Goal: Task Accomplishment & Management: Manage account settings

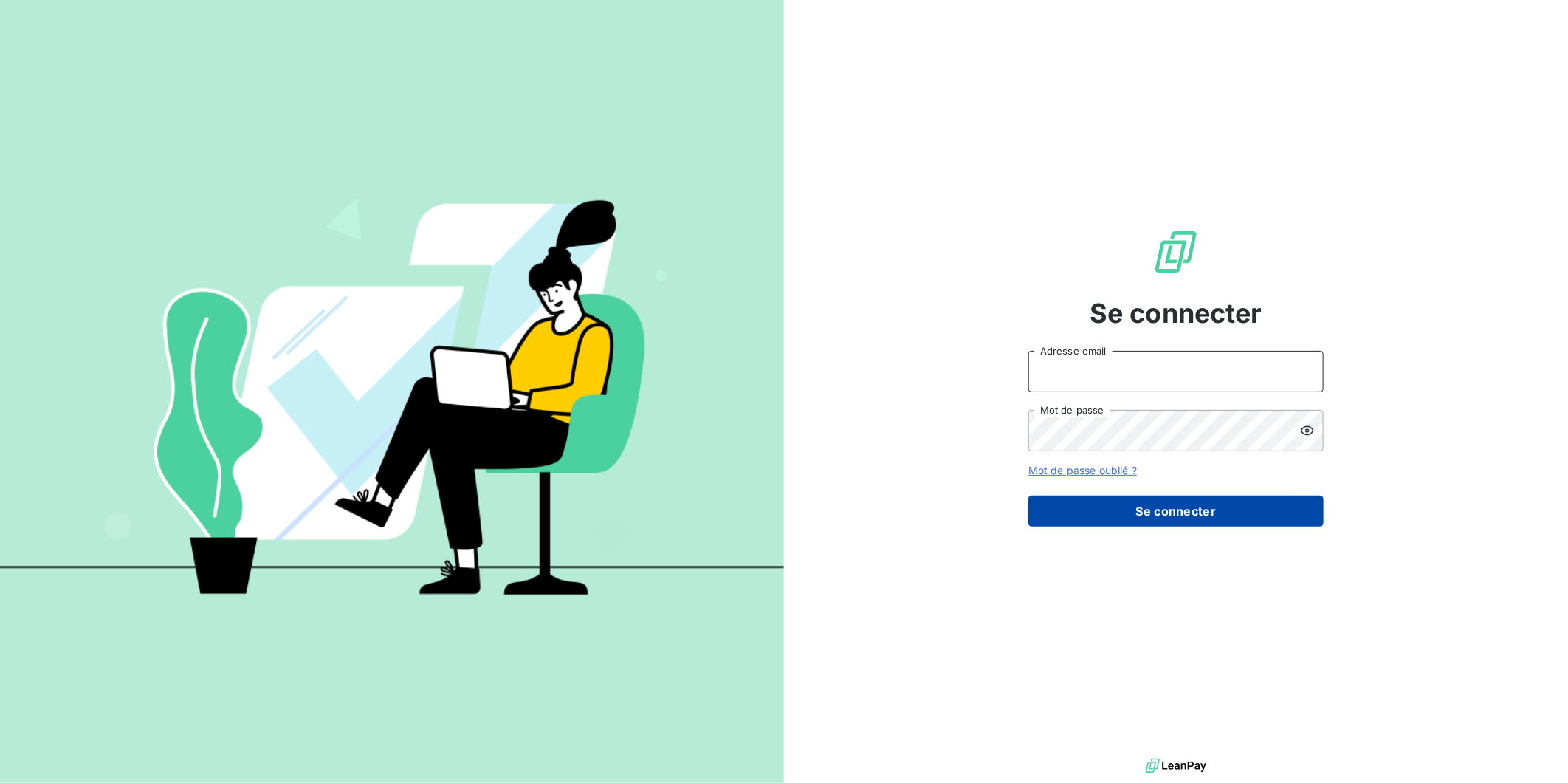
type input "[EMAIL_ADDRESS][DOMAIN_NAME]"
click at [1171, 507] on button "Se connecter" at bounding box center [1176, 511] width 295 height 31
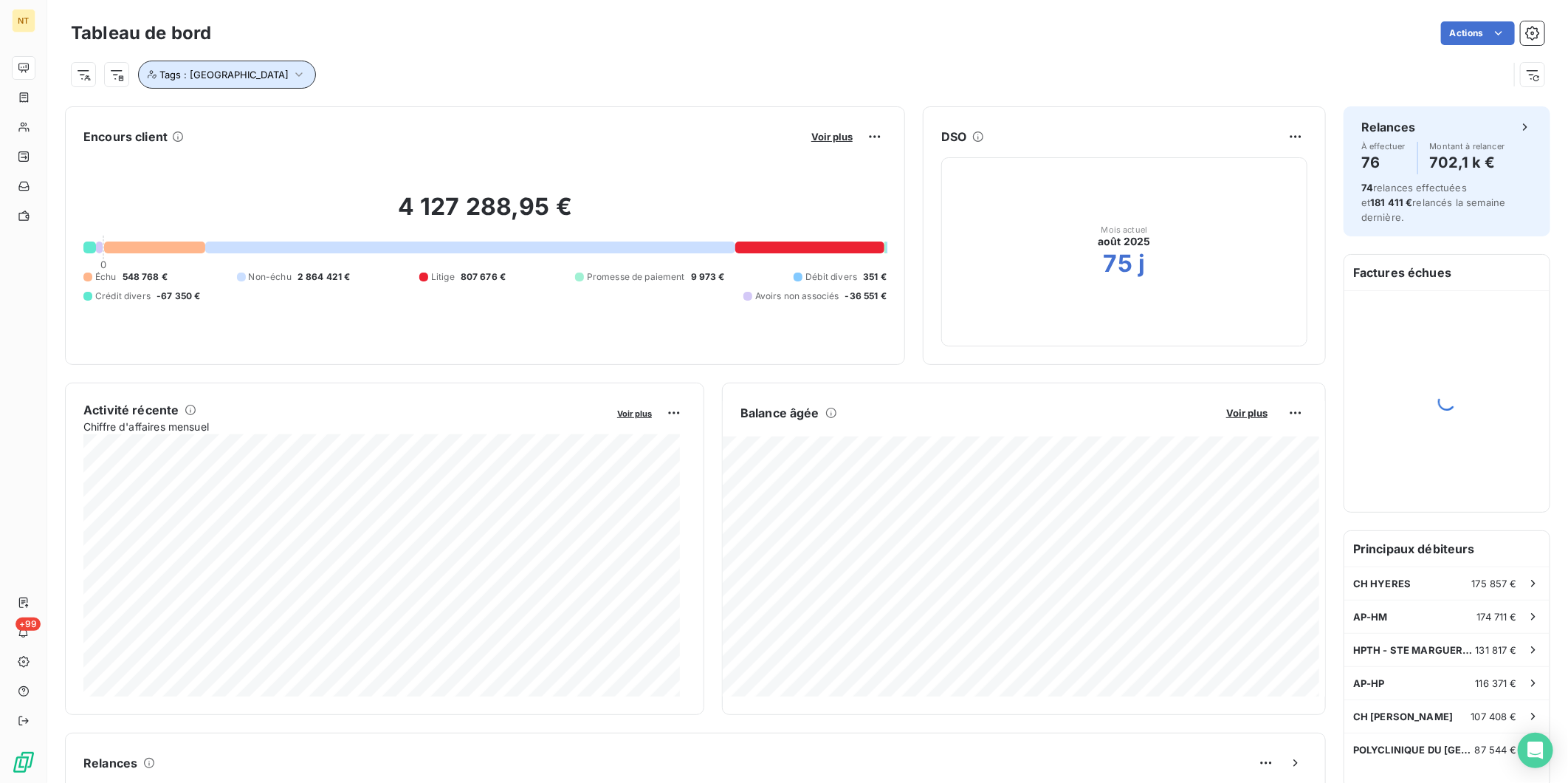
click at [292, 69] on icon "button" at bounding box center [299, 74] width 14 height 14
click at [407, 114] on icon at bounding box center [411, 113] width 9 height 9
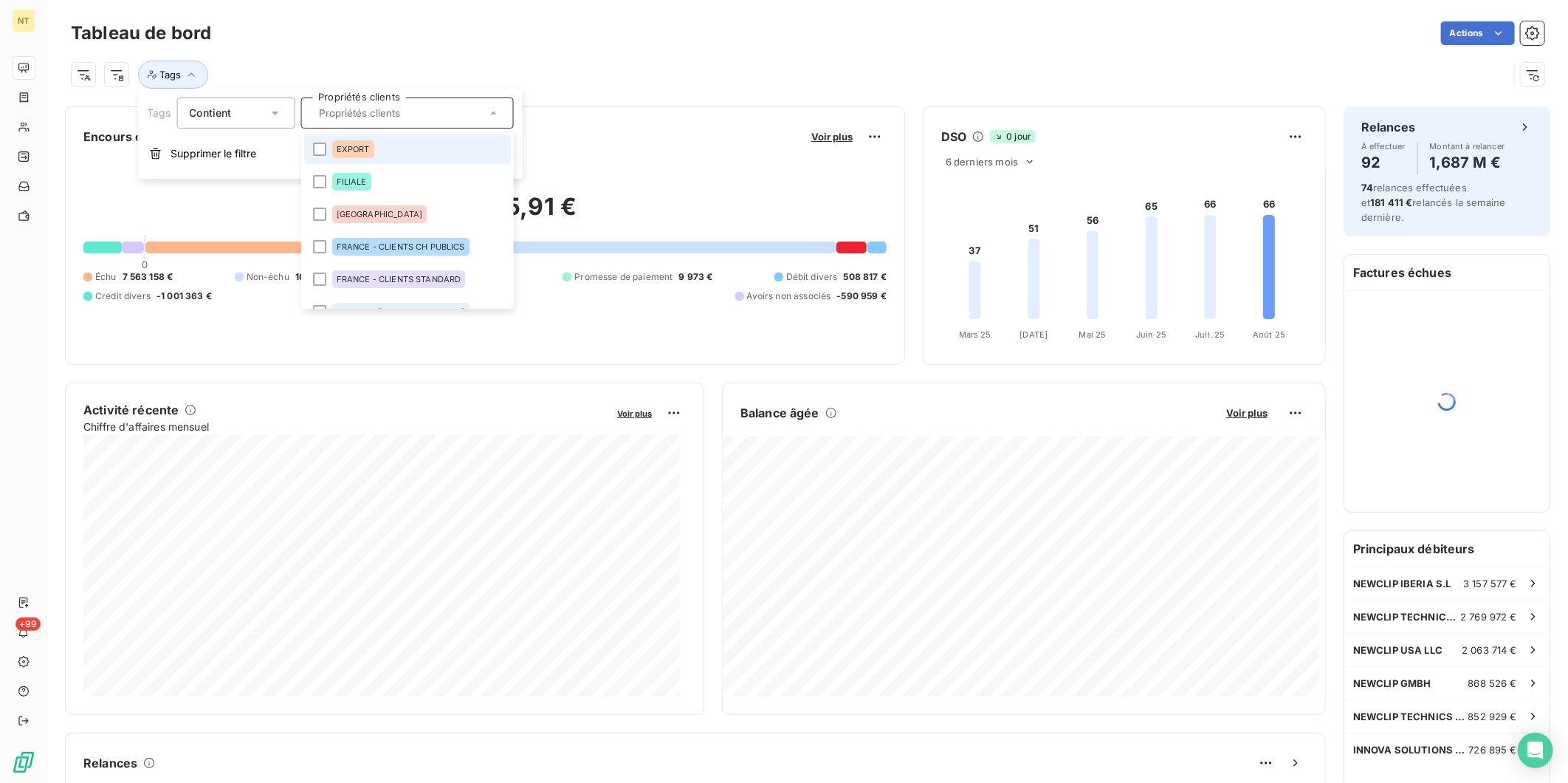
click at [311, 151] on li "EXPORT" at bounding box center [407, 149] width 207 height 30
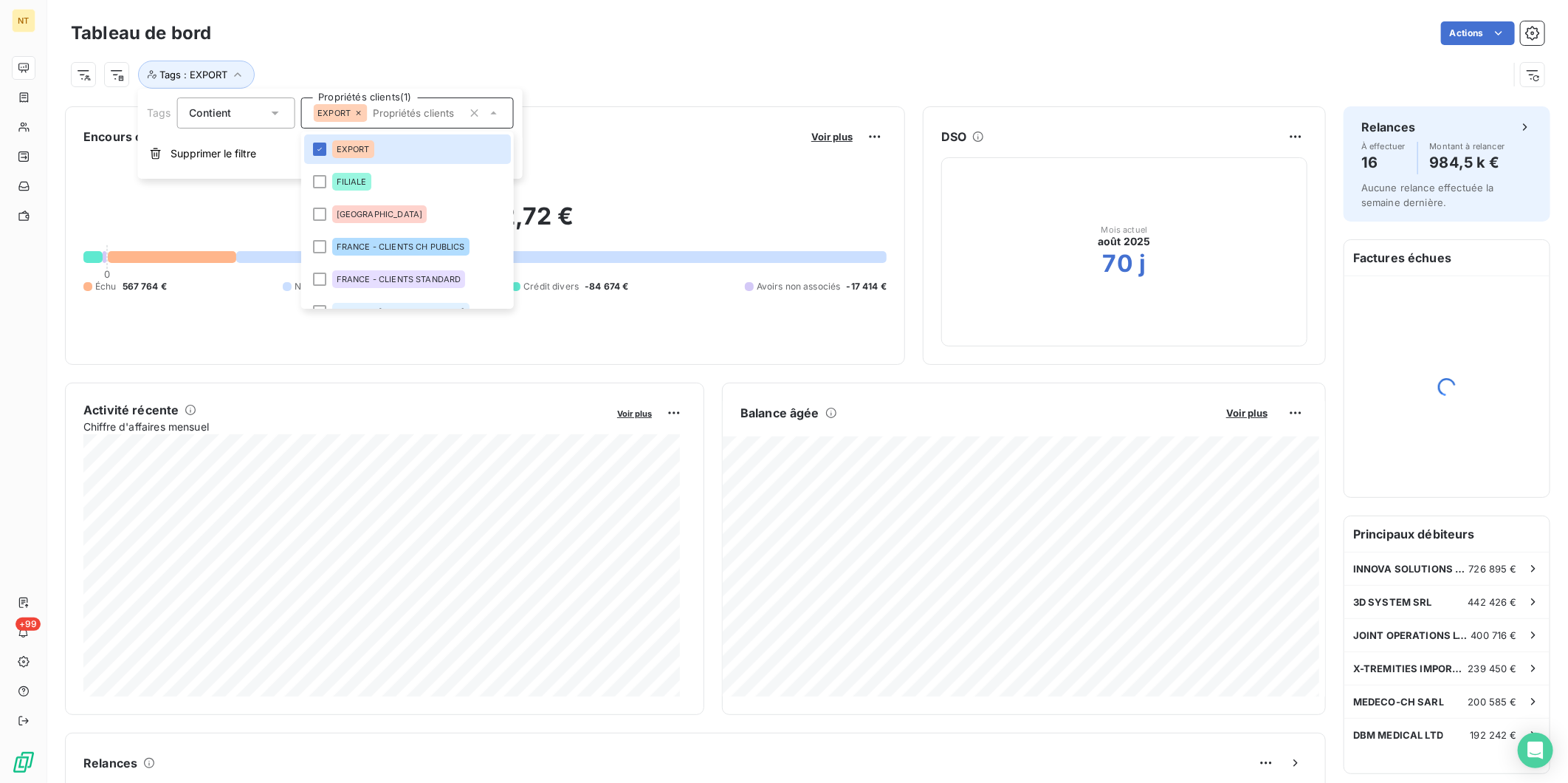
click at [636, 65] on div "Tags : EXPORT" at bounding box center [789, 74] width 1438 height 28
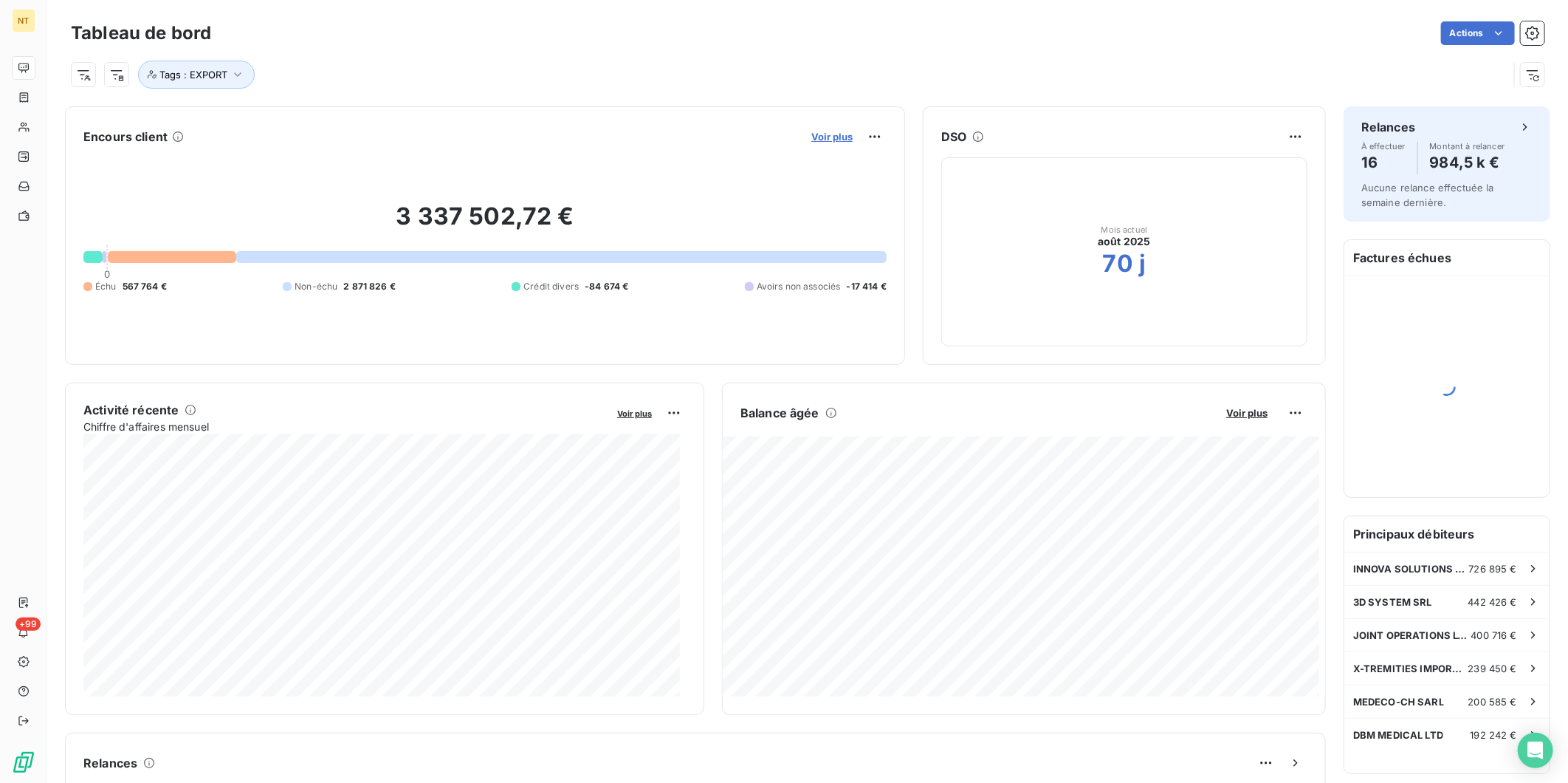
click at [814, 133] on span "Voir plus" at bounding box center [832, 136] width 42 height 12
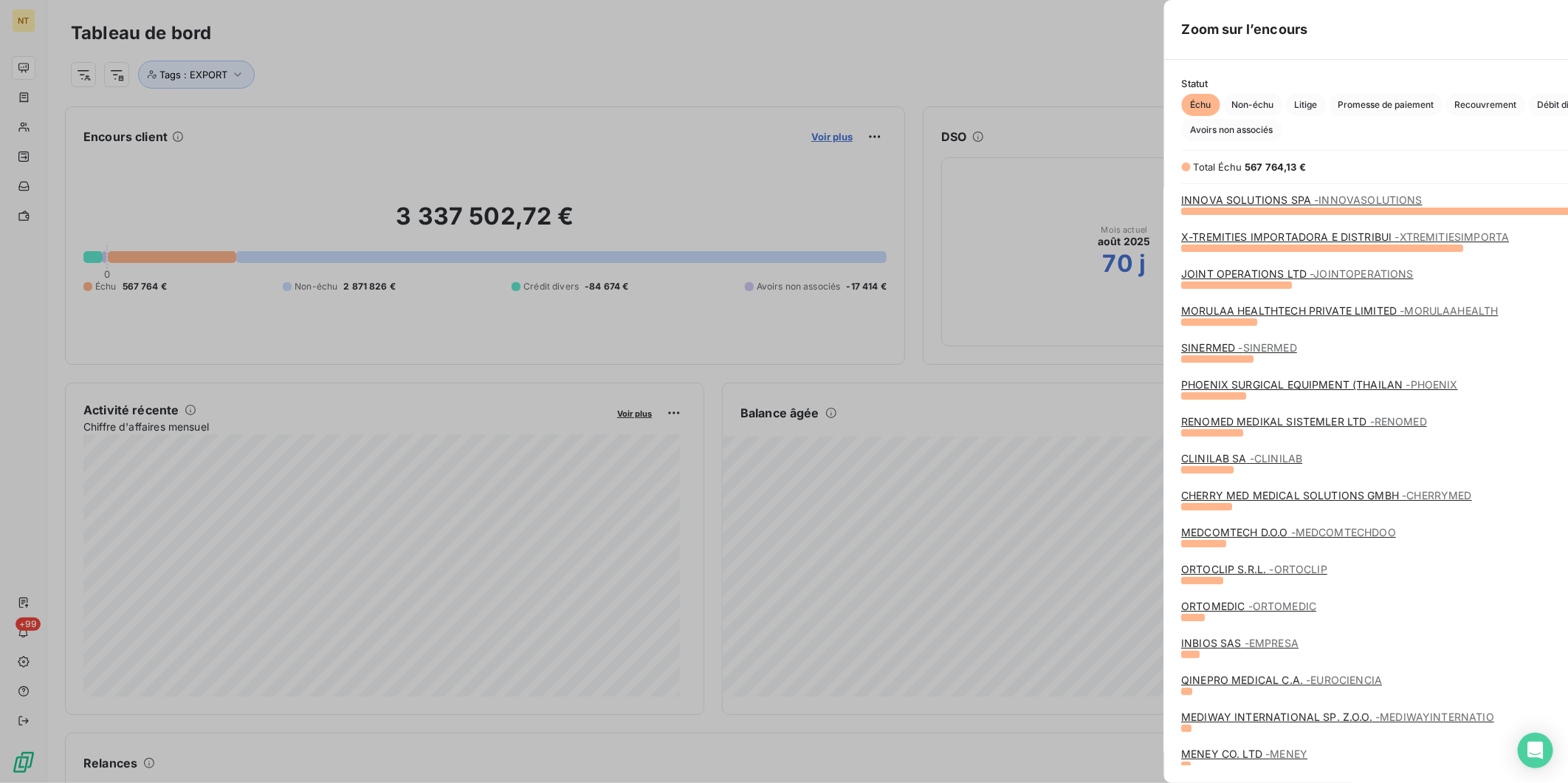
scroll to position [559, 554]
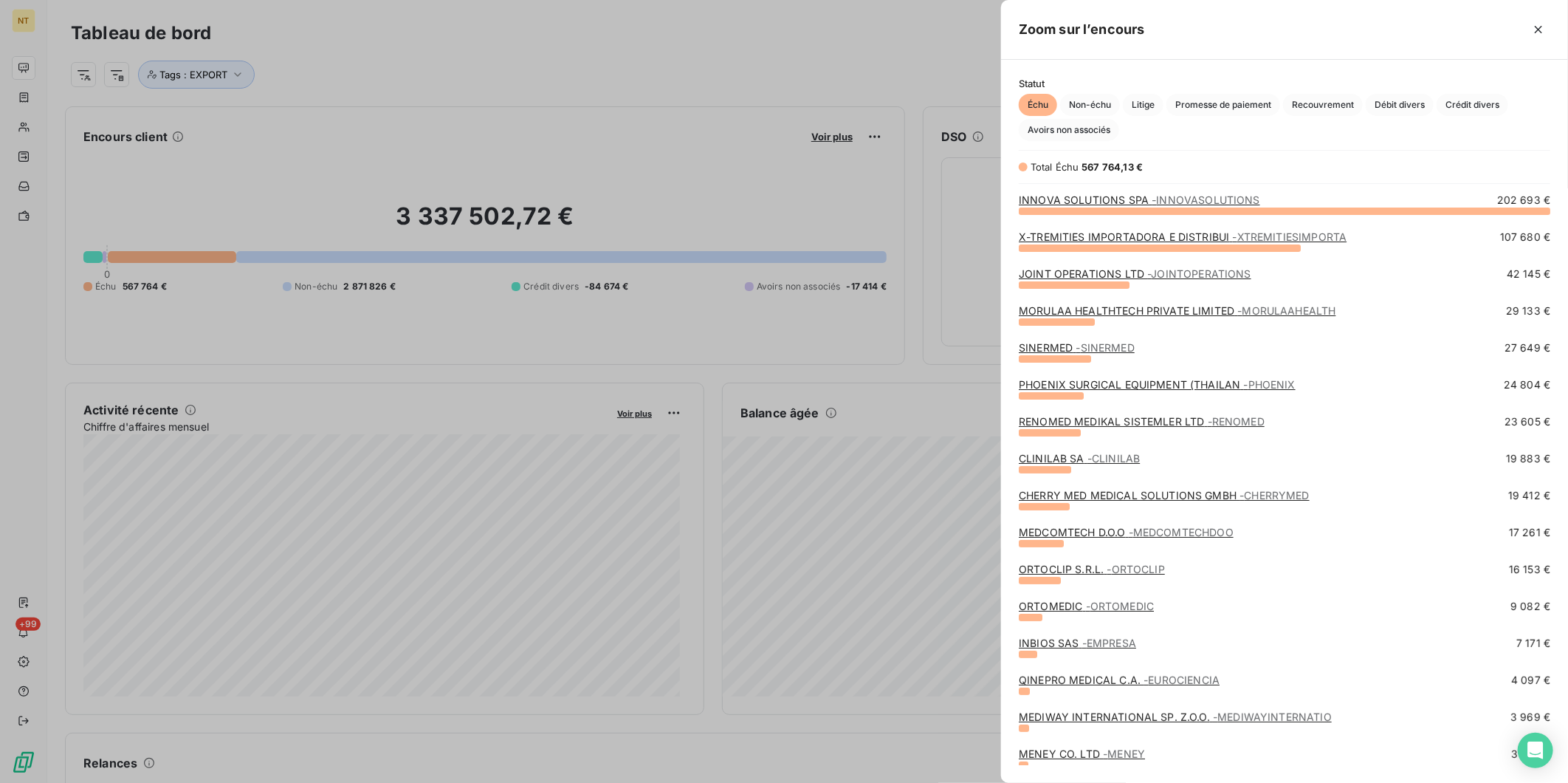
click at [1072, 199] on link "INNOVA SOLUTIONS SPA - INNOVASOLUTIONS" at bounding box center [1140, 200] width 242 height 13
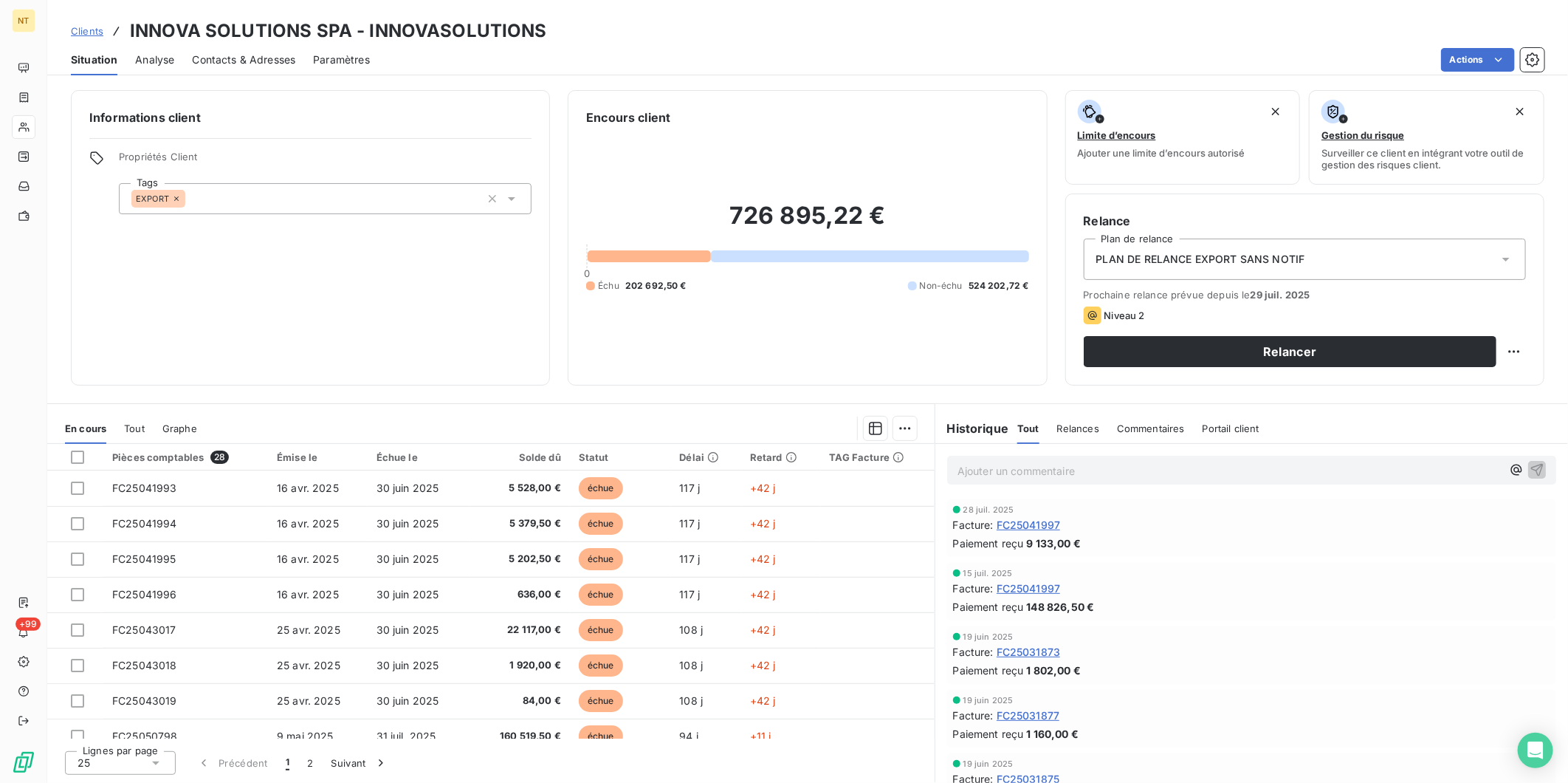
click at [1016, 466] on p "Ajouter un commentaire ﻿" at bounding box center [1229, 470] width 544 height 18
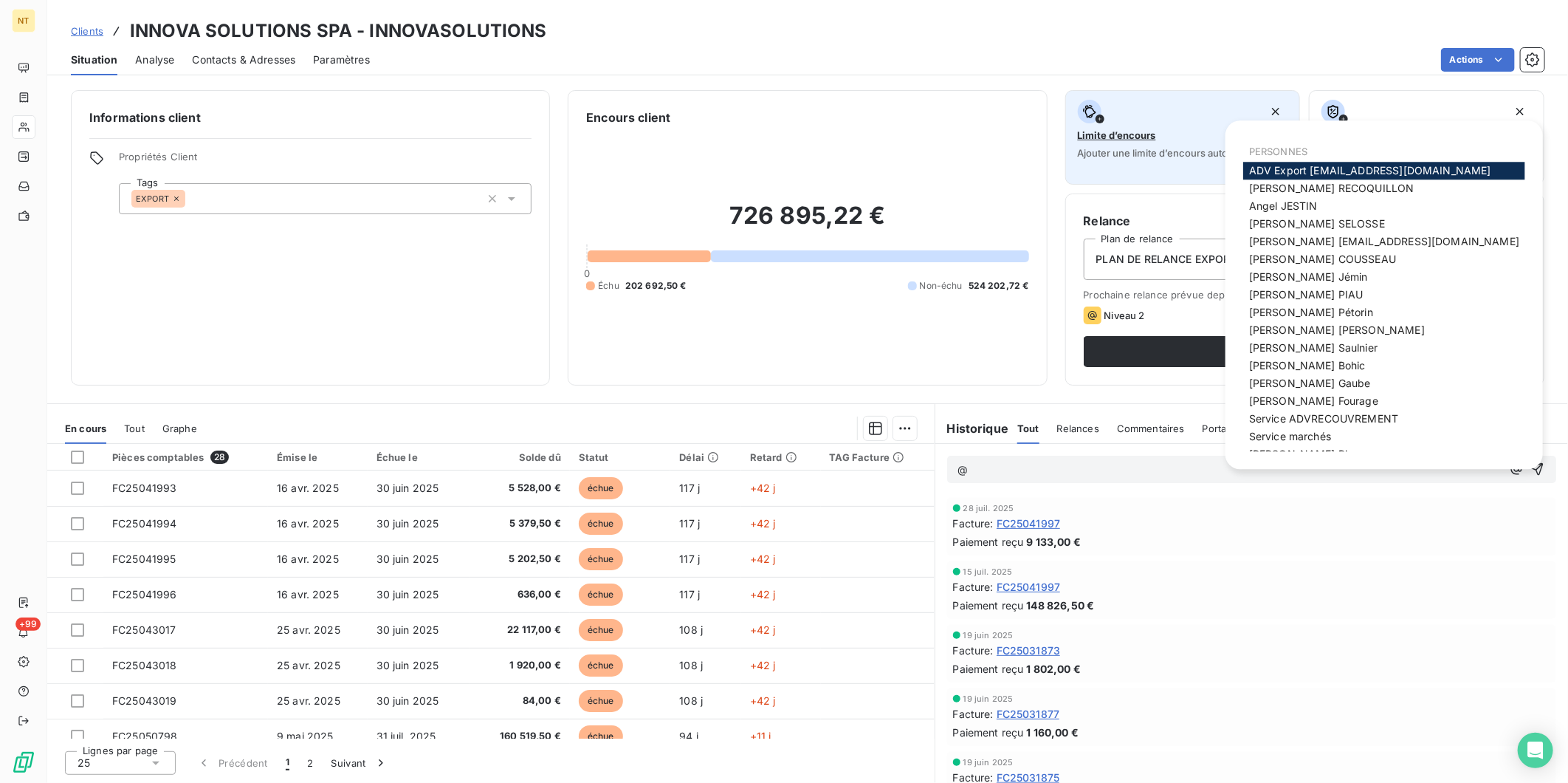
click at [1286, 169] on span "ADV Export [EMAIL_ADDRESS][DOMAIN_NAME]" at bounding box center [1370, 170] width 242 height 13
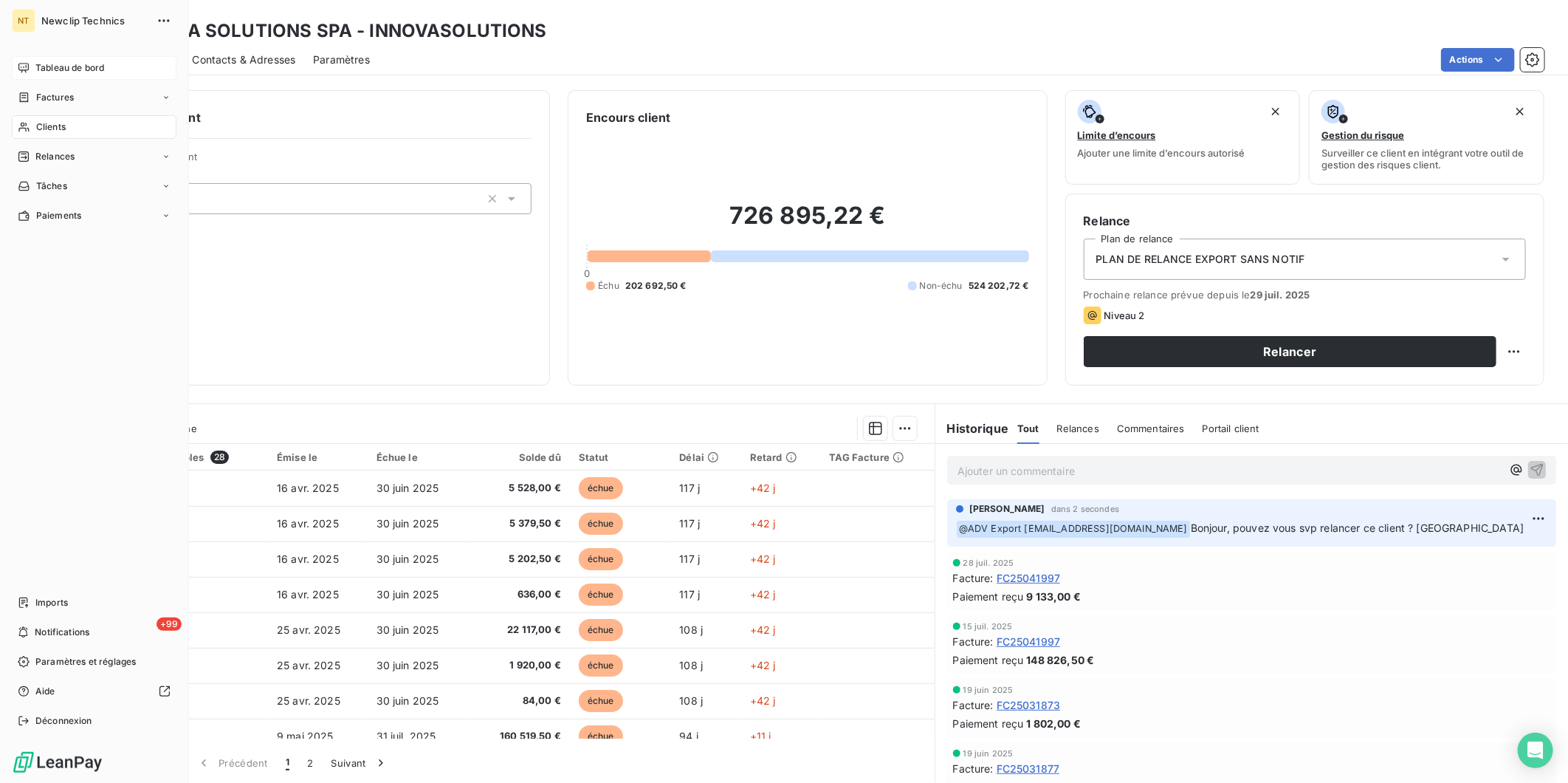
click at [37, 64] on span "Tableau de bord" at bounding box center [70, 68] width 69 height 14
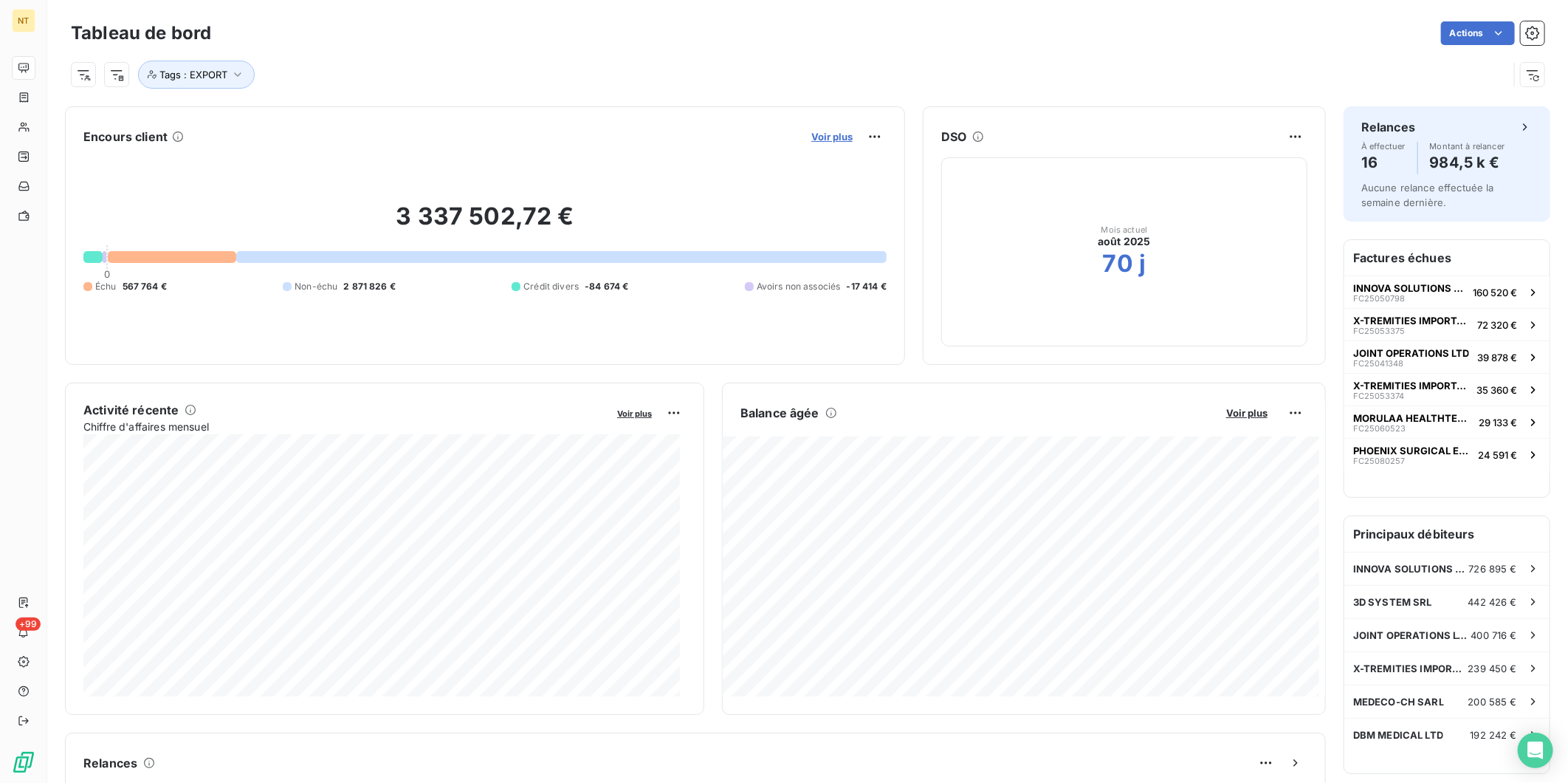
click at [830, 134] on span "Voir plus" at bounding box center [832, 136] width 42 height 12
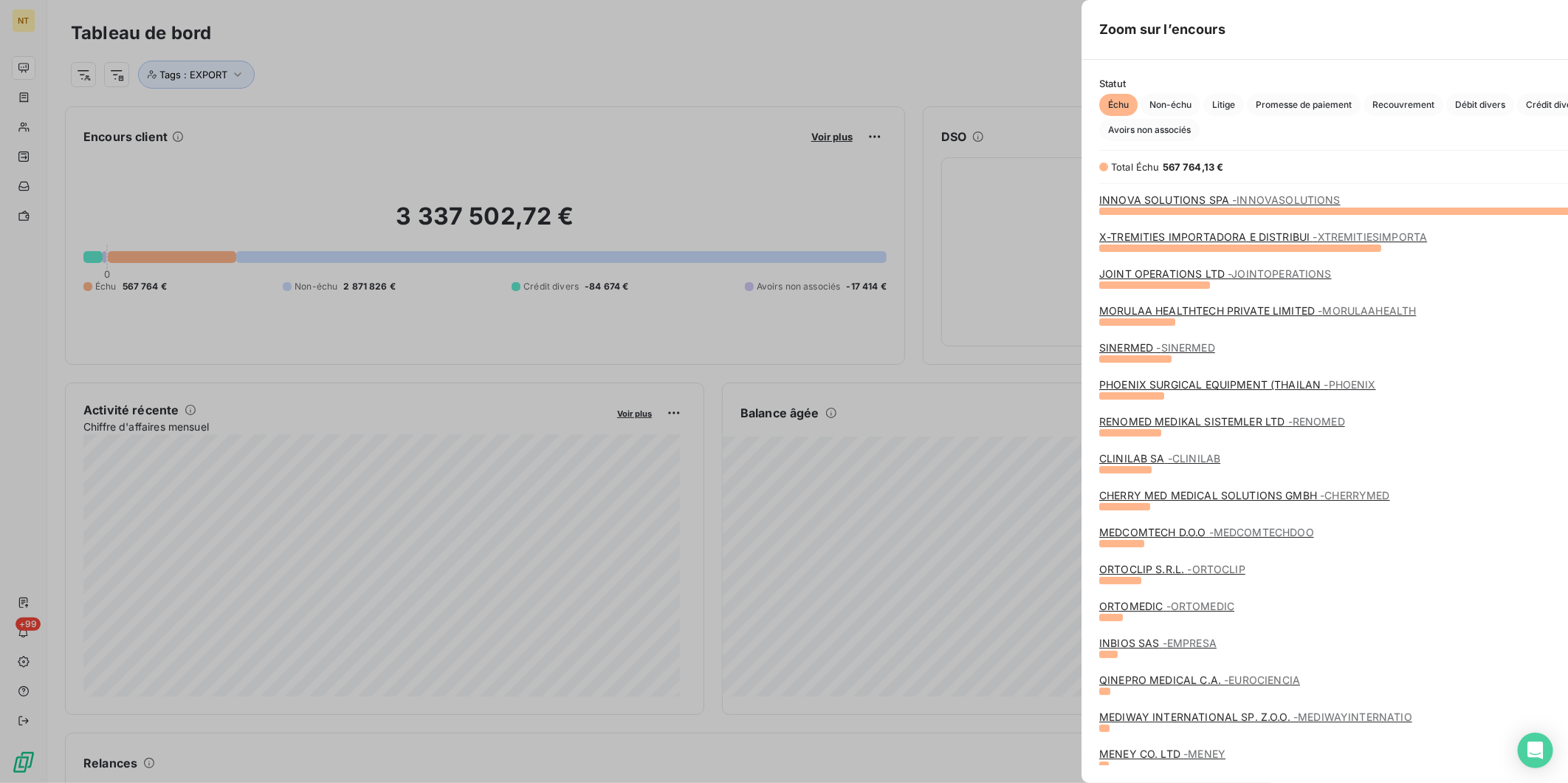
scroll to position [770, 554]
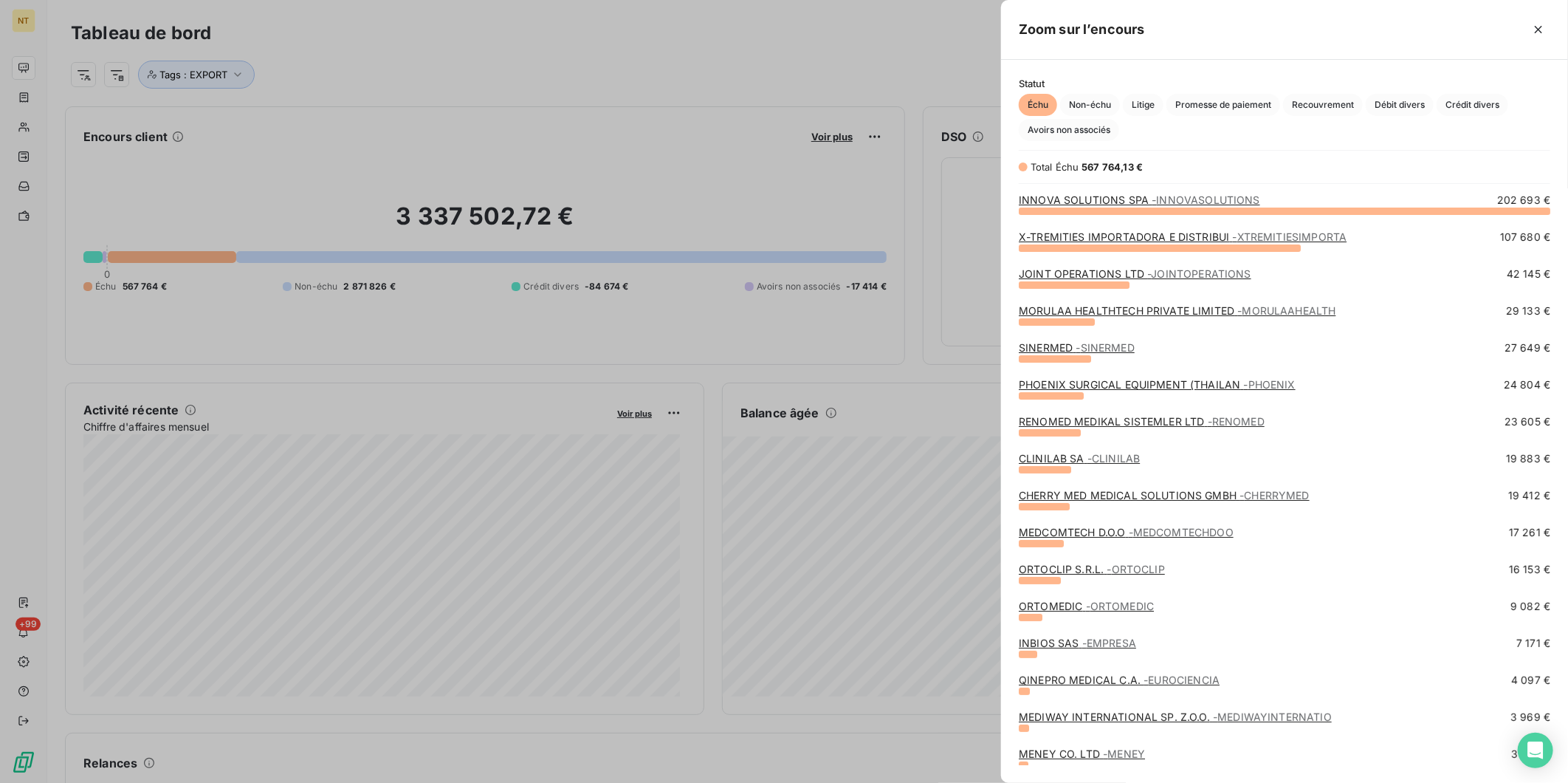
click at [1138, 234] on link "X-TREMITIES IMPORTADORA E DISTRIBUI - XTREMITIESIMPORTA" at bounding box center [1183, 237] width 328 height 13
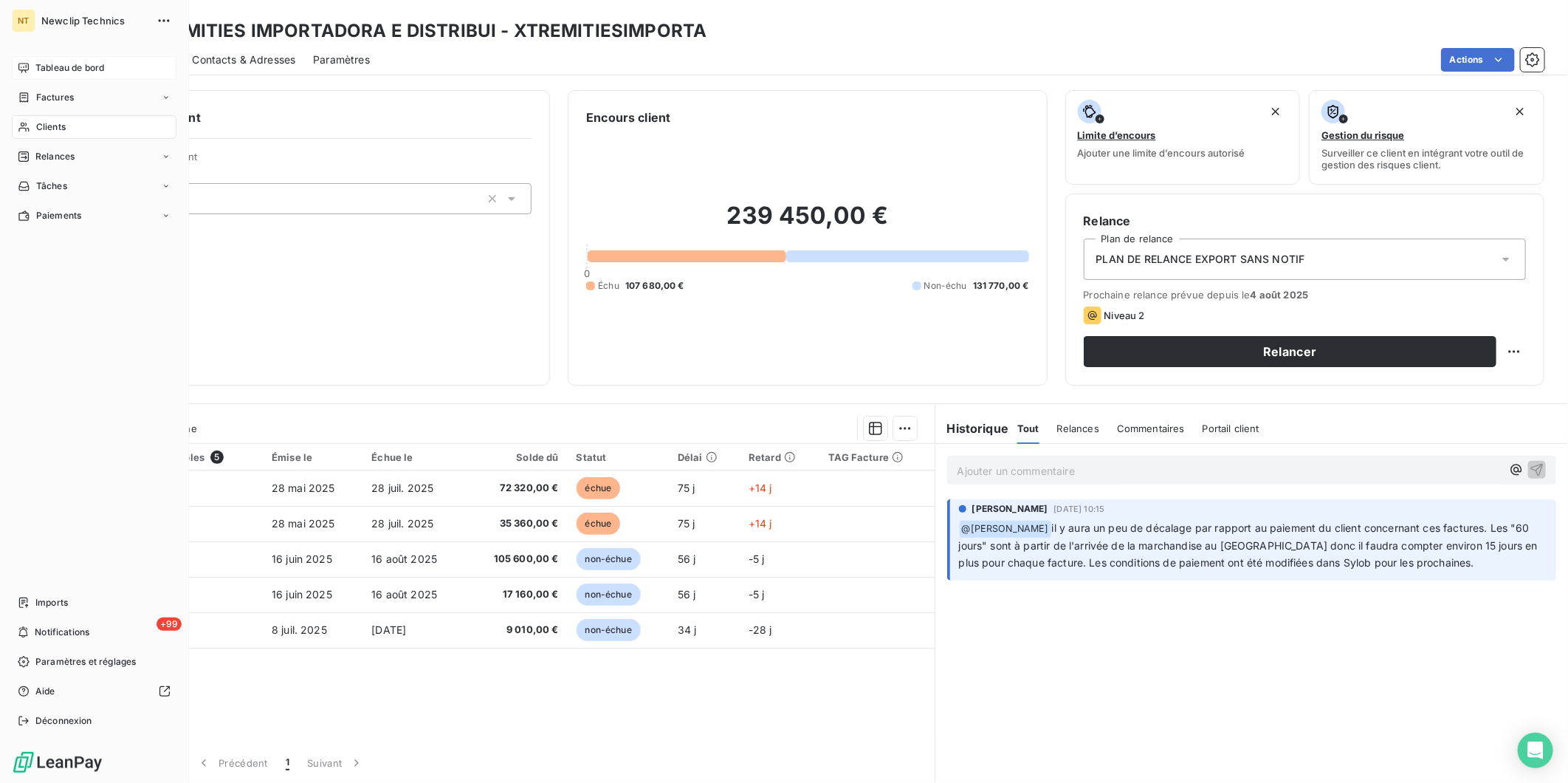
click at [28, 62] on icon at bounding box center [24, 67] width 12 height 12
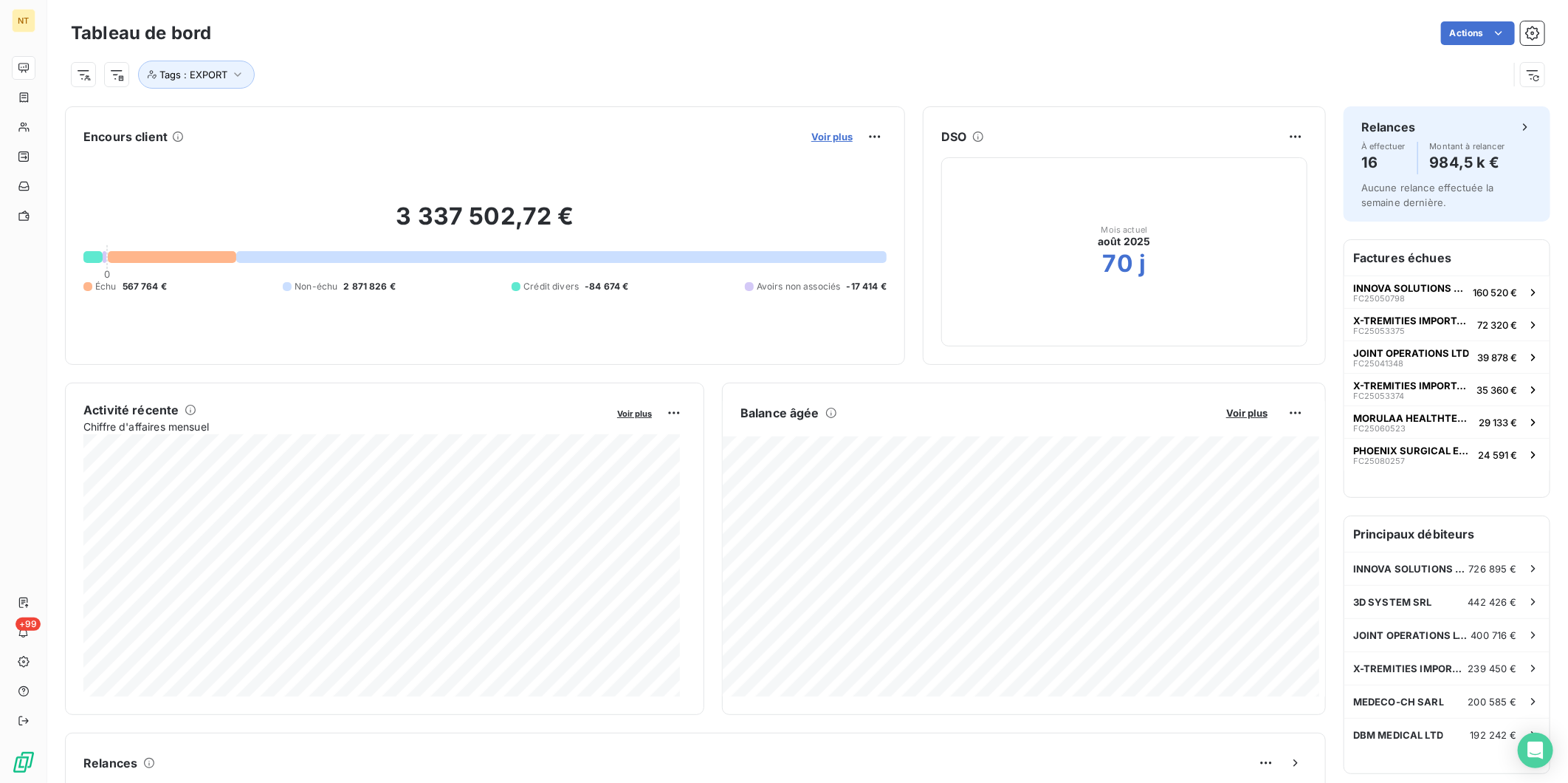
click at [832, 133] on span "Voir plus" at bounding box center [832, 136] width 42 height 12
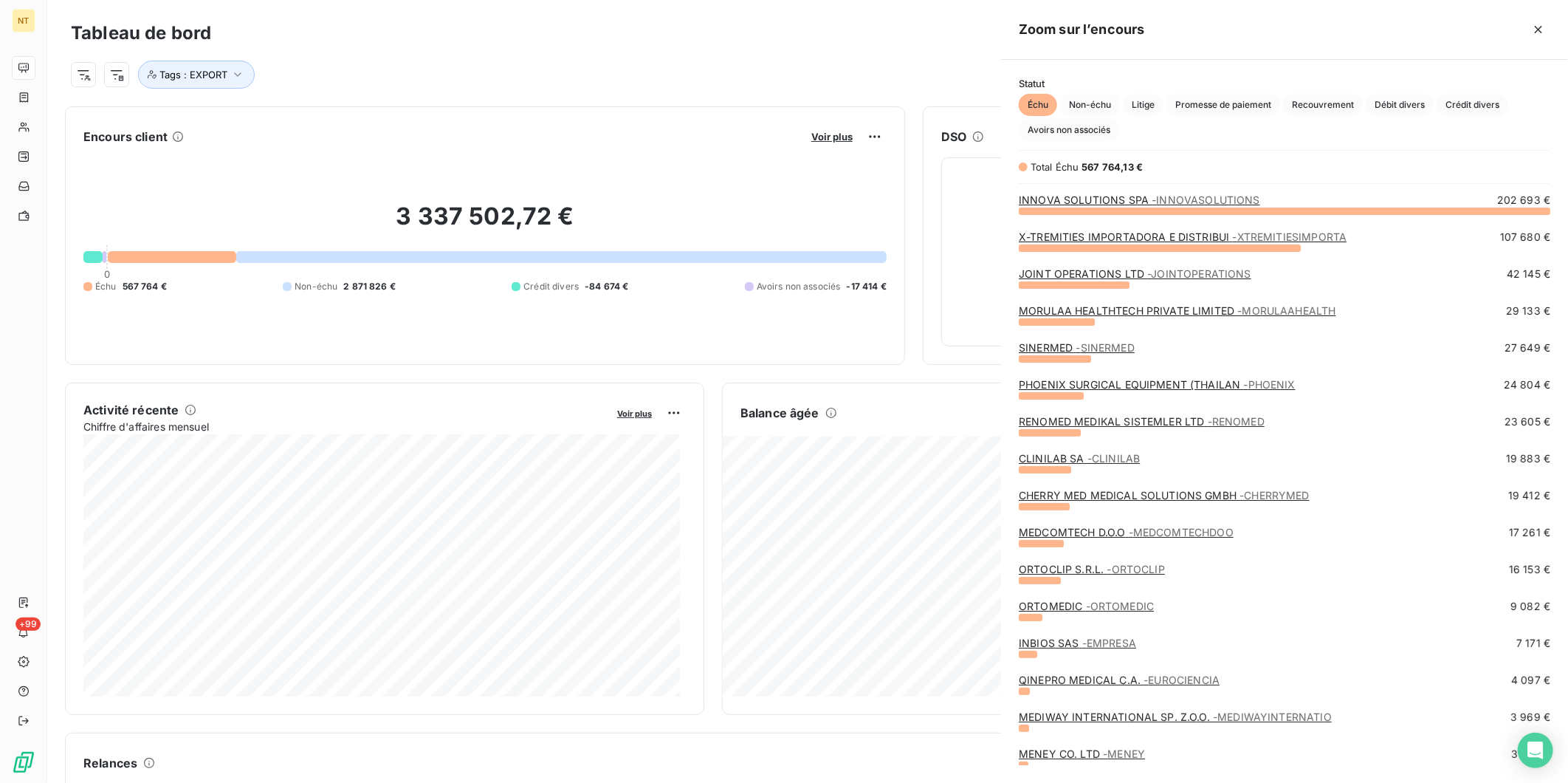
scroll to position [770, 554]
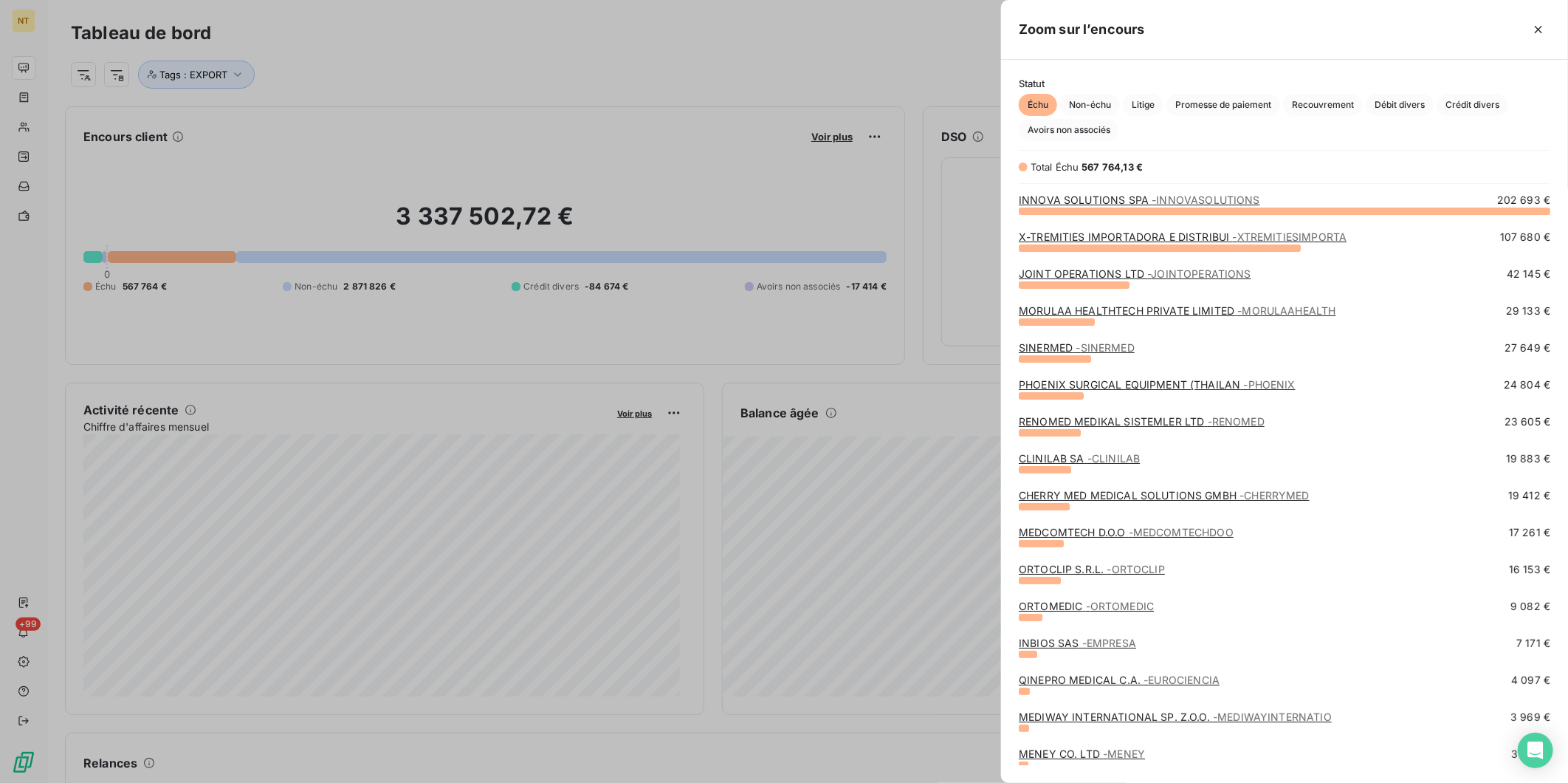
click at [1132, 272] on link "JOINT OPERATIONS LTD - JOINTOPERATIONS" at bounding box center [1135, 274] width 233 height 13
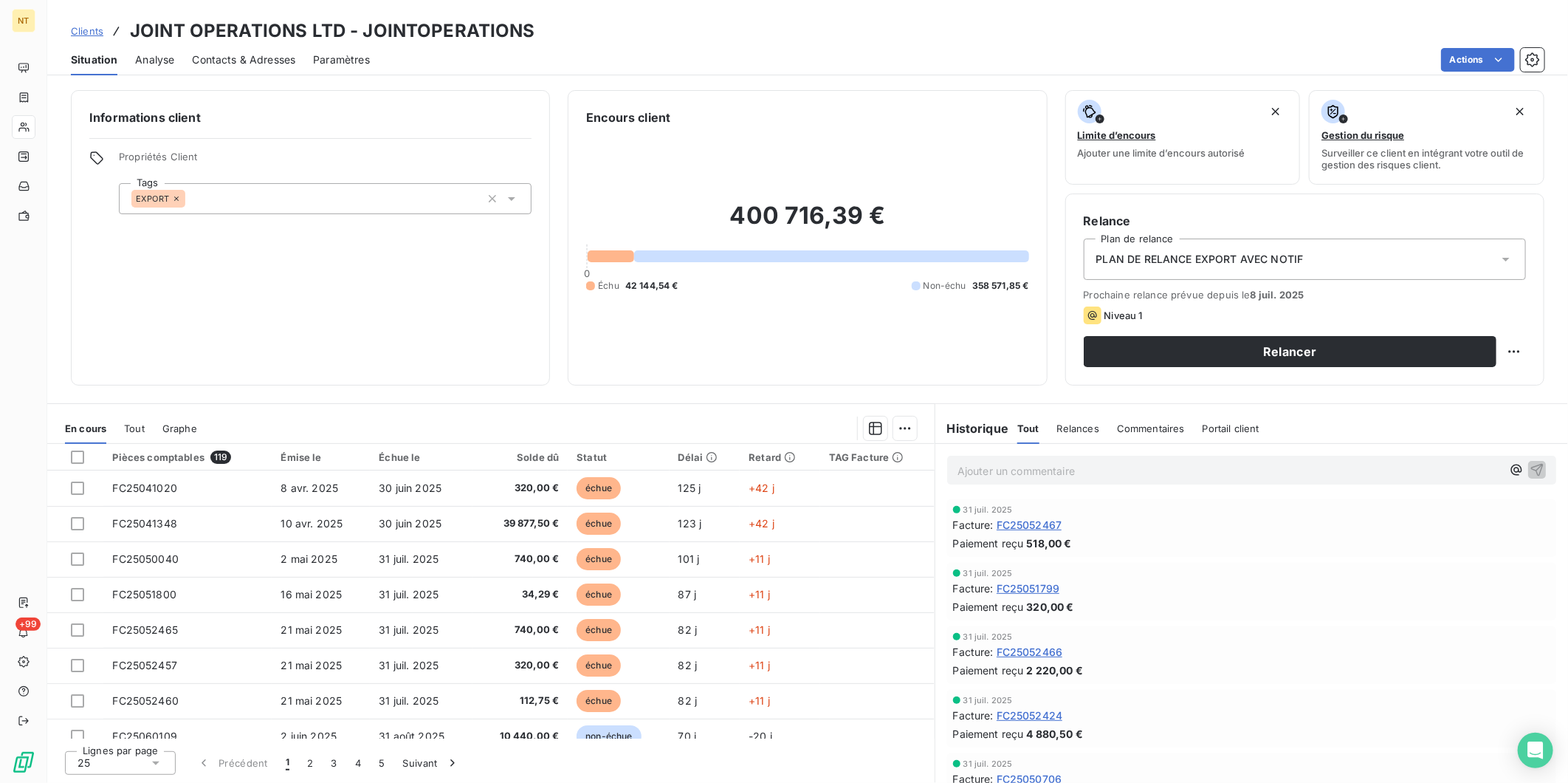
click at [1160, 471] on p "Ajouter un commentaire ﻿" at bounding box center [1229, 470] width 544 height 18
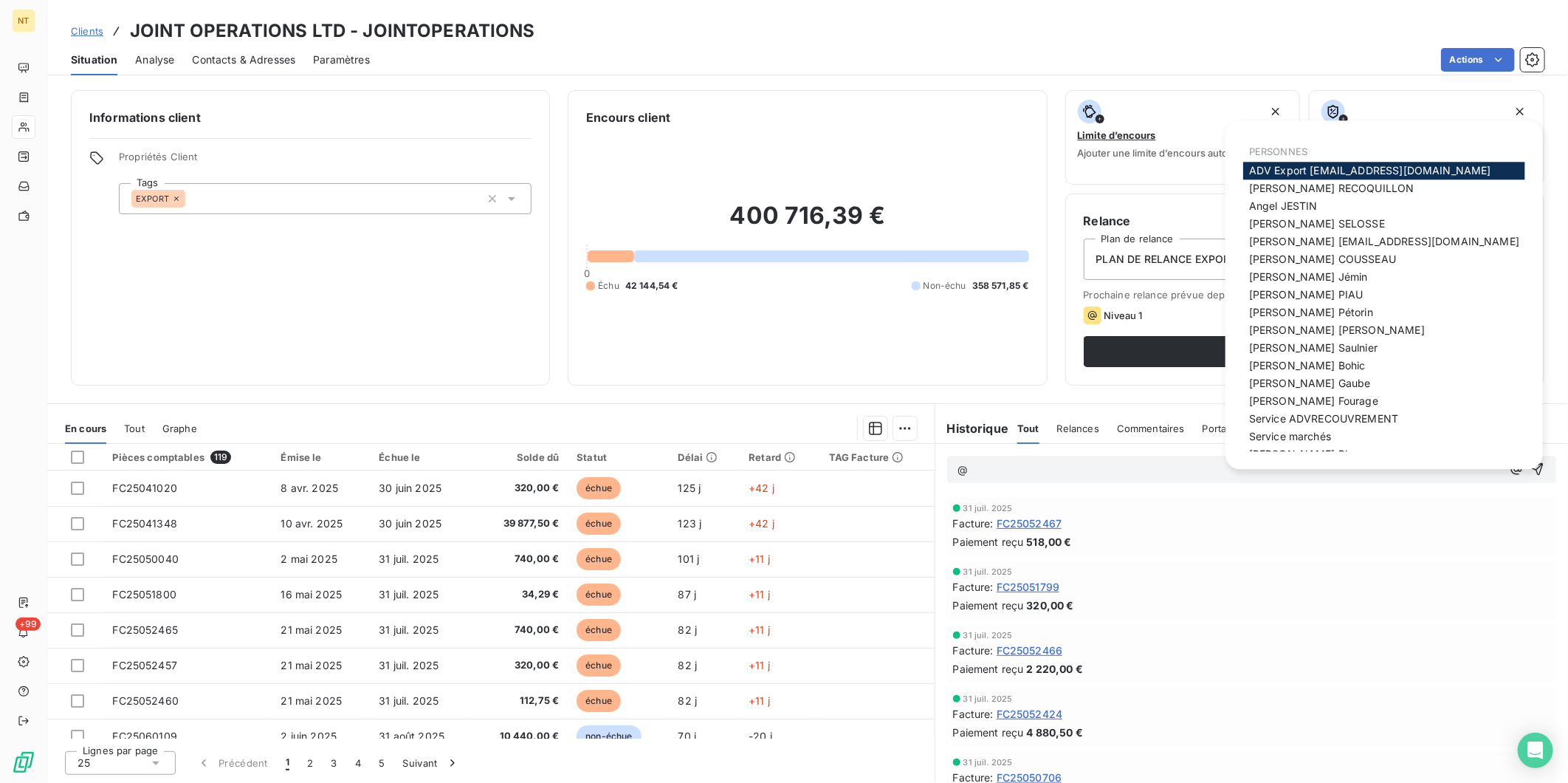
click at [1320, 167] on span "ADV Export [EMAIL_ADDRESS][DOMAIN_NAME]" at bounding box center [1370, 170] width 242 height 13
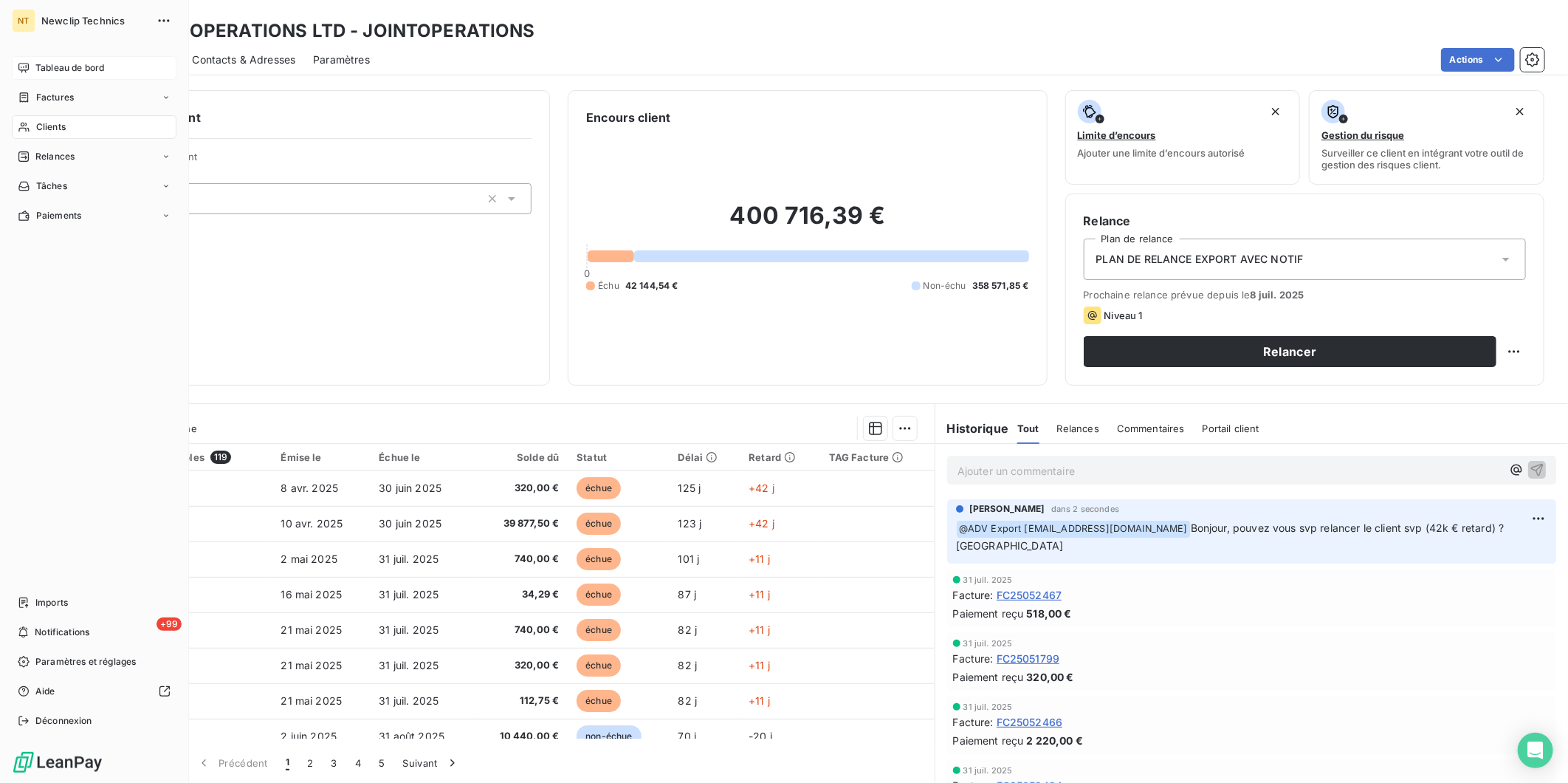
click at [33, 62] on div "Tableau de bord" at bounding box center [94, 68] width 165 height 24
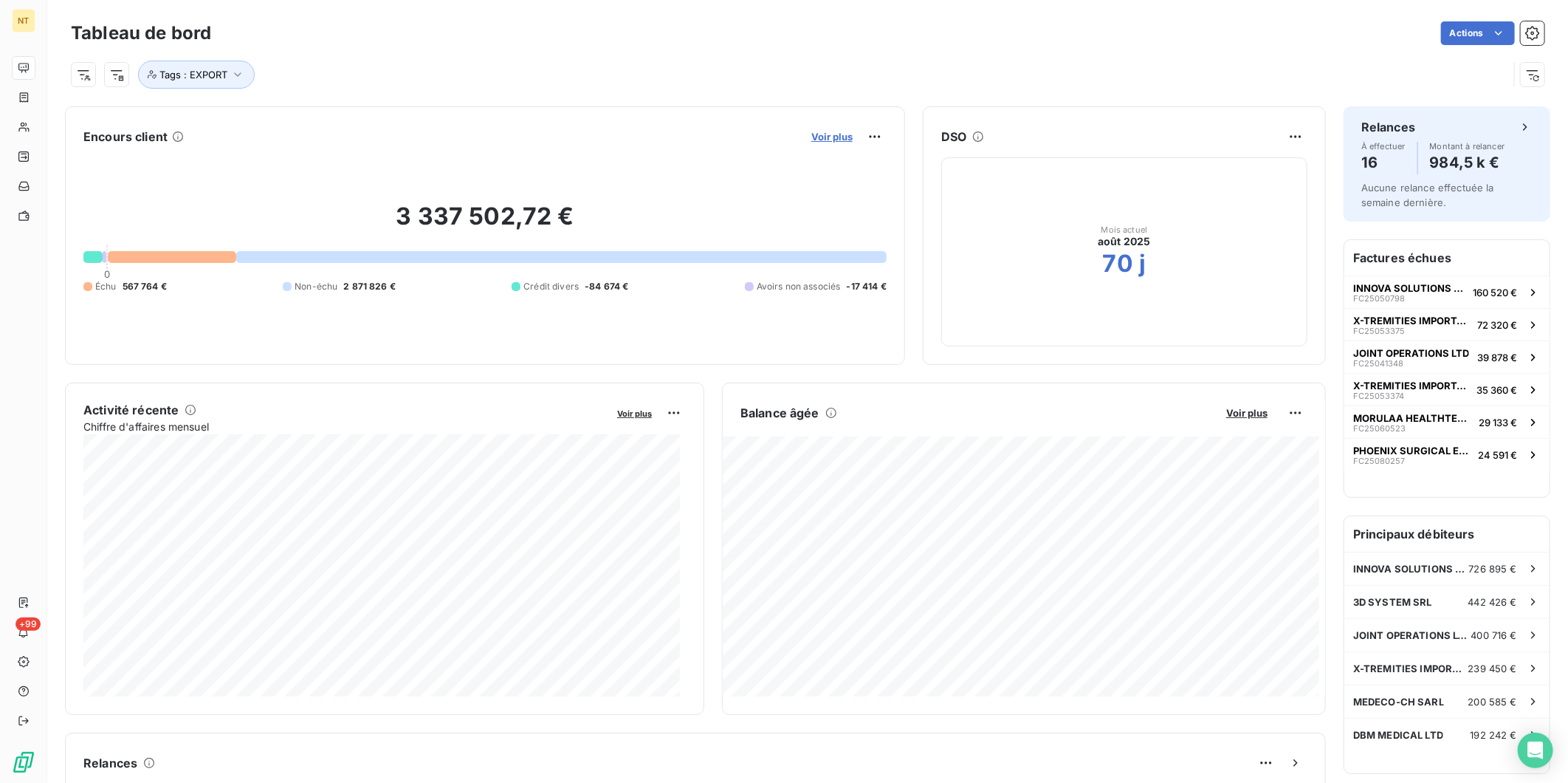
click at [821, 133] on span "Voir plus" at bounding box center [832, 136] width 42 height 12
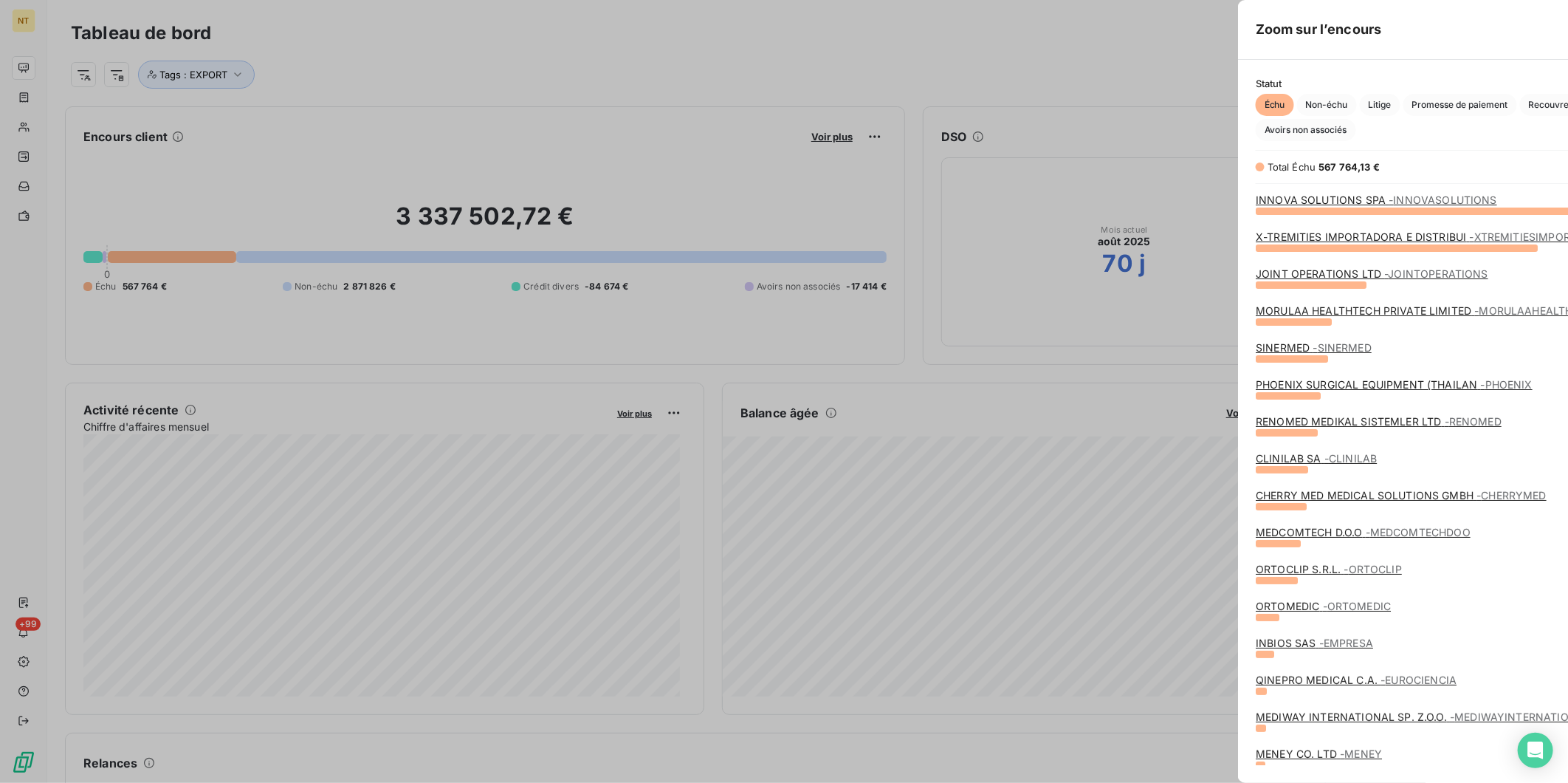
scroll to position [770, 554]
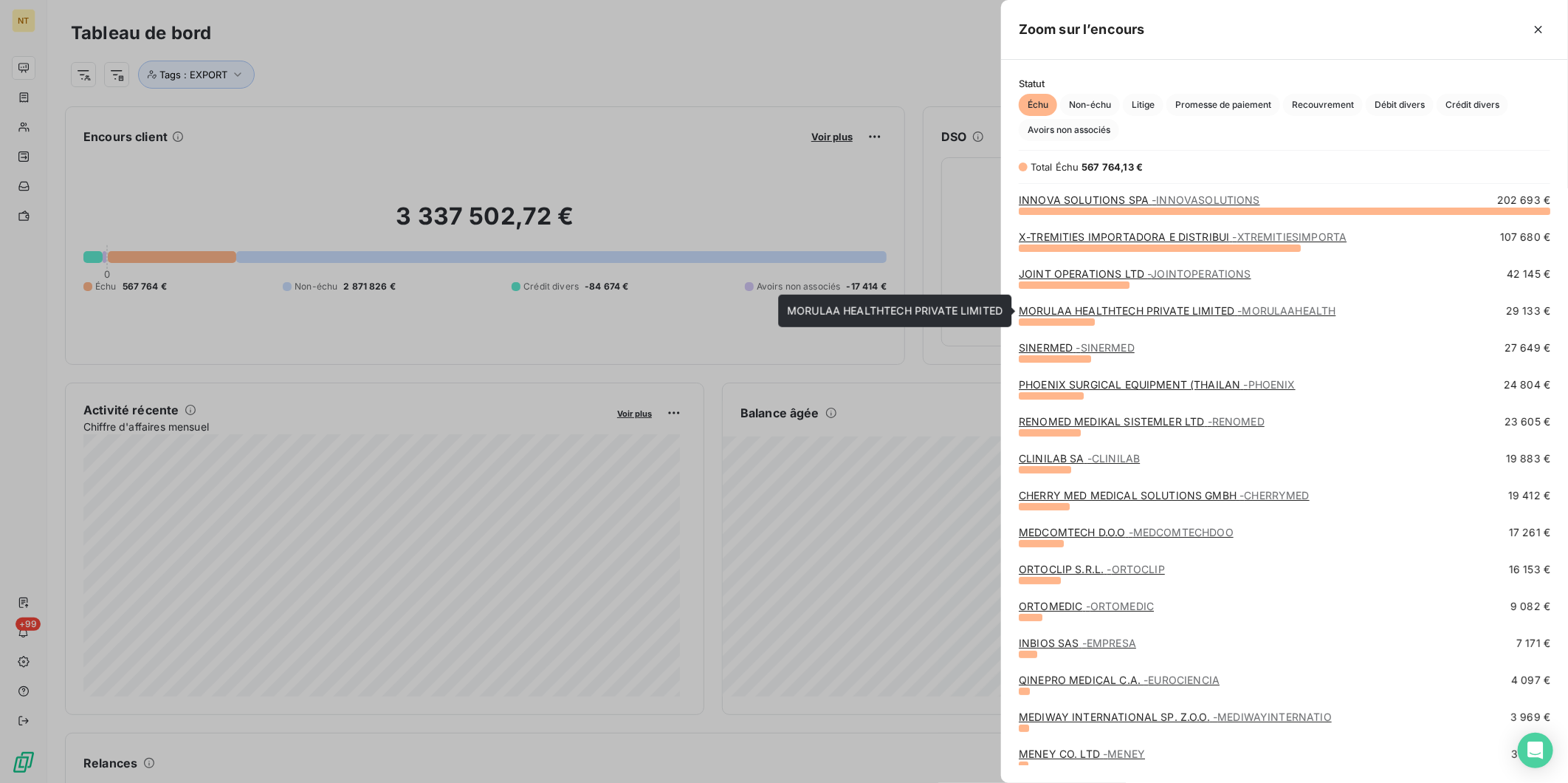
click at [1133, 314] on link "MORULAA HEALTHTECH PRIVATE LIMITED - [GEOGRAPHIC_DATA]" at bounding box center [1178, 311] width 317 height 13
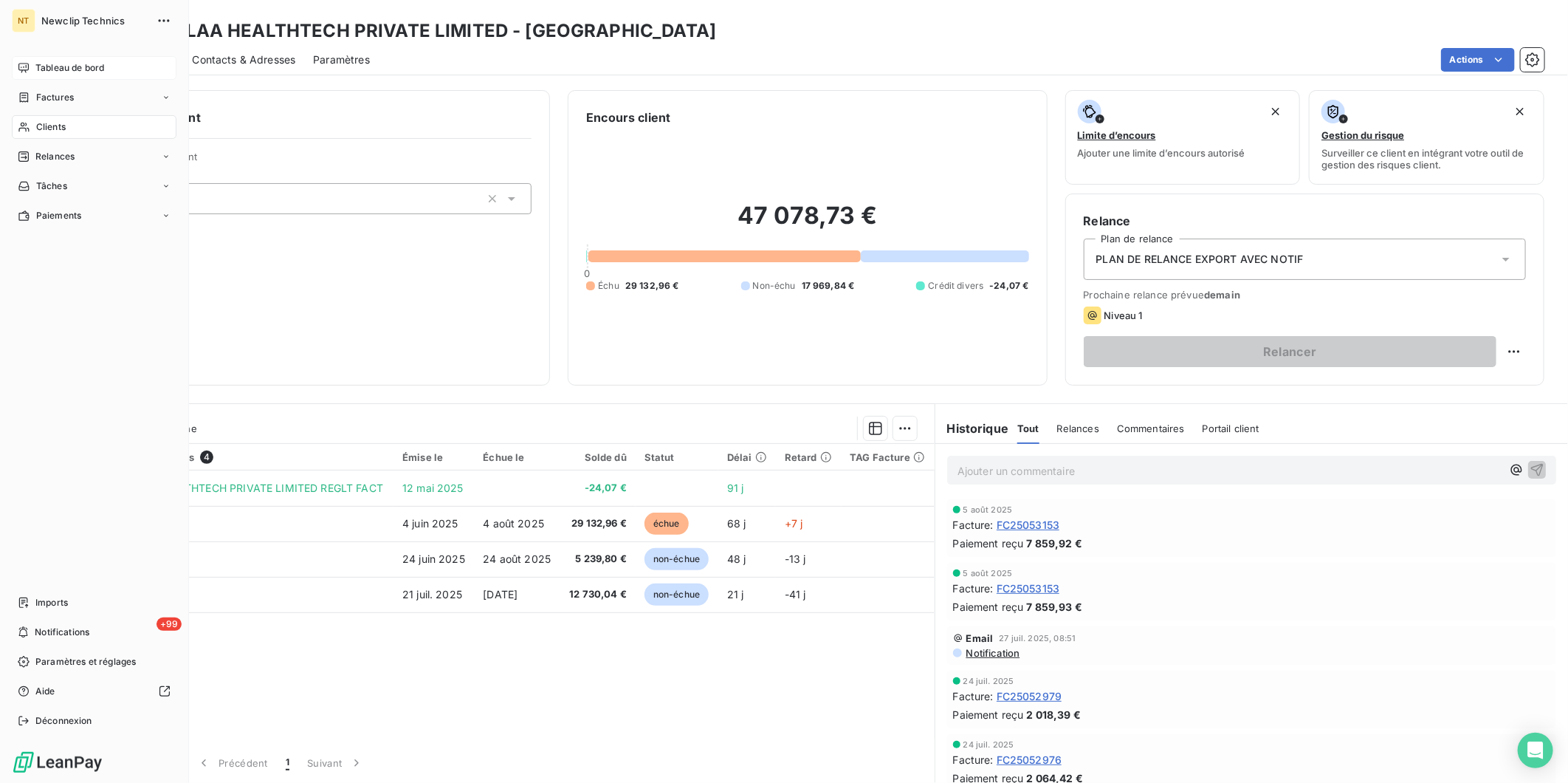
click at [53, 63] on span "Tableau de bord" at bounding box center [70, 68] width 69 height 14
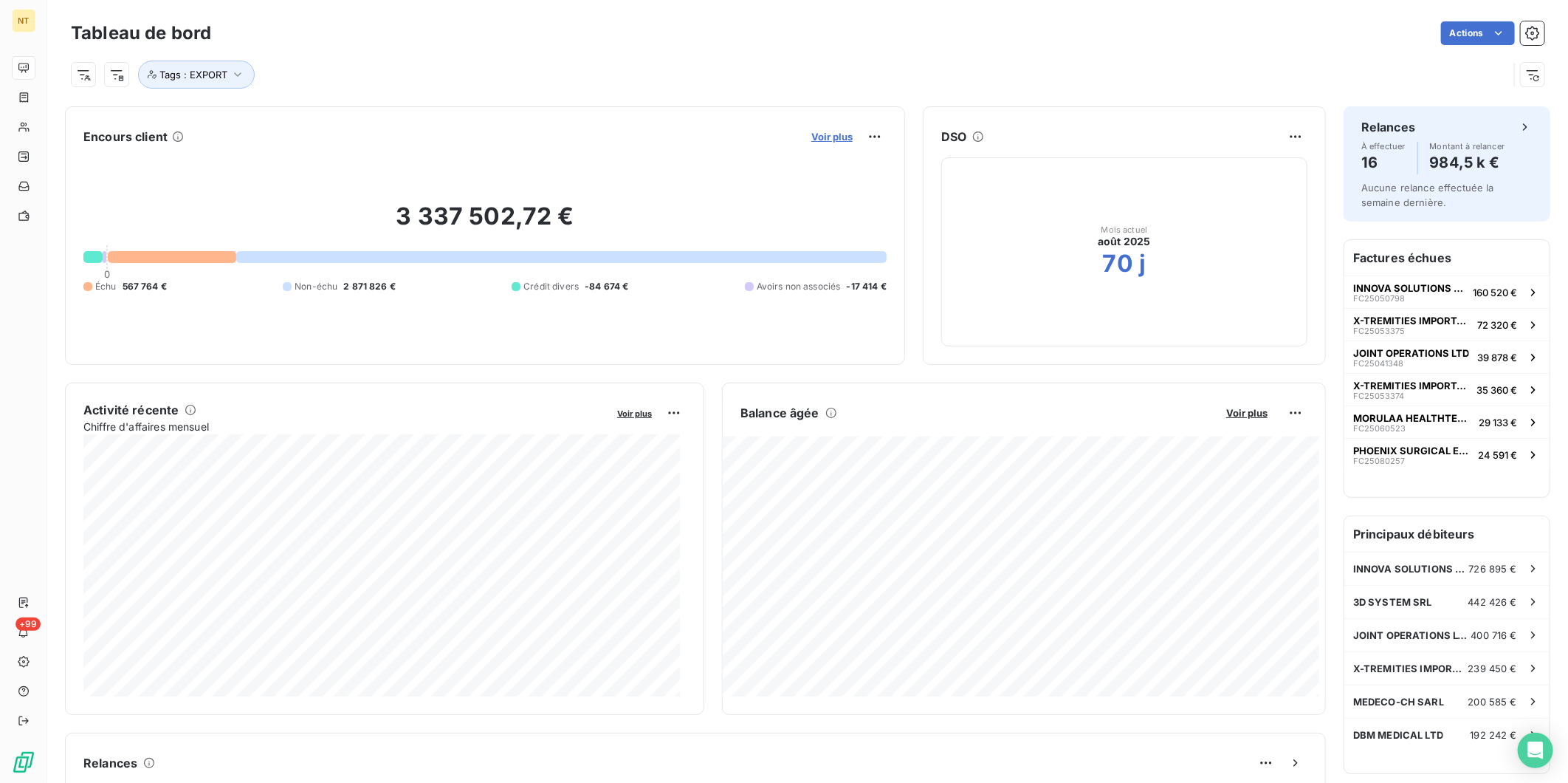
click at [823, 134] on span "Voir plus" at bounding box center [832, 136] width 42 height 12
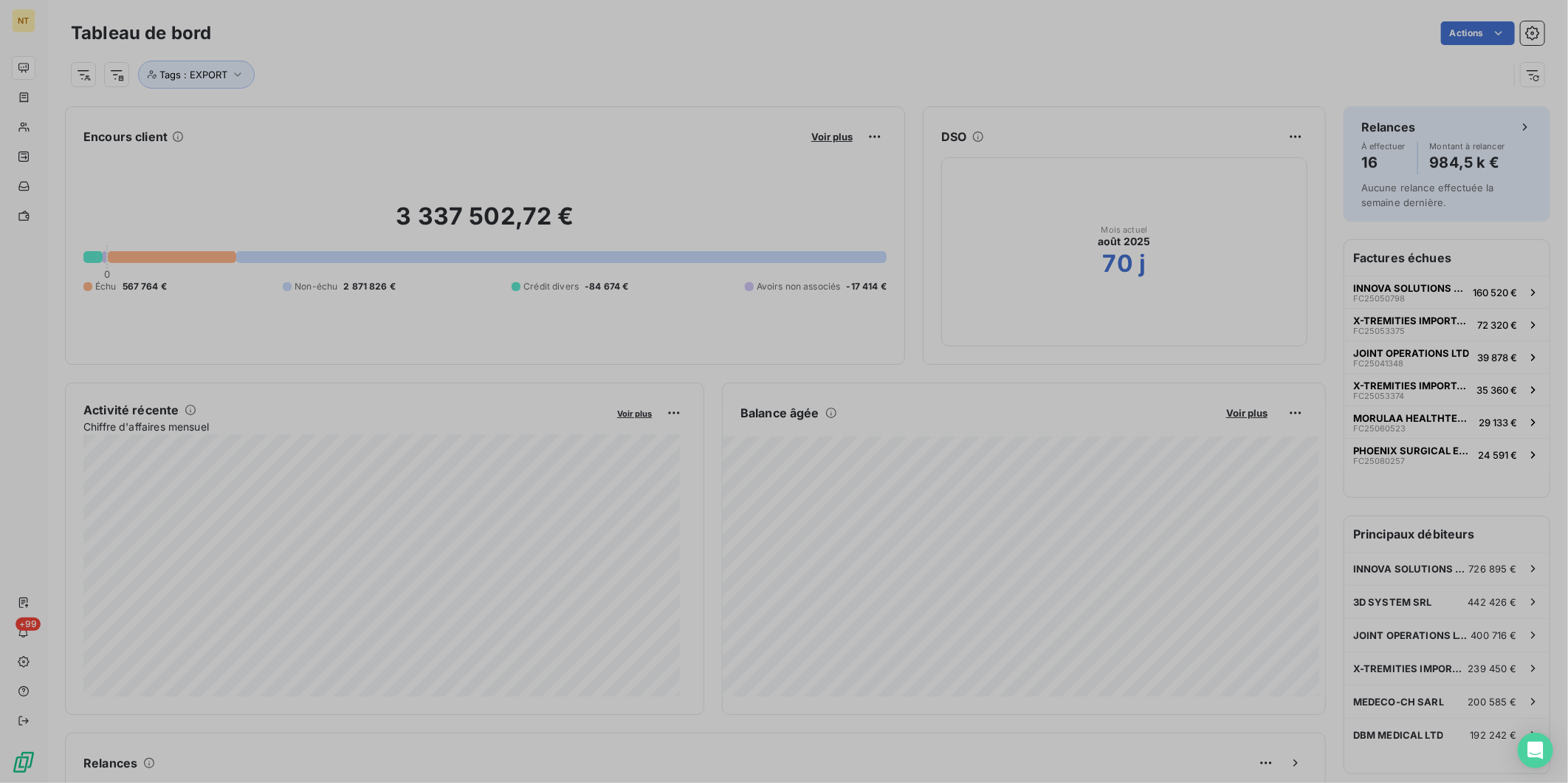
scroll to position [770, 554]
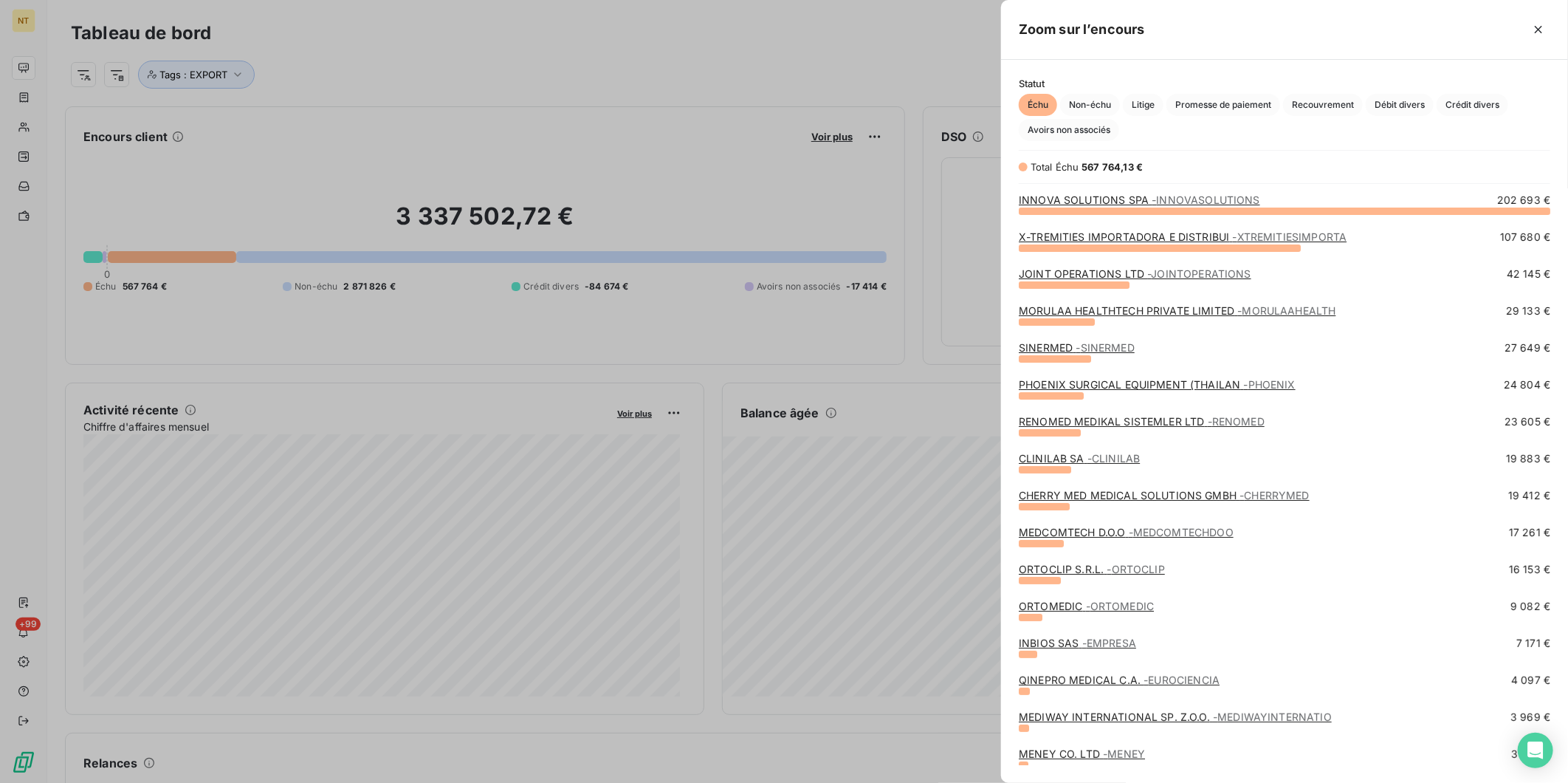
click at [1082, 342] on span "- SINERMED" at bounding box center [1105, 348] width 58 height 13
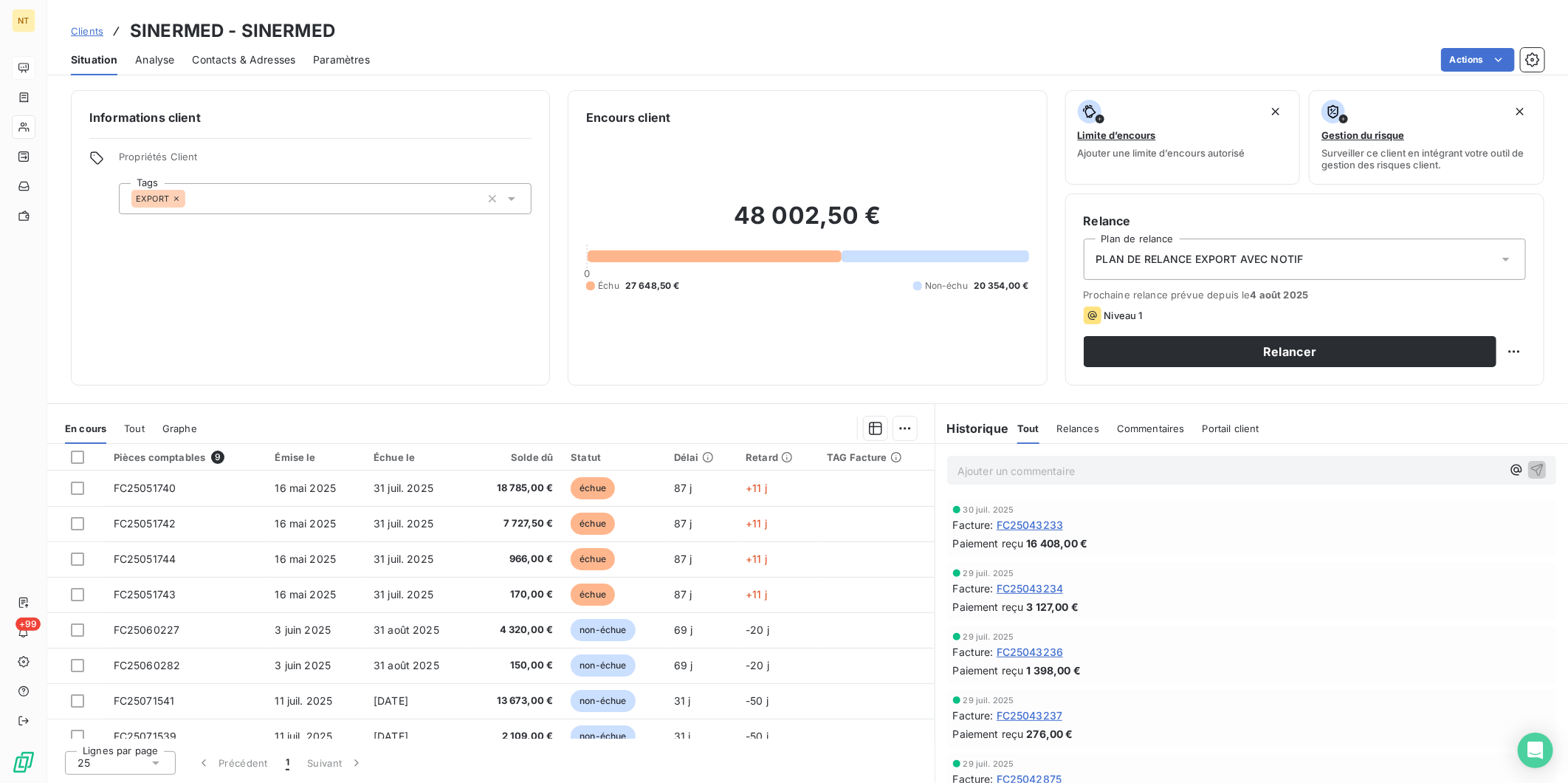
click at [1116, 461] on div "Ajouter un commentaire ﻿" at bounding box center [1229, 470] width 544 height 20
click at [1110, 462] on p "Ajouter un commentaire ﻿" at bounding box center [1229, 470] width 544 height 18
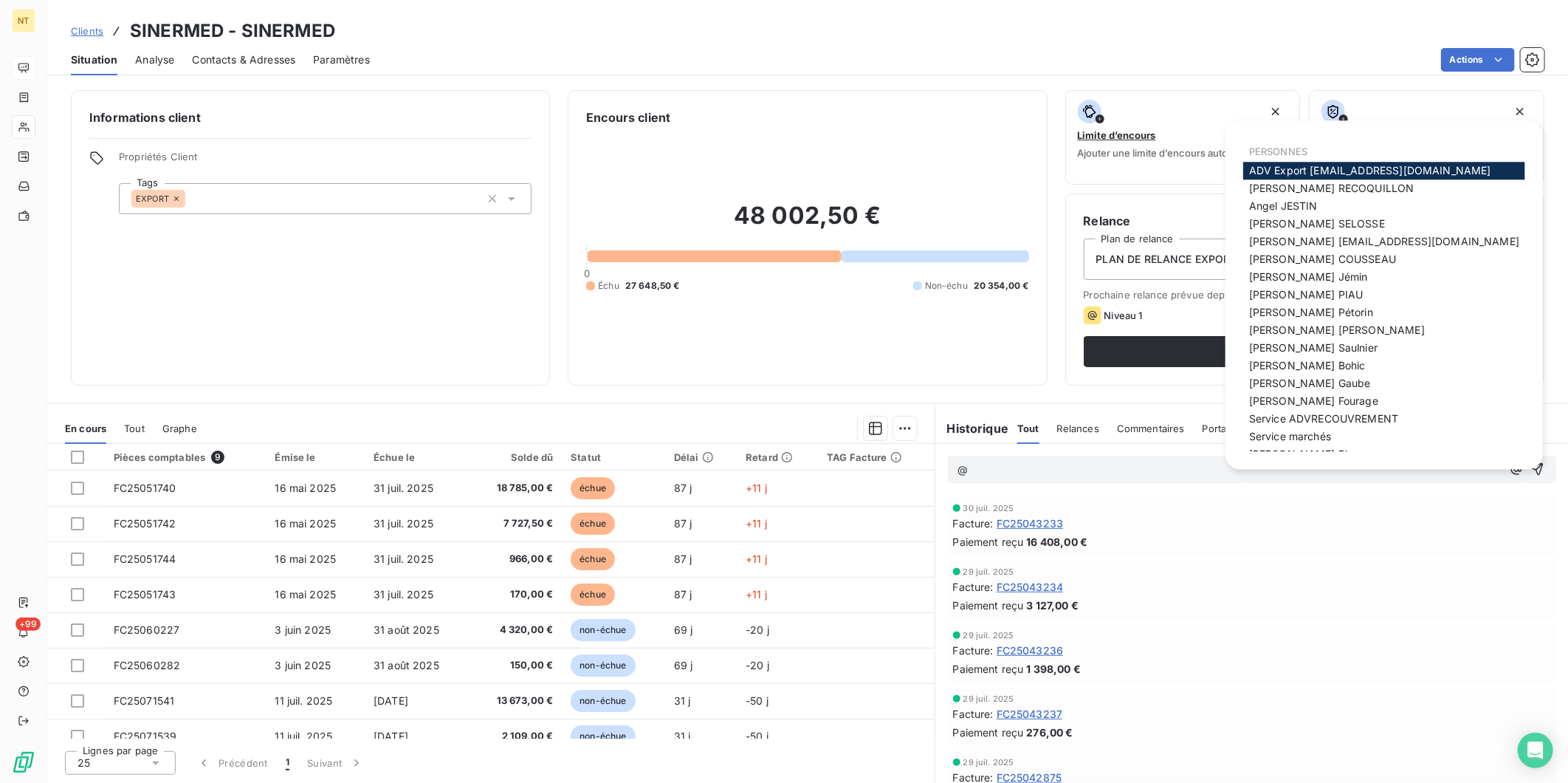
click at [1378, 167] on span "ADV Export [EMAIL_ADDRESS][DOMAIN_NAME]" at bounding box center [1370, 170] width 242 height 13
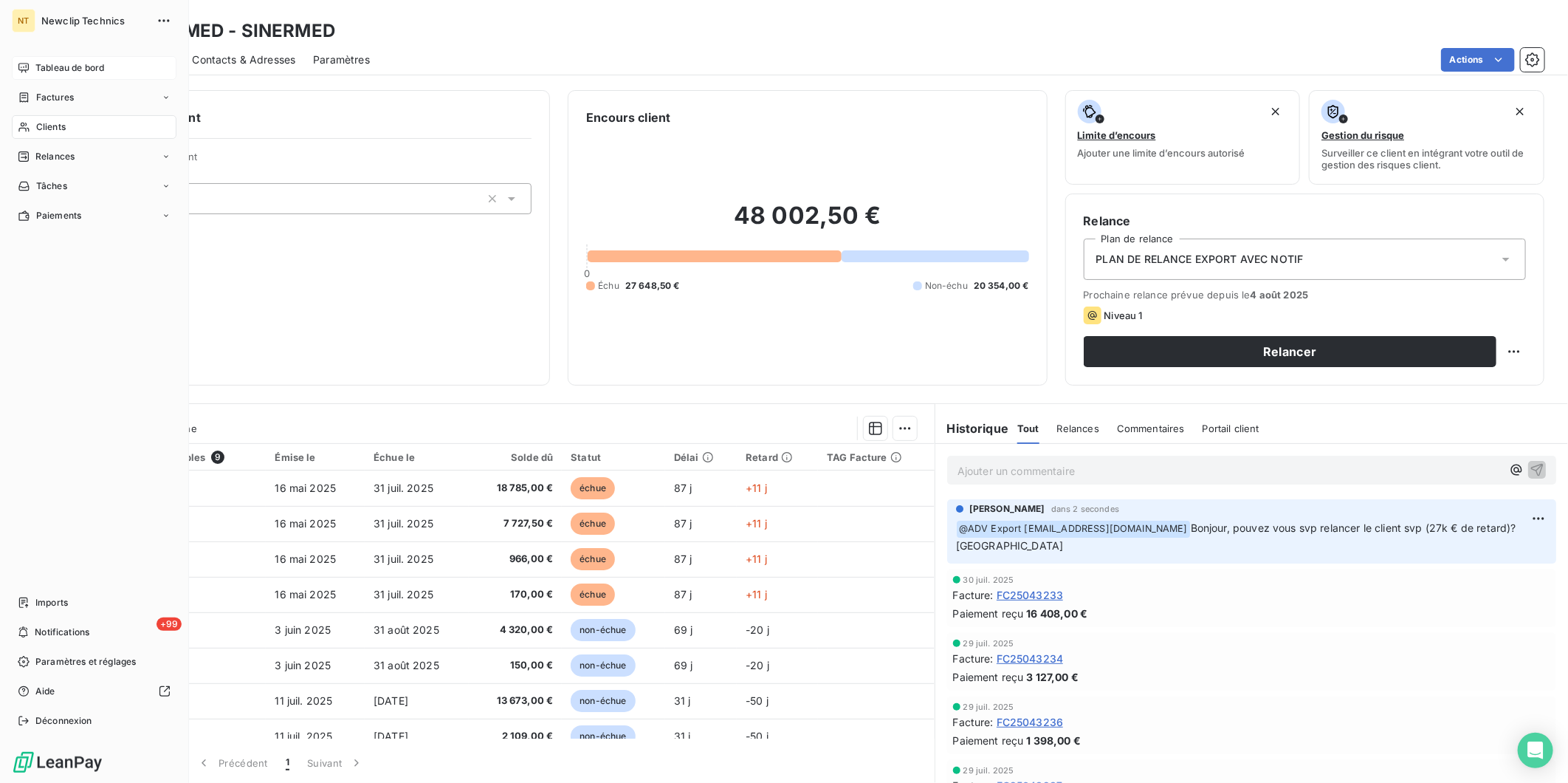
click at [21, 70] on icon at bounding box center [23, 67] width 10 height 10
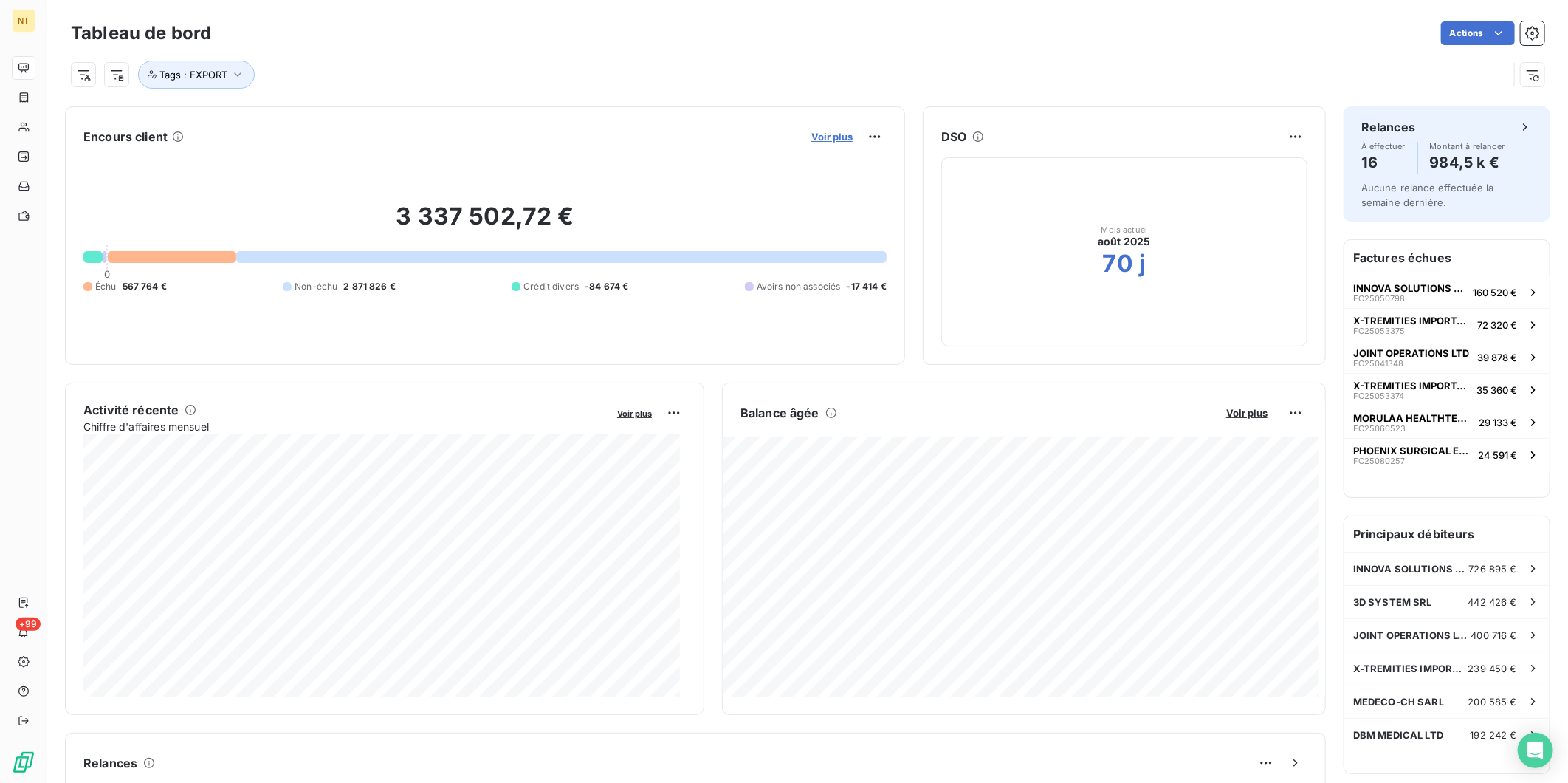
click at [812, 139] on span "Voir plus" at bounding box center [832, 136] width 42 height 12
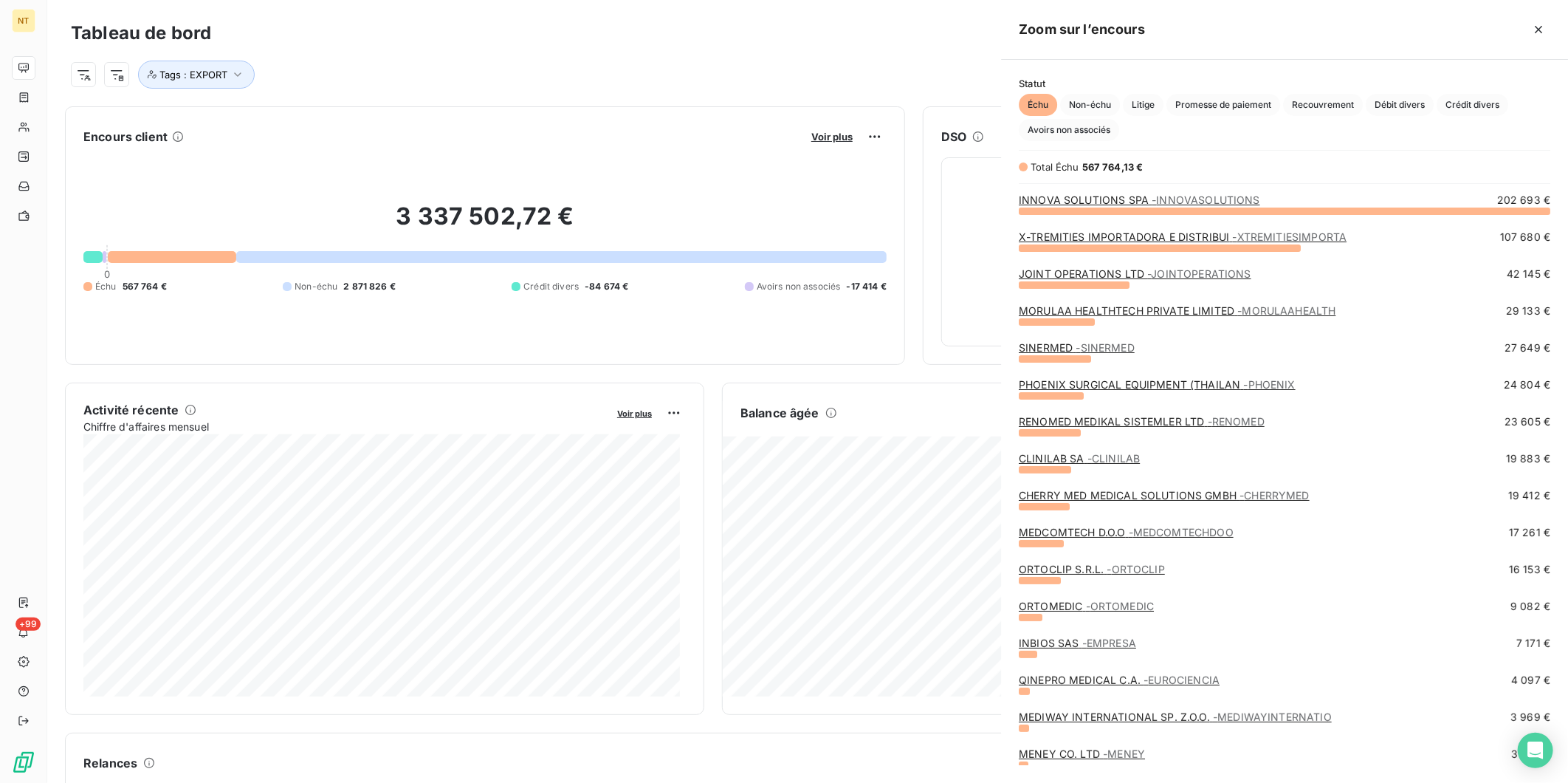
scroll to position [770, 554]
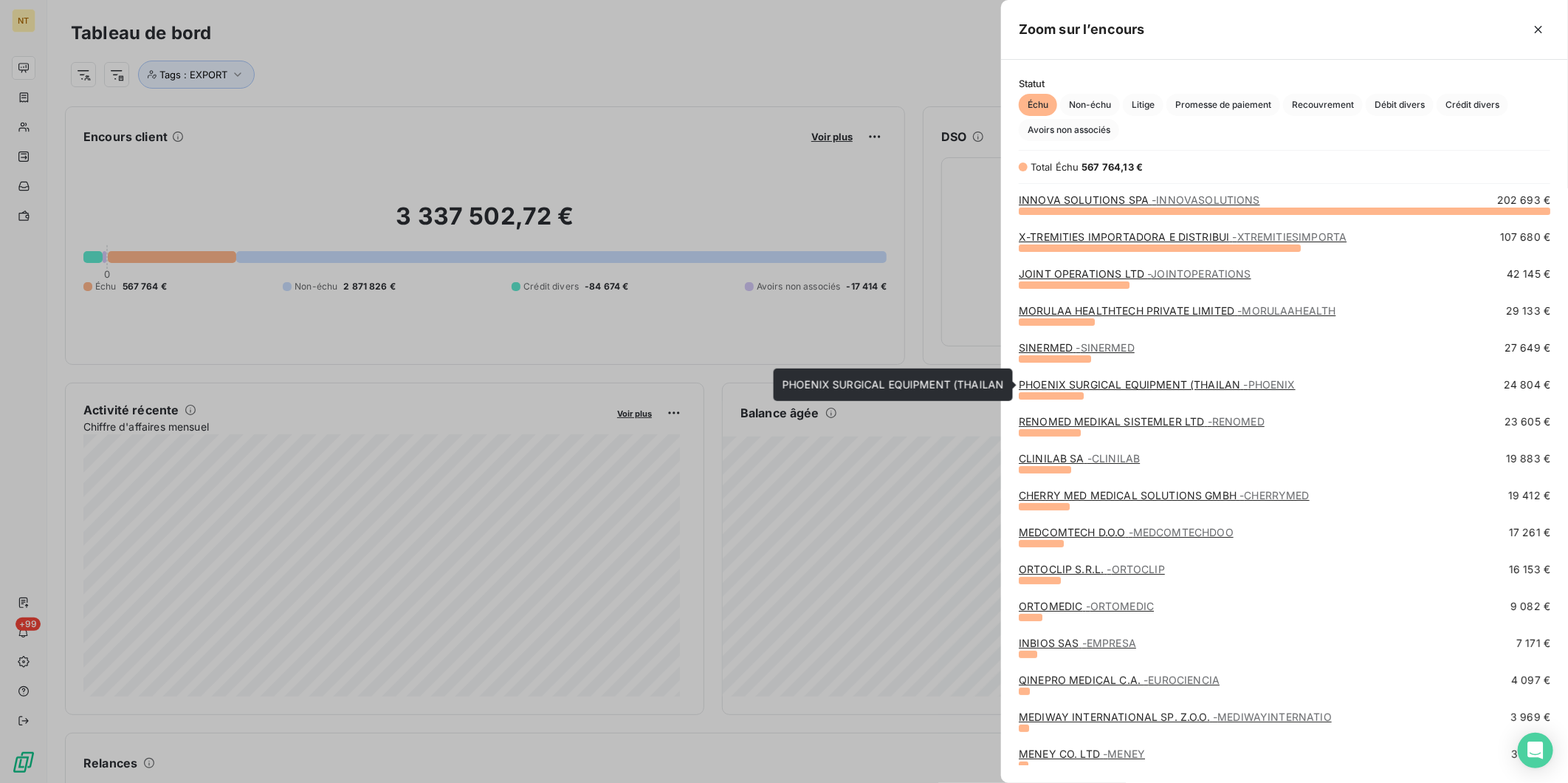
click at [1122, 382] on link "PHOENIX SURGICAL EQUIPMENT (THAILAN - [GEOGRAPHIC_DATA]" at bounding box center [1158, 384] width 277 height 13
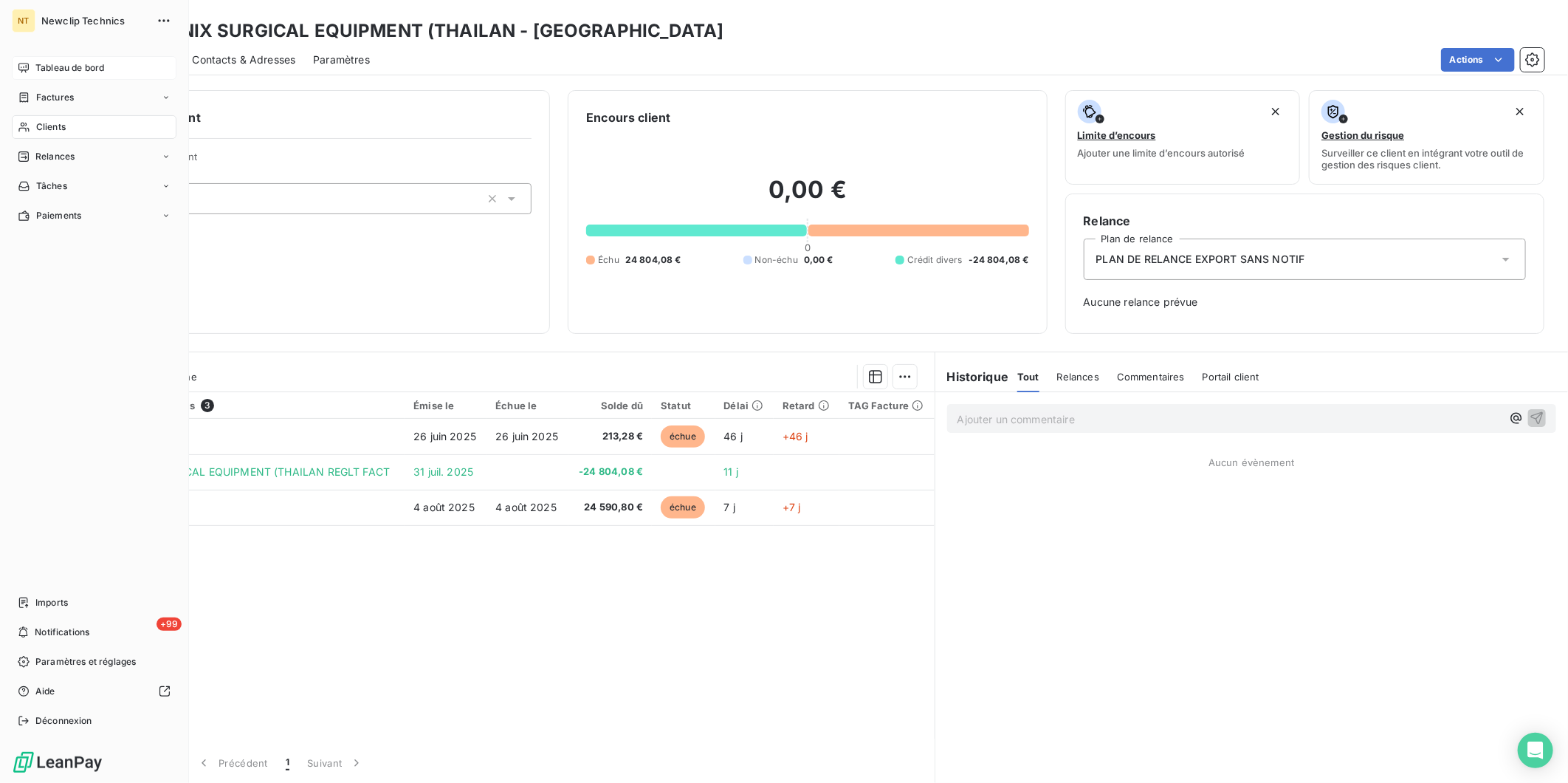
click at [35, 63] on span "Tableau de bord" at bounding box center [70, 68] width 69 height 14
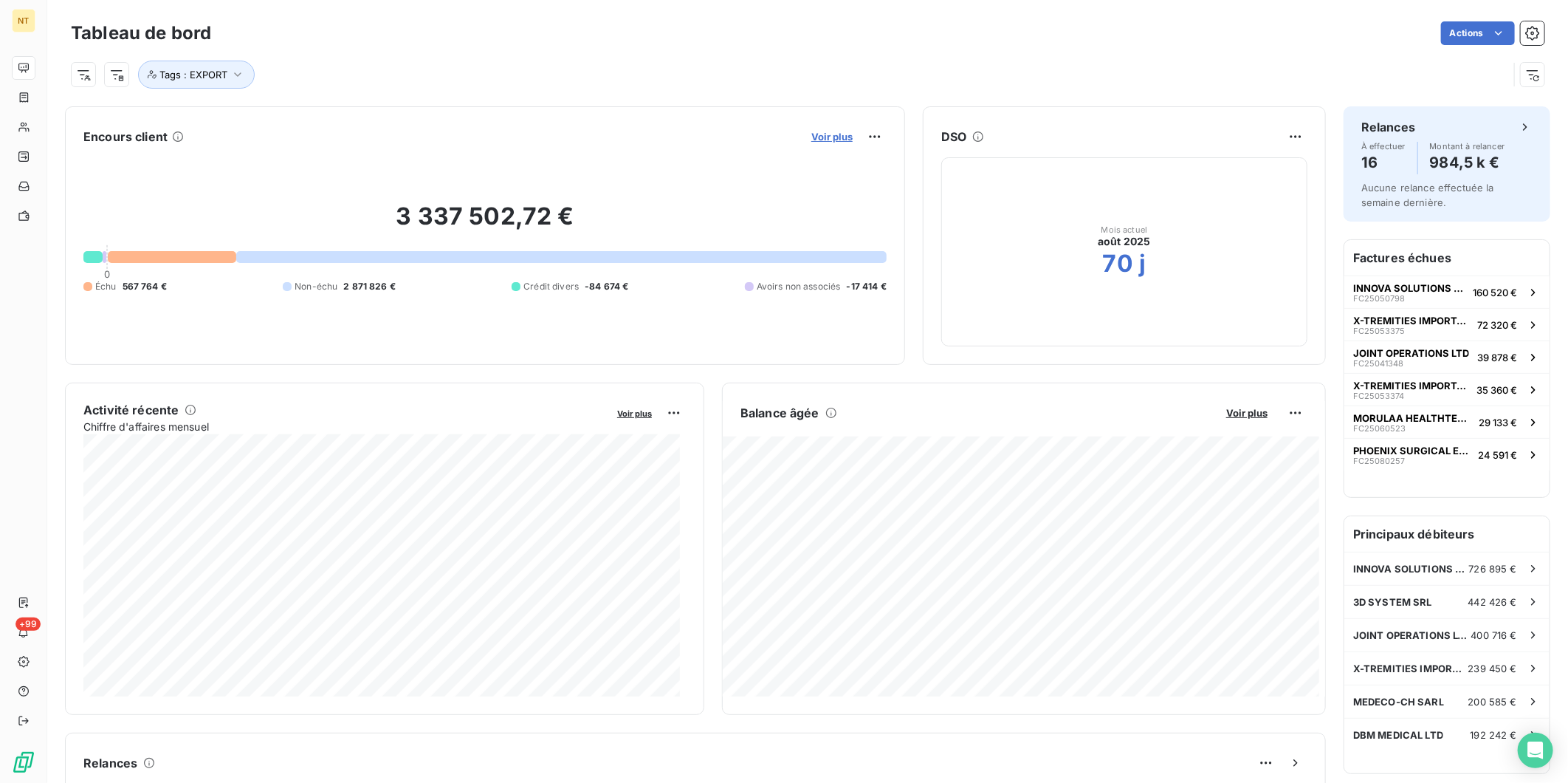
click at [817, 134] on span "Voir plus" at bounding box center [832, 136] width 42 height 12
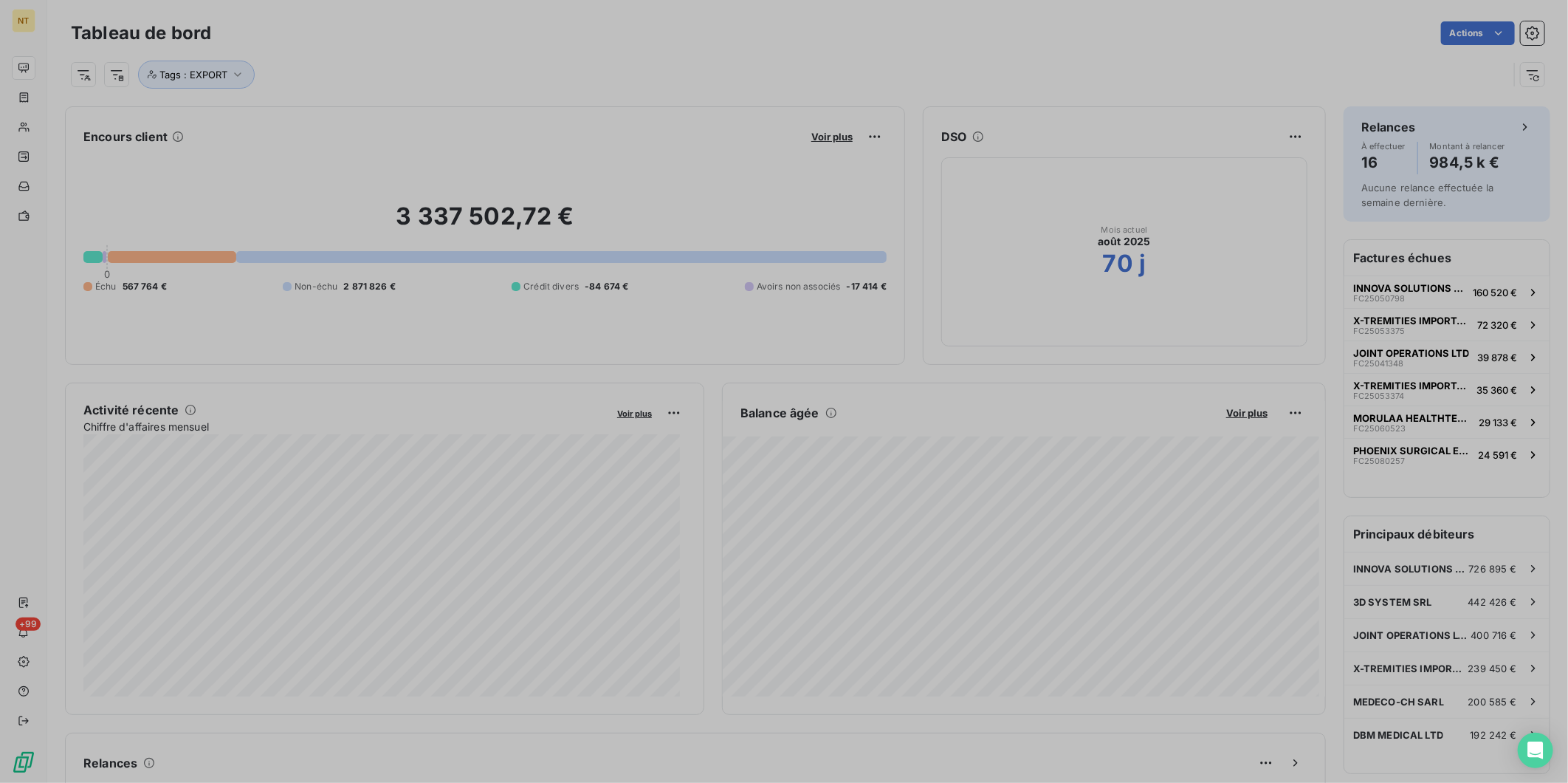
scroll to position [13, 13]
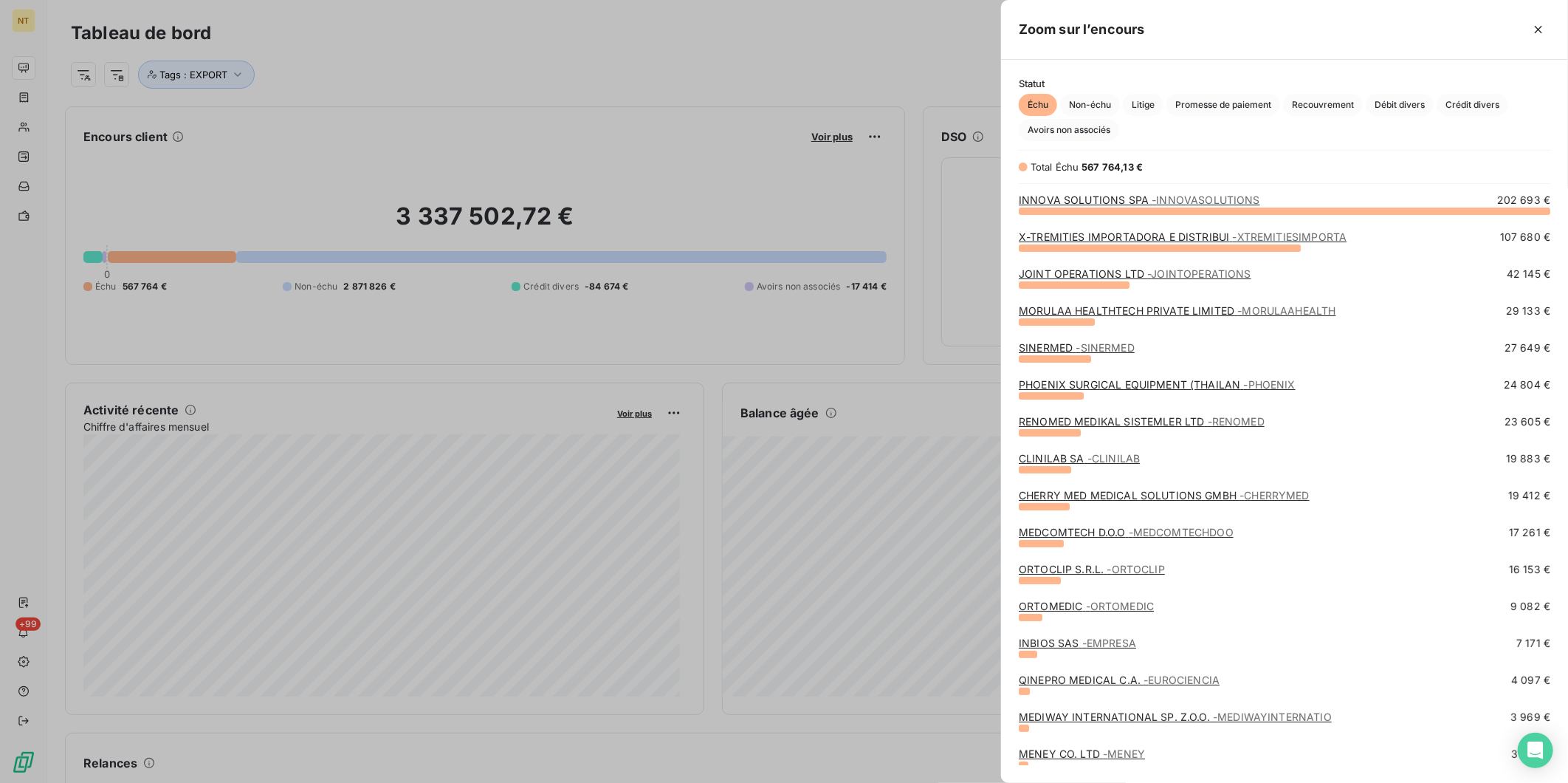
click at [1104, 420] on link "RENOMED MEDIKAL SISTEMLER LTD - RENOMED" at bounding box center [1141, 421] width 245 height 13
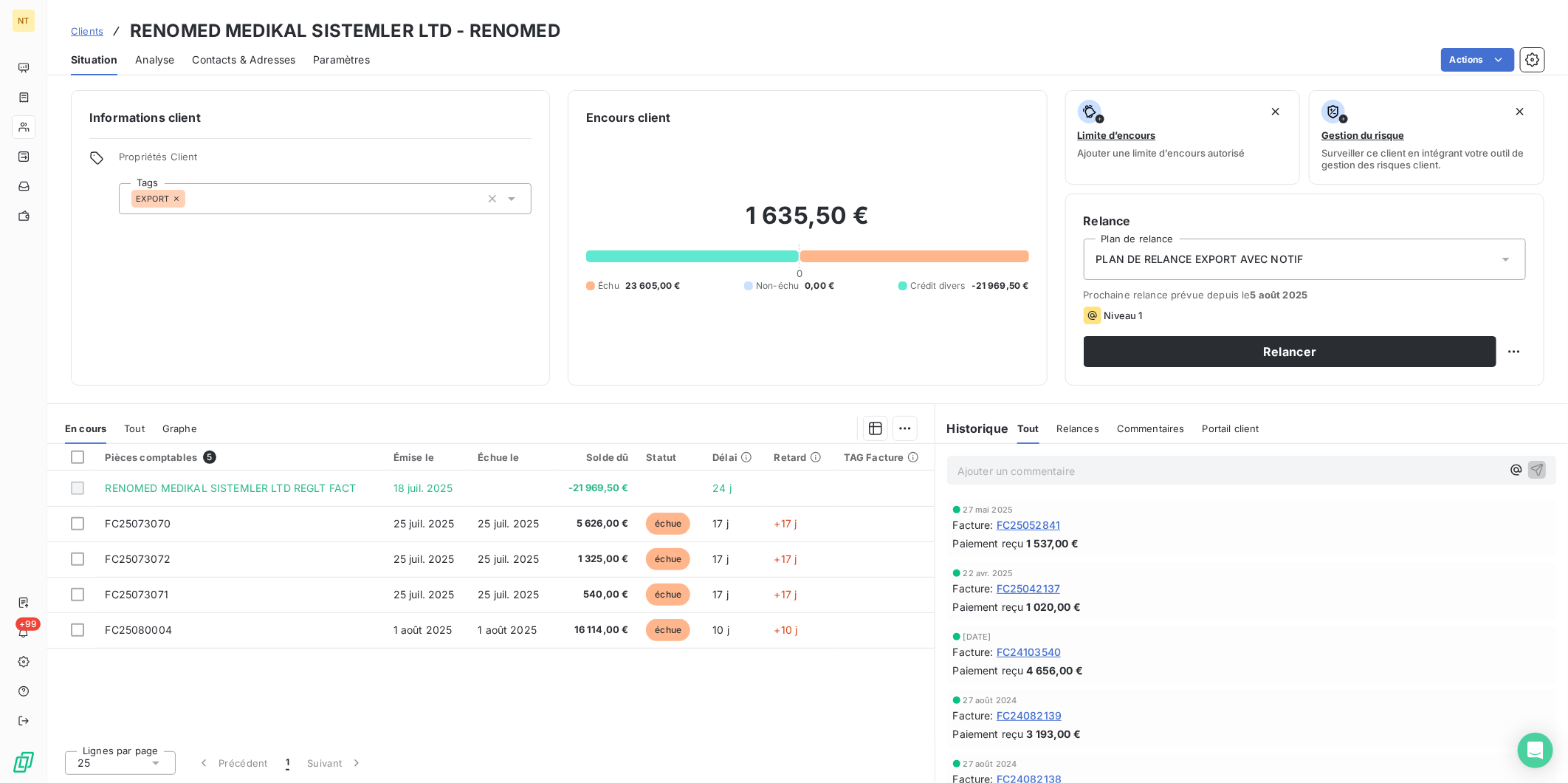
click at [1063, 473] on p "Ajouter un commentaire ﻿" at bounding box center [1229, 470] width 544 height 18
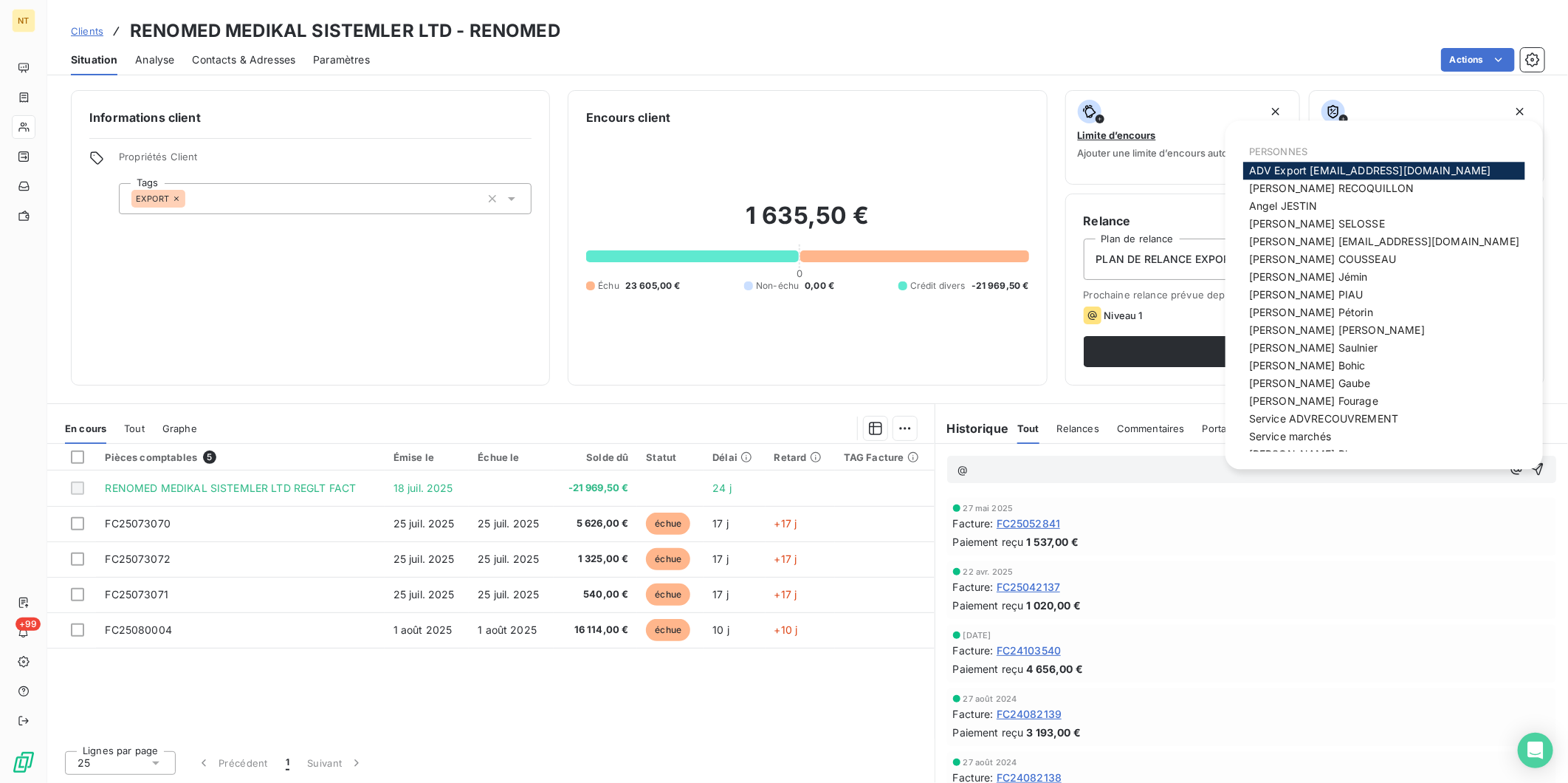
click at [1361, 169] on span "ADV Export [EMAIL_ADDRESS][DOMAIN_NAME]" at bounding box center [1370, 170] width 242 height 13
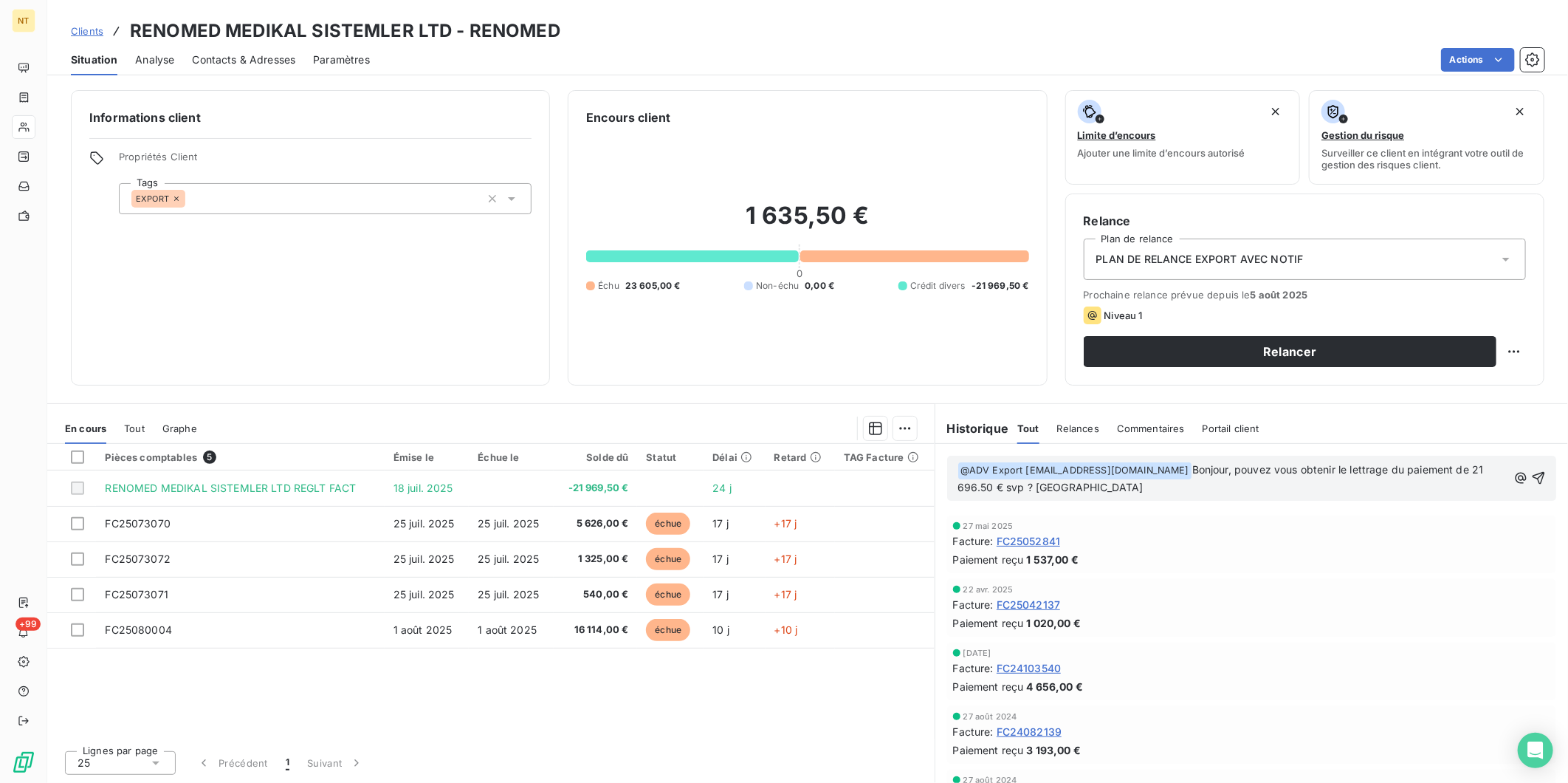
click at [1533, 481] on icon "button" at bounding box center [1539, 478] width 13 height 13
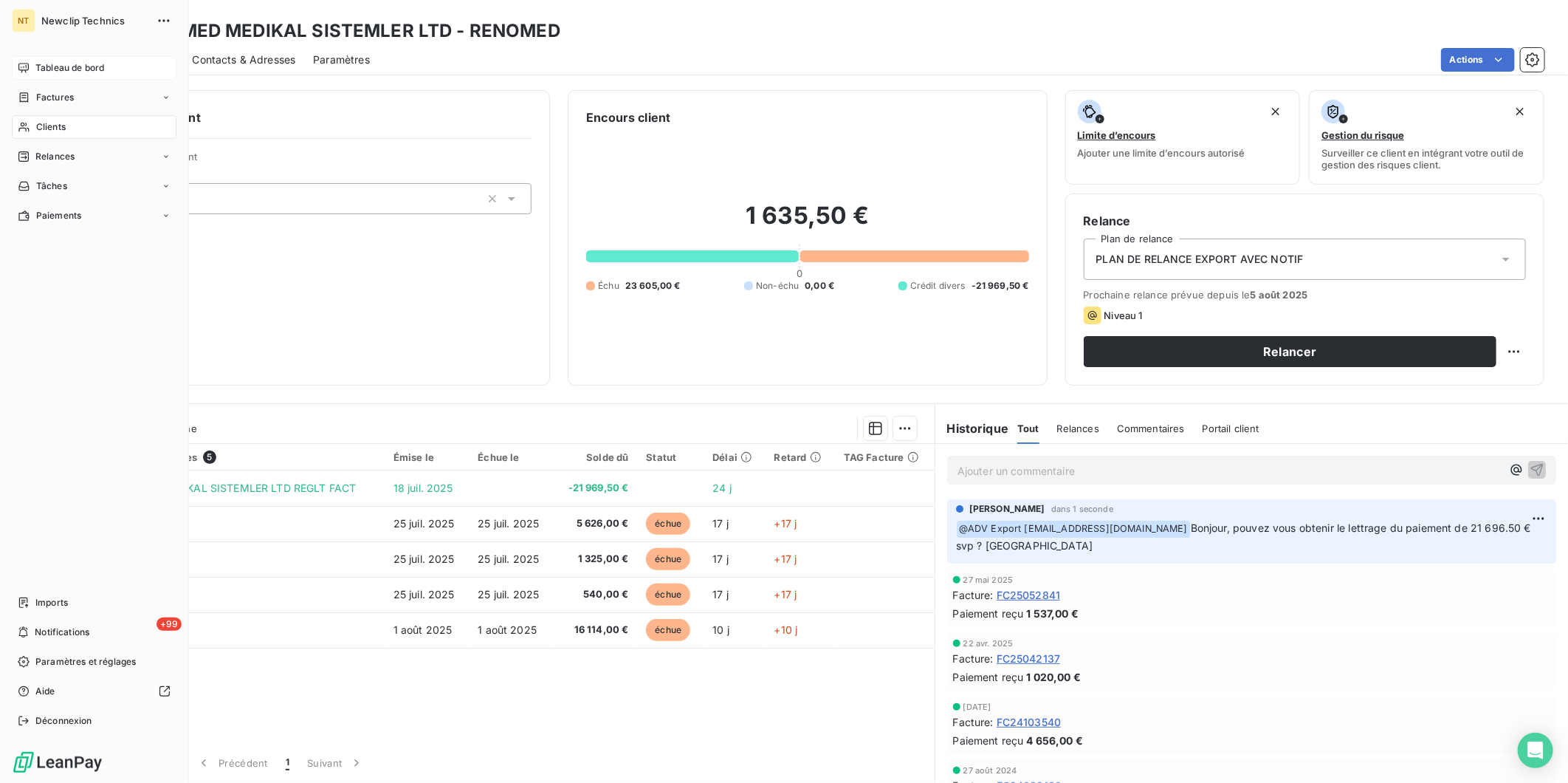
click at [37, 60] on div "Tableau de bord" at bounding box center [94, 68] width 165 height 24
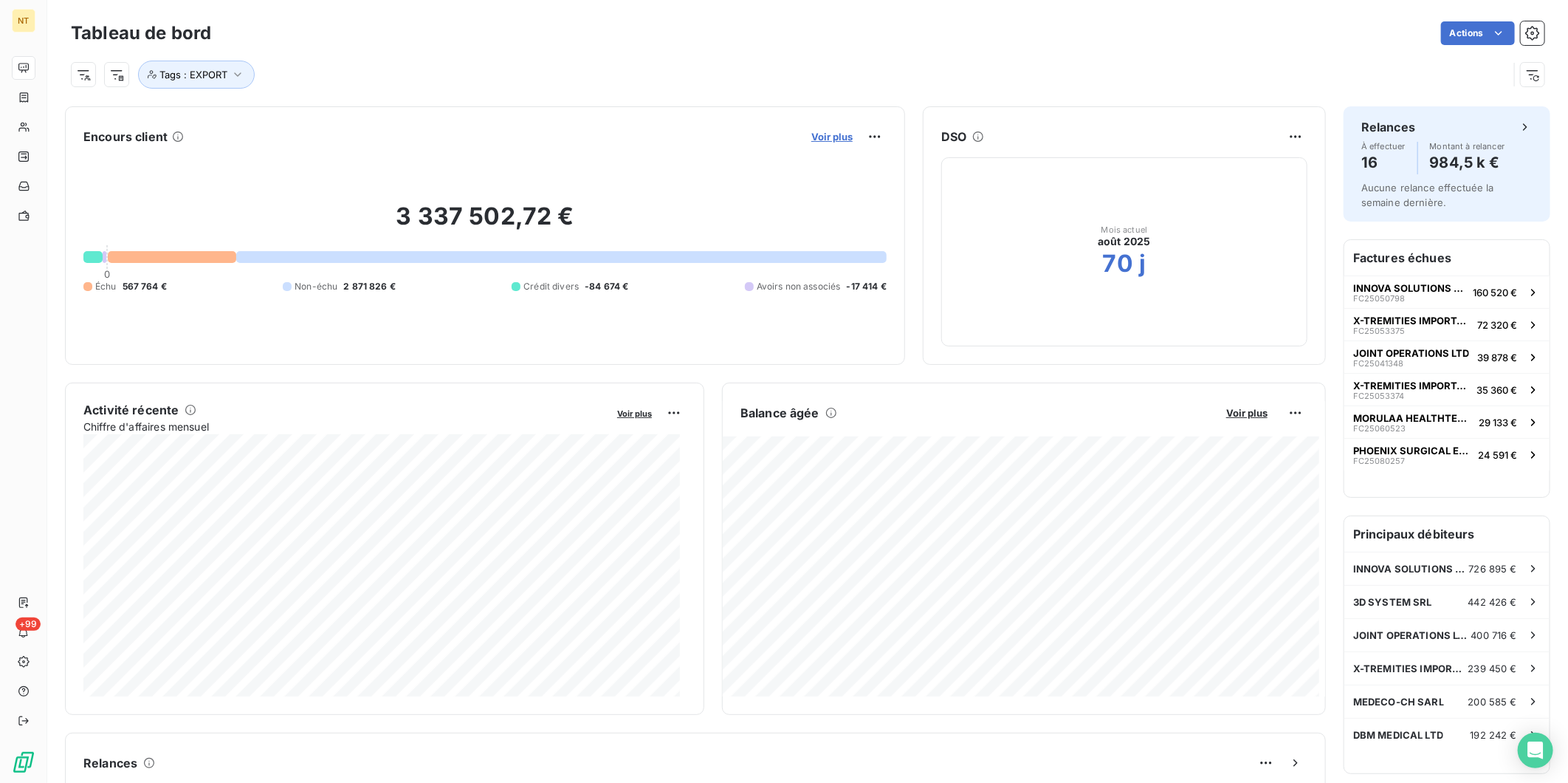
click at [823, 139] on span "Voir plus" at bounding box center [832, 136] width 42 height 12
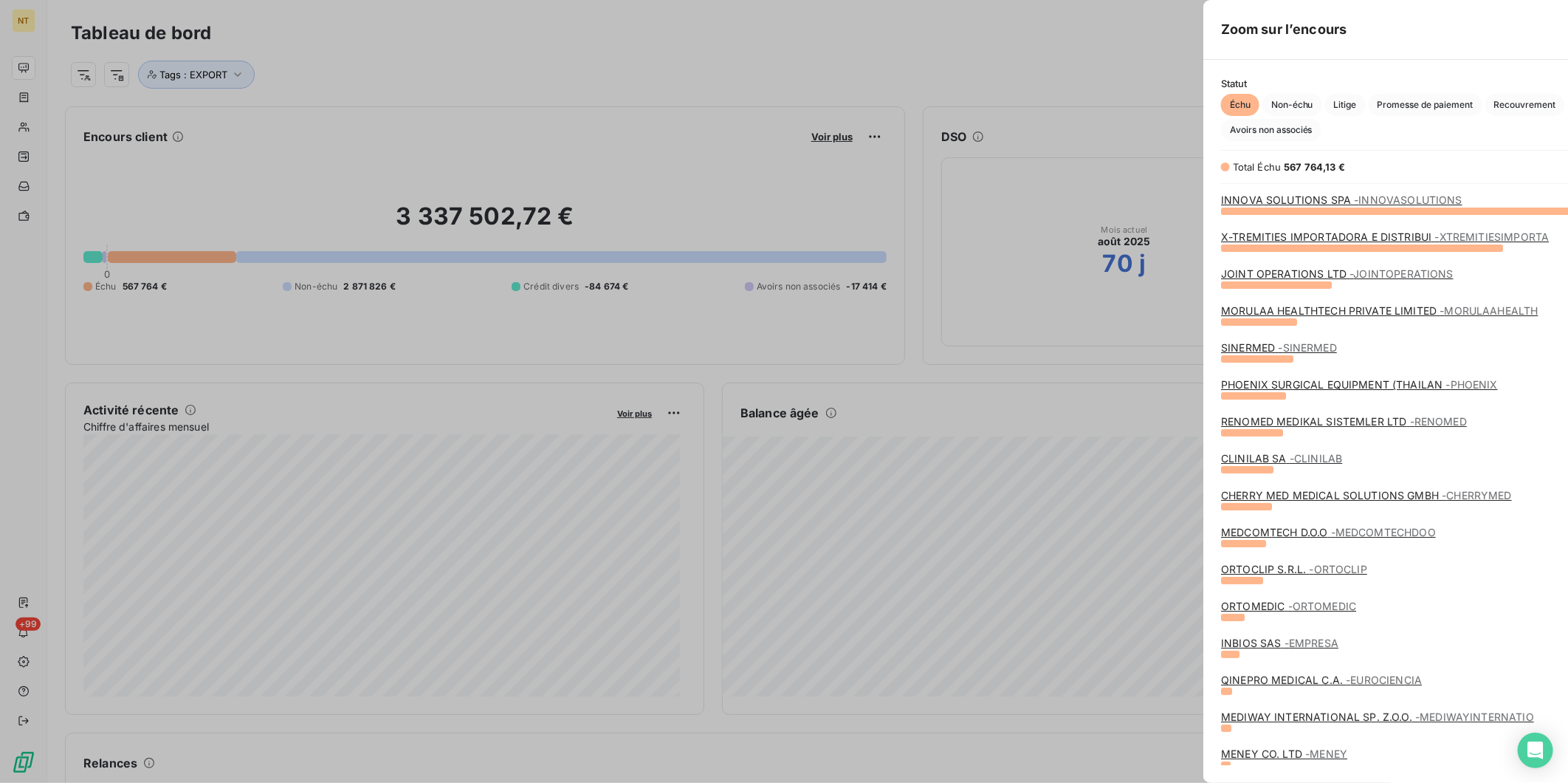
scroll to position [770, 554]
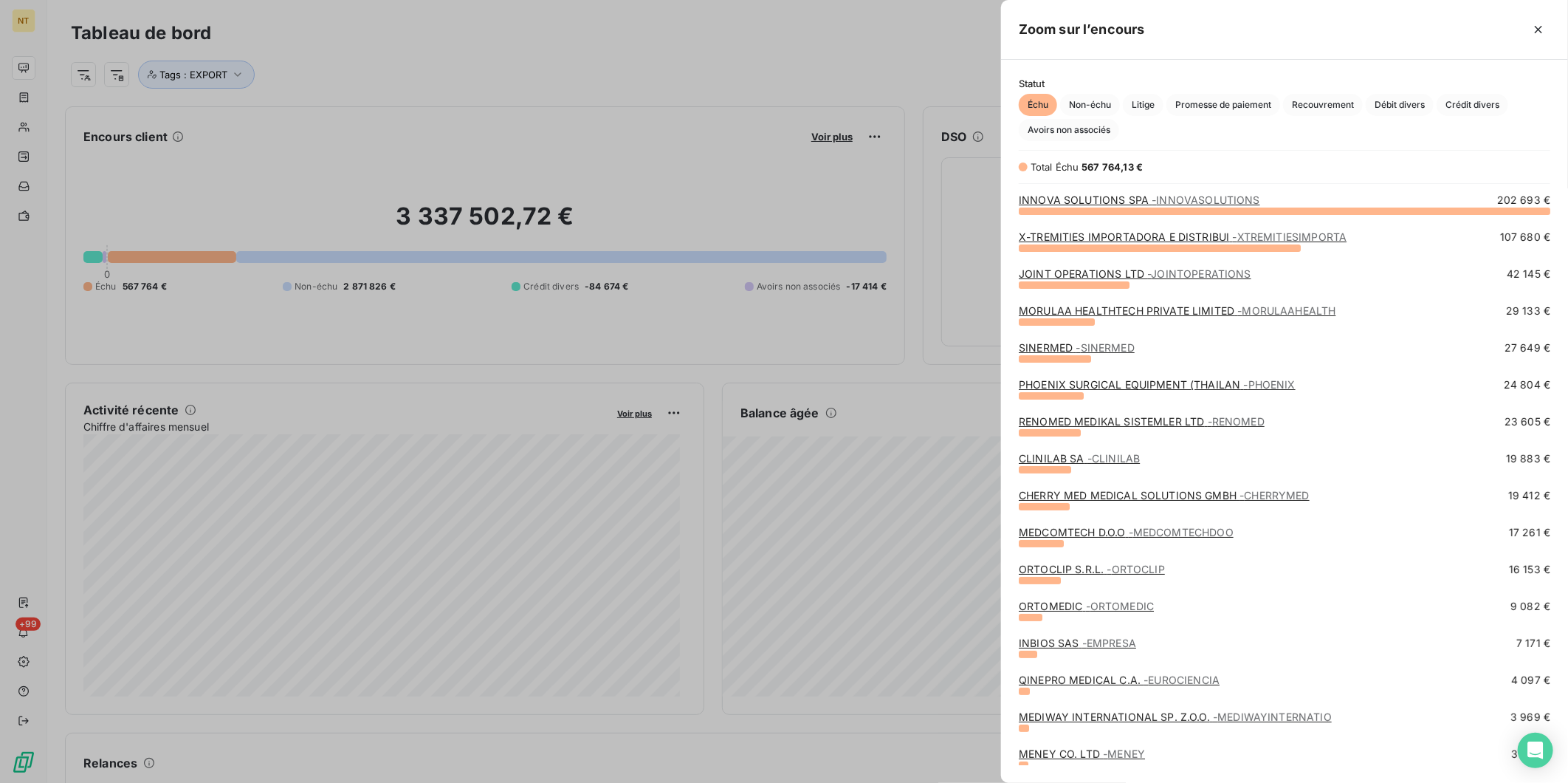
click at [1088, 456] on span "- CLINILAB" at bounding box center [1114, 459] width 53 height 13
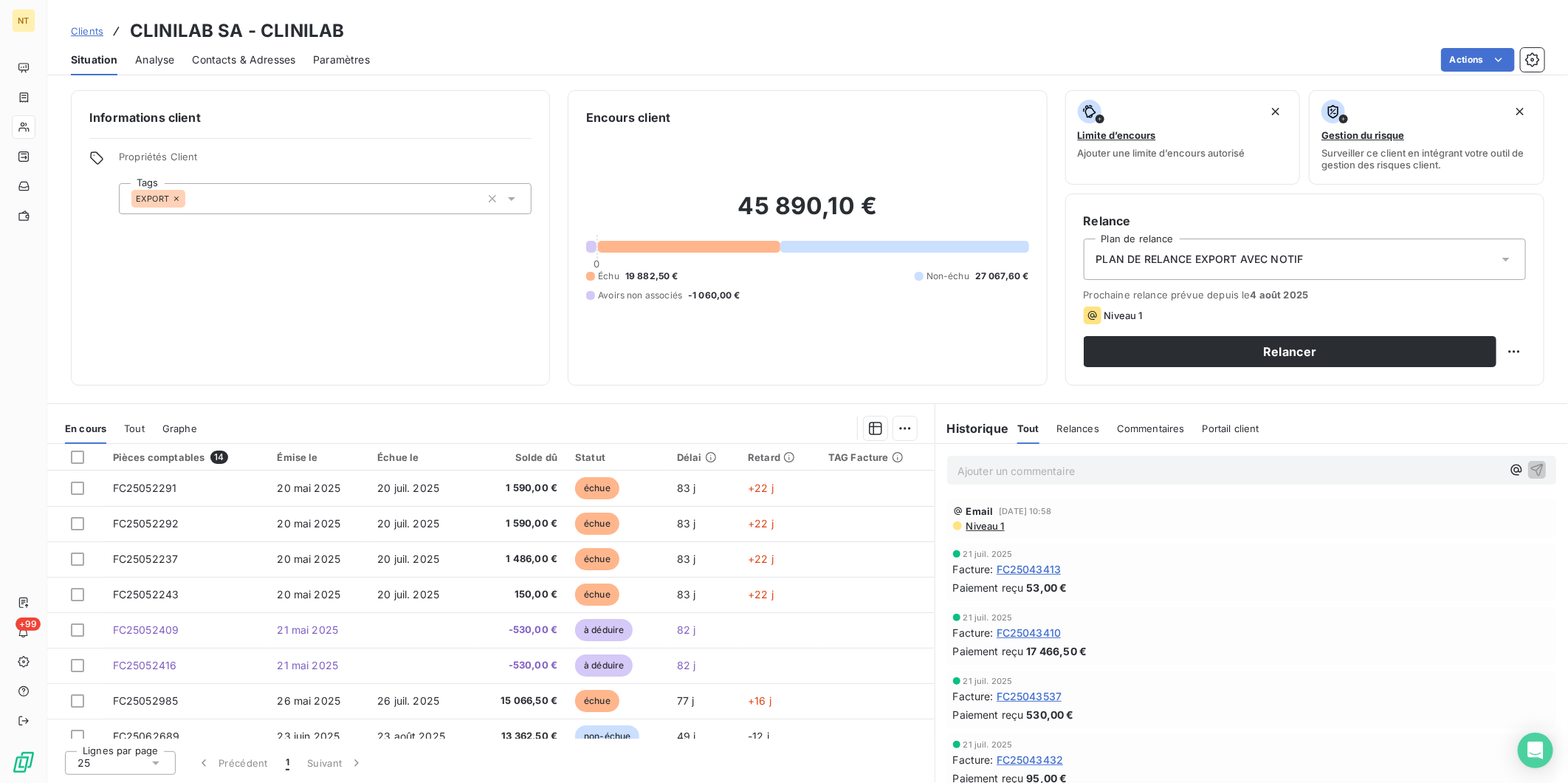
click at [1069, 466] on p "Ajouter un commentaire ﻿" at bounding box center [1229, 470] width 544 height 18
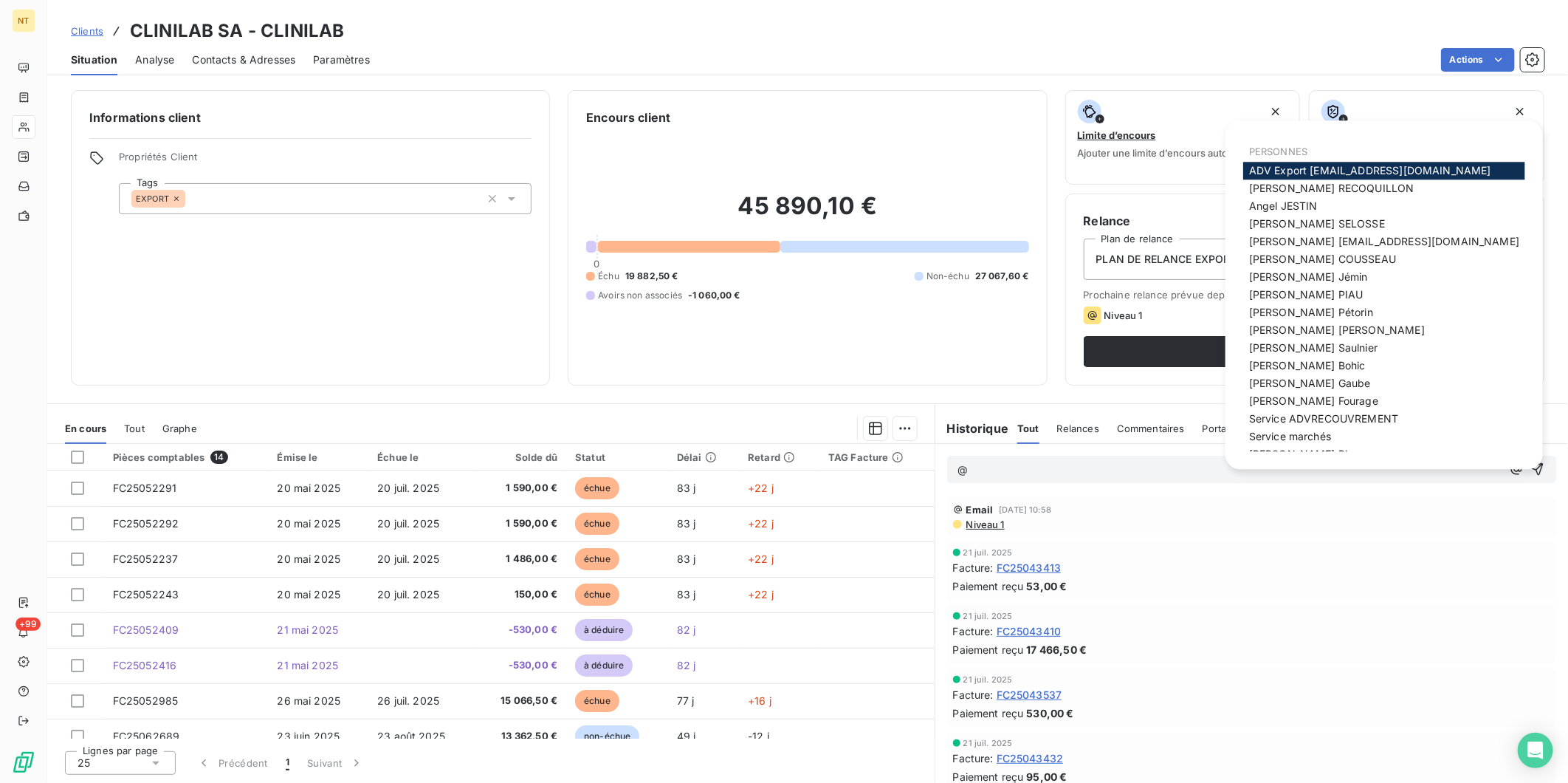
click at [1349, 165] on span "ADV Export [EMAIL_ADDRESS][DOMAIN_NAME]" at bounding box center [1370, 170] width 242 height 13
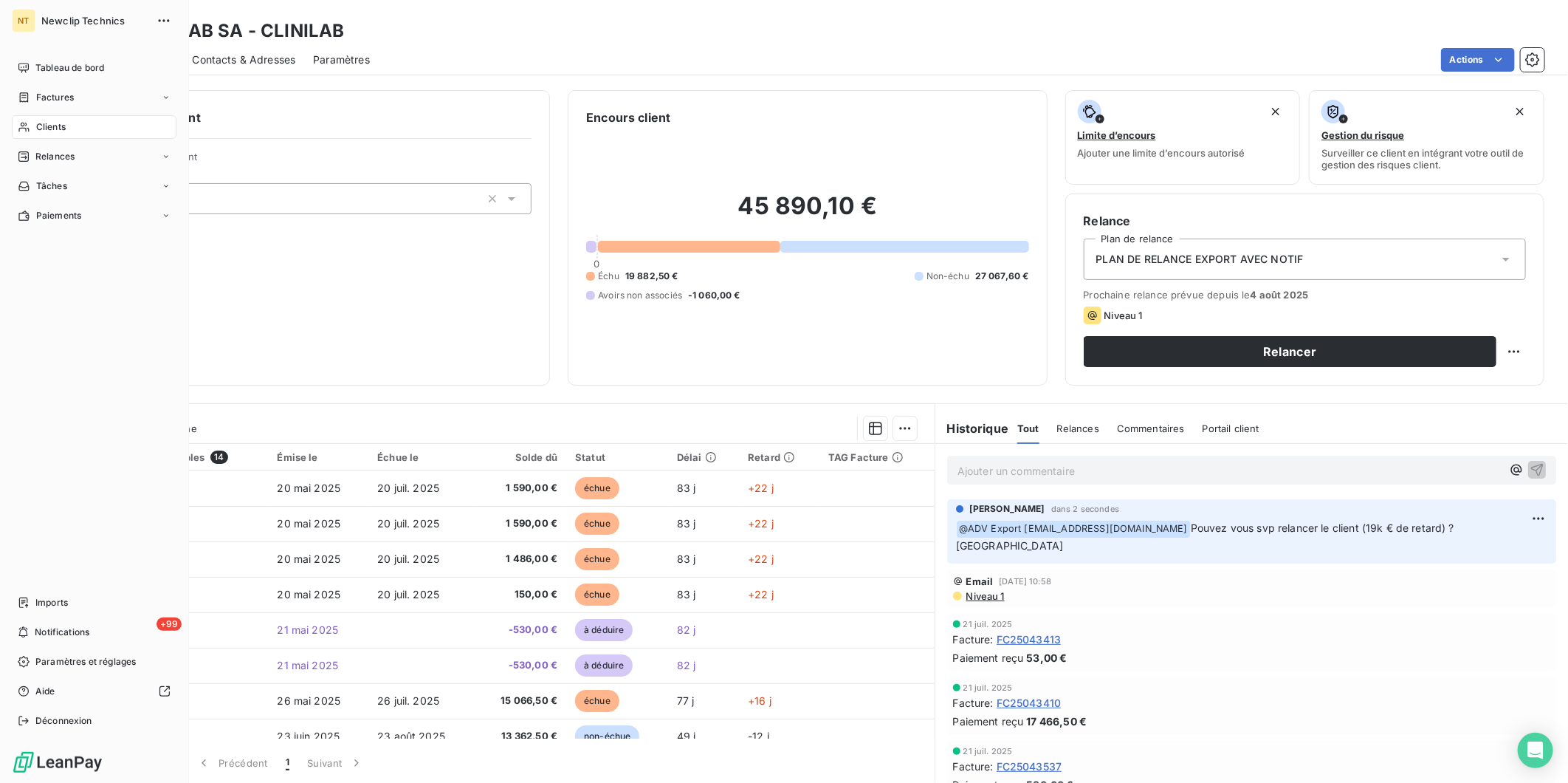
click at [39, 62] on span "Tableau de bord" at bounding box center [70, 68] width 69 height 14
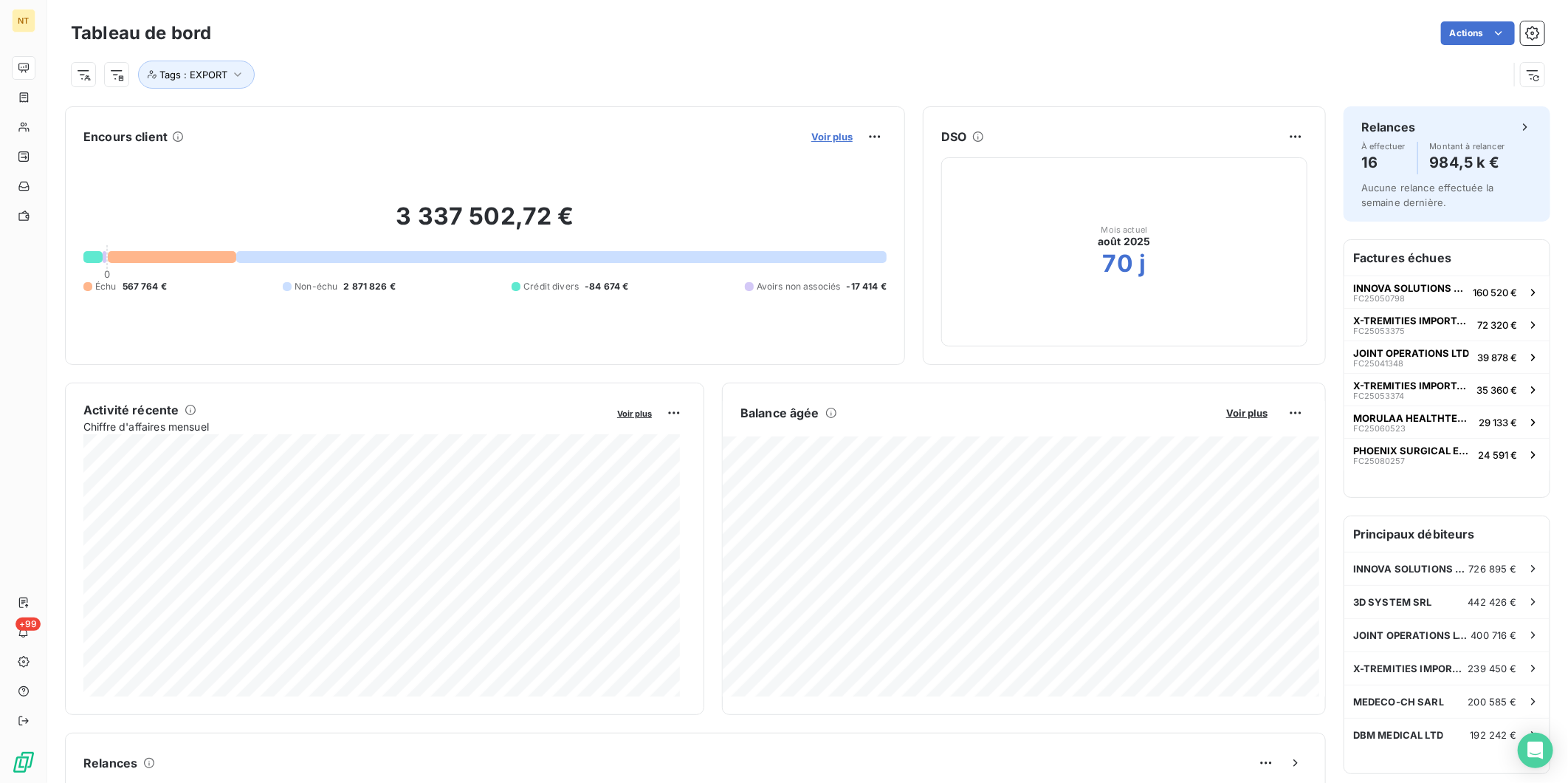
click at [831, 134] on span "Voir plus" at bounding box center [832, 136] width 42 height 12
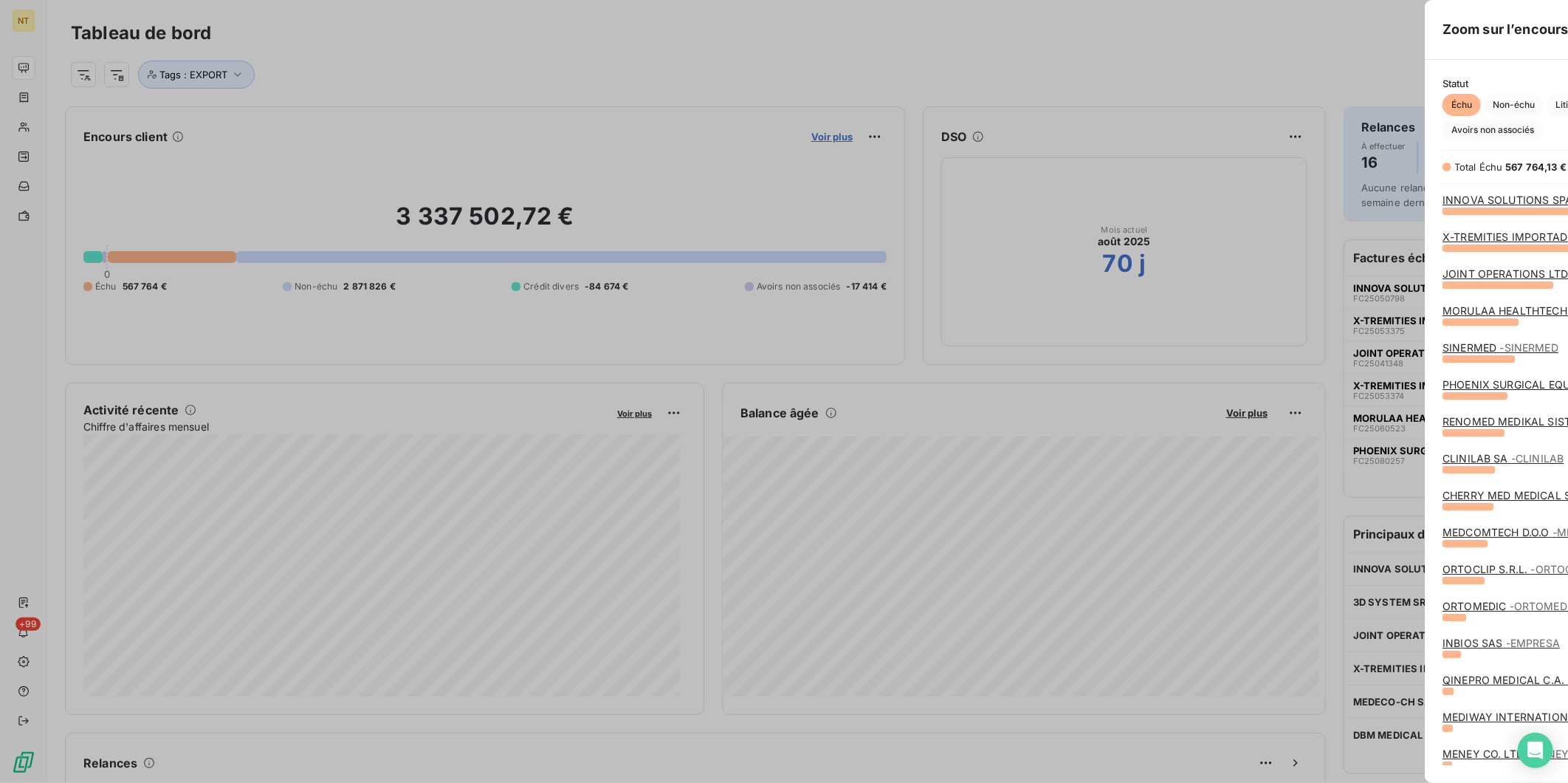
scroll to position [770, 554]
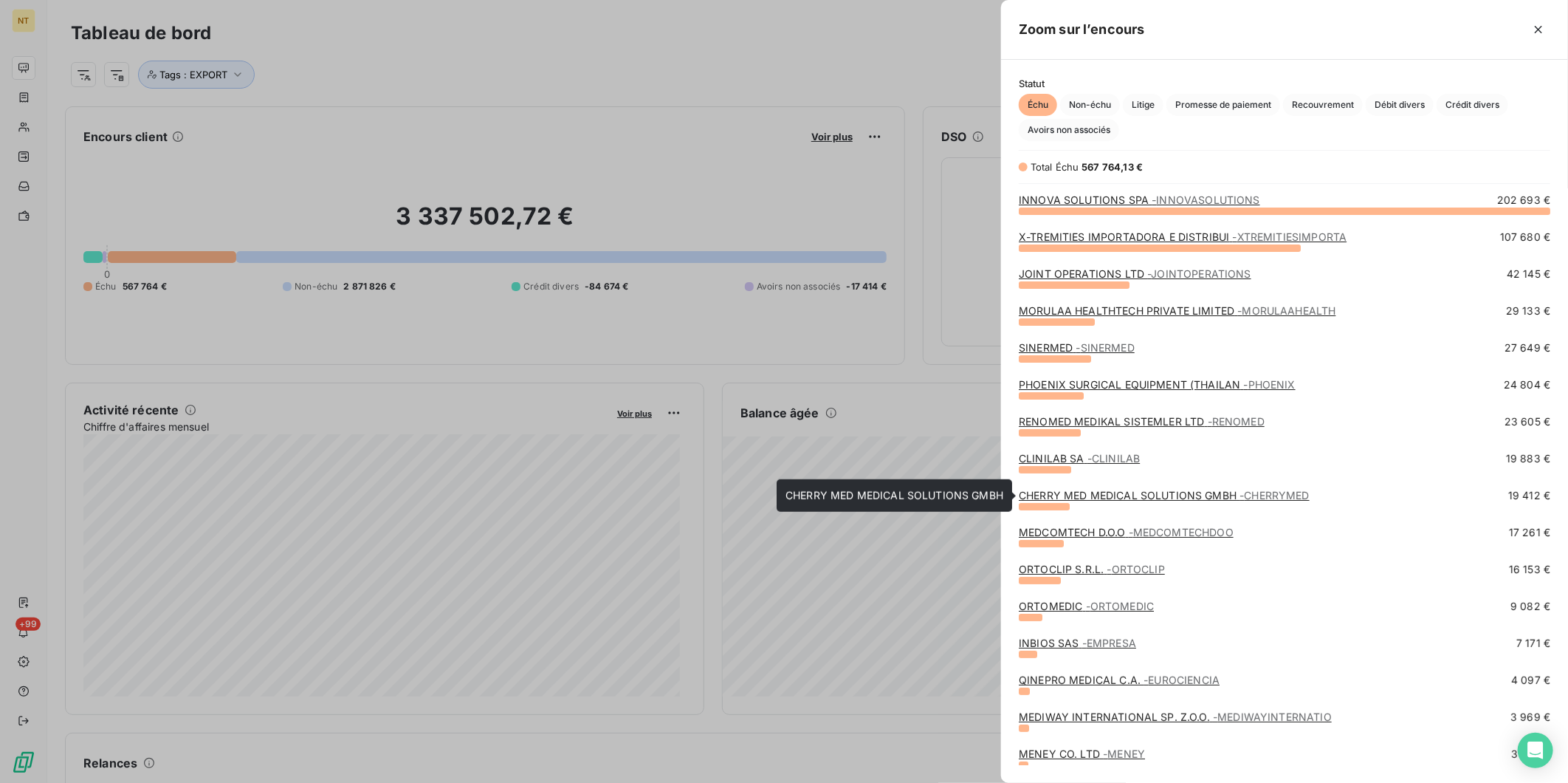
click at [1108, 496] on link "CHERRY MED MEDICAL SOLUTIONS GMBH - CHERRYMED" at bounding box center [1164, 496] width 291 height 13
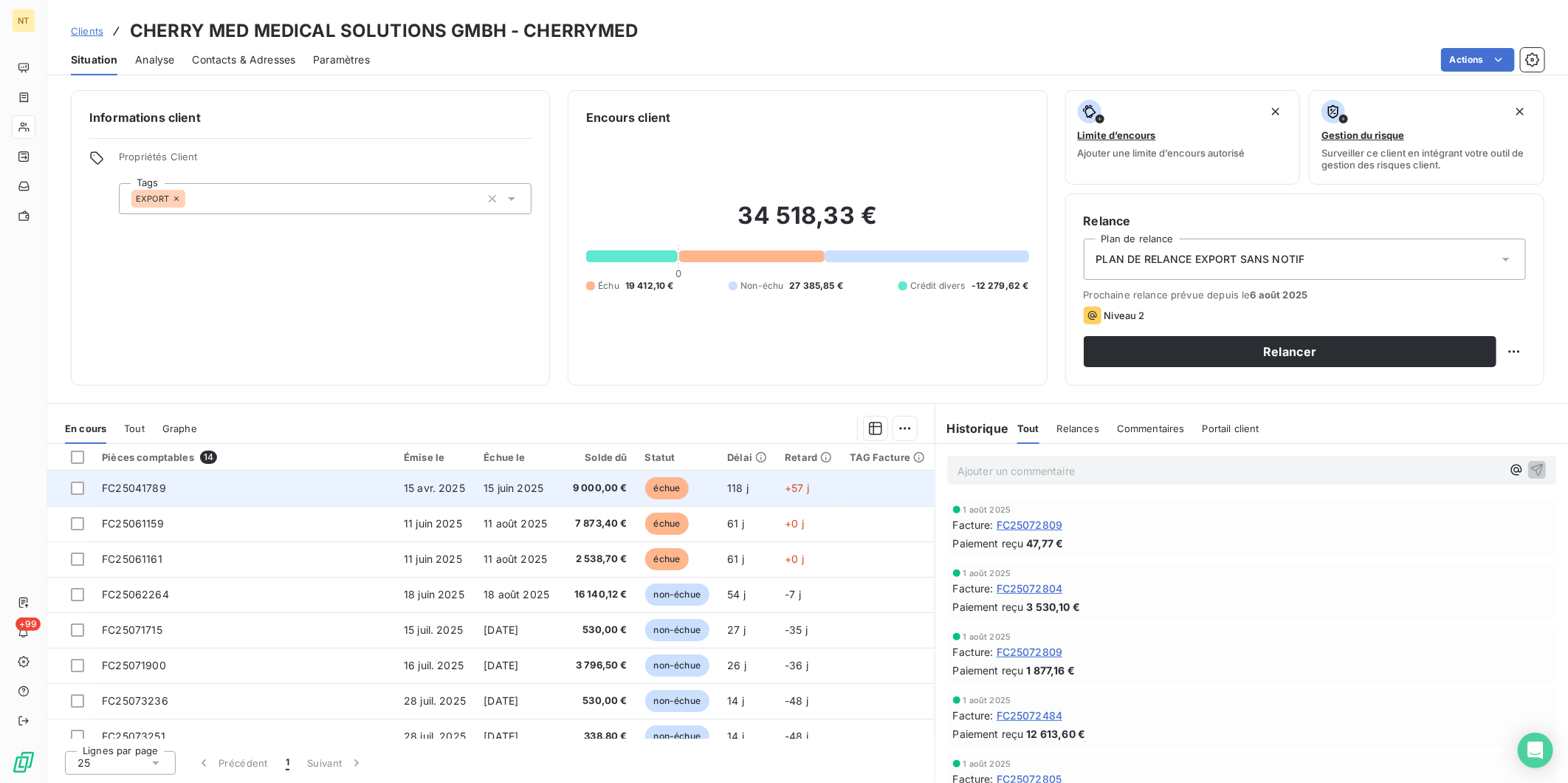
click at [779, 498] on td "+57 j" at bounding box center [809, 488] width 65 height 35
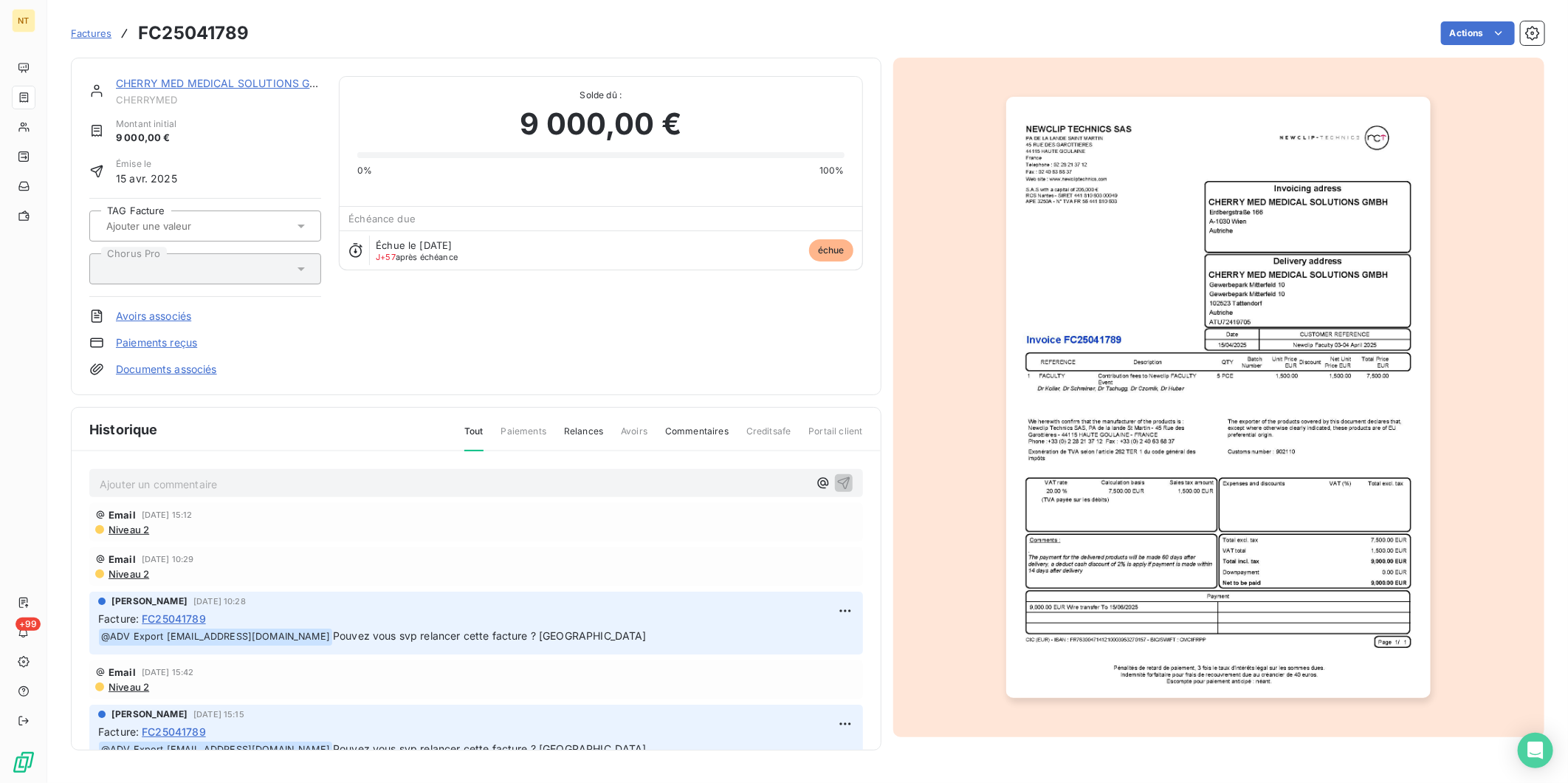
click at [299, 482] on p "Ajouter un commentaire ﻿" at bounding box center [454, 484] width 709 height 18
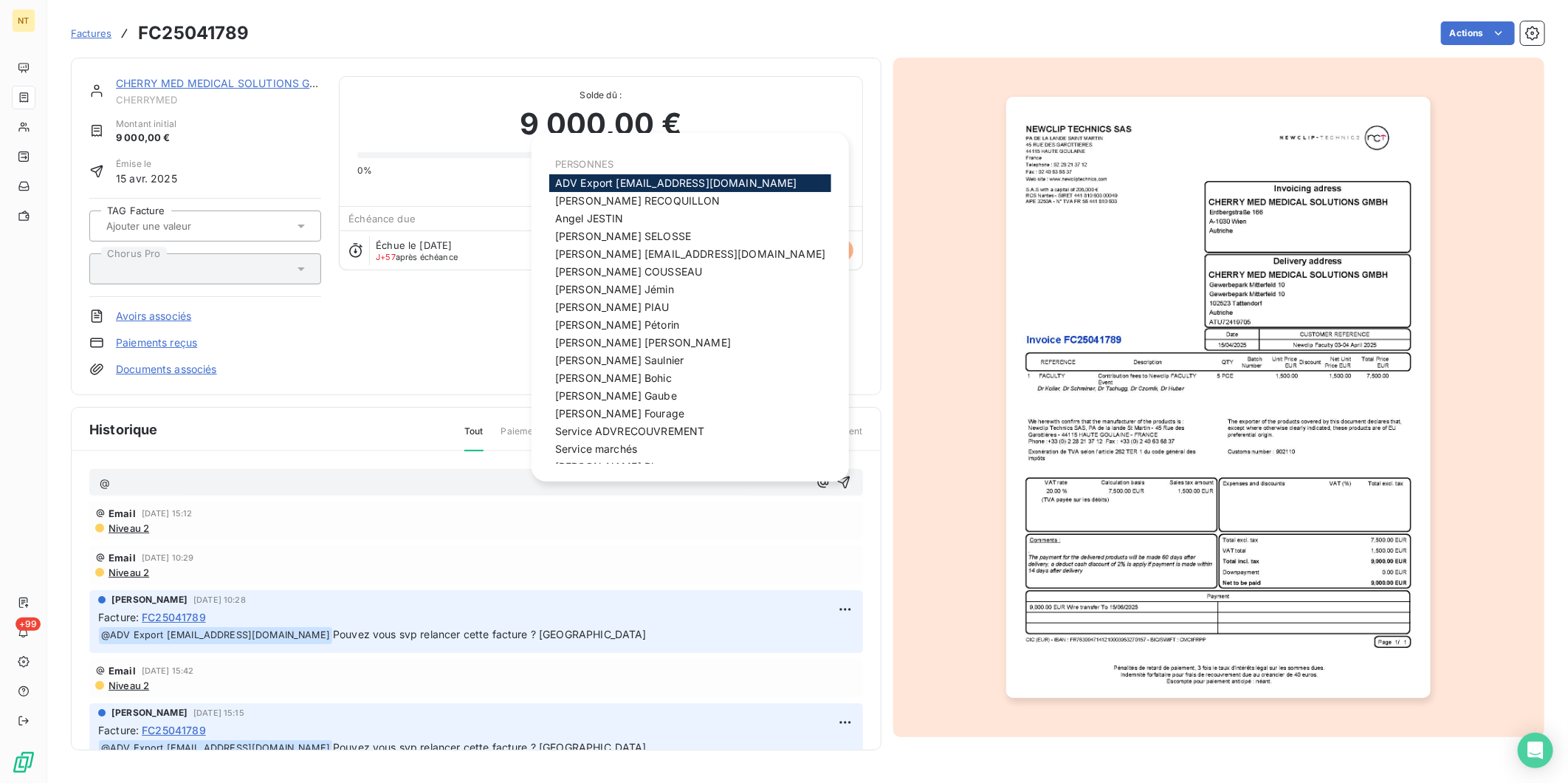
click at [621, 180] on span "ADV Export [EMAIL_ADDRESS][DOMAIN_NAME]" at bounding box center [676, 183] width 242 height 13
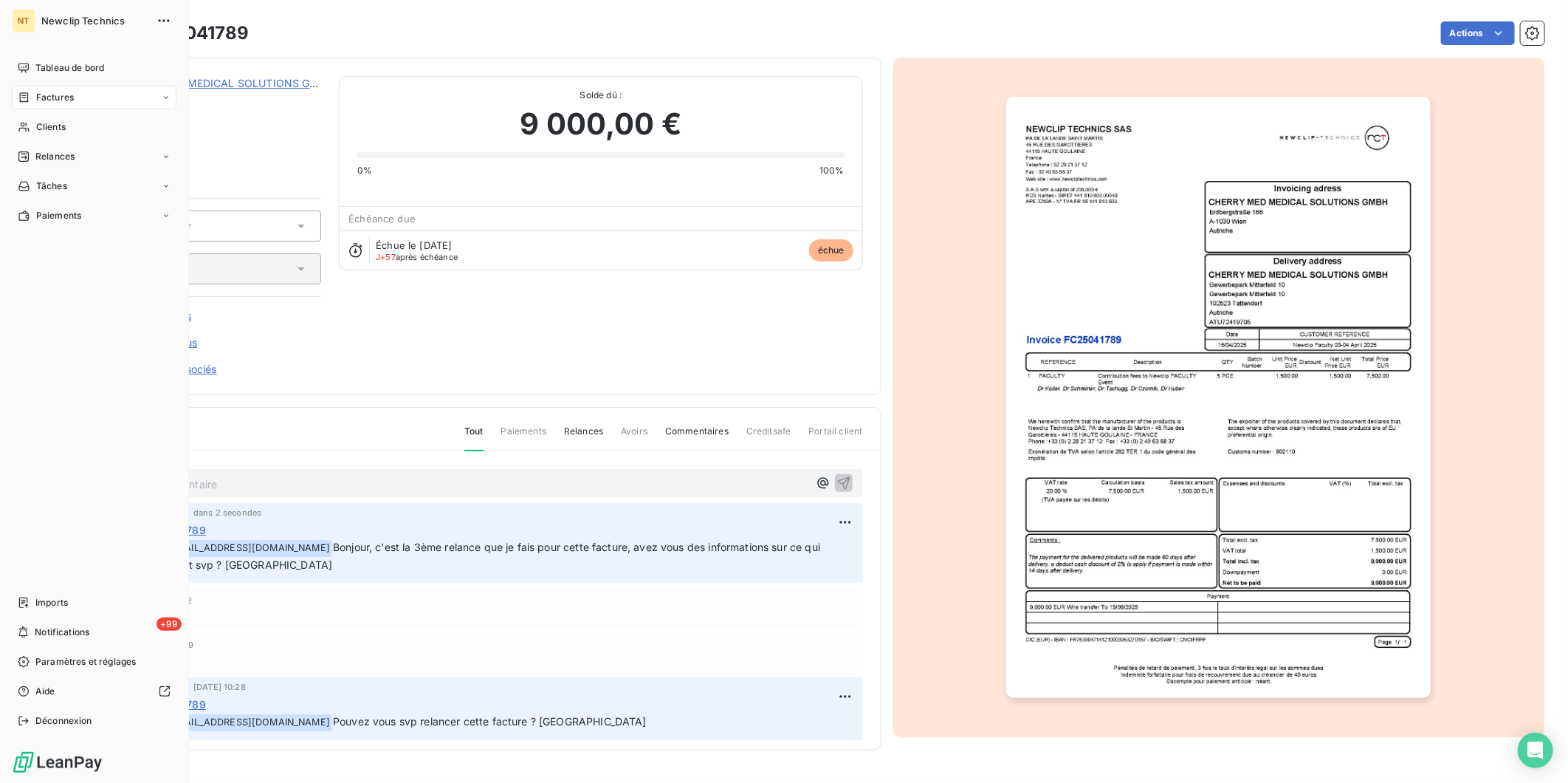
drag, startPoint x: 21, startPoint y: 69, endPoint x: 82, endPoint y: 112, distance: 74.6
click at [21, 69] on icon at bounding box center [24, 67] width 12 height 12
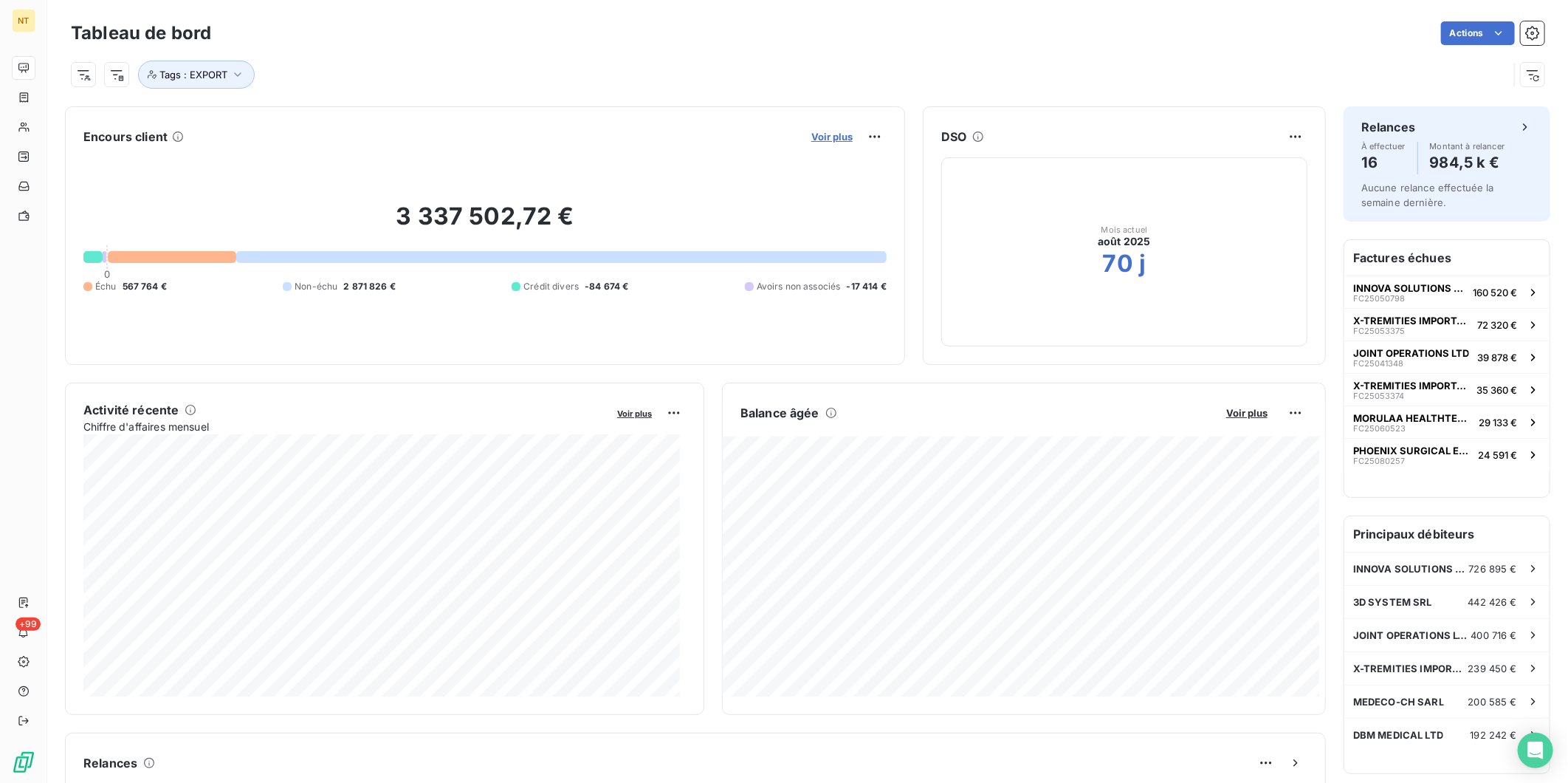
click at [812, 137] on span "Voir plus" at bounding box center [832, 136] width 42 height 12
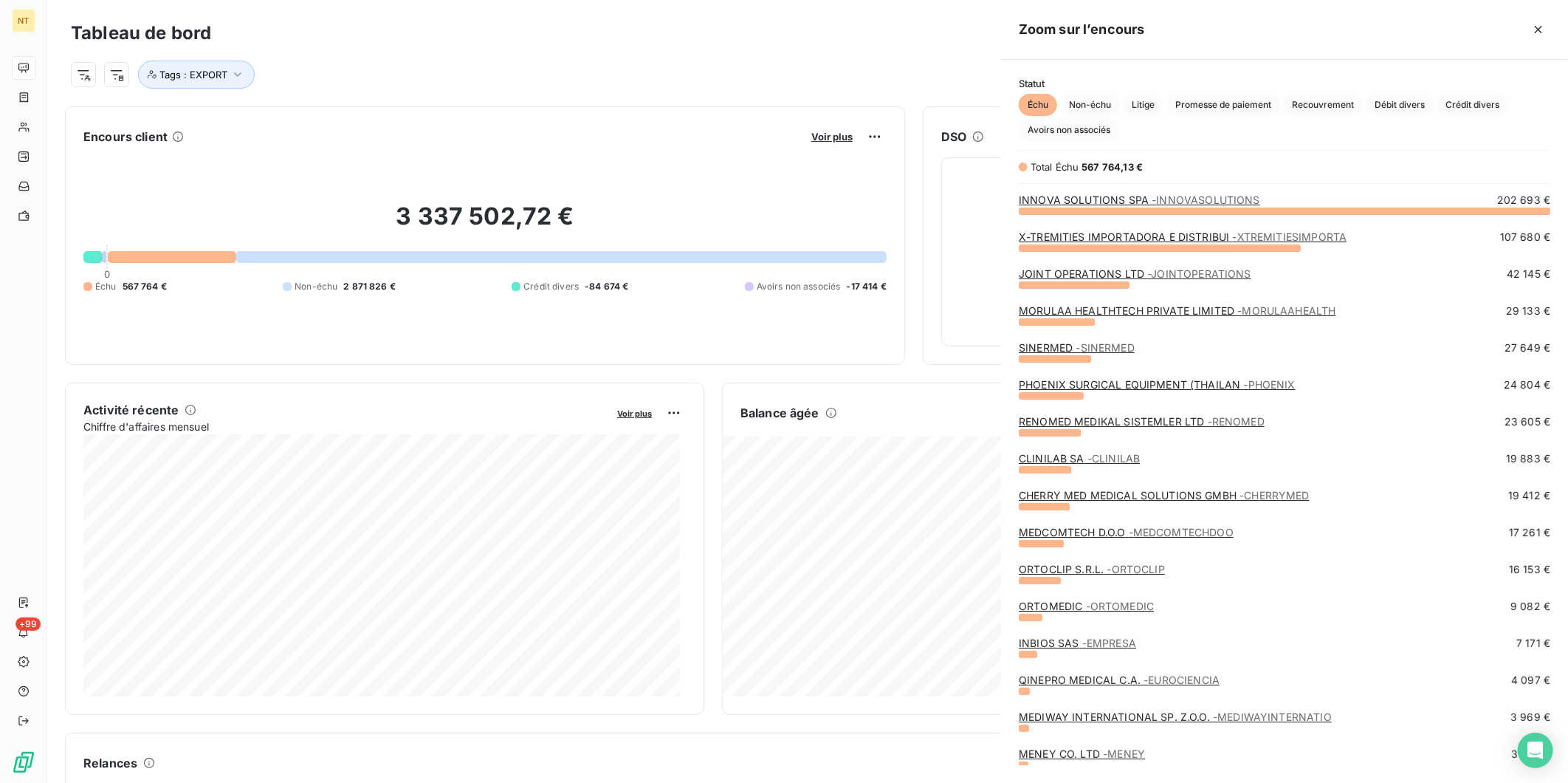
scroll to position [770, 554]
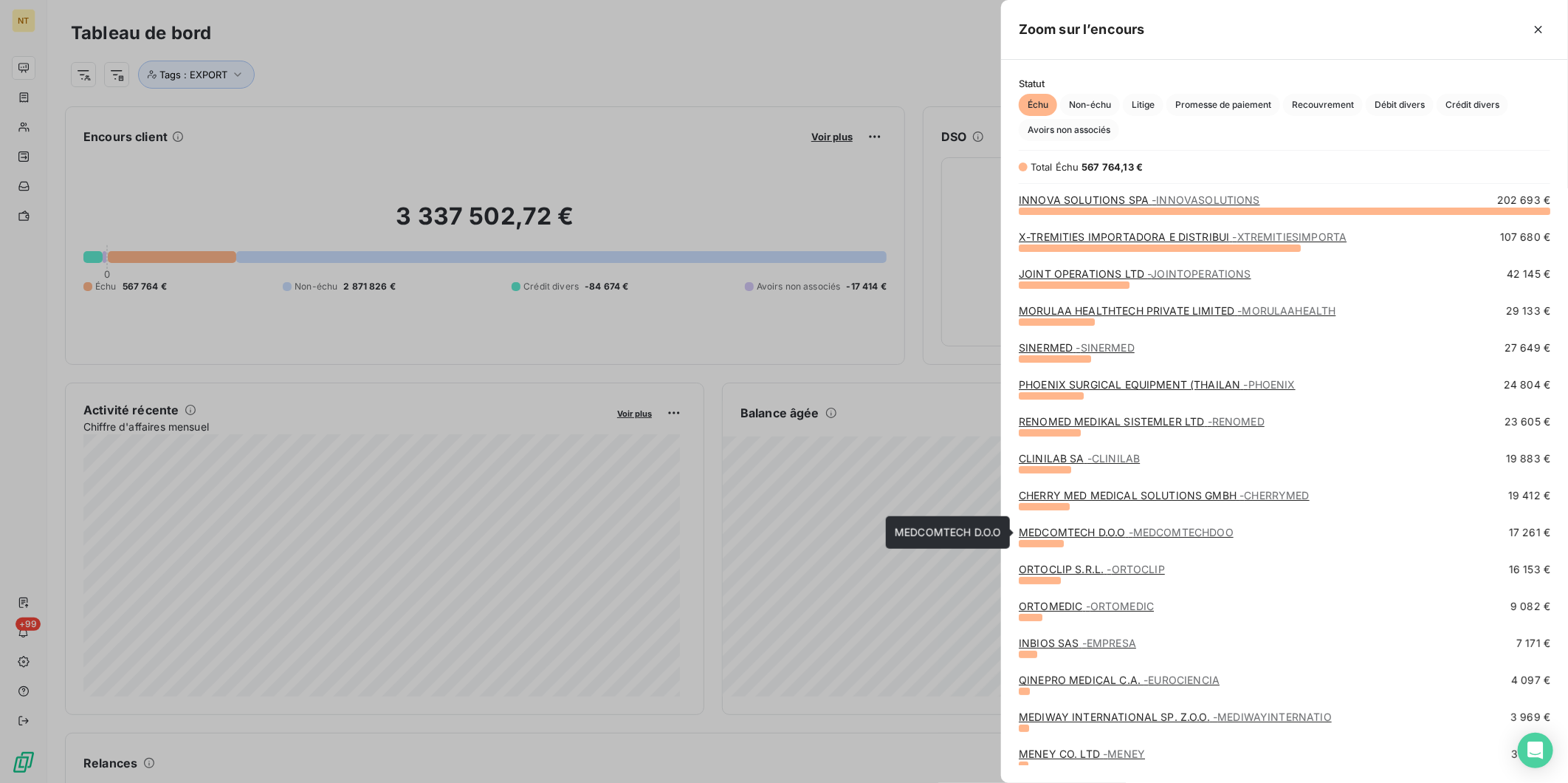
click at [1111, 527] on link "MEDCOMTECH D.O.O - MEDCOMTECHDOO" at bounding box center [1126, 532] width 215 height 13
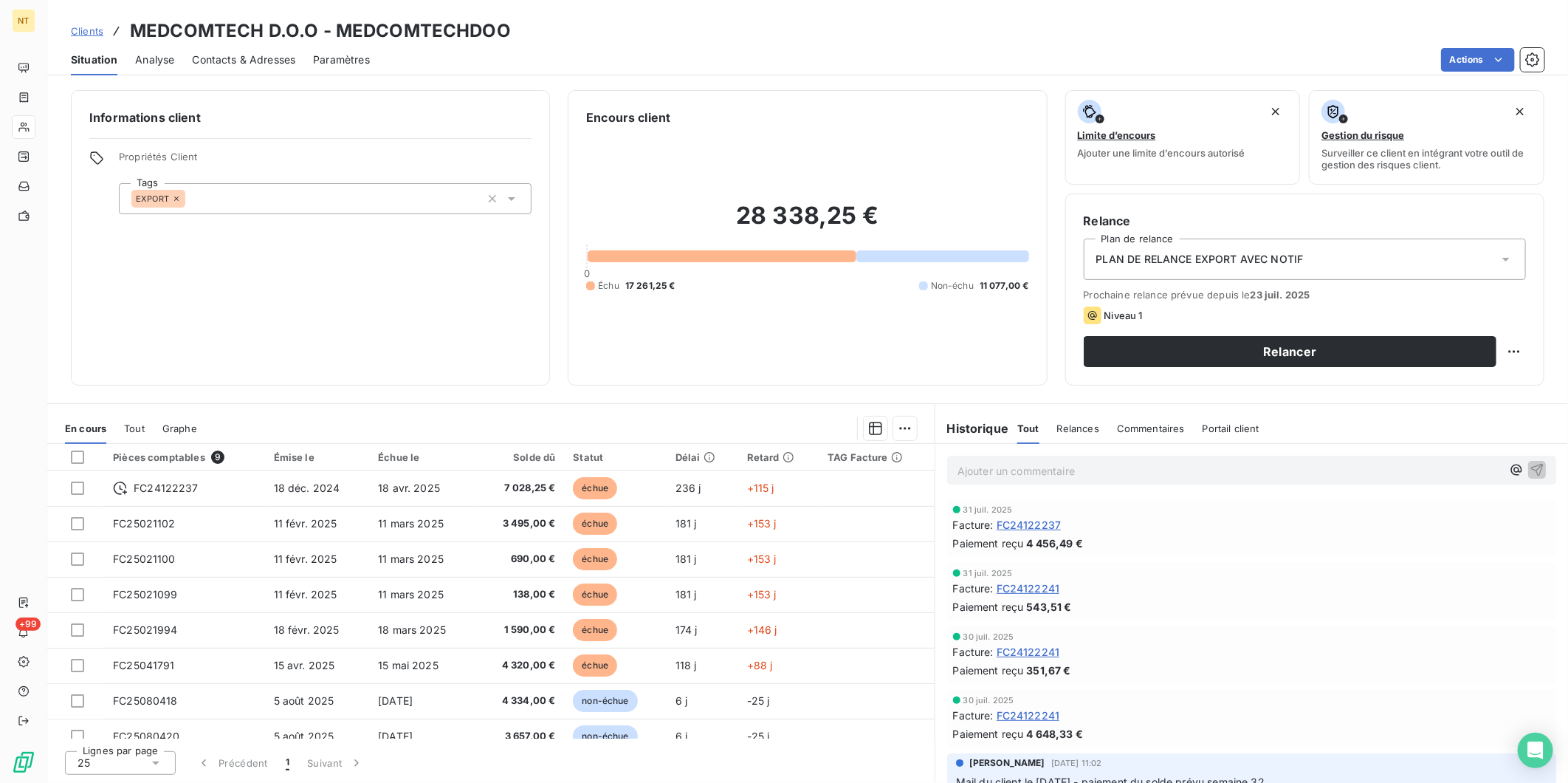
click at [1093, 478] on p "Ajouter un commentaire ﻿" at bounding box center [1229, 470] width 544 height 18
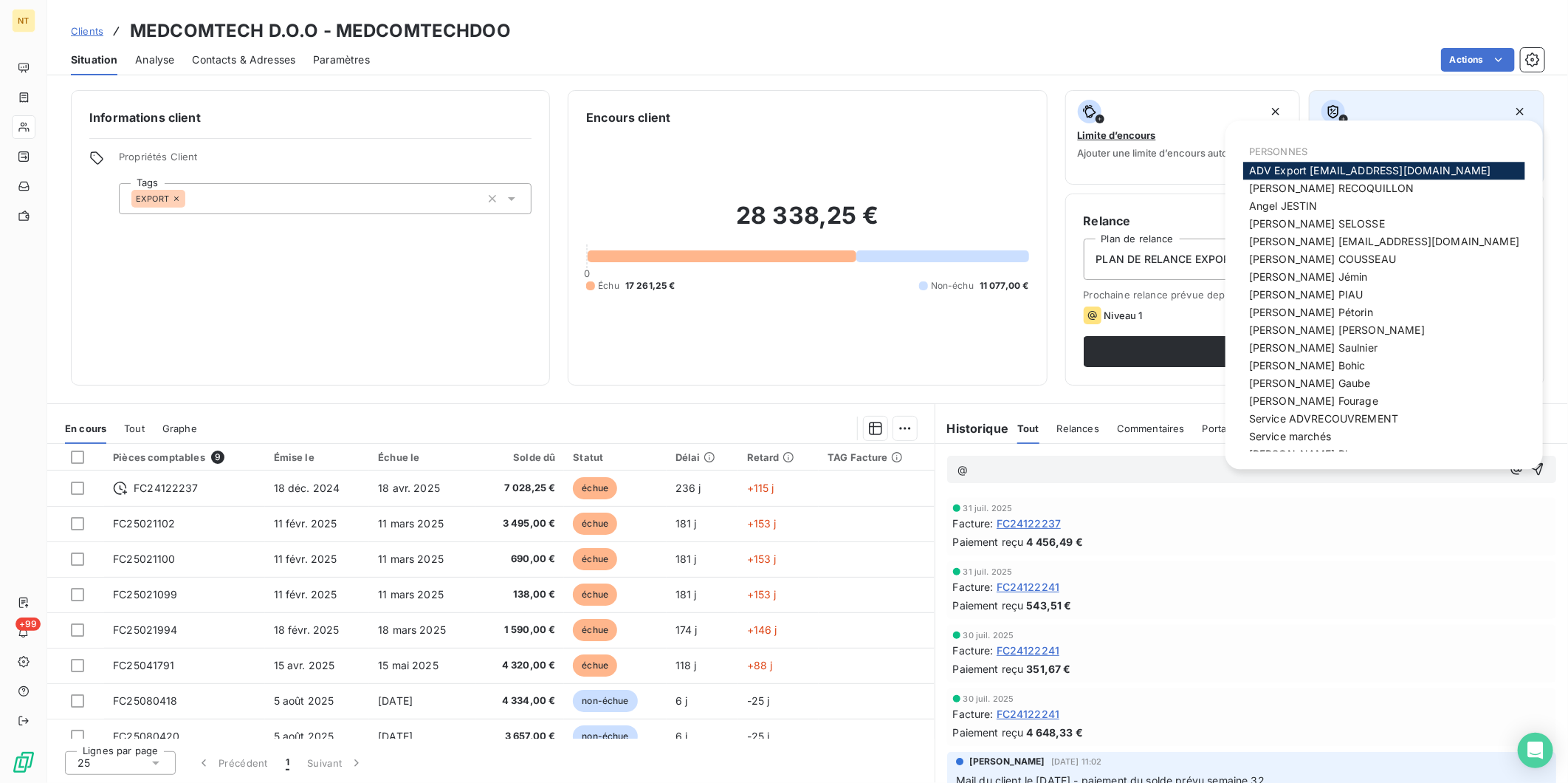
click at [1316, 169] on span "ADV Export [EMAIL_ADDRESS][DOMAIN_NAME]" at bounding box center [1370, 170] width 242 height 13
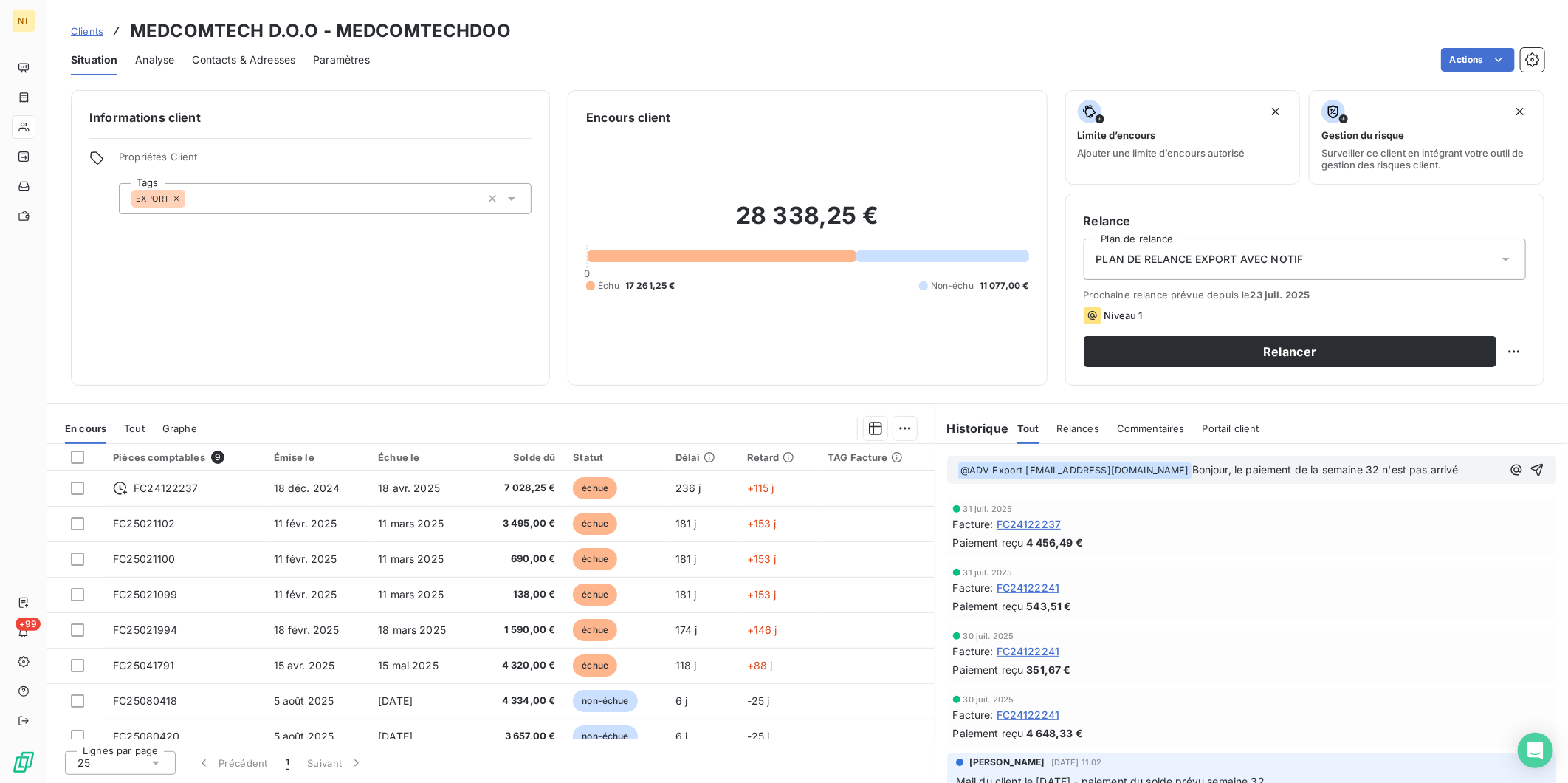
scroll to position [82, 0]
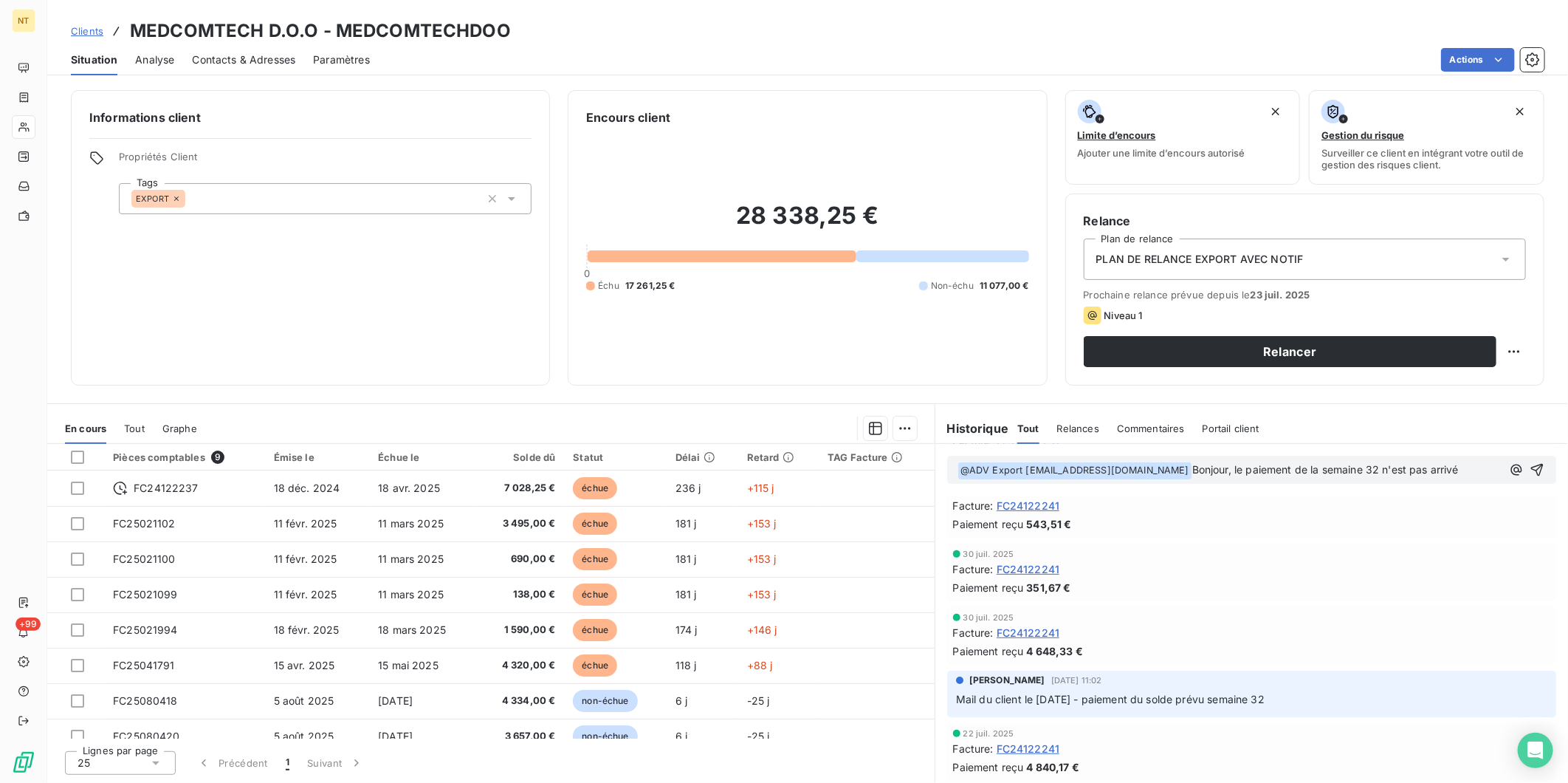
drag, startPoint x: 1265, startPoint y: 469, endPoint x: 1298, endPoint y: 469, distance: 33.0
click at [1265, 469] on span "Bonjour, le paiement de la semaine 32 n'est pas arrivé" at bounding box center [1325, 469] width 266 height 13
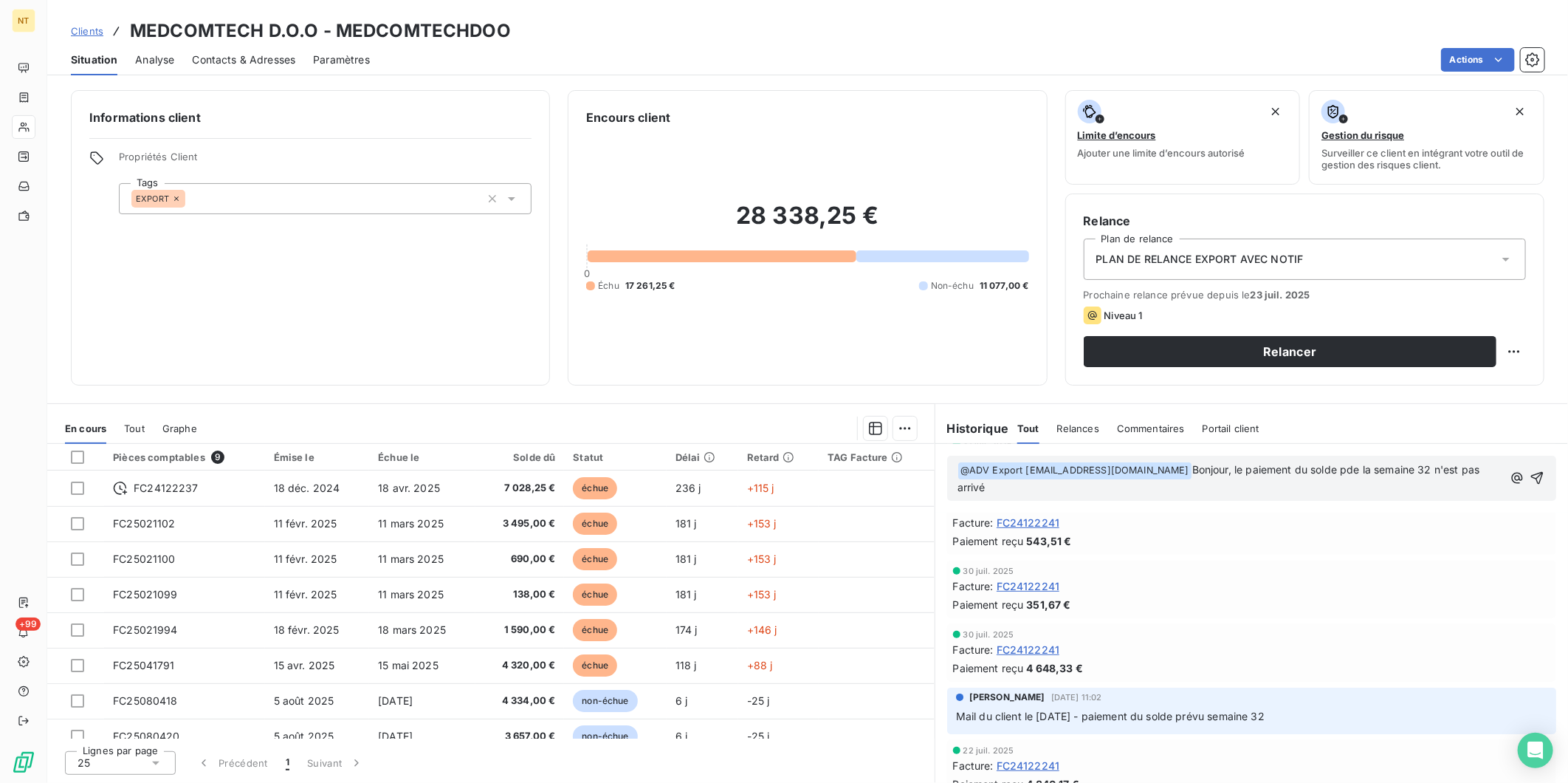
scroll to position [99, 0]
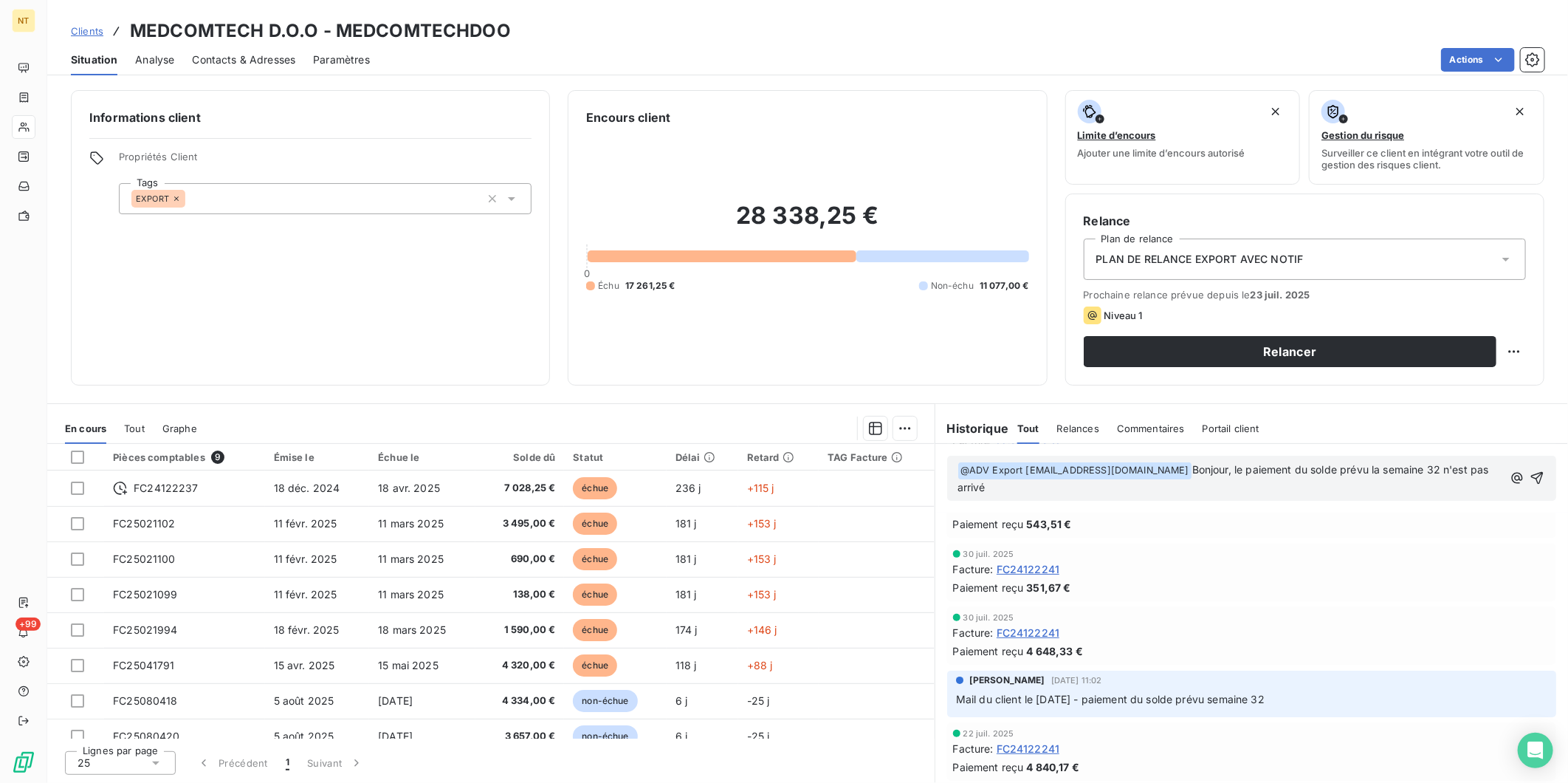
click at [1028, 488] on p "﻿ @ ADV Export [EMAIL_ADDRESS][DOMAIN_NAME] ﻿ Bonjour, le paiement du solde pré…" at bounding box center [1230, 478] width 545 height 34
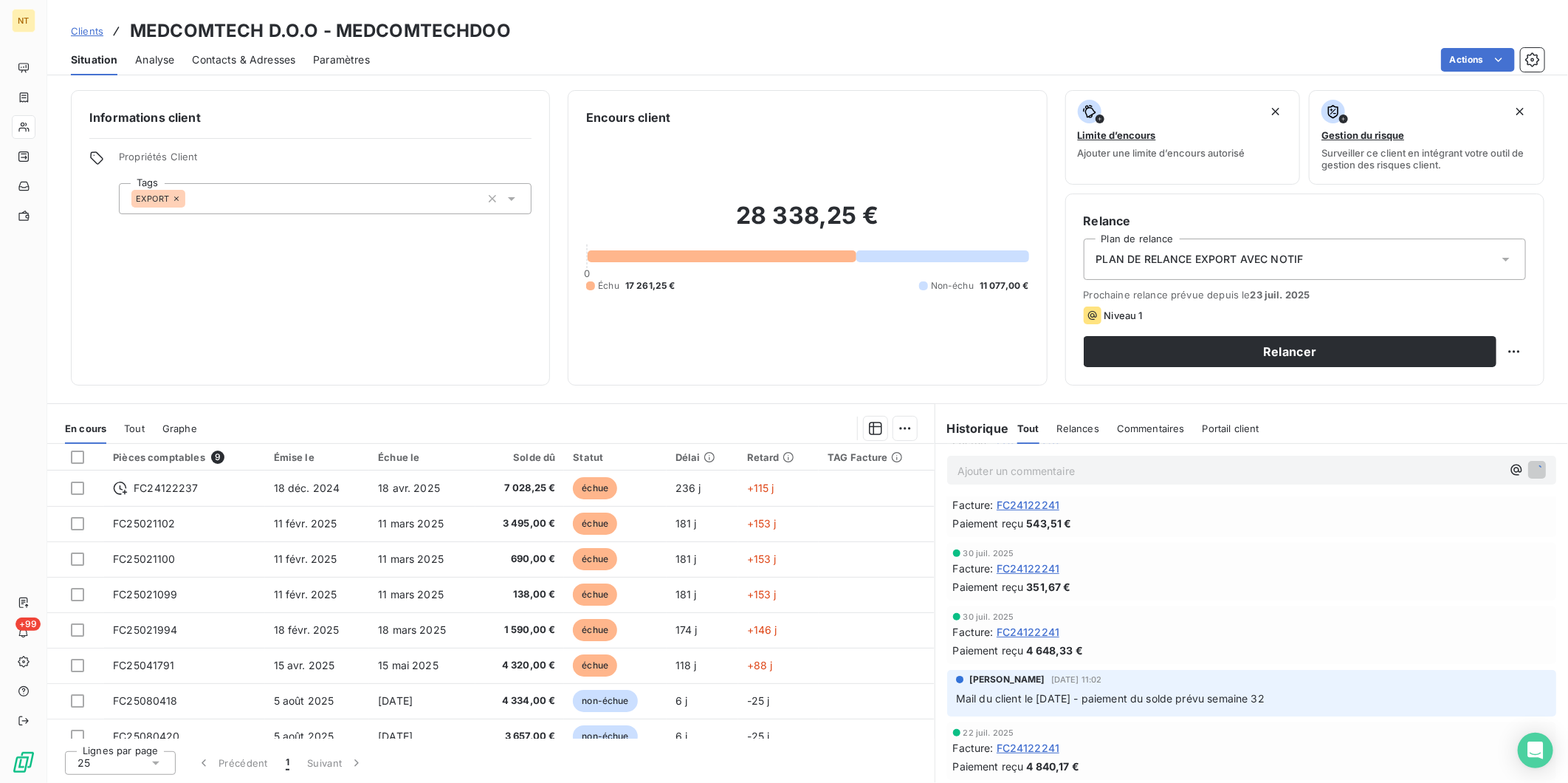
scroll to position [152, 0]
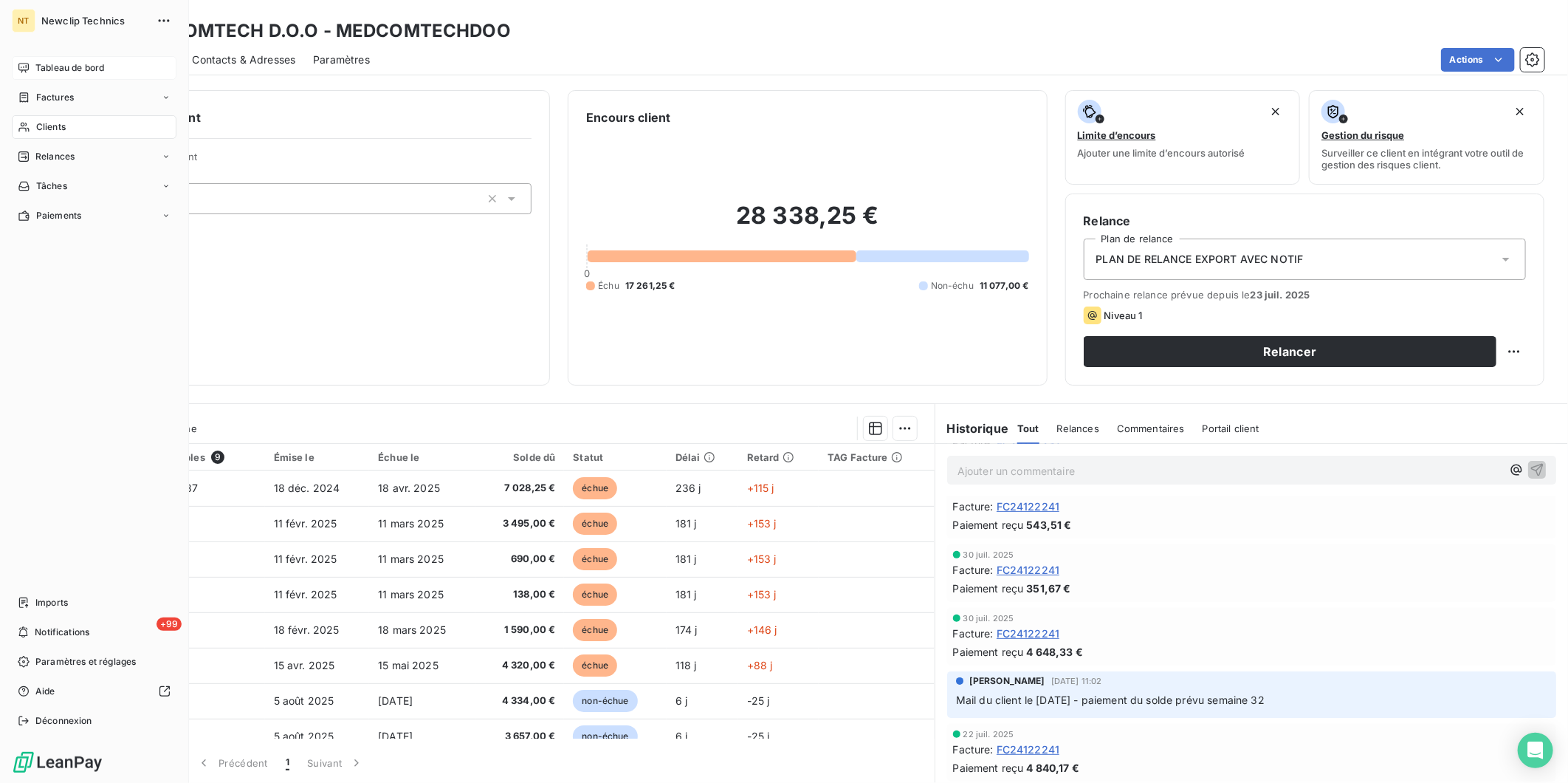
click at [24, 68] on icon at bounding box center [24, 67] width 12 height 12
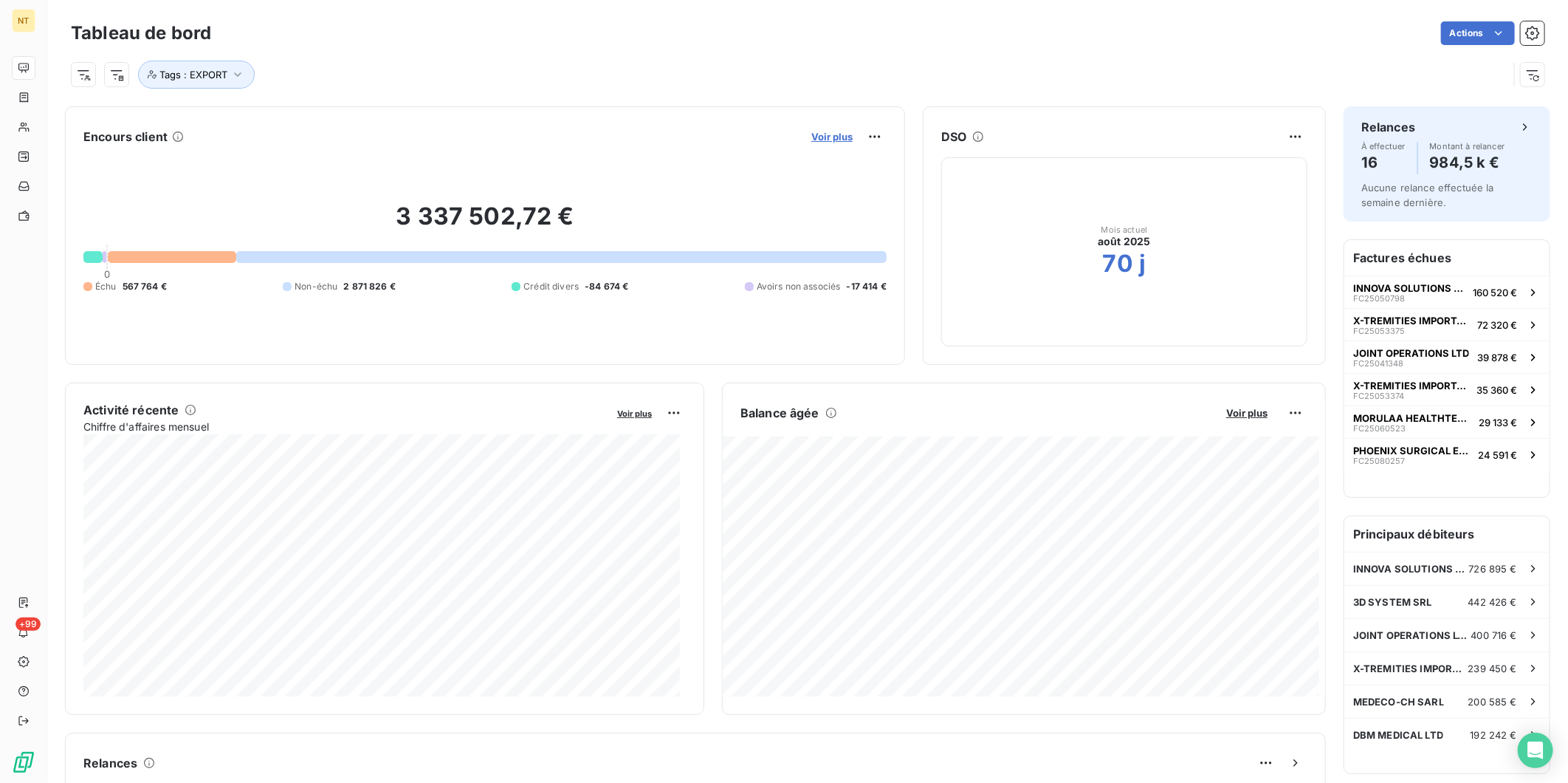
click at [832, 134] on span "Voir plus" at bounding box center [832, 136] width 42 height 12
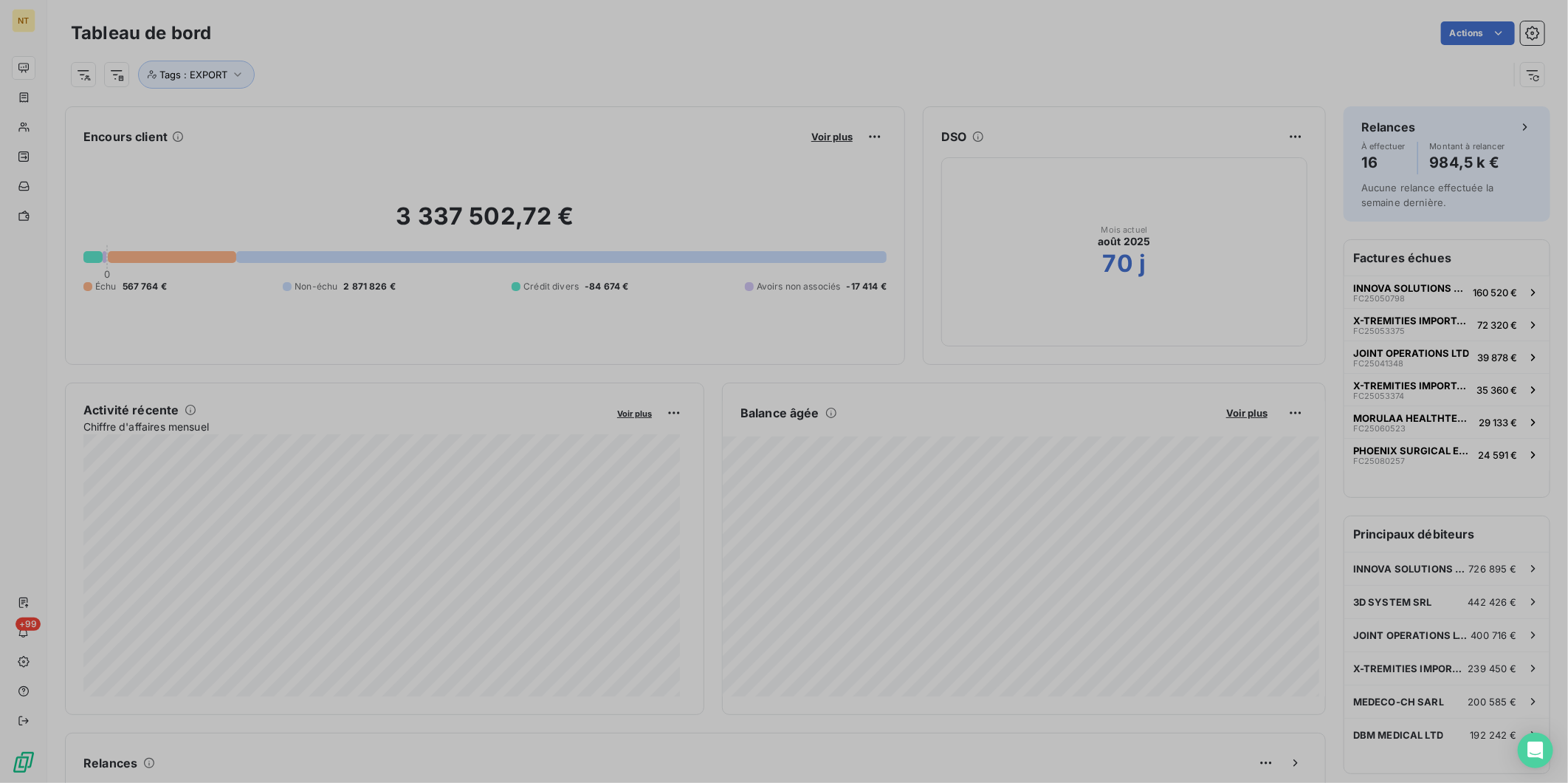
scroll to position [13, 13]
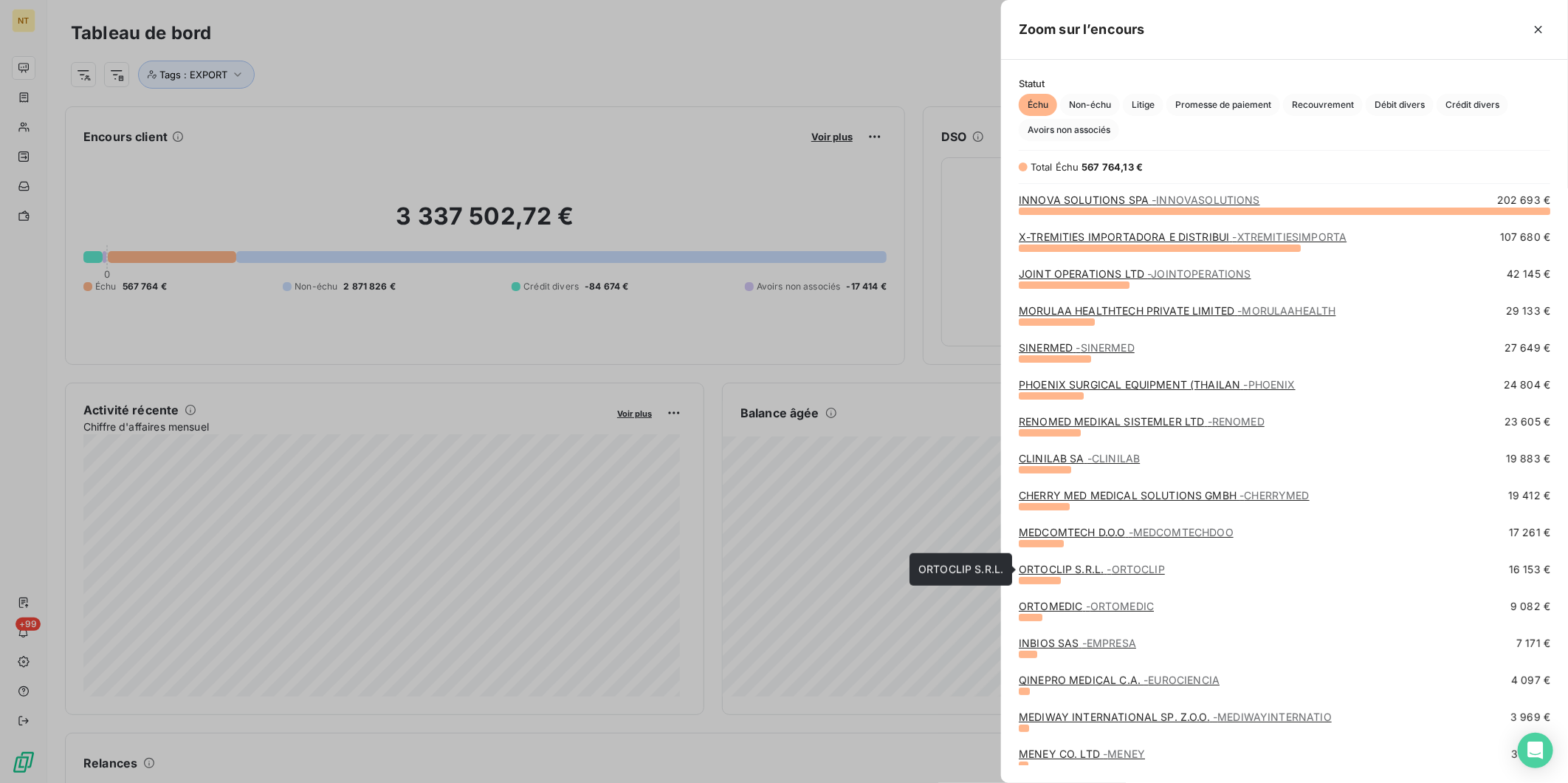
click at [1101, 566] on link "ORTOCLIP S.R.L. - ORTOCLIP" at bounding box center [1092, 569] width 146 height 13
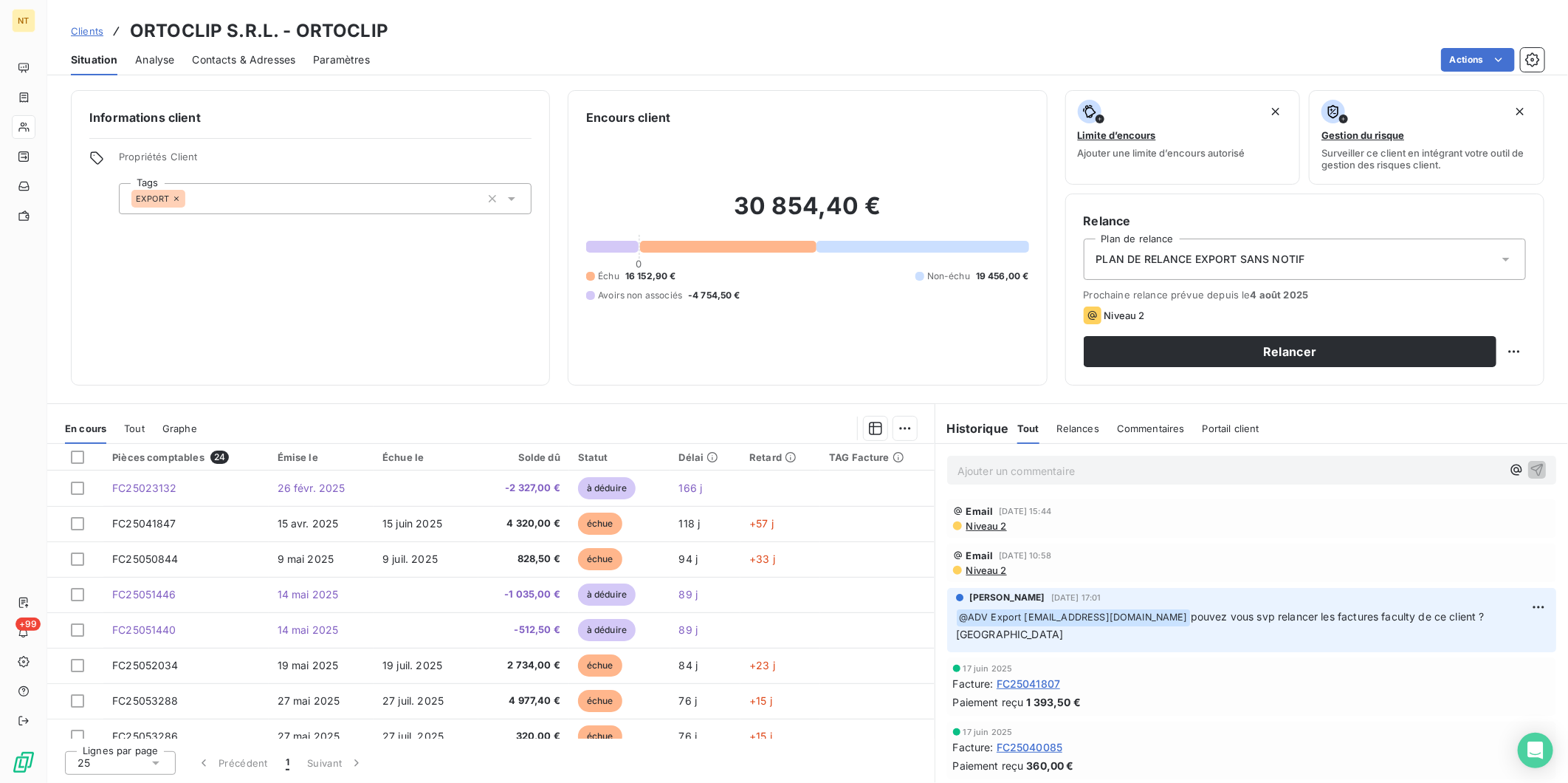
click at [1101, 473] on p "Ajouter un commentaire ﻿" at bounding box center [1229, 470] width 544 height 18
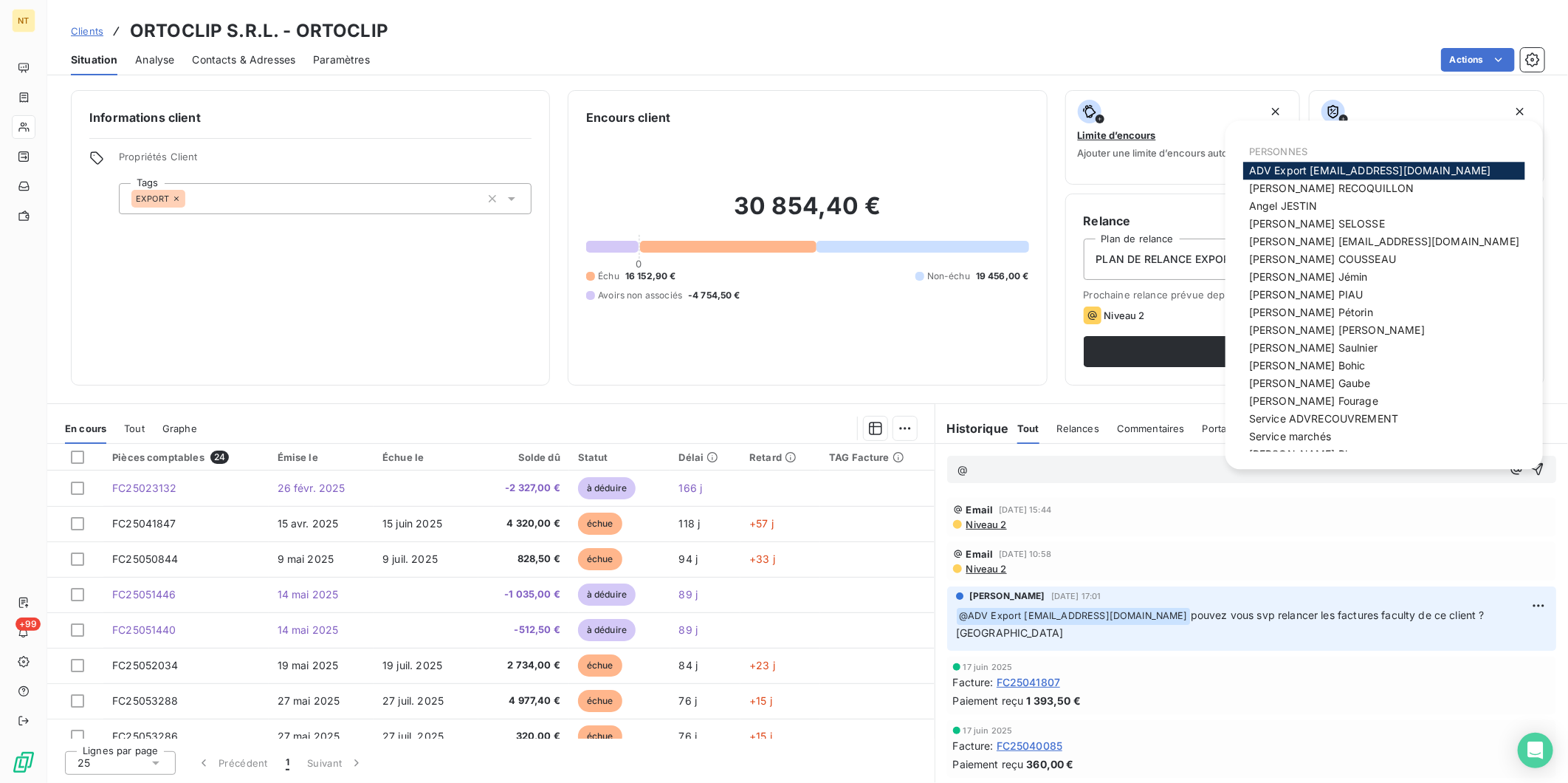
click at [1304, 169] on span "ADV Export [EMAIL_ADDRESS][DOMAIN_NAME]" at bounding box center [1370, 170] width 242 height 13
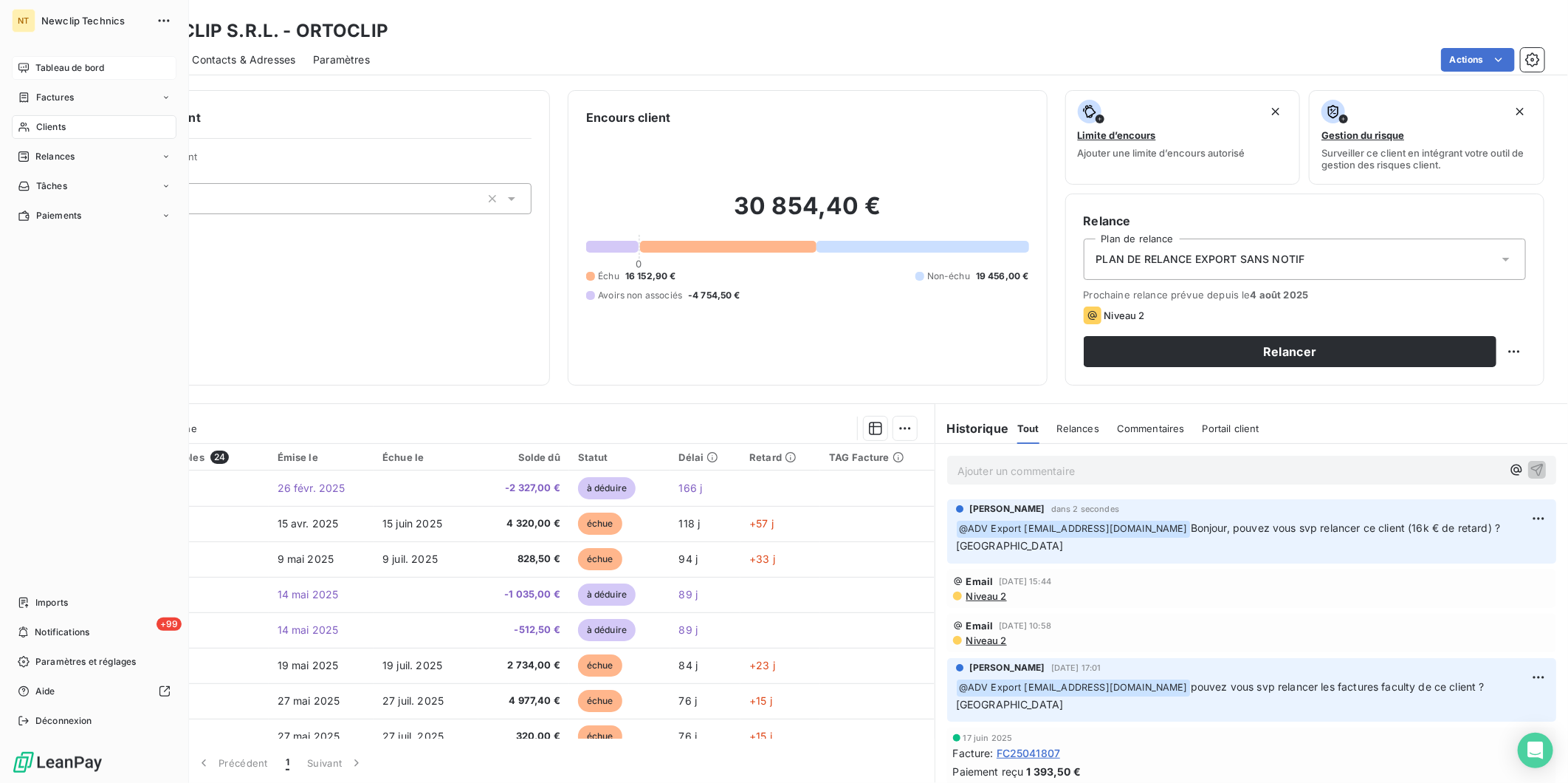
click at [32, 64] on div "Tableau de bord" at bounding box center [94, 68] width 165 height 24
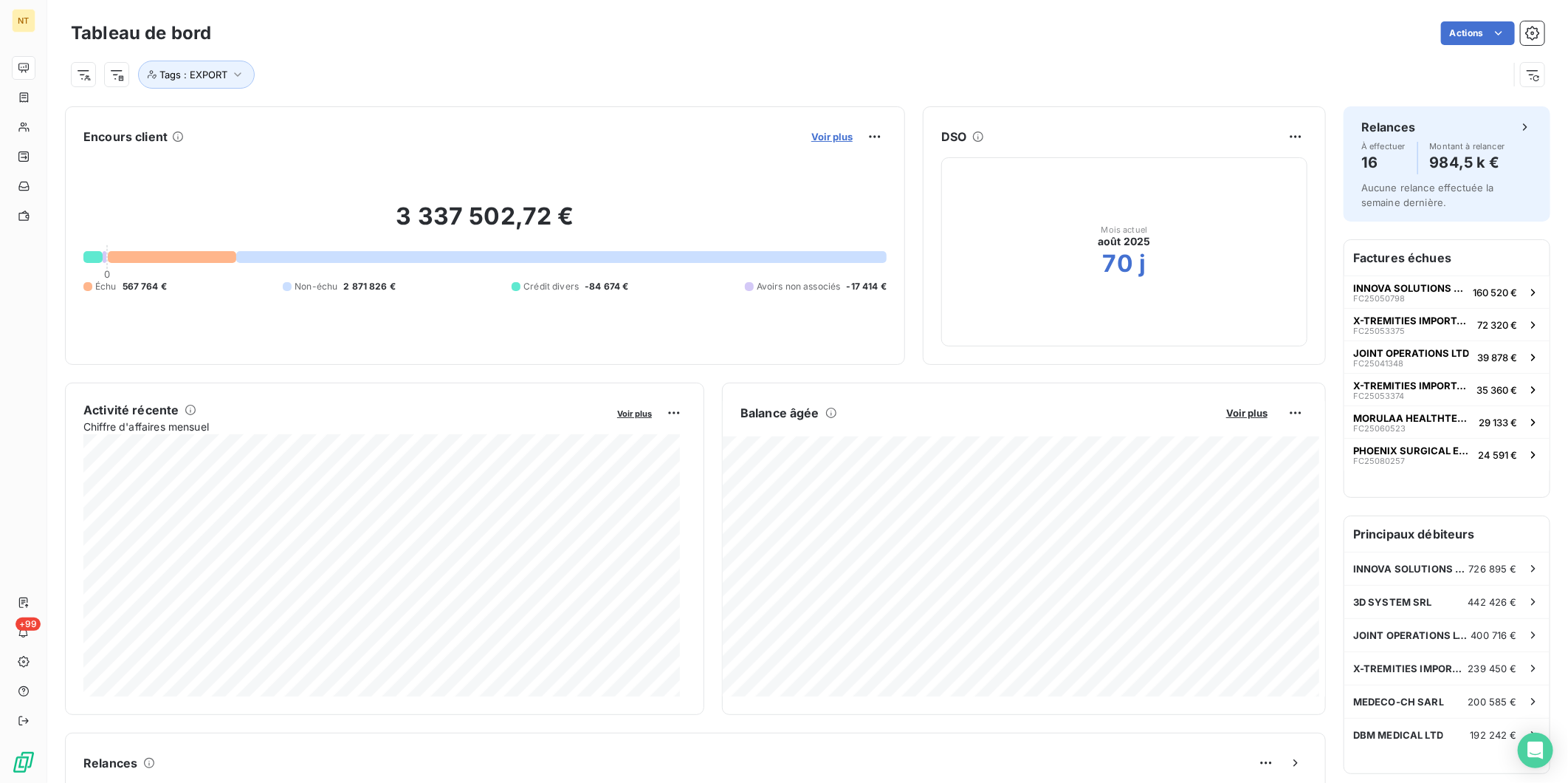
click at [821, 131] on span "Voir plus" at bounding box center [832, 136] width 42 height 12
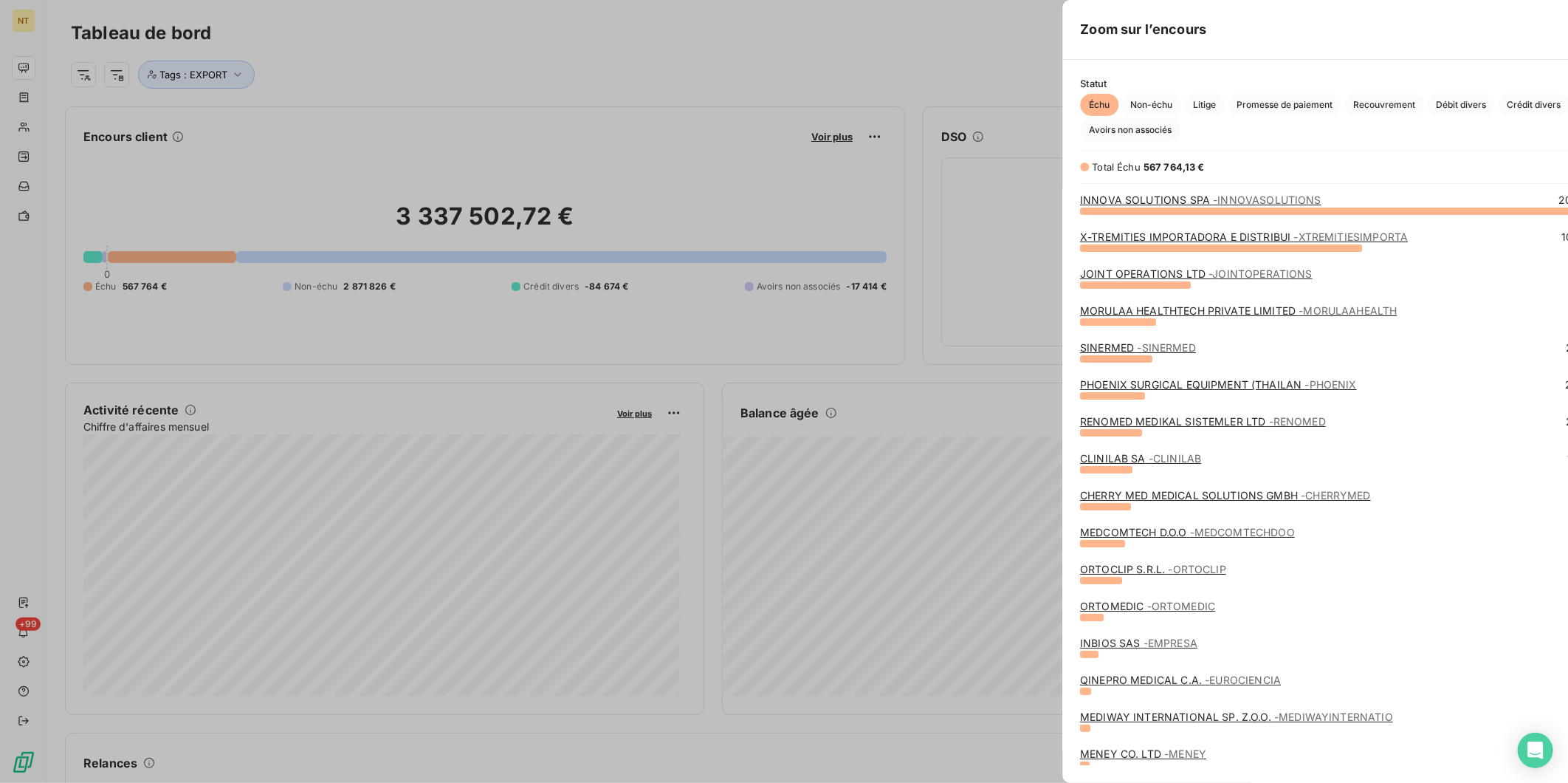
scroll to position [770, 554]
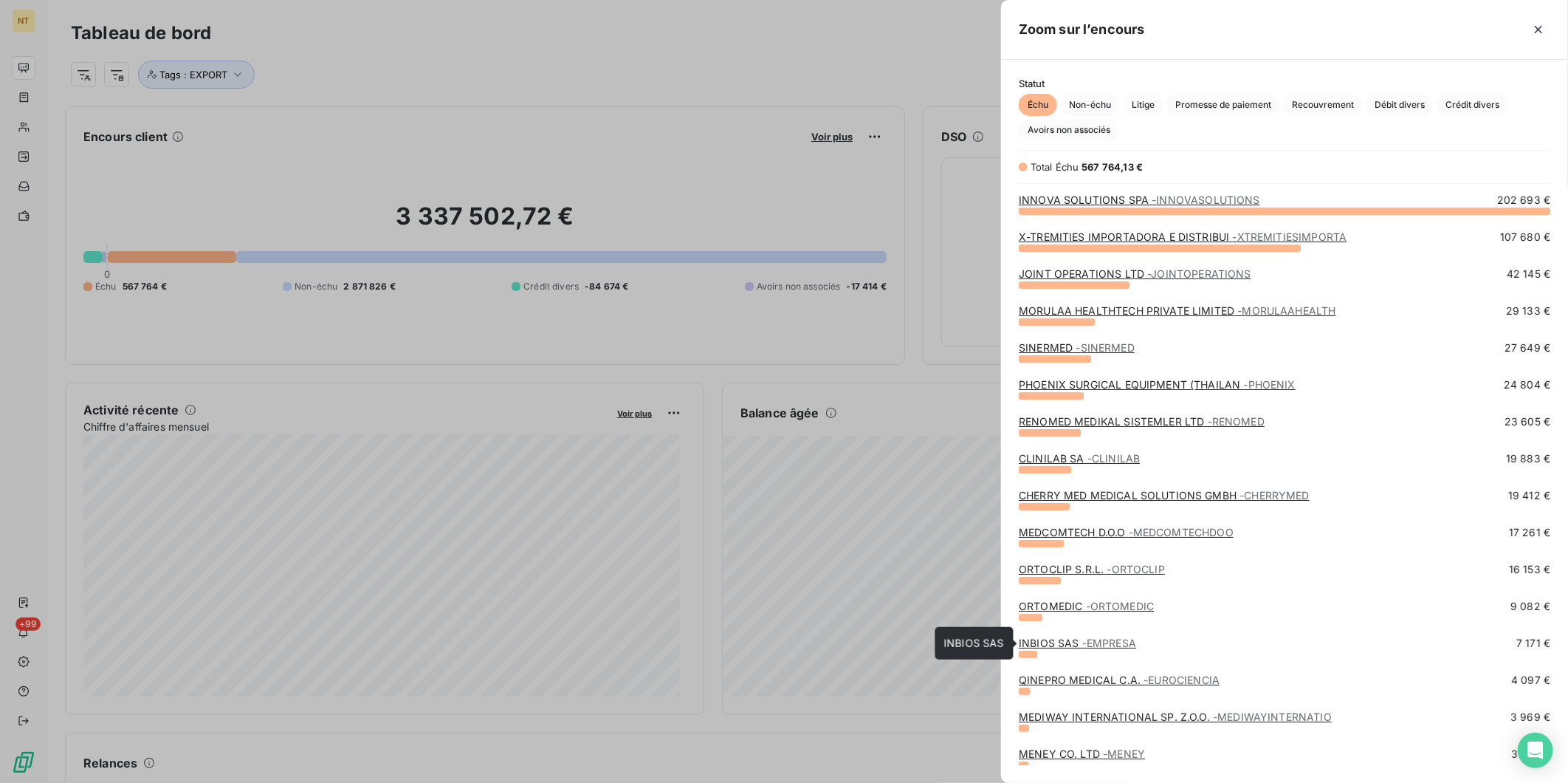
click at [1120, 644] on span "- EMPRESA" at bounding box center [1110, 643] width 54 height 13
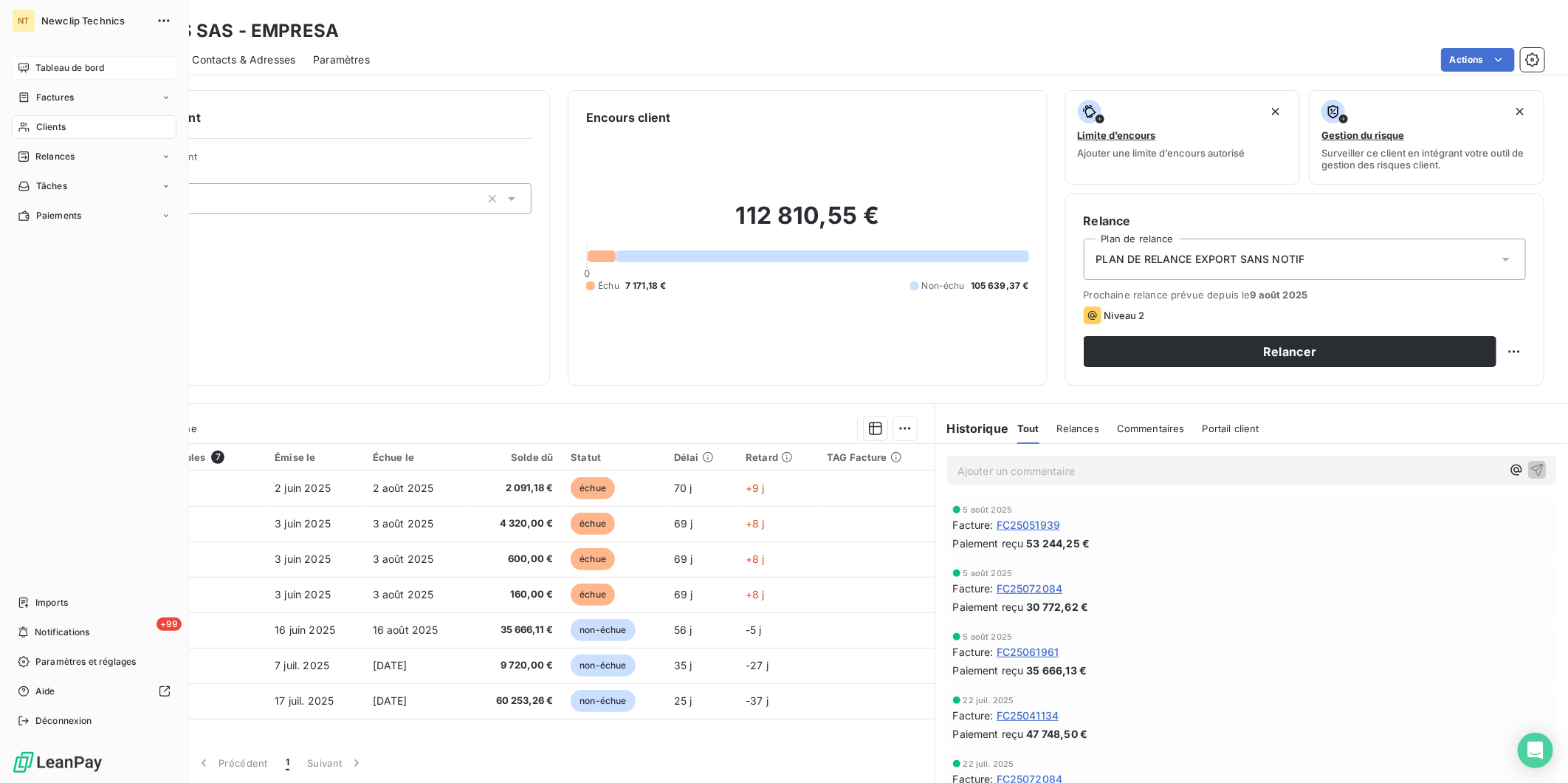
click at [22, 59] on div "Tableau de bord" at bounding box center [94, 68] width 165 height 24
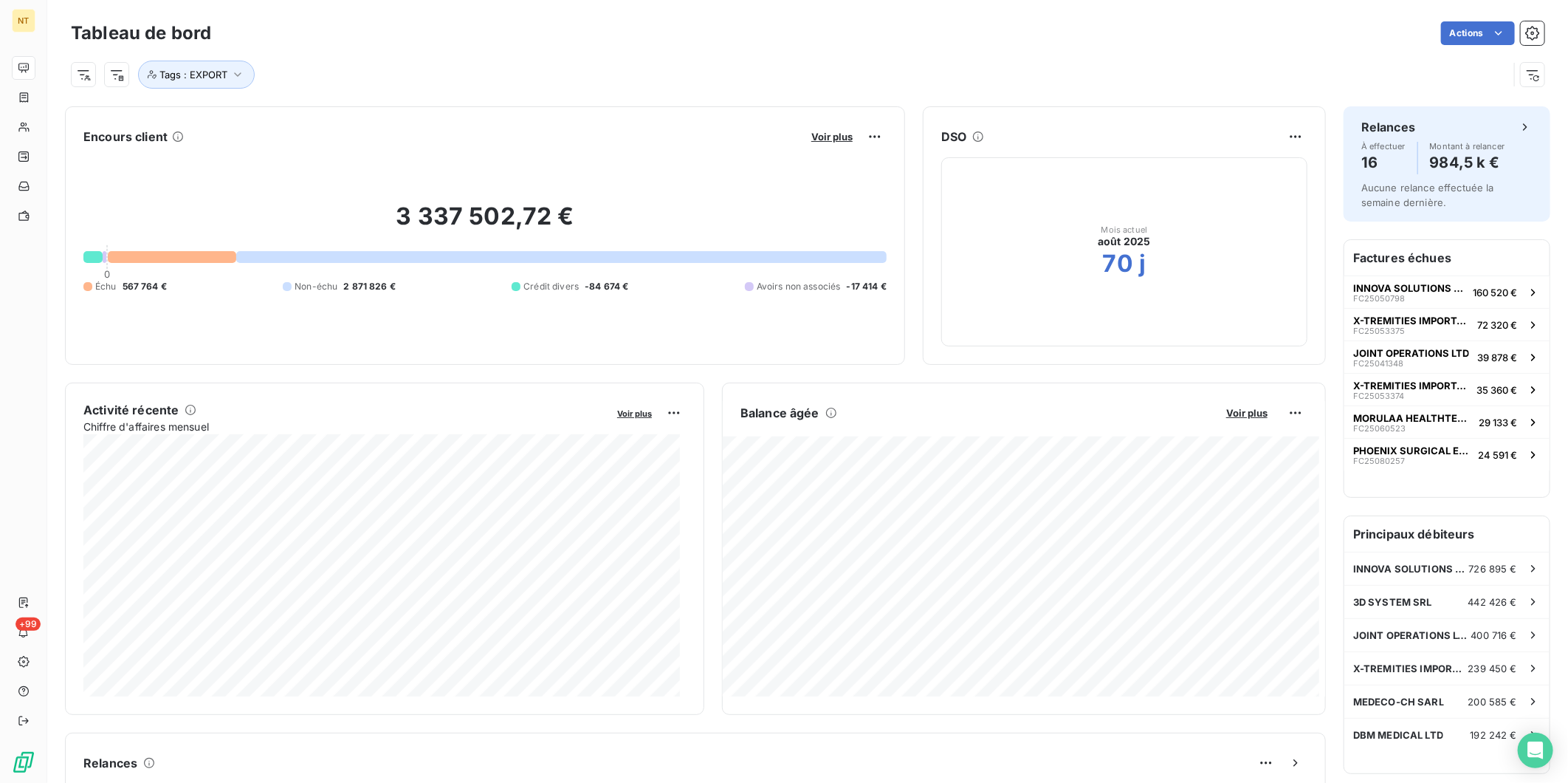
click at [822, 130] on button "Voir plus" at bounding box center [832, 136] width 50 height 14
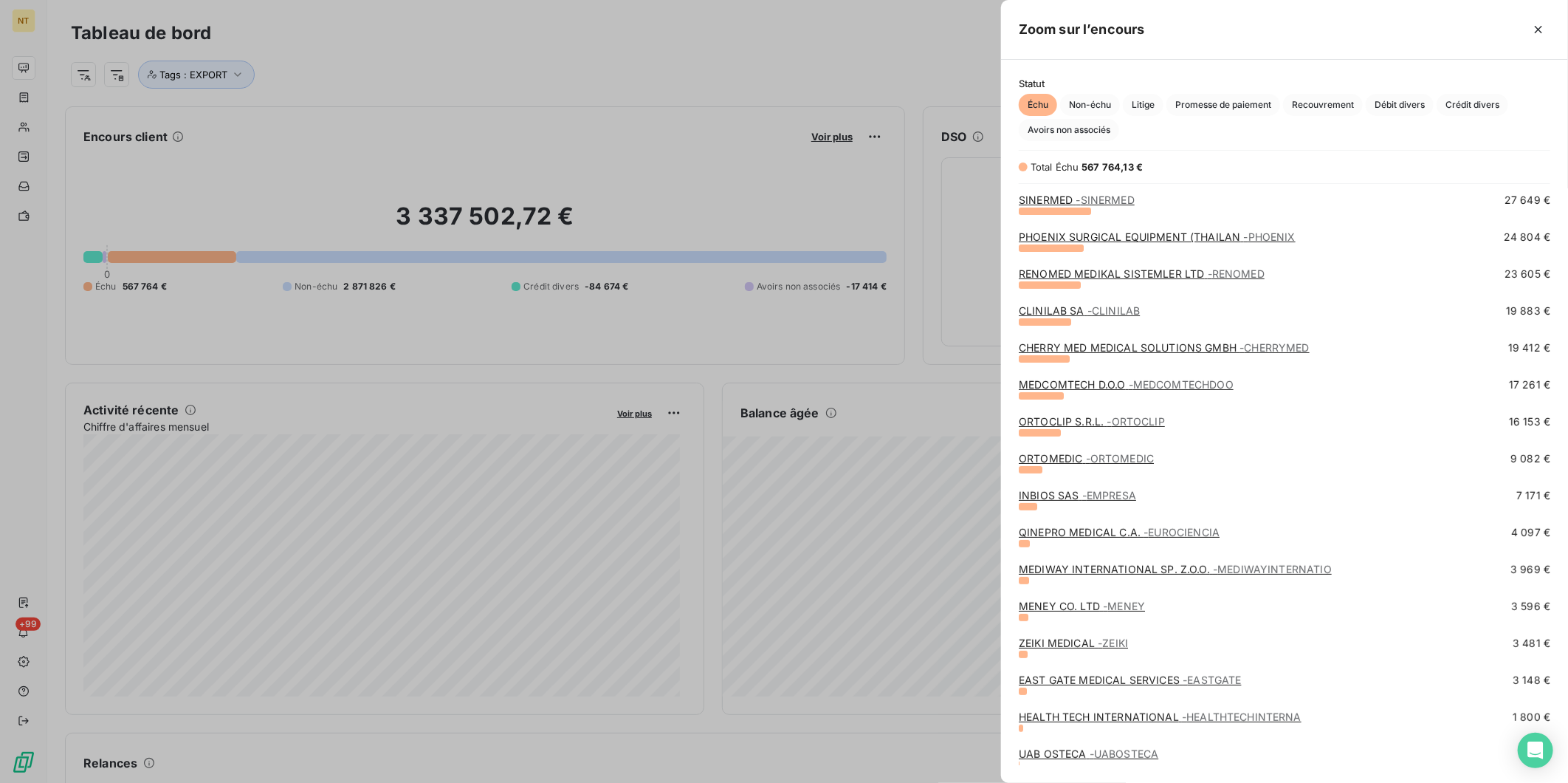
scroll to position [164, 0]
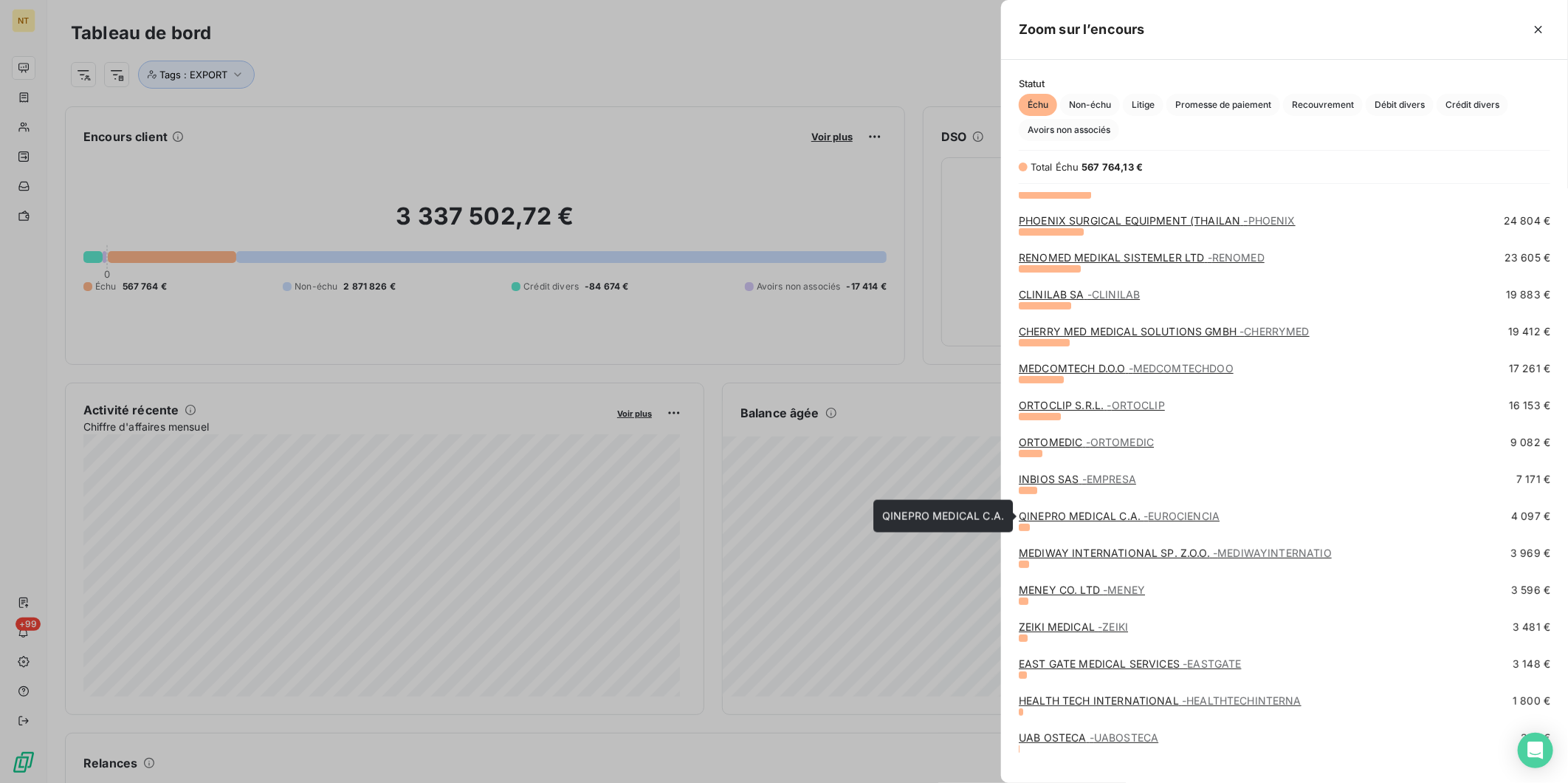
click at [1148, 513] on span "- EUROCIENCIA" at bounding box center [1182, 516] width 76 height 13
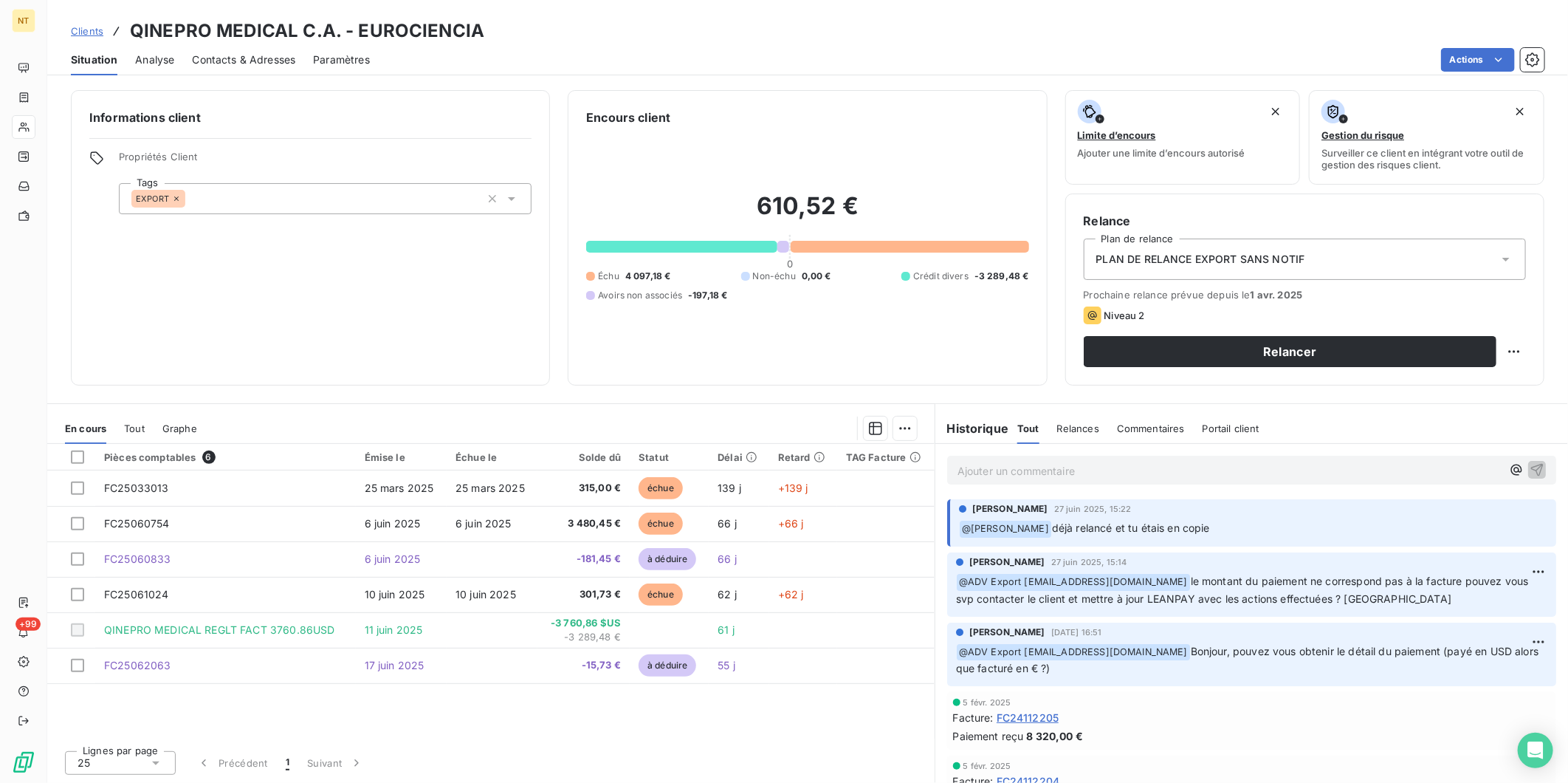
click at [1064, 473] on p "Ajouter un commentaire ﻿" at bounding box center [1229, 470] width 544 height 18
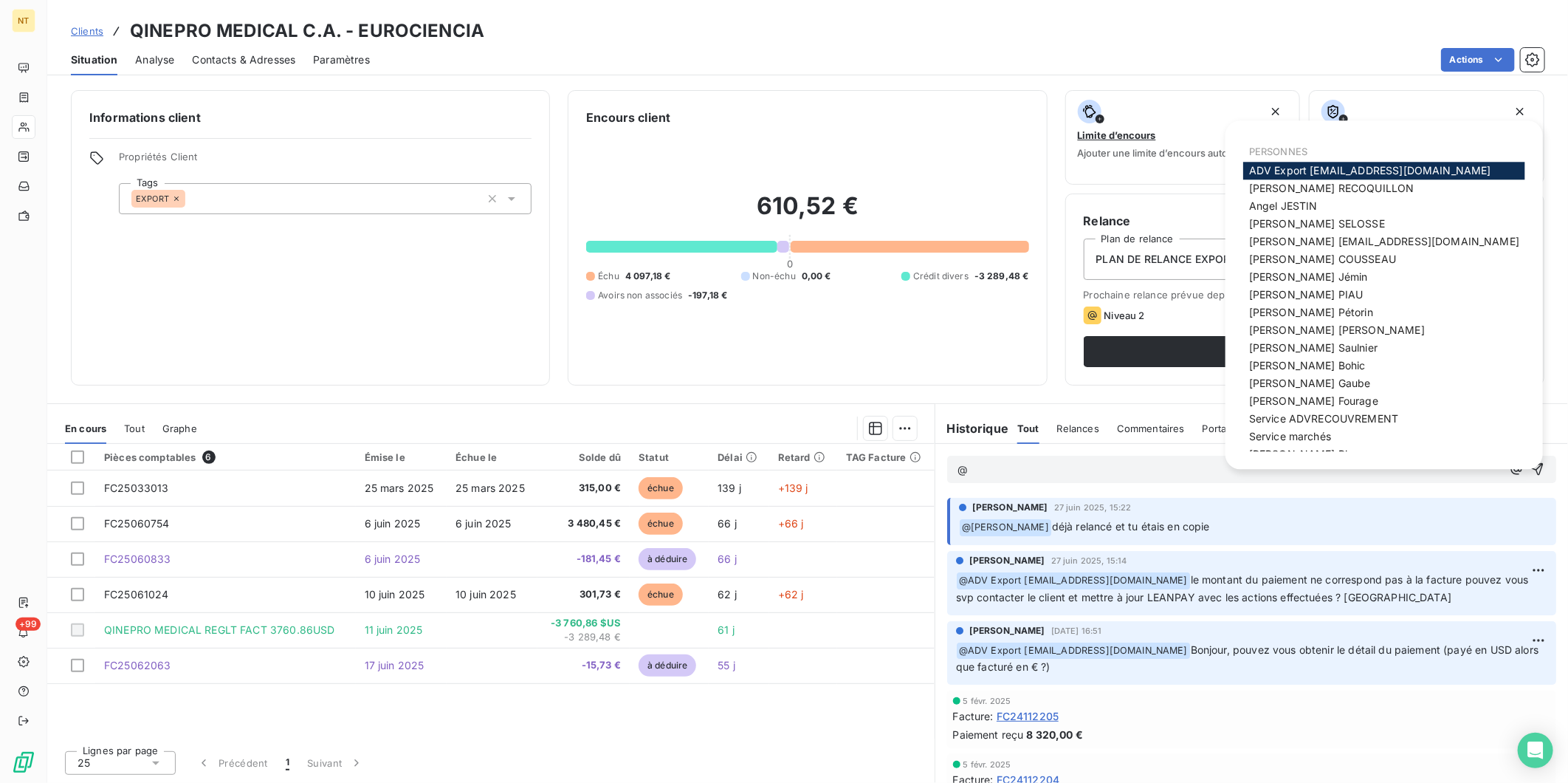
click at [1333, 167] on span "ADV Export [EMAIL_ADDRESS][DOMAIN_NAME]" at bounding box center [1370, 170] width 242 height 13
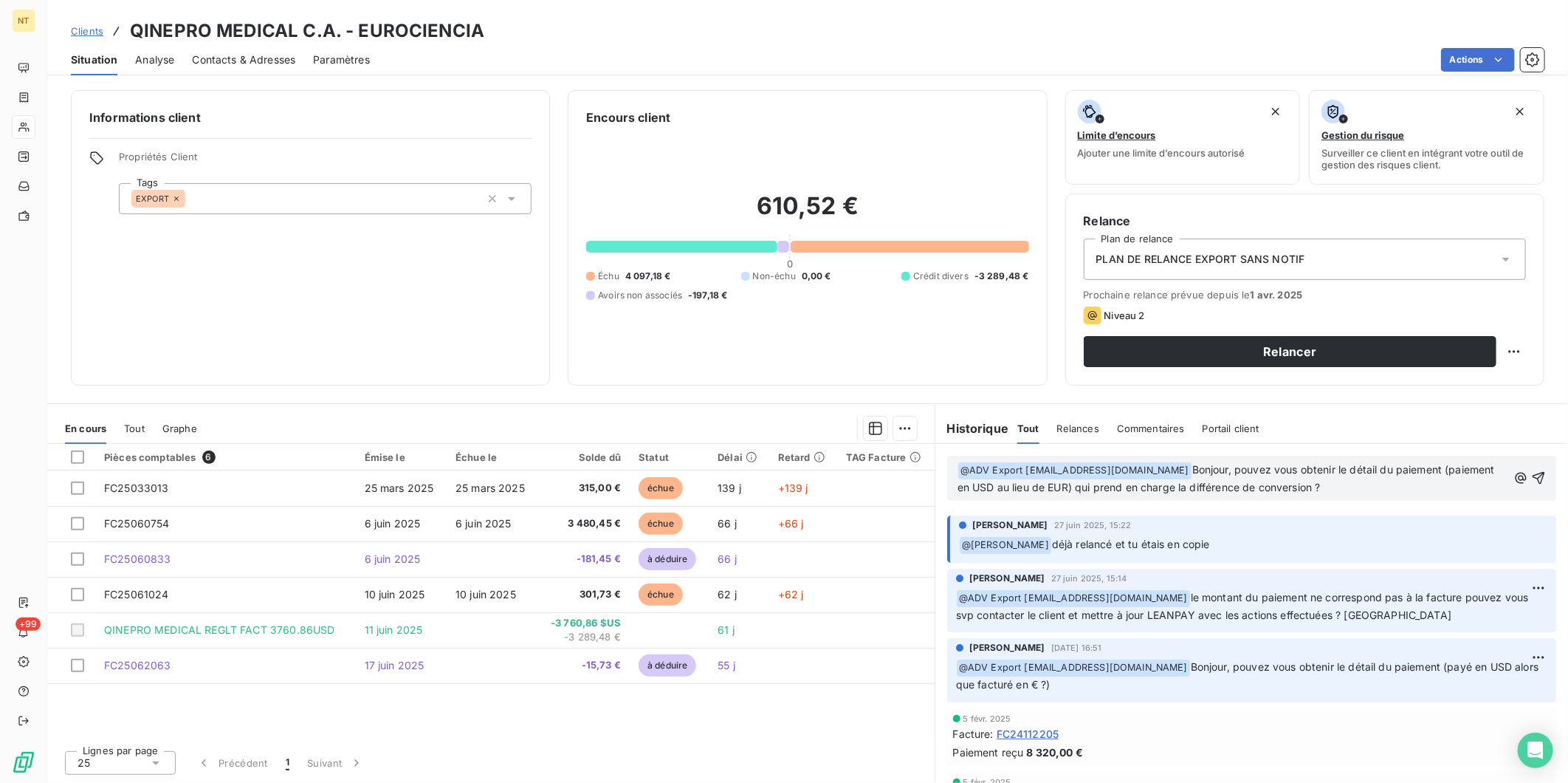
click at [1316, 483] on p "﻿ @ ADV Export [EMAIL_ADDRESS][DOMAIN_NAME] ﻿ Bonjour, pouvez vous obtenir le d…" at bounding box center [1232, 478] width 550 height 34
click at [1532, 475] on icon "button" at bounding box center [1539, 478] width 14 height 14
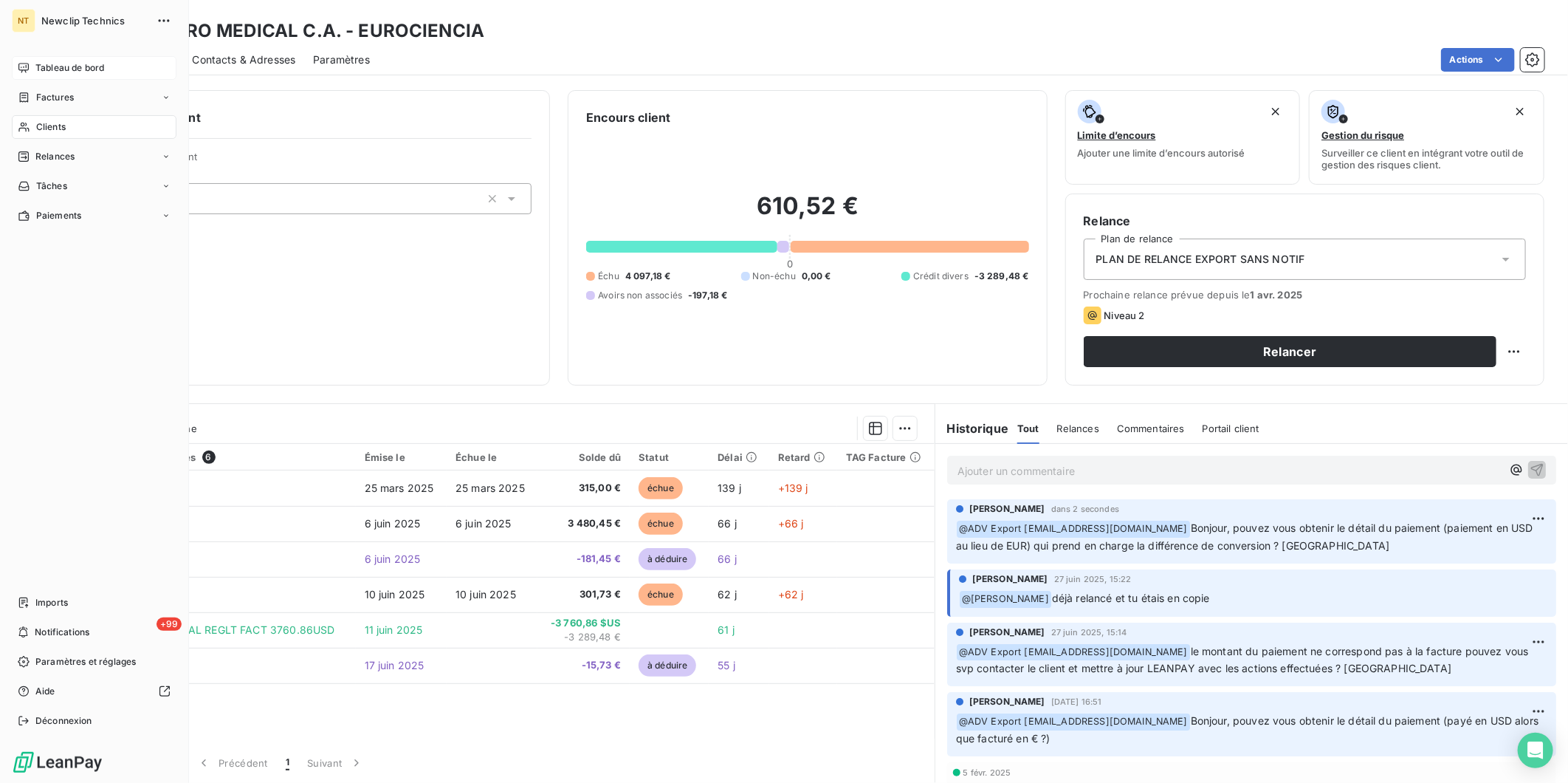
click at [34, 67] on div "Tableau de bord" at bounding box center [94, 68] width 165 height 24
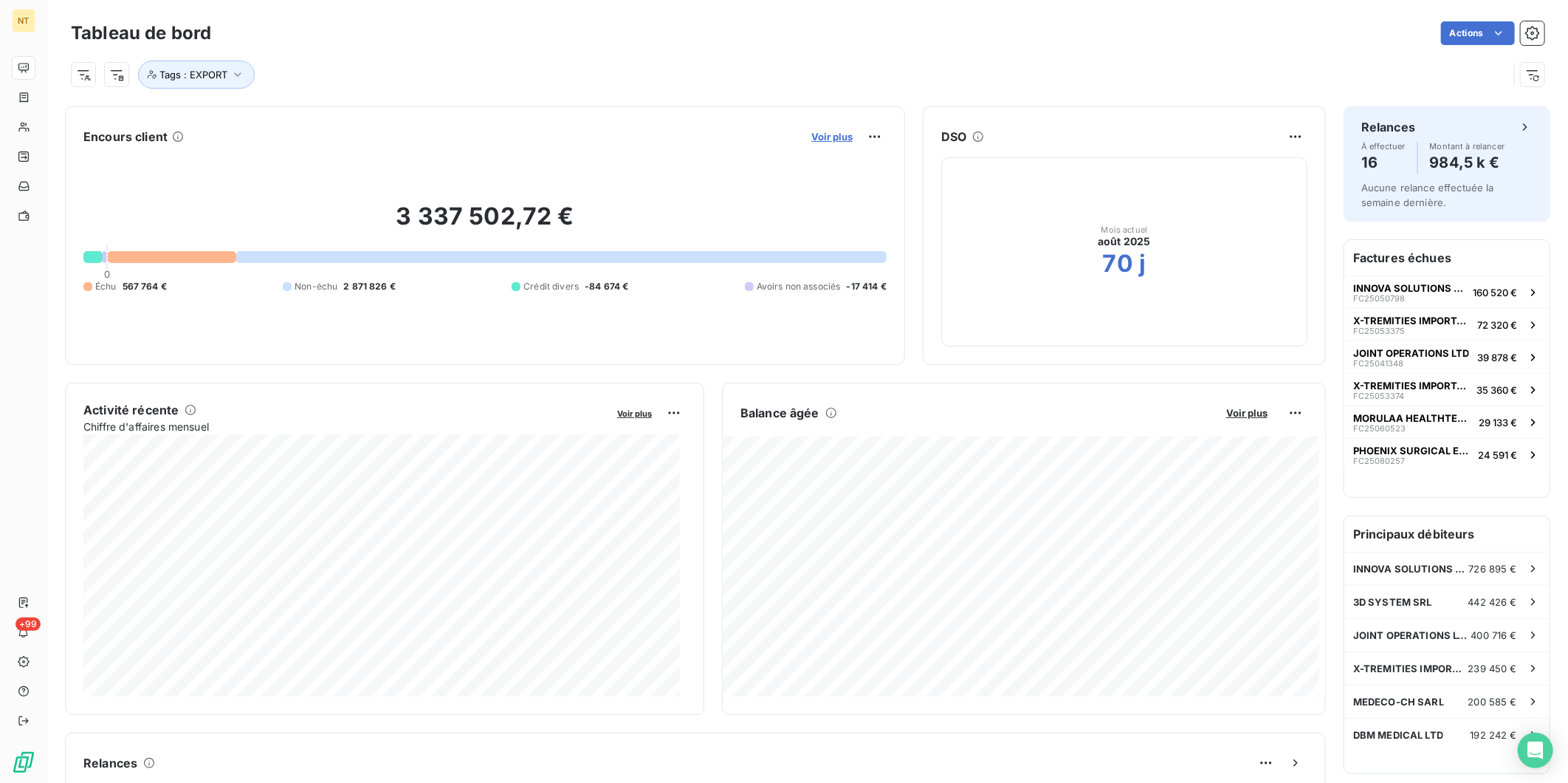
click at [823, 131] on span "Voir plus" at bounding box center [832, 136] width 42 height 12
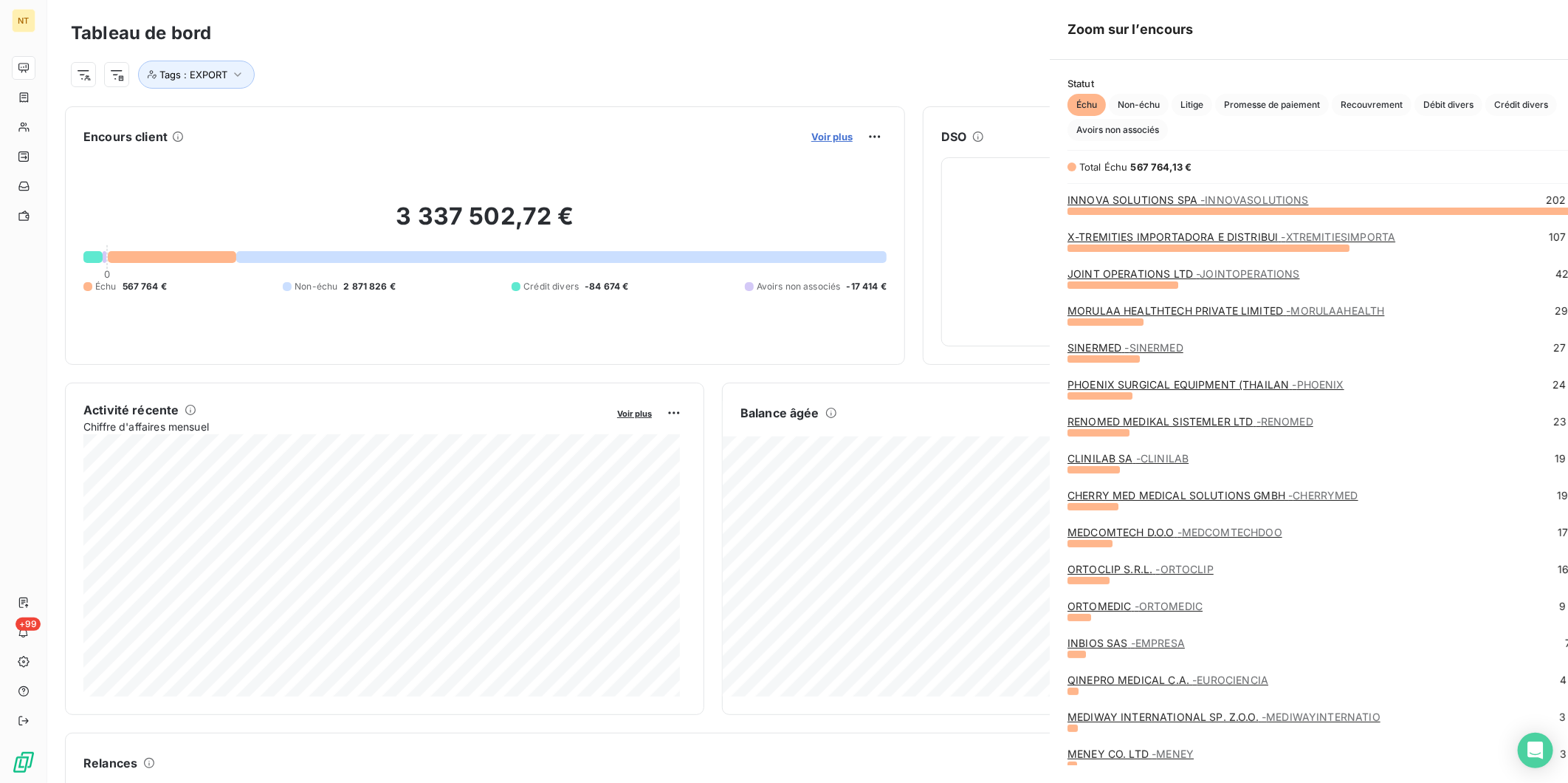
scroll to position [770, 554]
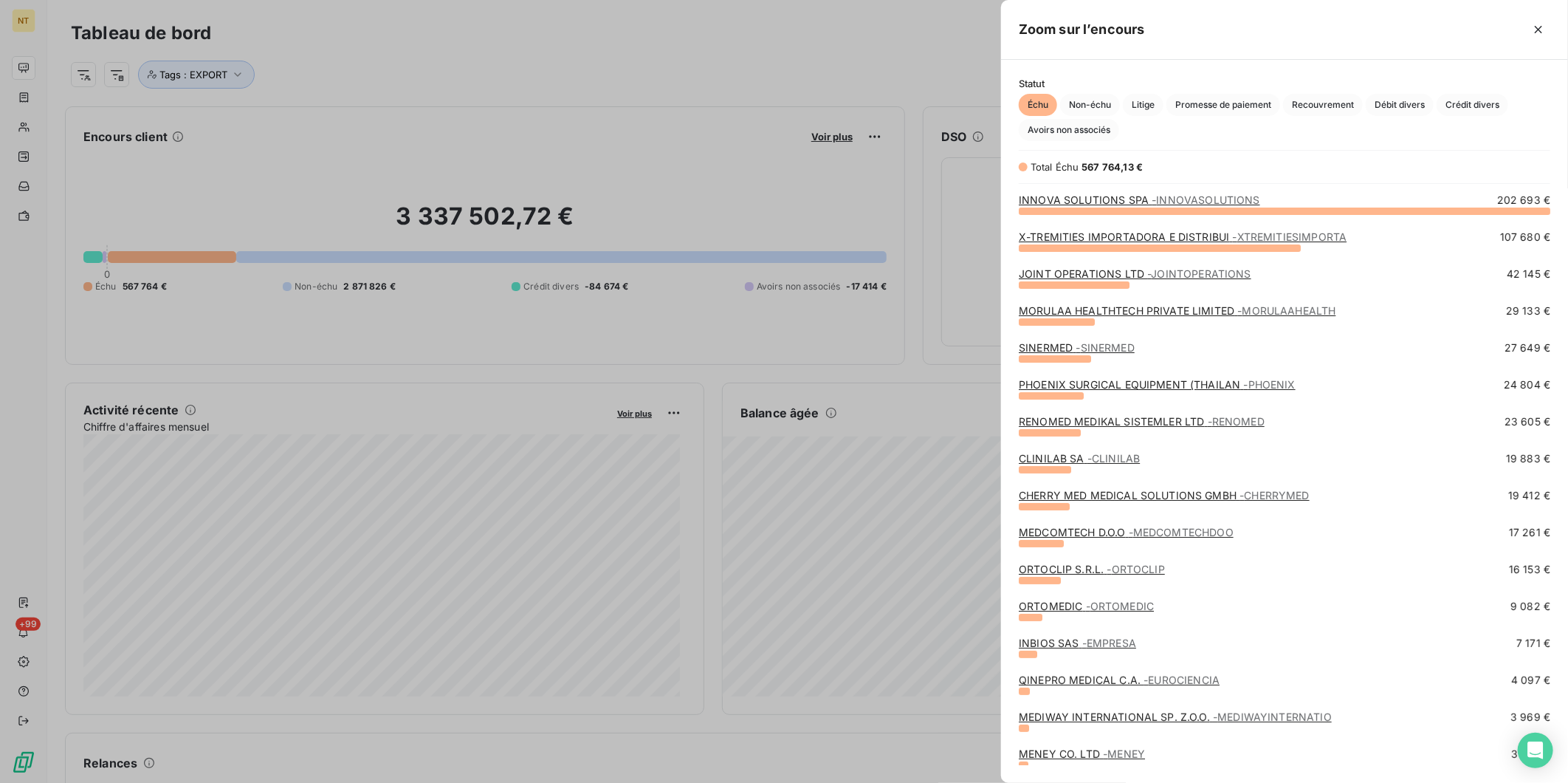
click at [1117, 717] on link "MEDIWAY INTERNATIONAL SP. Z.O.O. - MEDIWAYINTERNATIO" at bounding box center [1176, 717] width 313 height 13
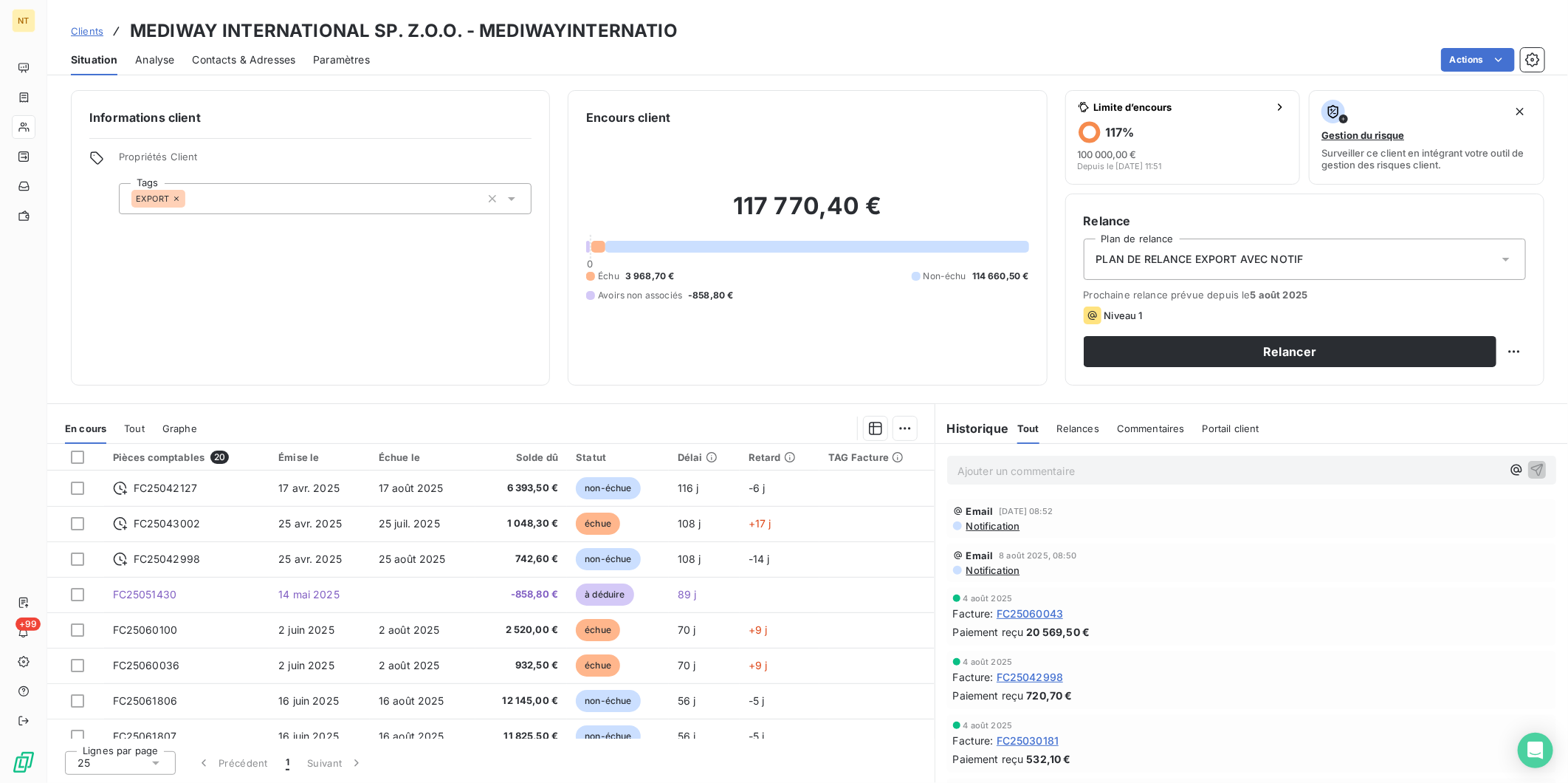
click at [1158, 467] on p "Ajouter un commentaire ﻿" at bounding box center [1229, 470] width 544 height 18
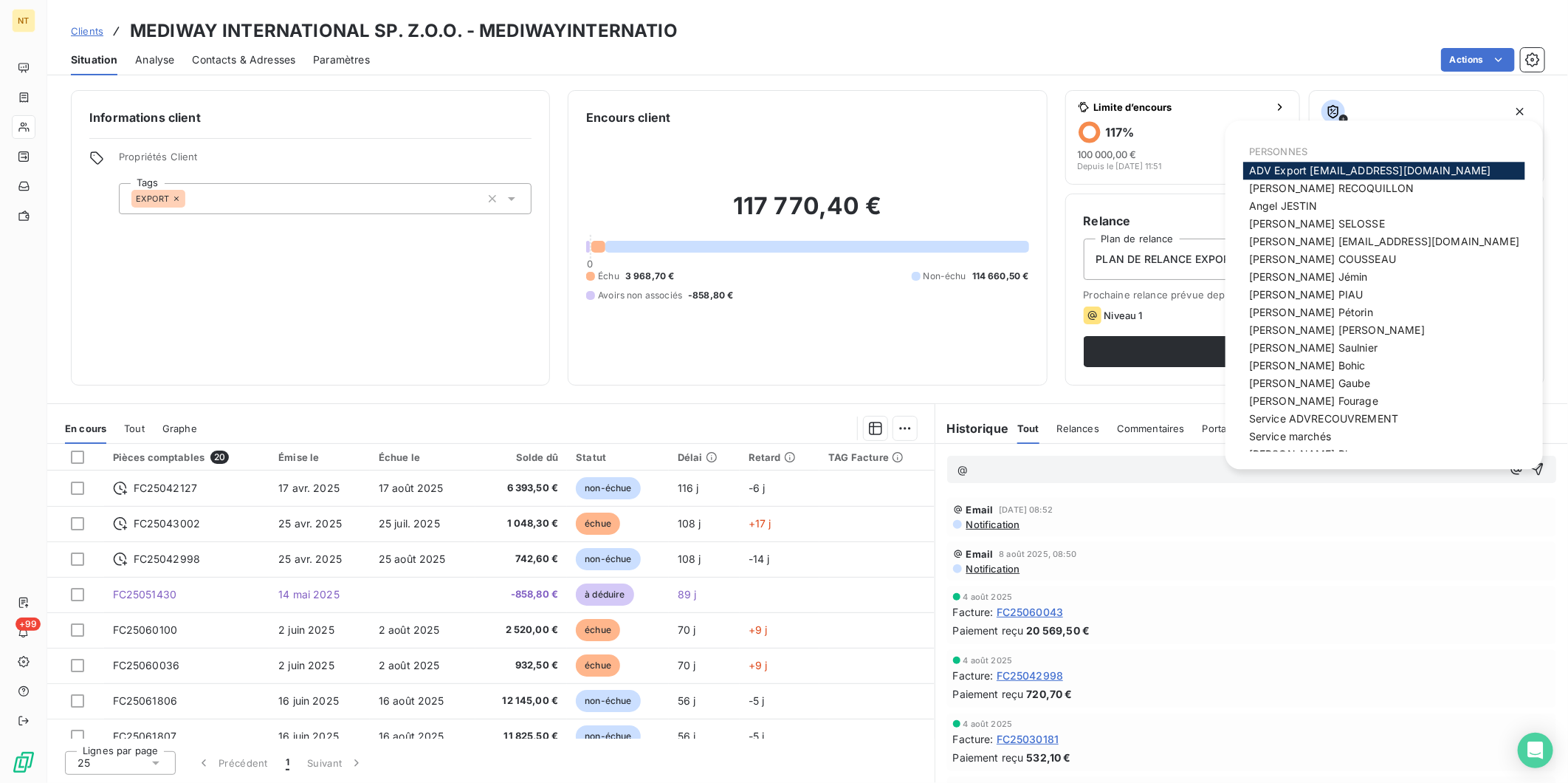
click at [1350, 169] on span "ADV Export [EMAIL_ADDRESS][DOMAIN_NAME]" at bounding box center [1370, 170] width 242 height 13
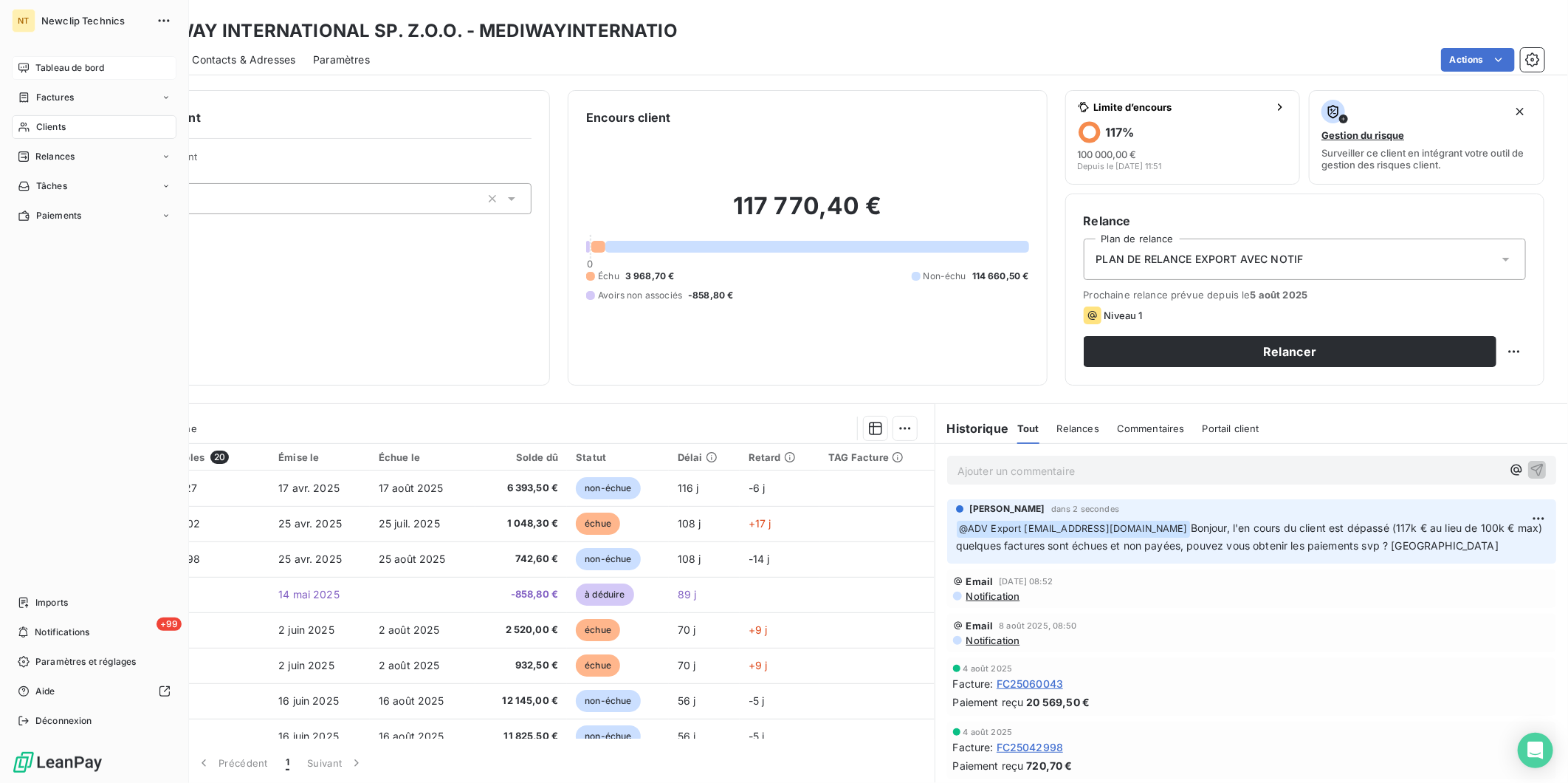
click at [42, 63] on span "Tableau de bord" at bounding box center [70, 68] width 69 height 14
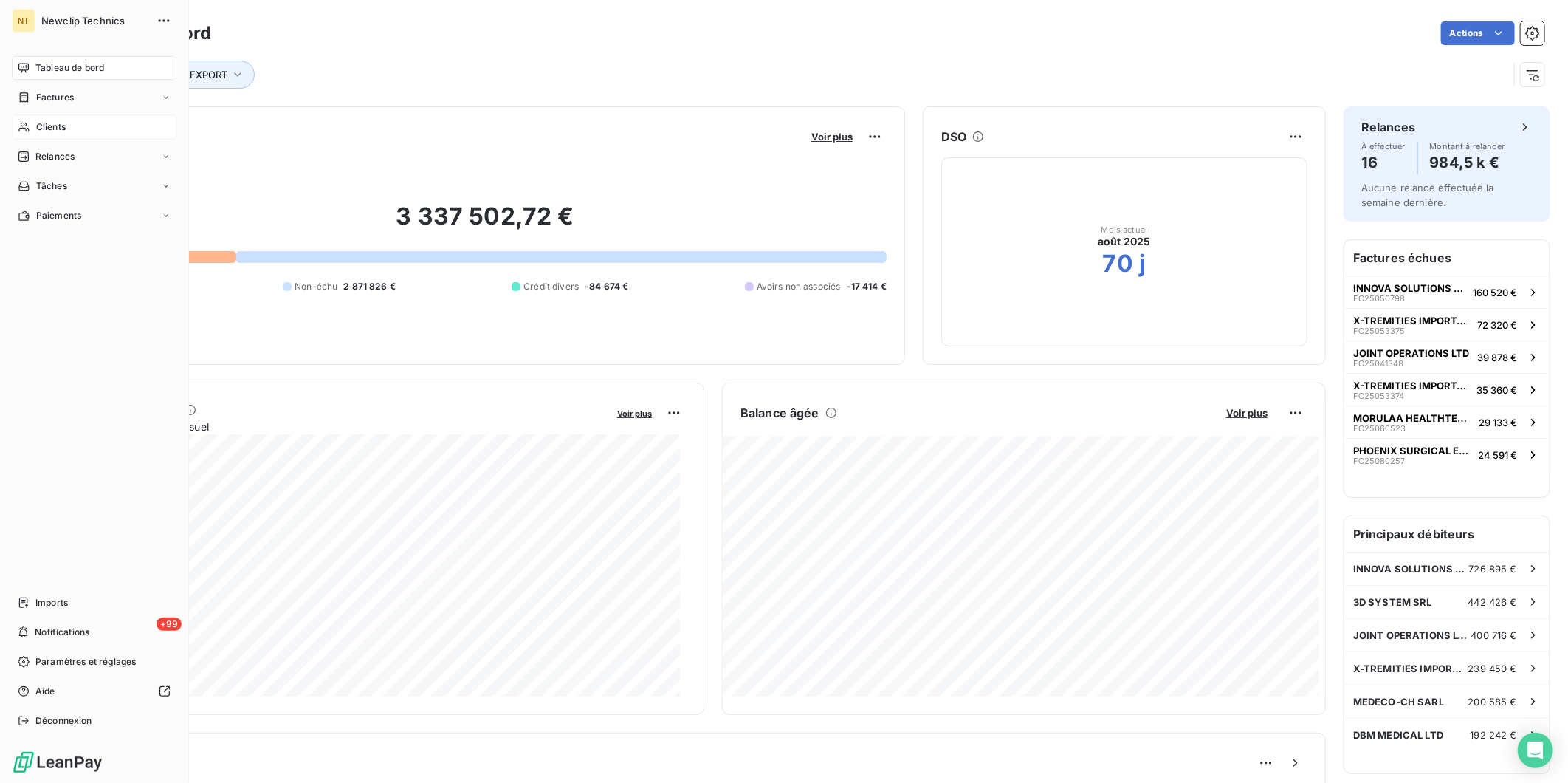
click at [48, 129] on span "Clients" at bounding box center [51, 127] width 30 height 14
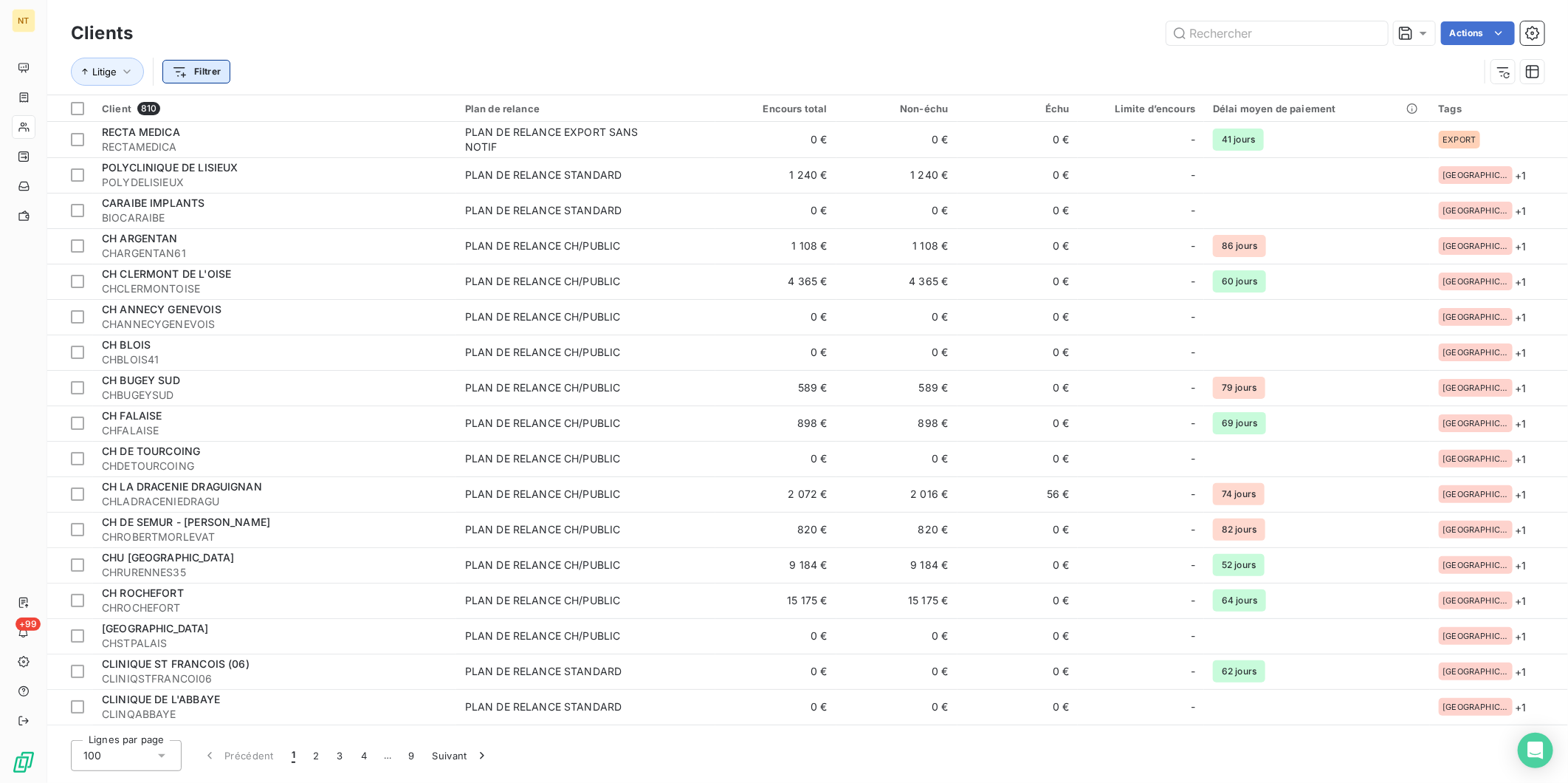
click at [212, 70] on html "NT +99 Clients Actions Litige Filtrer Client 810 Plan de relance Encours total …" at bounding box center [784, 392] width 1568 height 783
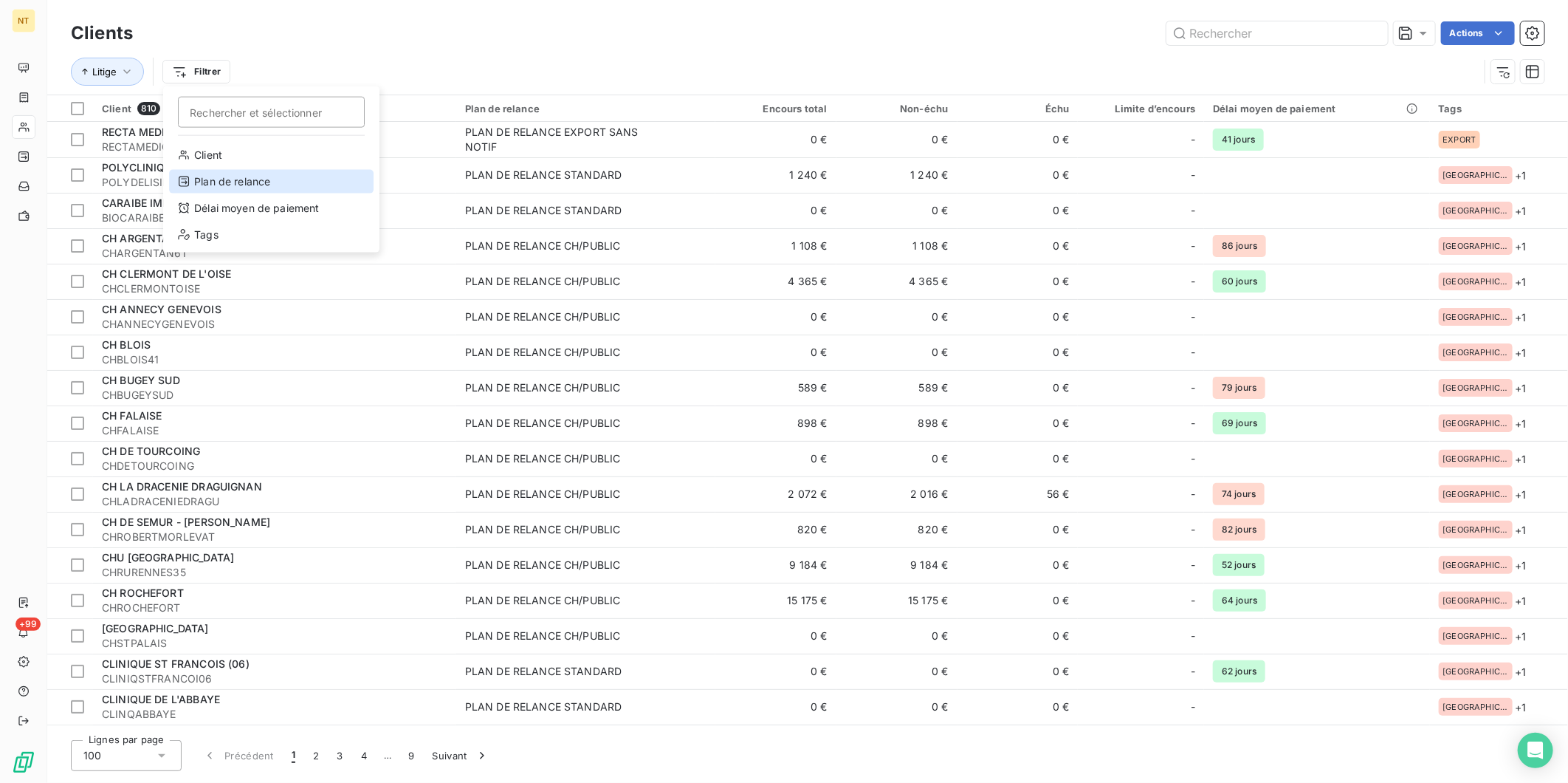
click at [222, 186] on div "Plan de relance" at bounding box center [272, 181] width 205 height 24
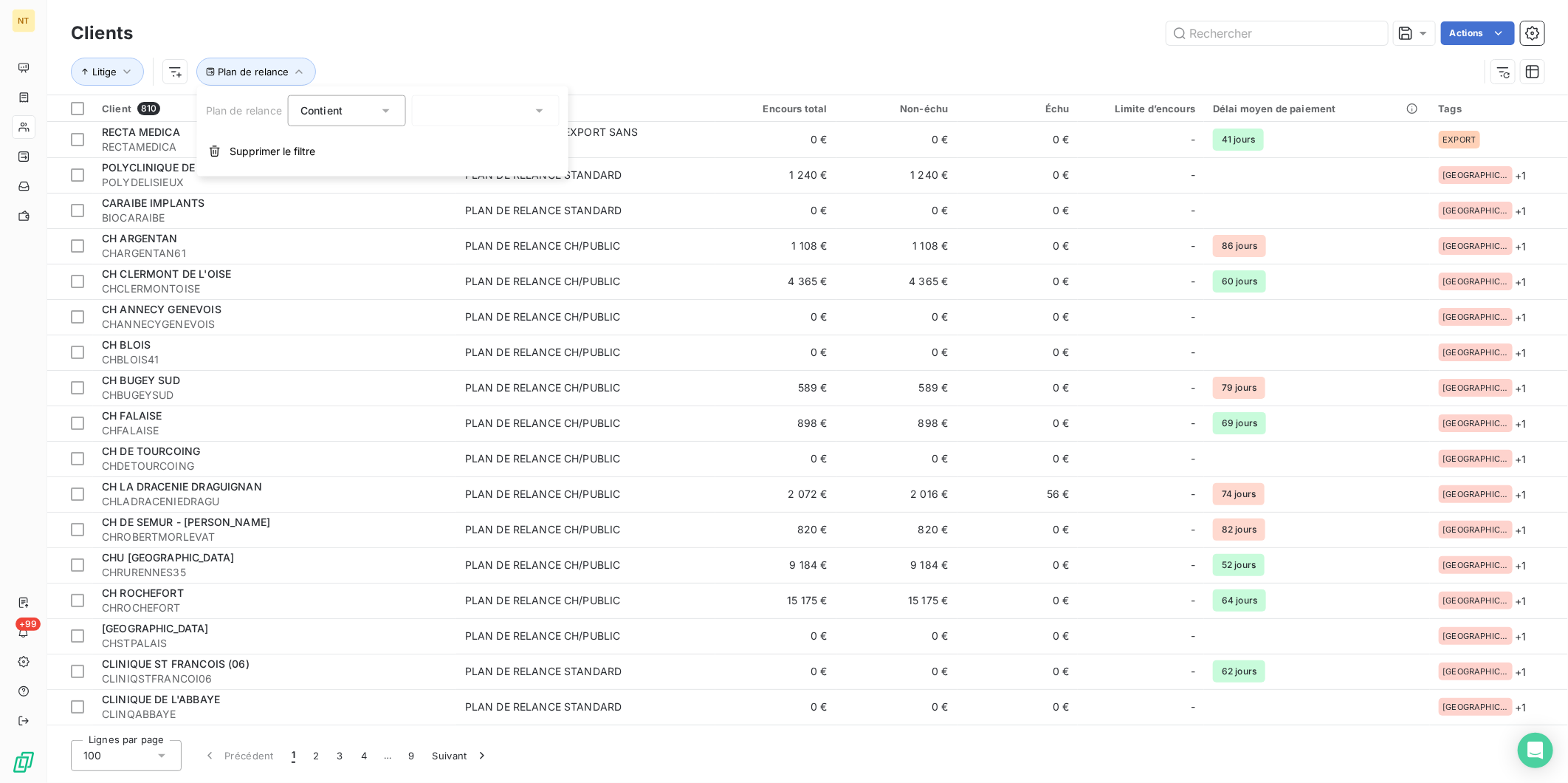
click at [441, 108] on div at bounding box center [486, 111] width 148 height 31
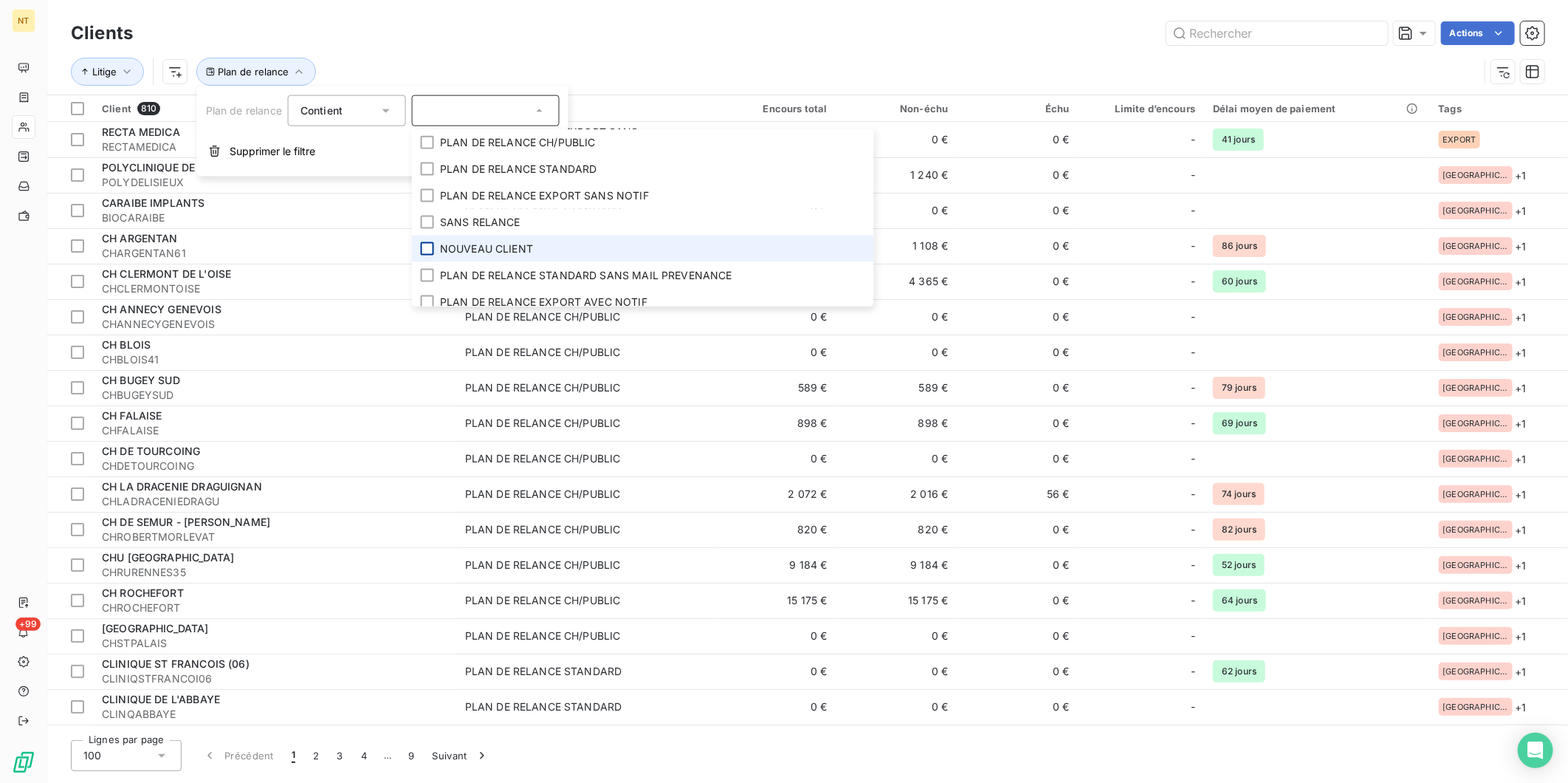
click at [426, 246] on div at bounding box center [428, 248] width 14 height 14
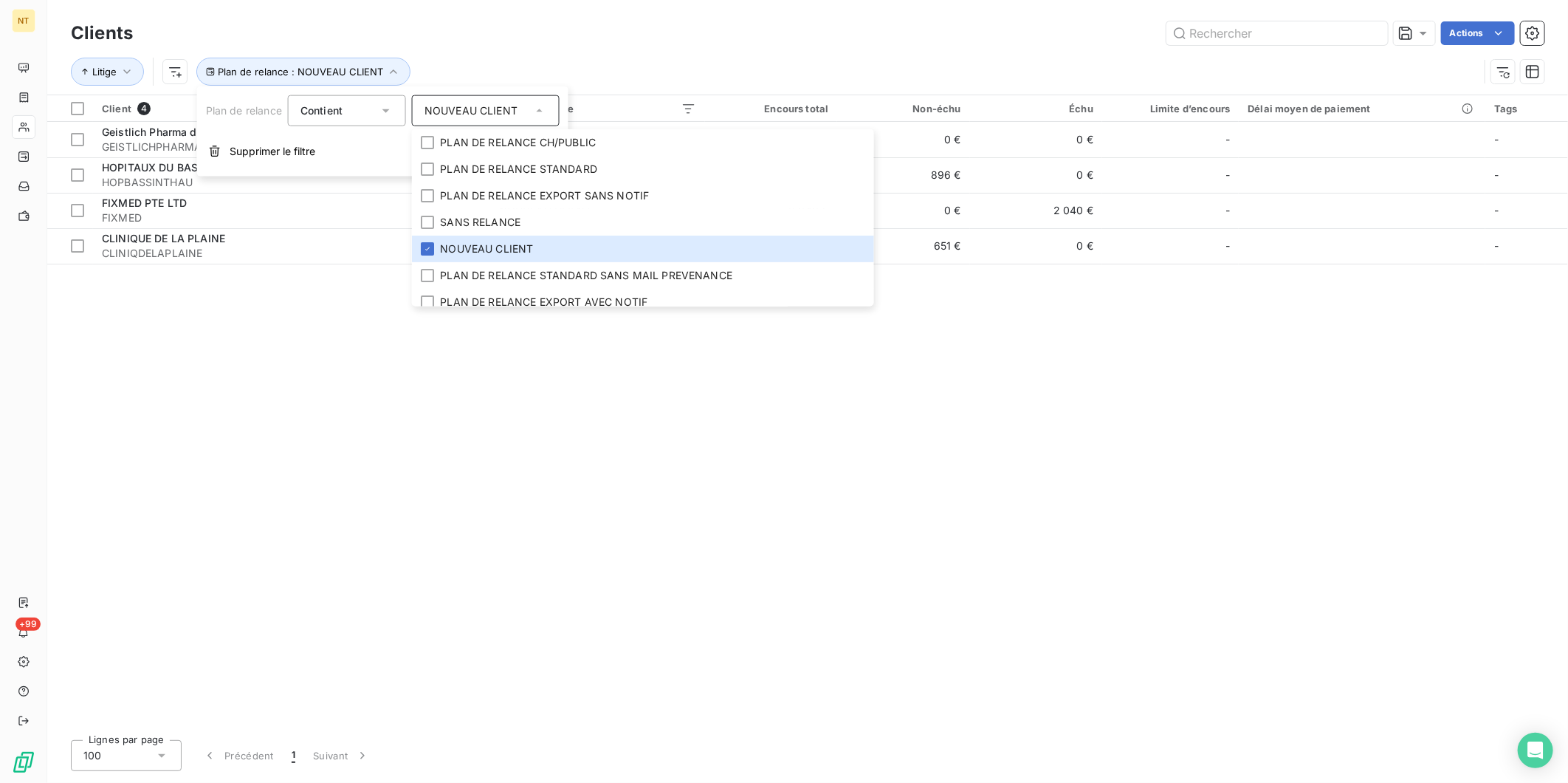
click at [260, 526] on div "Client 4 Plan de relance Encours total Non-échu Échu Limite d’encours Délai moy…" at bounding box center [807, 411] width 1521 height 633
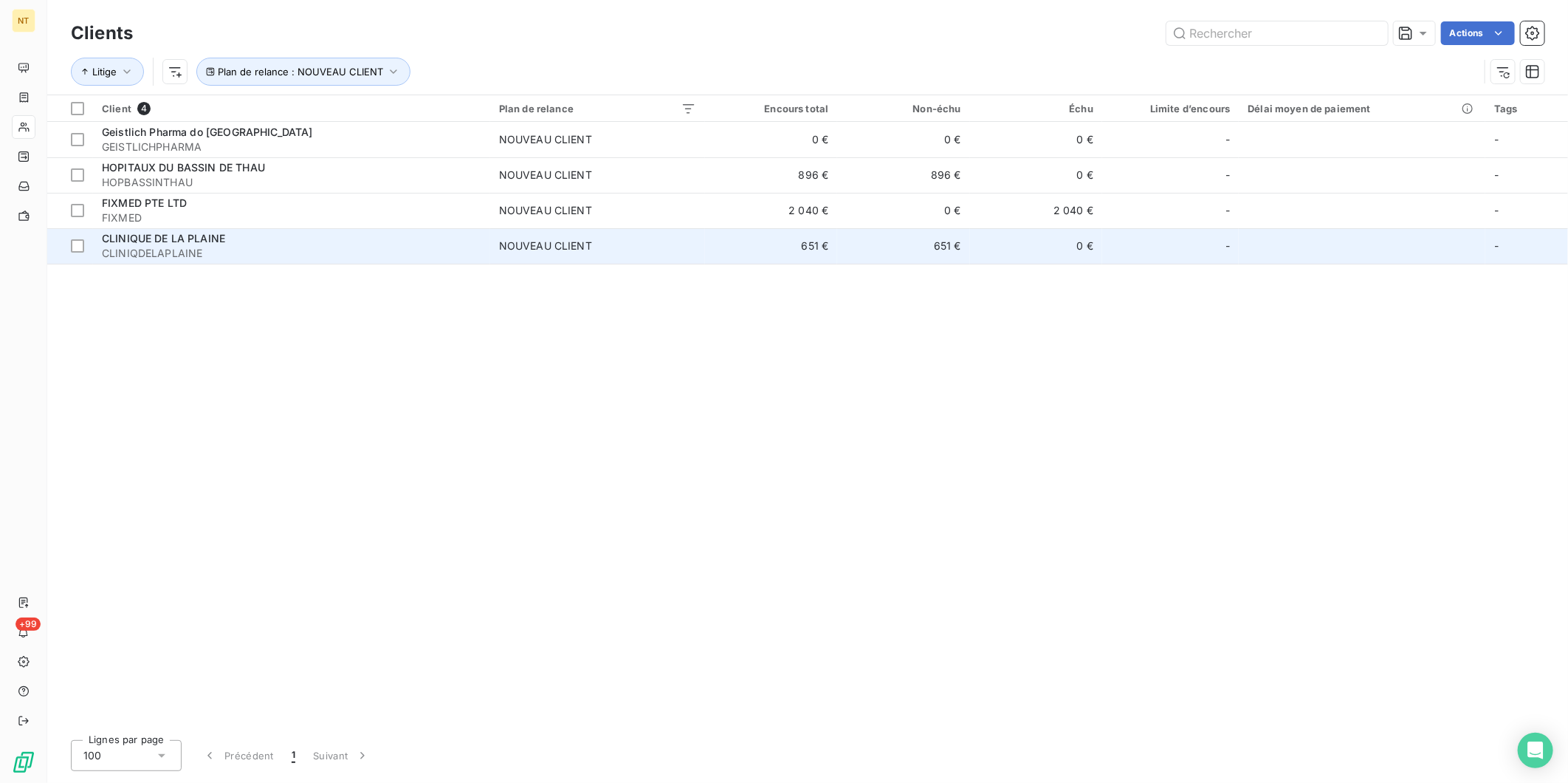
click at [255, 246] on span "CLINIQDELAPLAINE" at bounding box center [291, 253] width 380 height 14
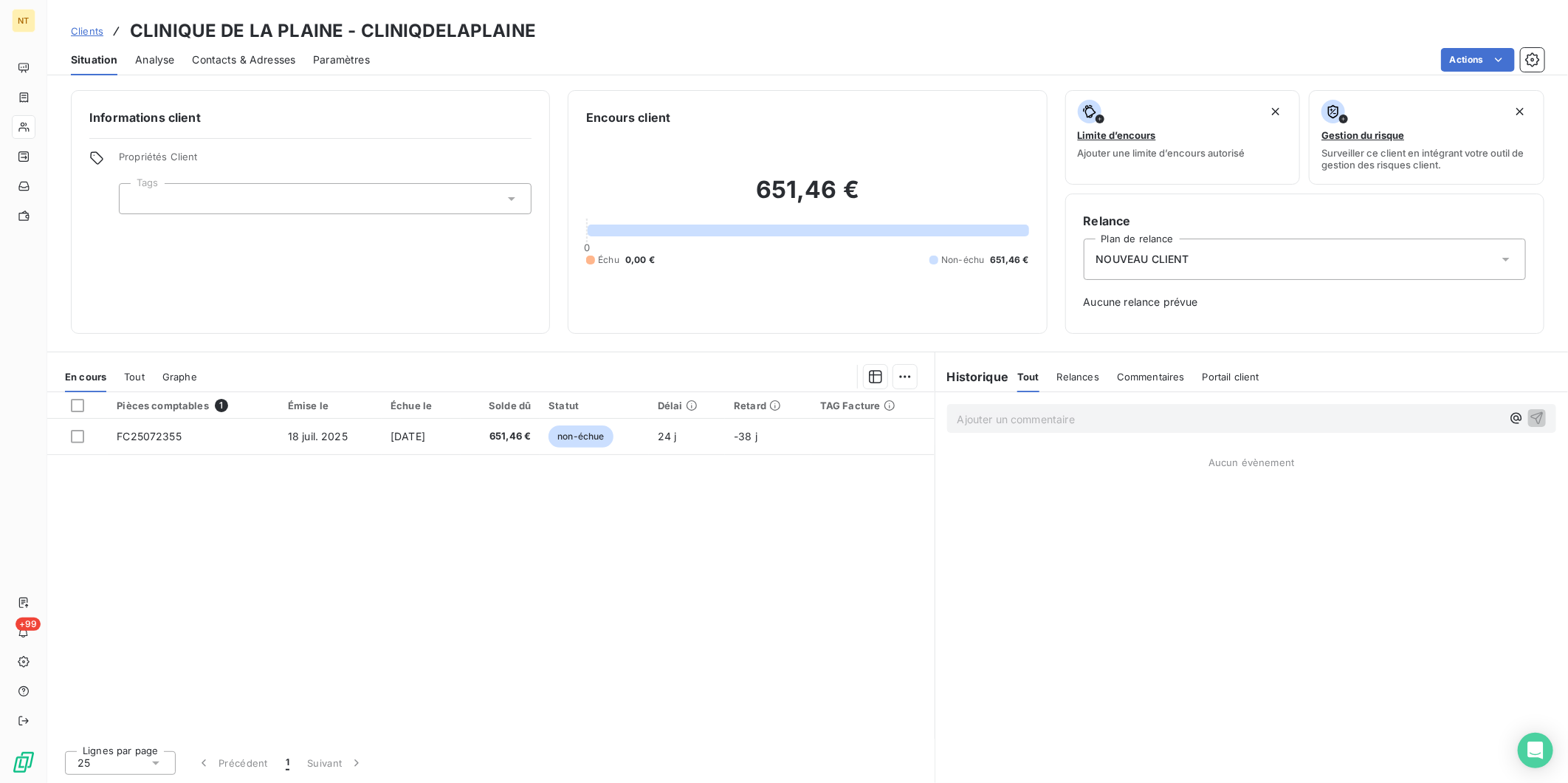
click at [226, 201] on div at bounding box center [325, 198] width 413 height 31
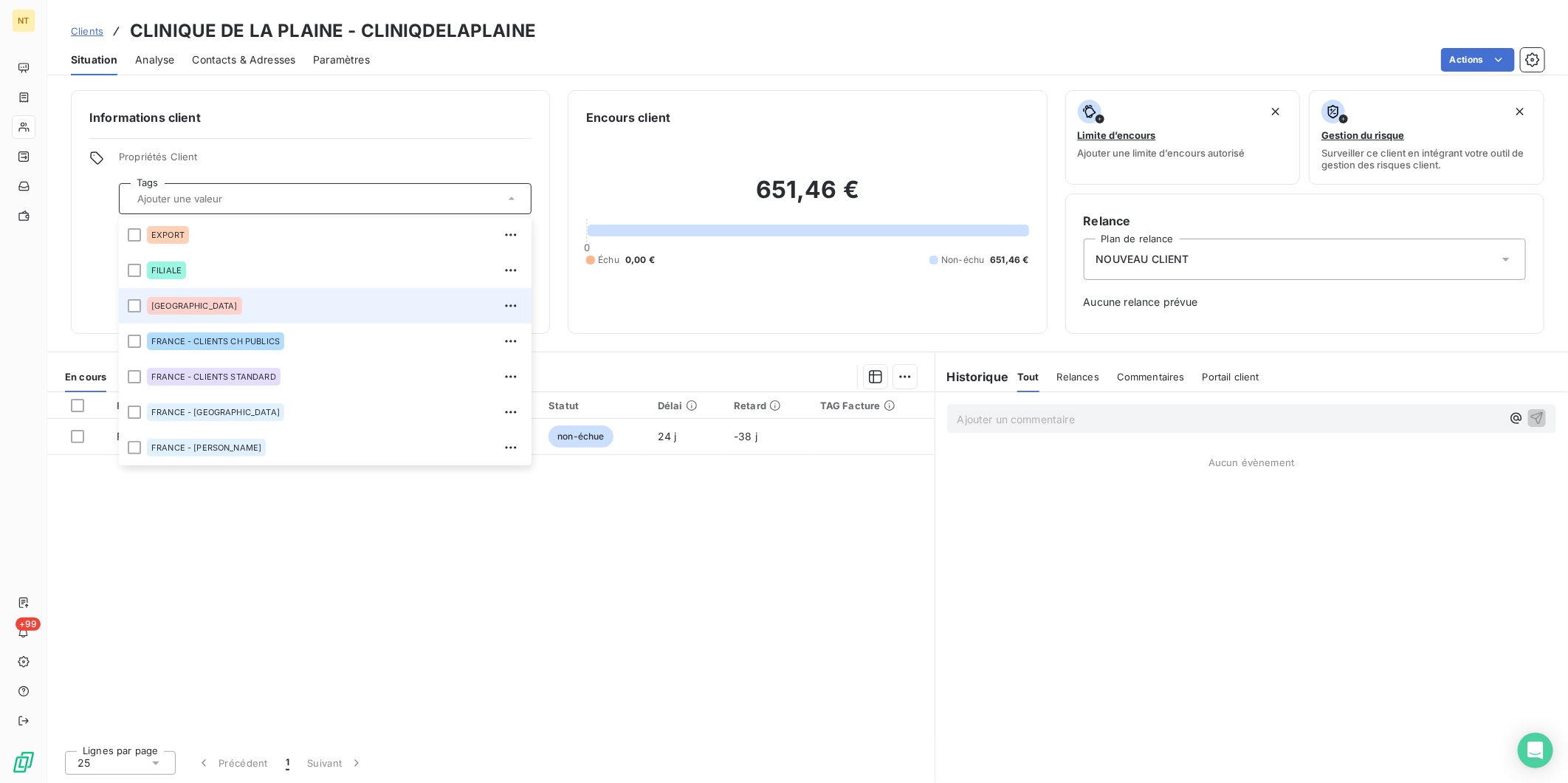
click at [171, 305] on span "[GEOGRAPHIC_DATA]" at bounding box center [194, 306] width 86 height 9
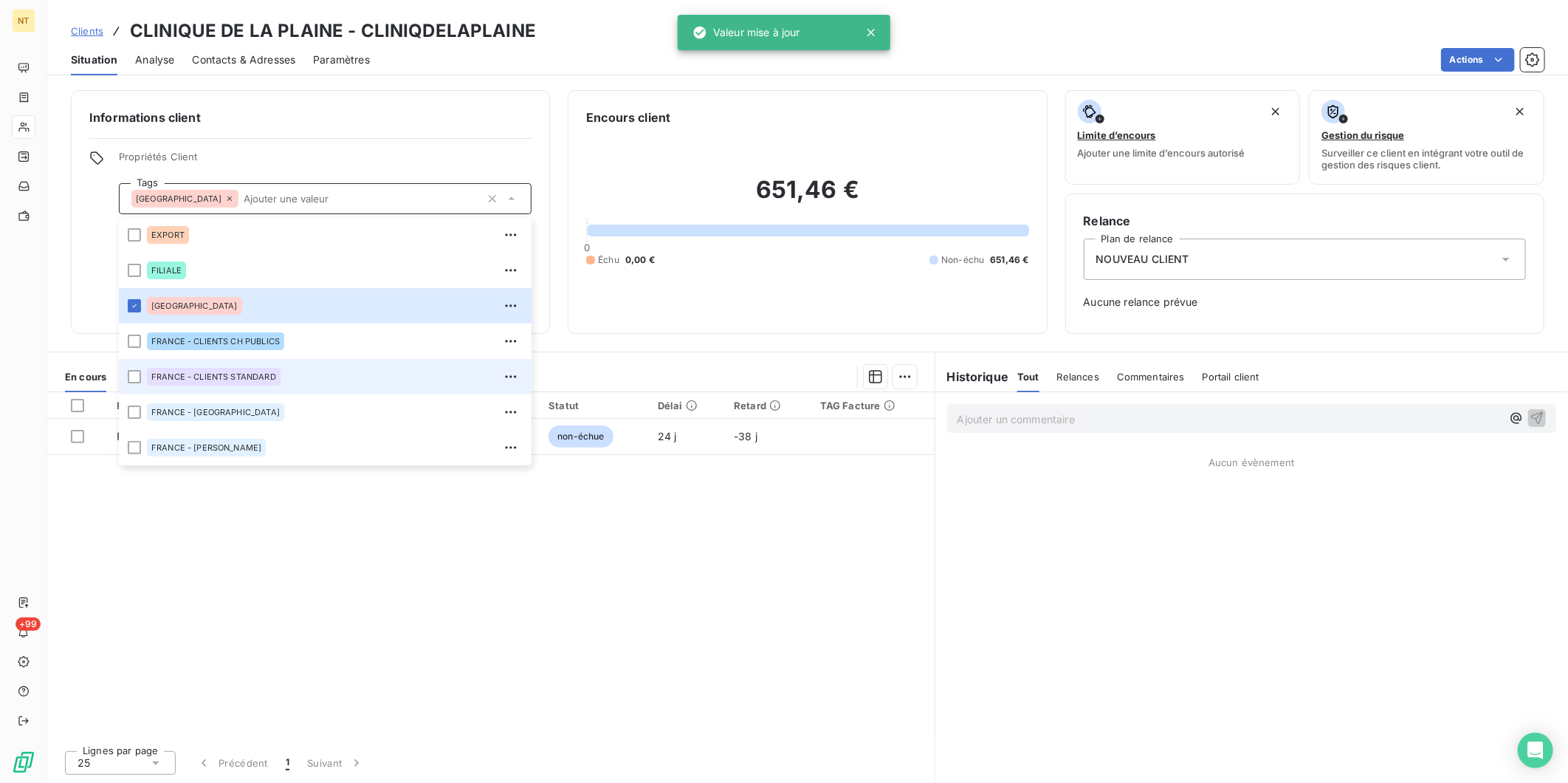
click at [217, 380] on span "FRANCE - CLIENTS STANDARD" at bounding box center [214, 377] width 125 height 9
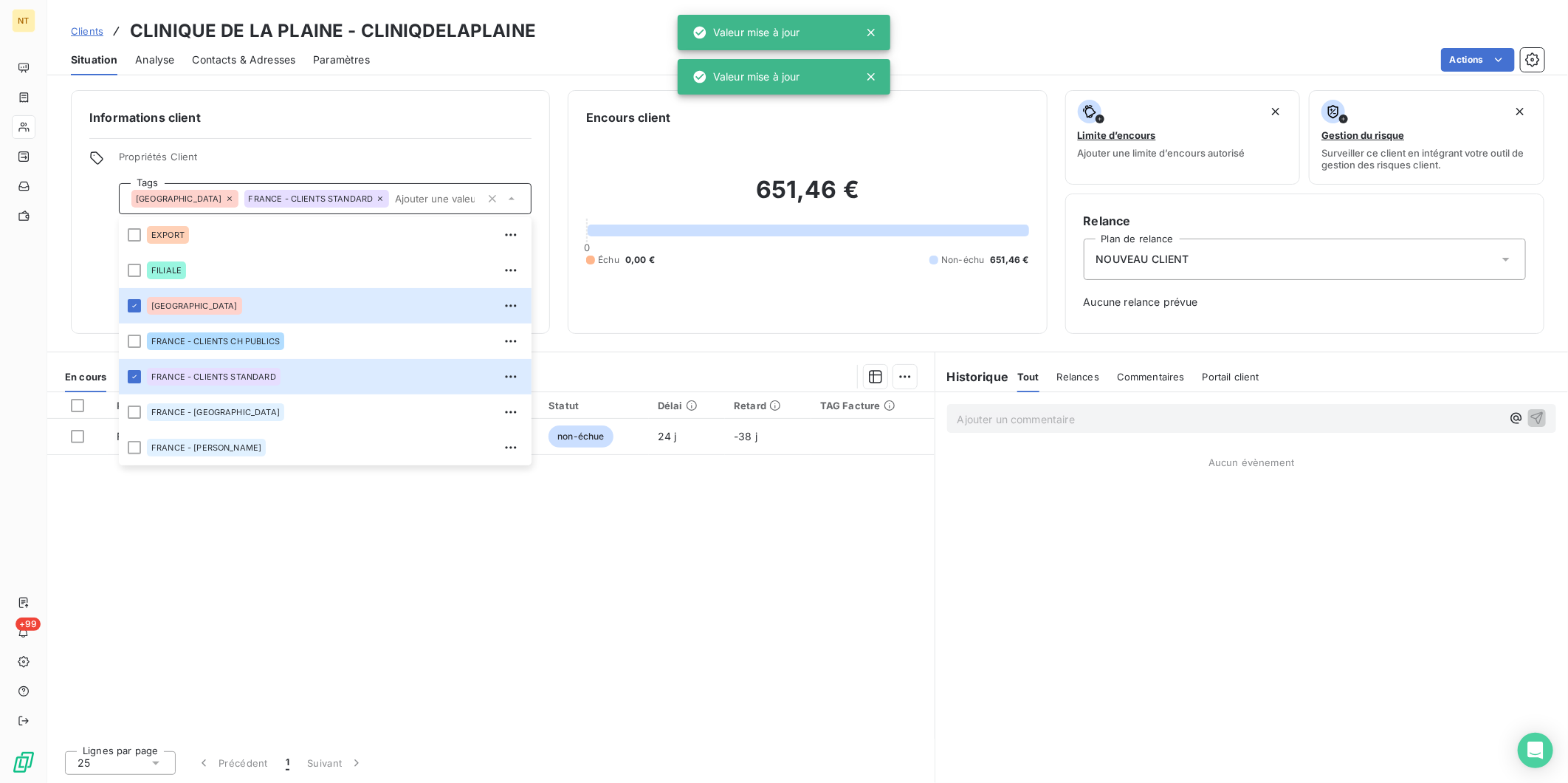
click at [655, 685] on div "Pièces comptables 1 Émise le Échue le Solde dû Statut Délai Retard TAG Facture …" at bounding box center [491, 566] width 888 height 346
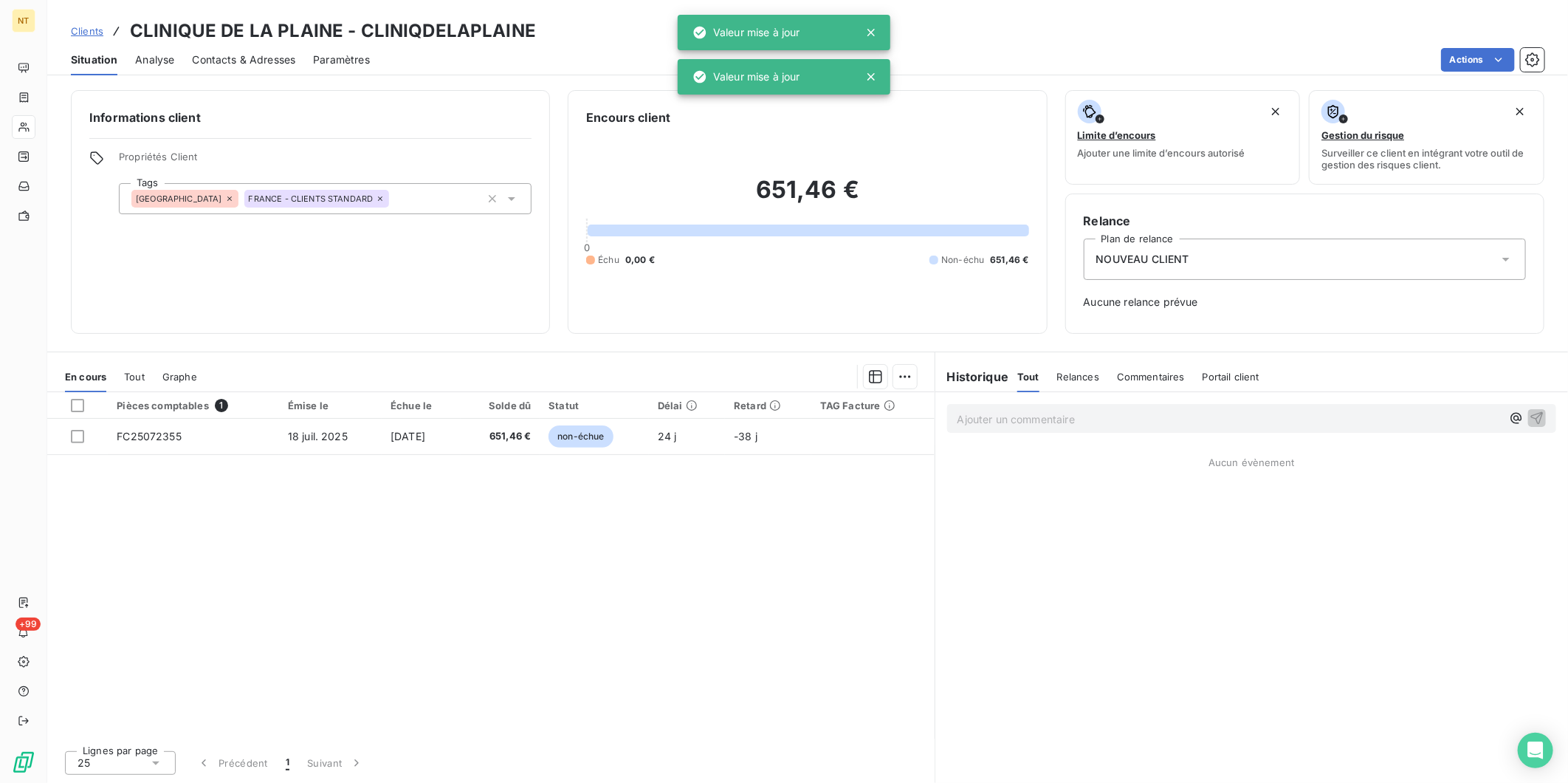
click at [1218, 248] on div "NOUVEAU CLIENT" at bounding box center [1305, 259] width 442 height 42
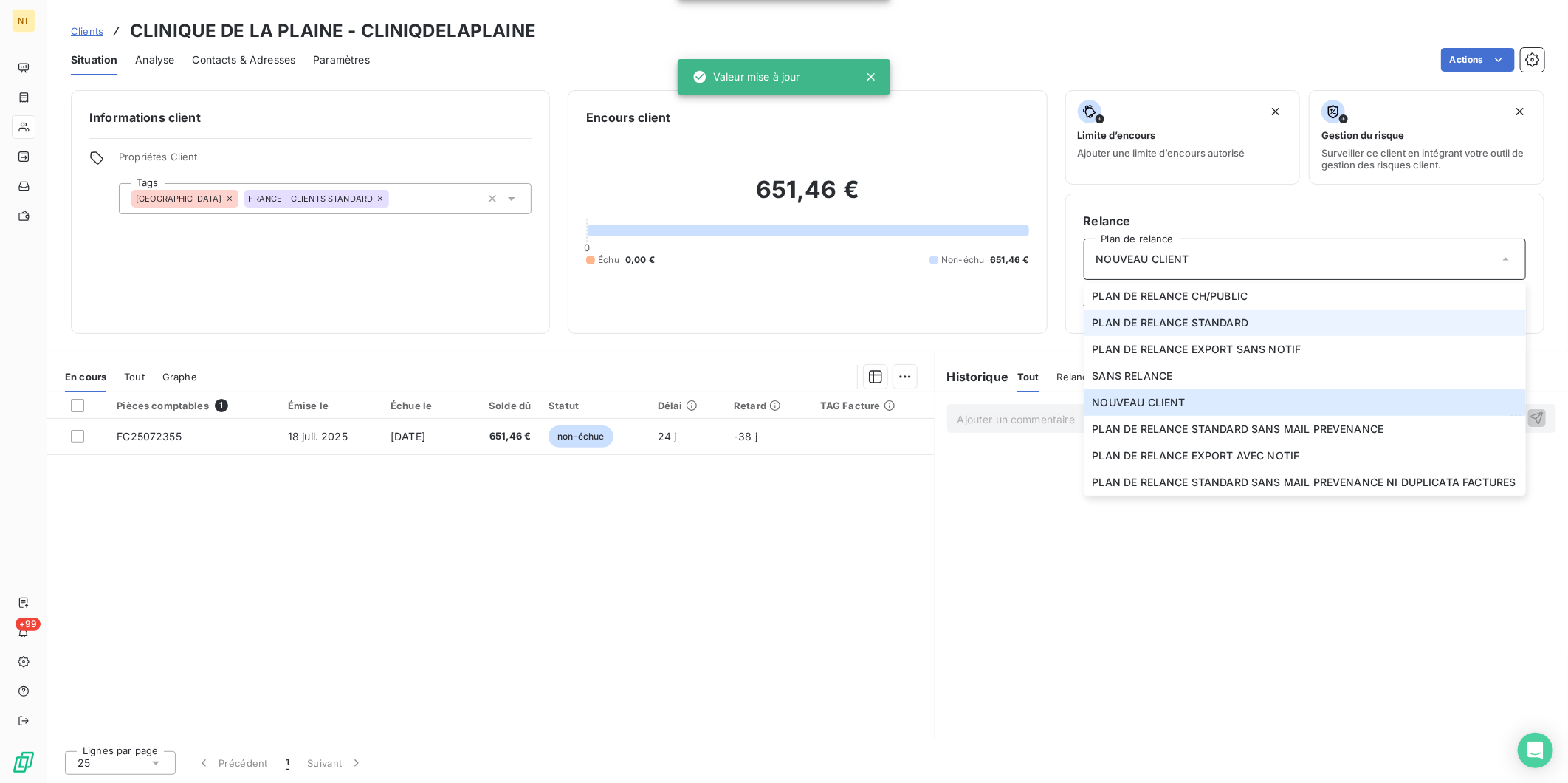
click at [1214, 317] on span "PLAN DE RELANCE STANDARD" at bounding box center [1170, 323] width 157 height 14
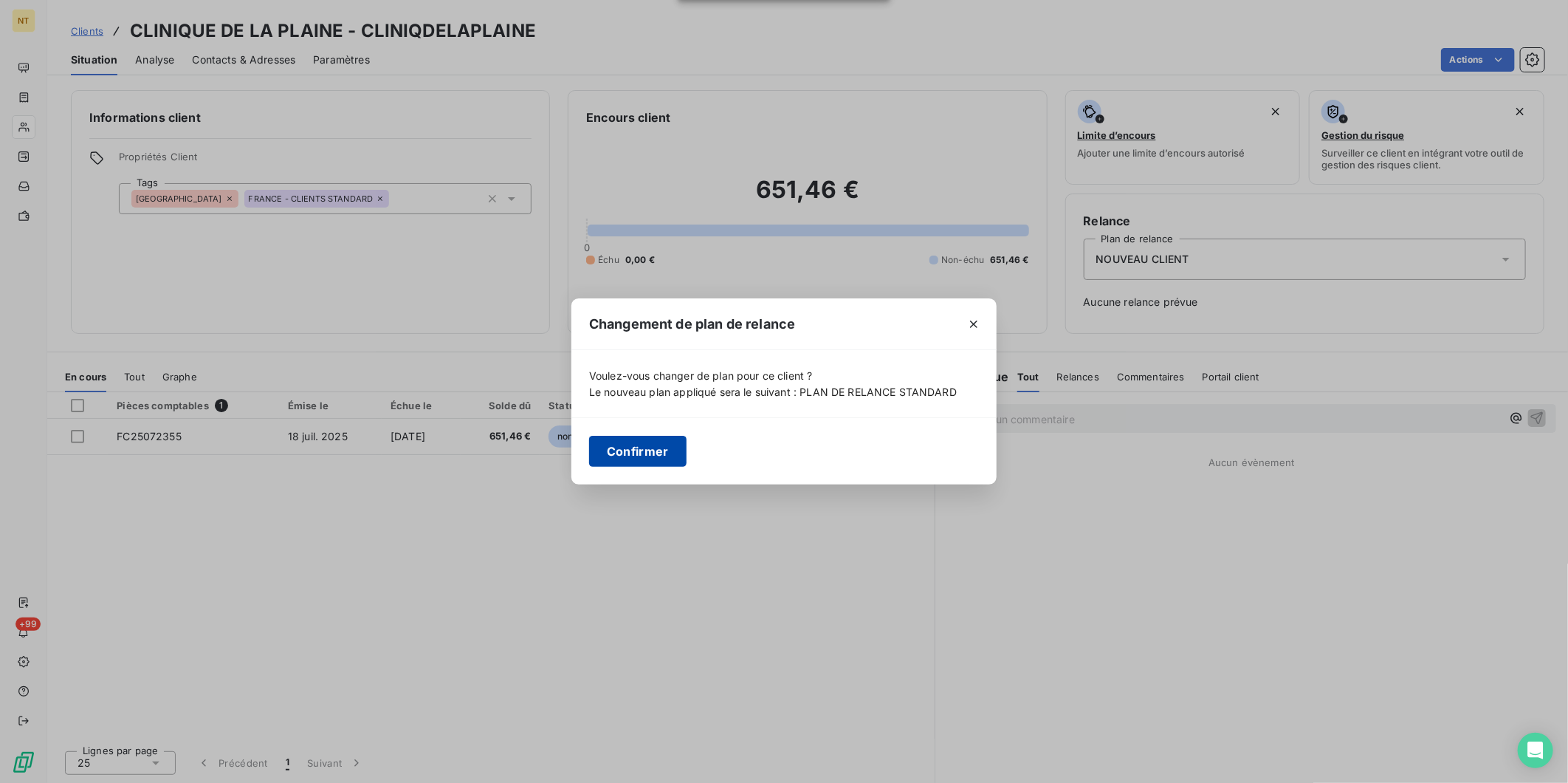
click at [649, 451] on button "Confirmer" at bounding box center [638, 451] width 98 height 31
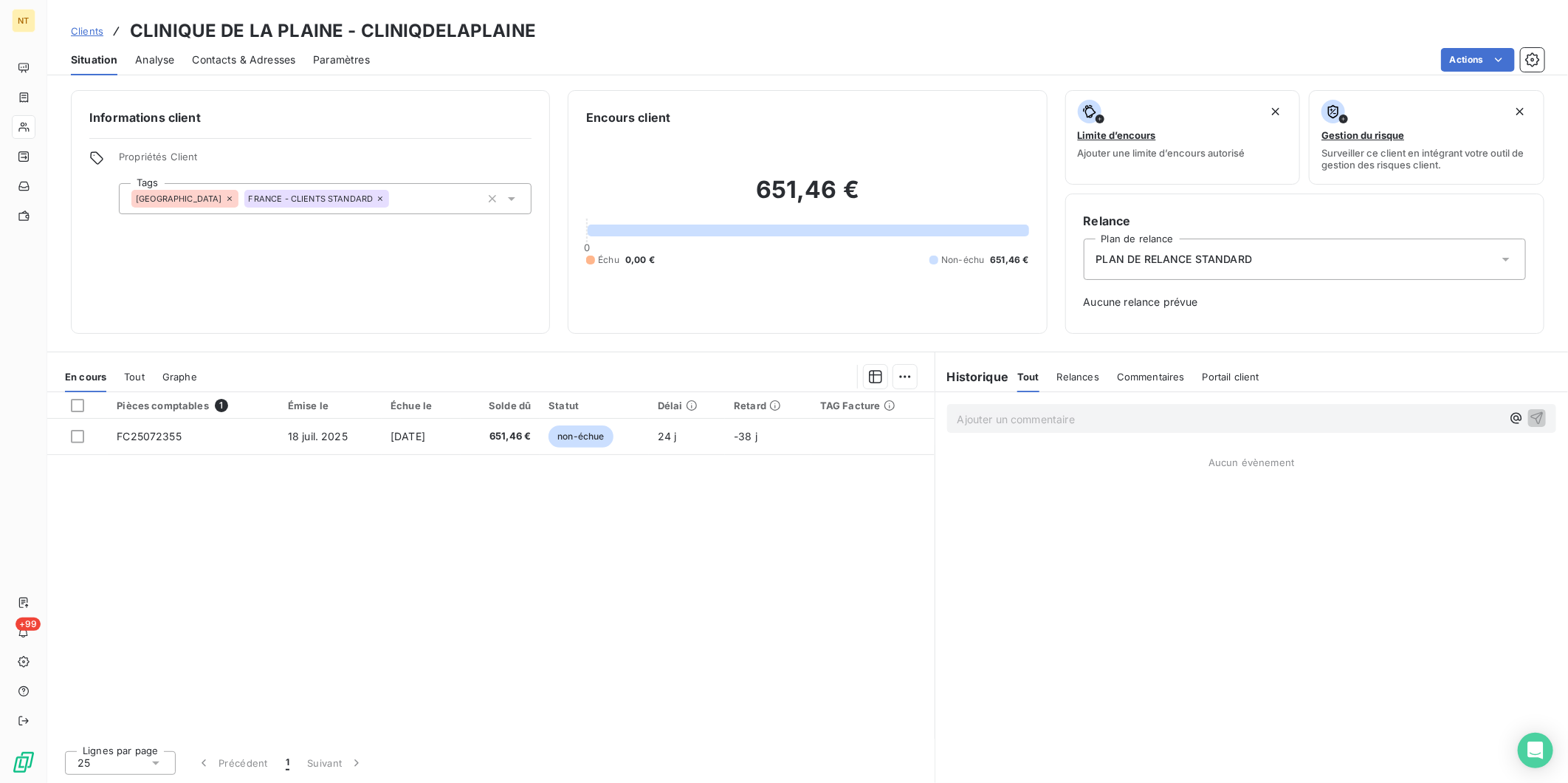
click at [77, 34] on span "Clients" at bounding box center [87, 31] width 33 height 12
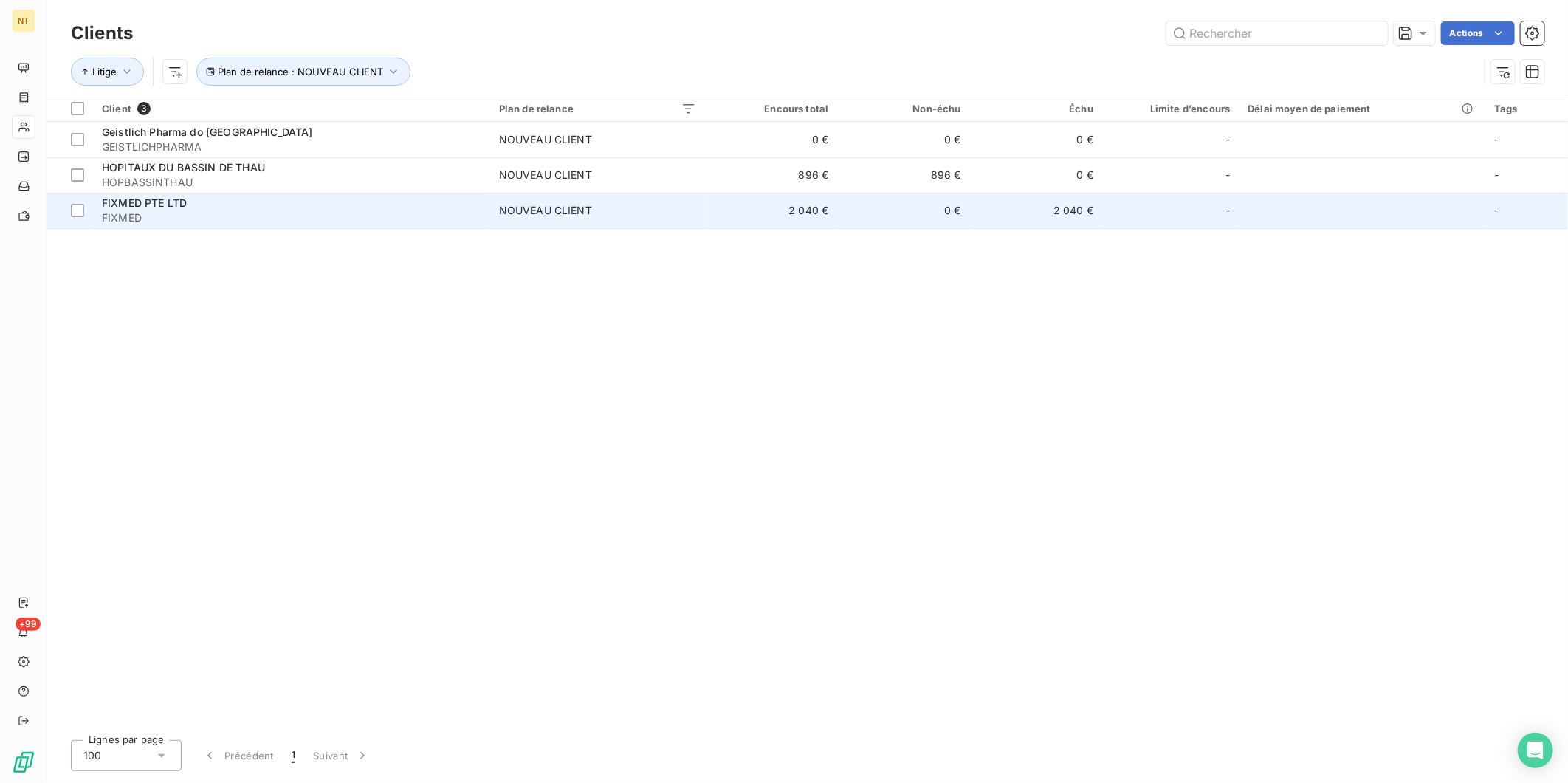
click at [345, 210] on span "FIXMED" at bounding box center [291, 218] width 380 height 14
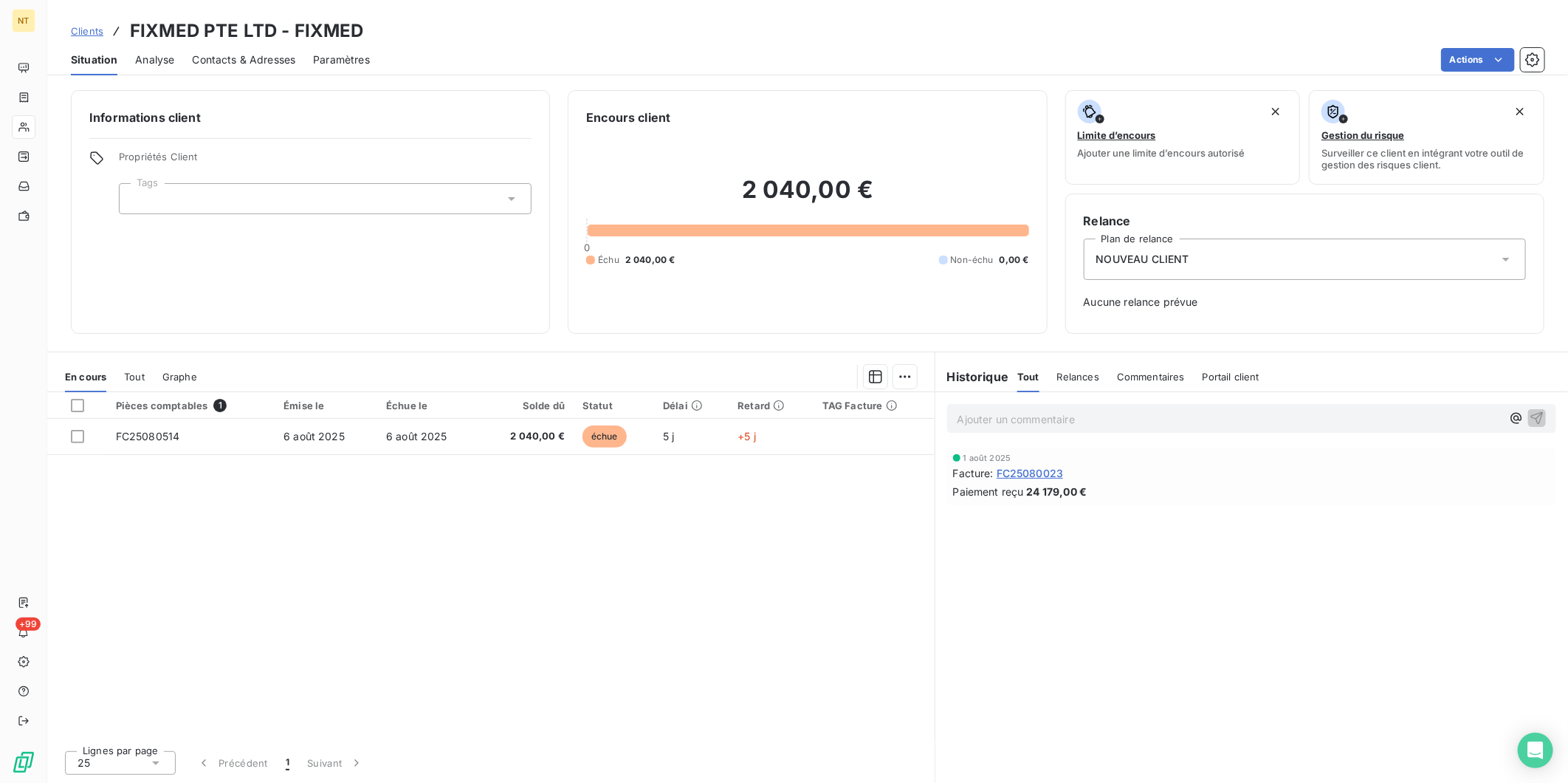
click at [146, 53] on span "Analyse" at bounding box center [154, 60] width 39 height 14
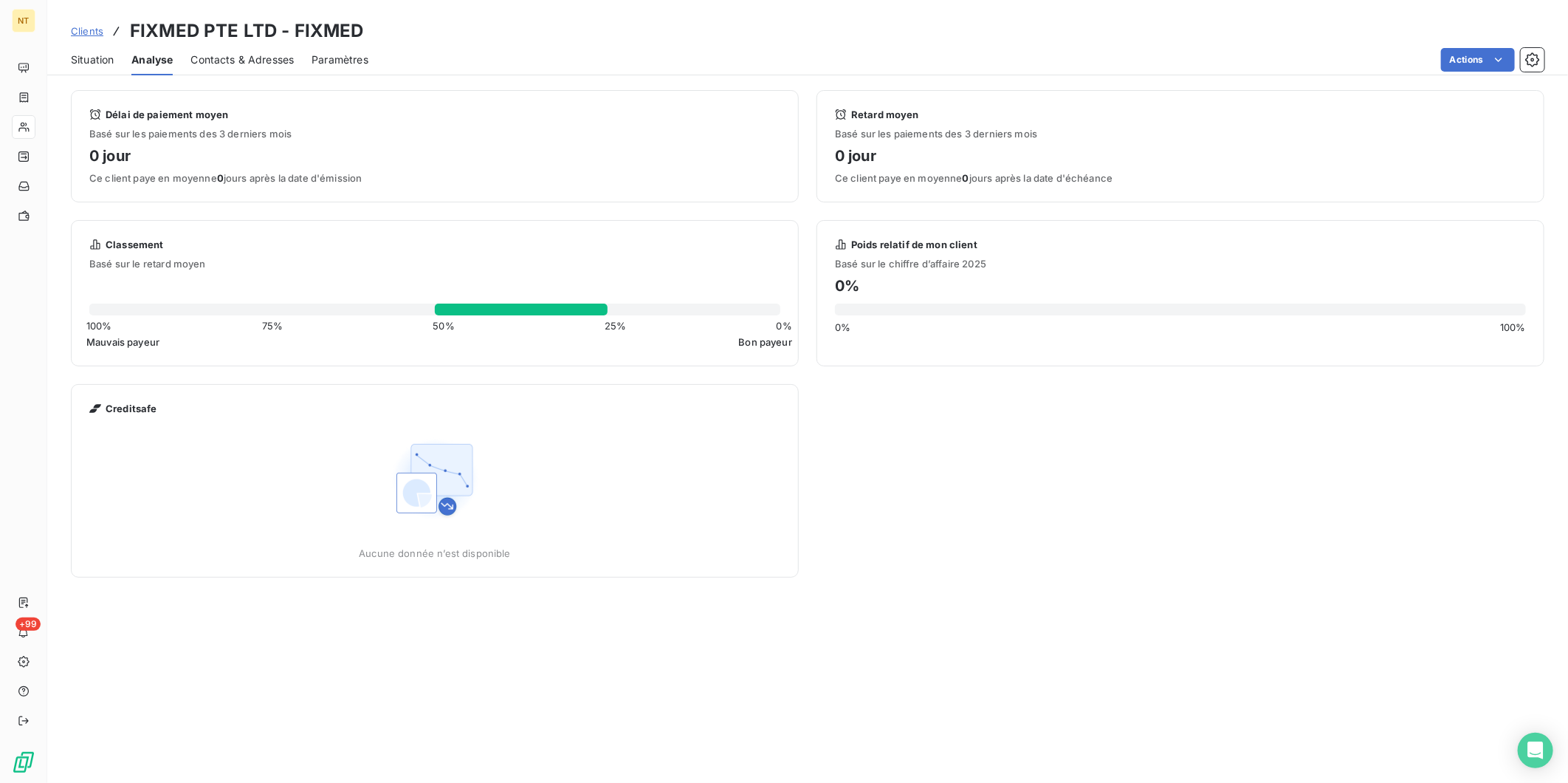
click at [230, 58] on span "Contacts & Adresses" at bounding box center [242, 60] width 103 height 14
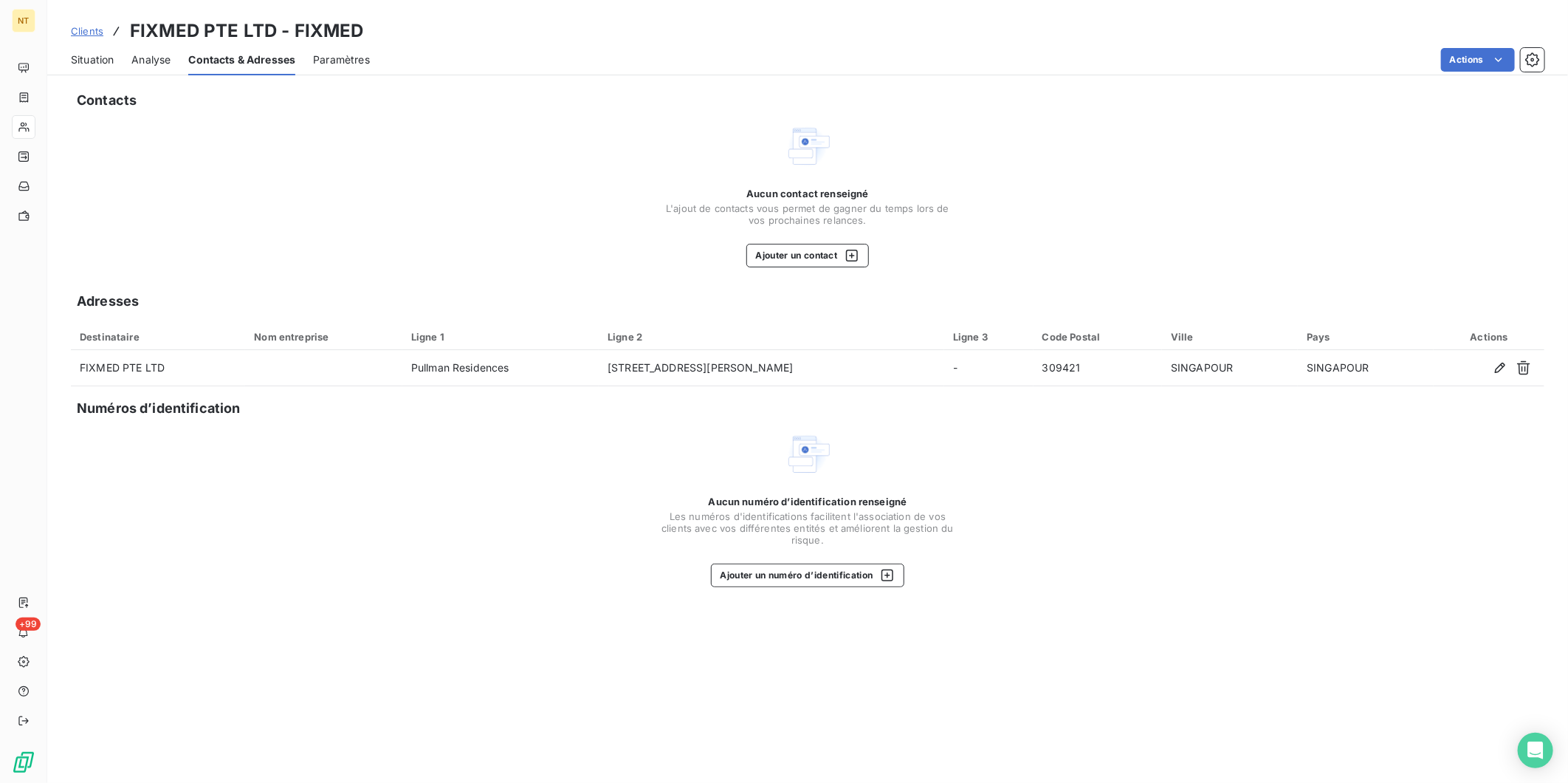
click at [86, 53] on span "Situation" at bounding box center [91, 60] width 43 height 14
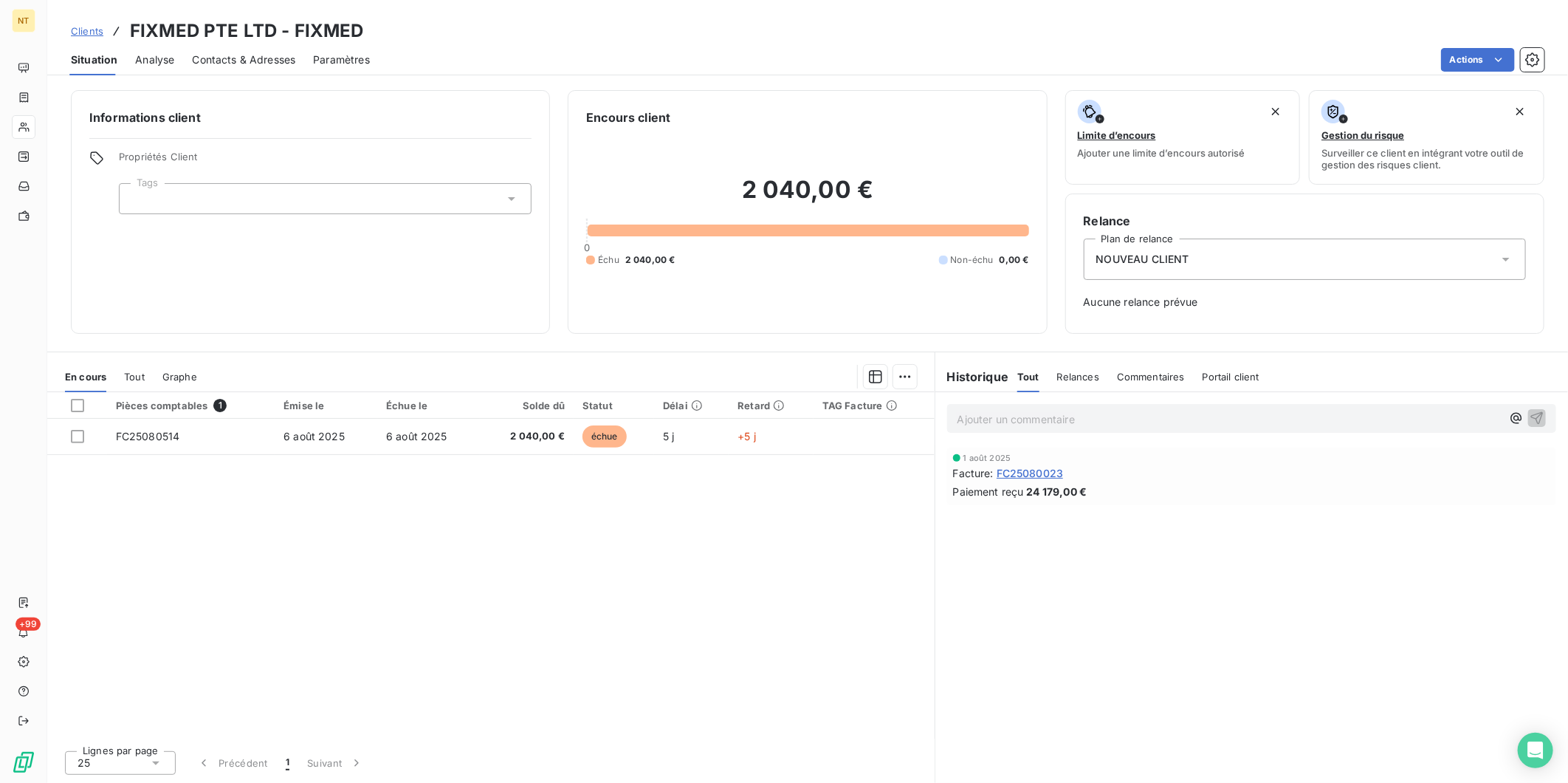
click at [361, 198] on div at bounding box center [325, 198] width 413 height 31
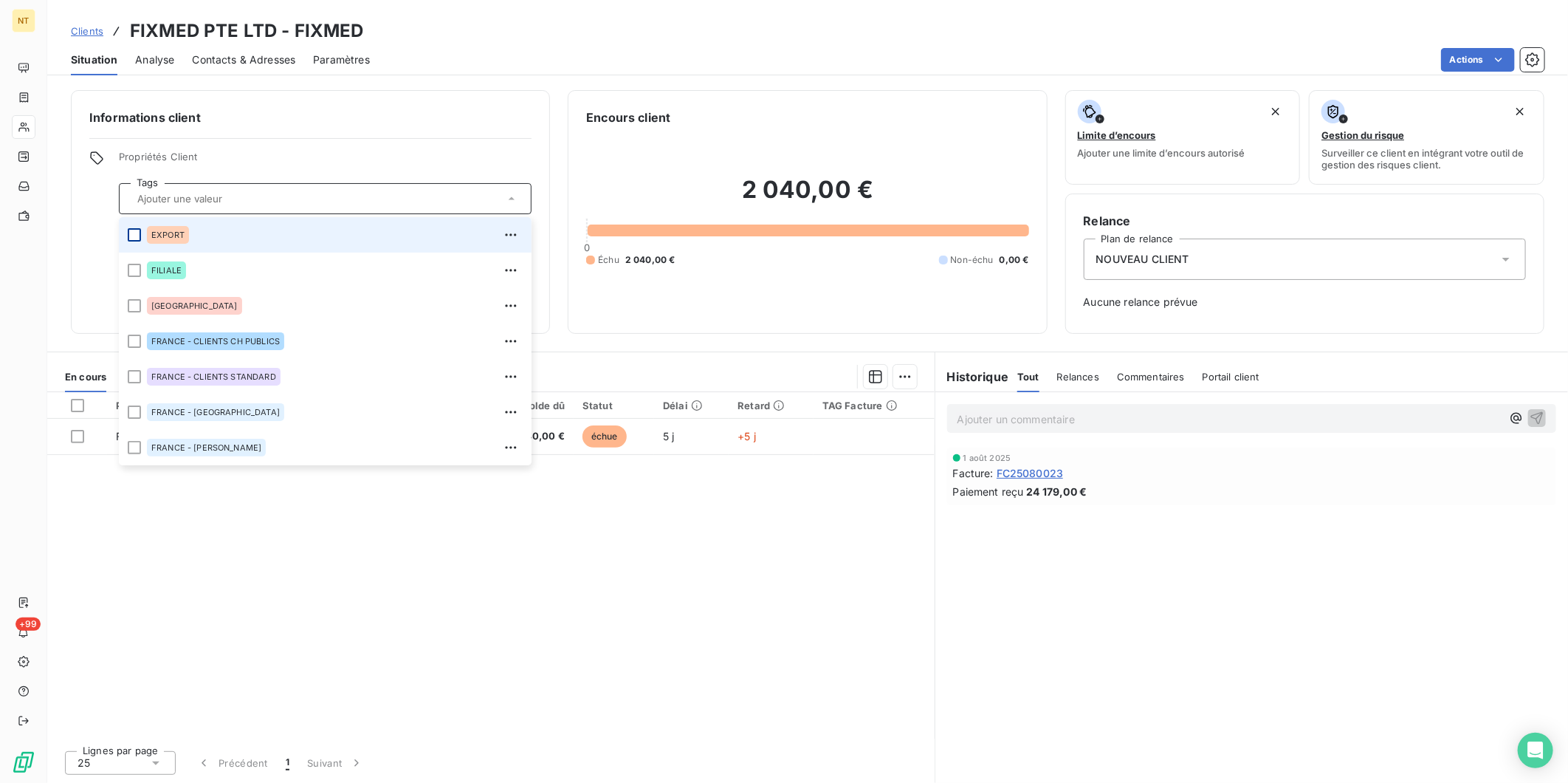
click at [130, 237] on div at bounding box center [134, 235] width 14 height 14
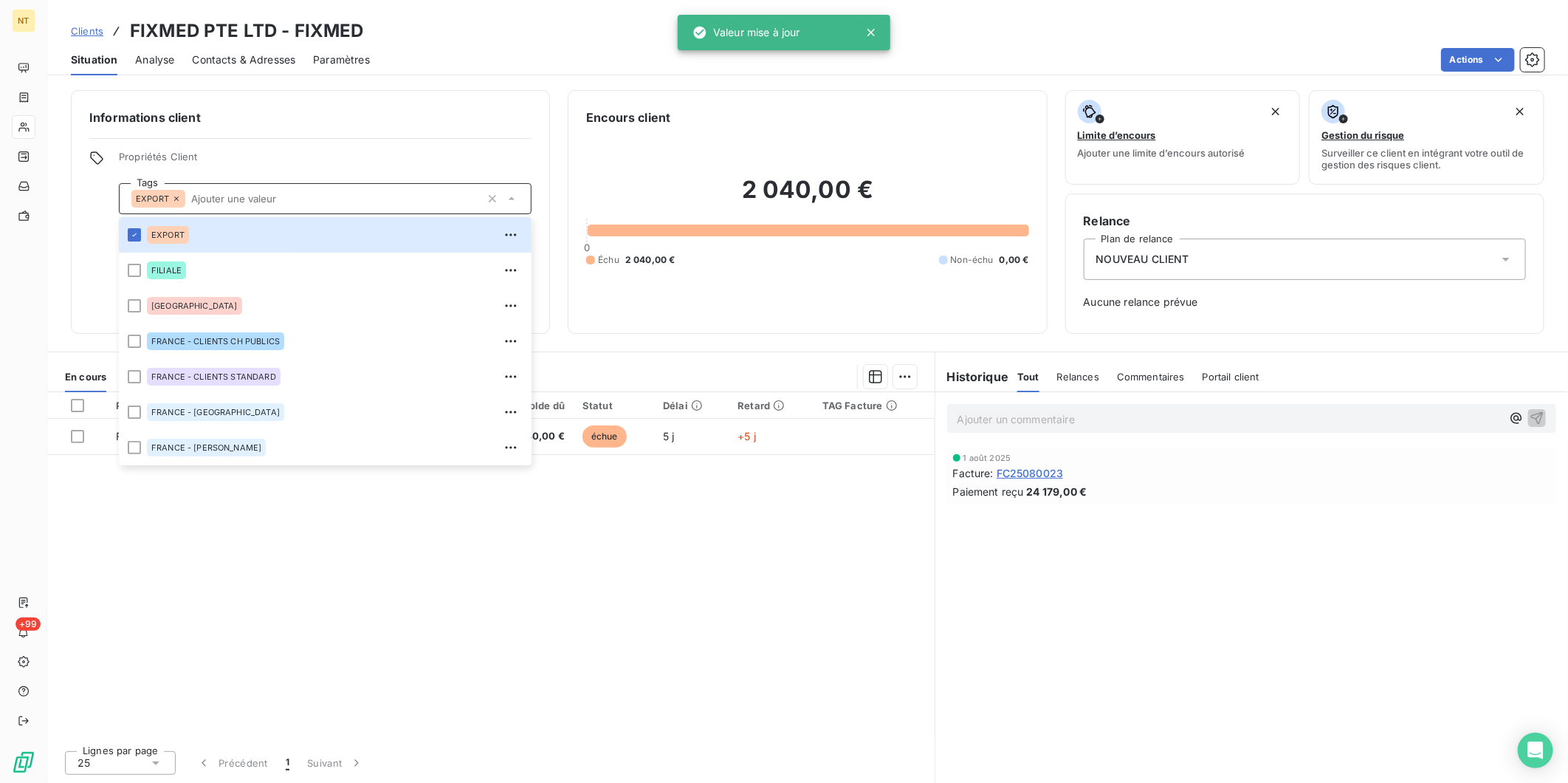
click at [1169, 262] on span "NOUVEAU CLIENT" at bounding box center [1142, 259] width 93 height 14
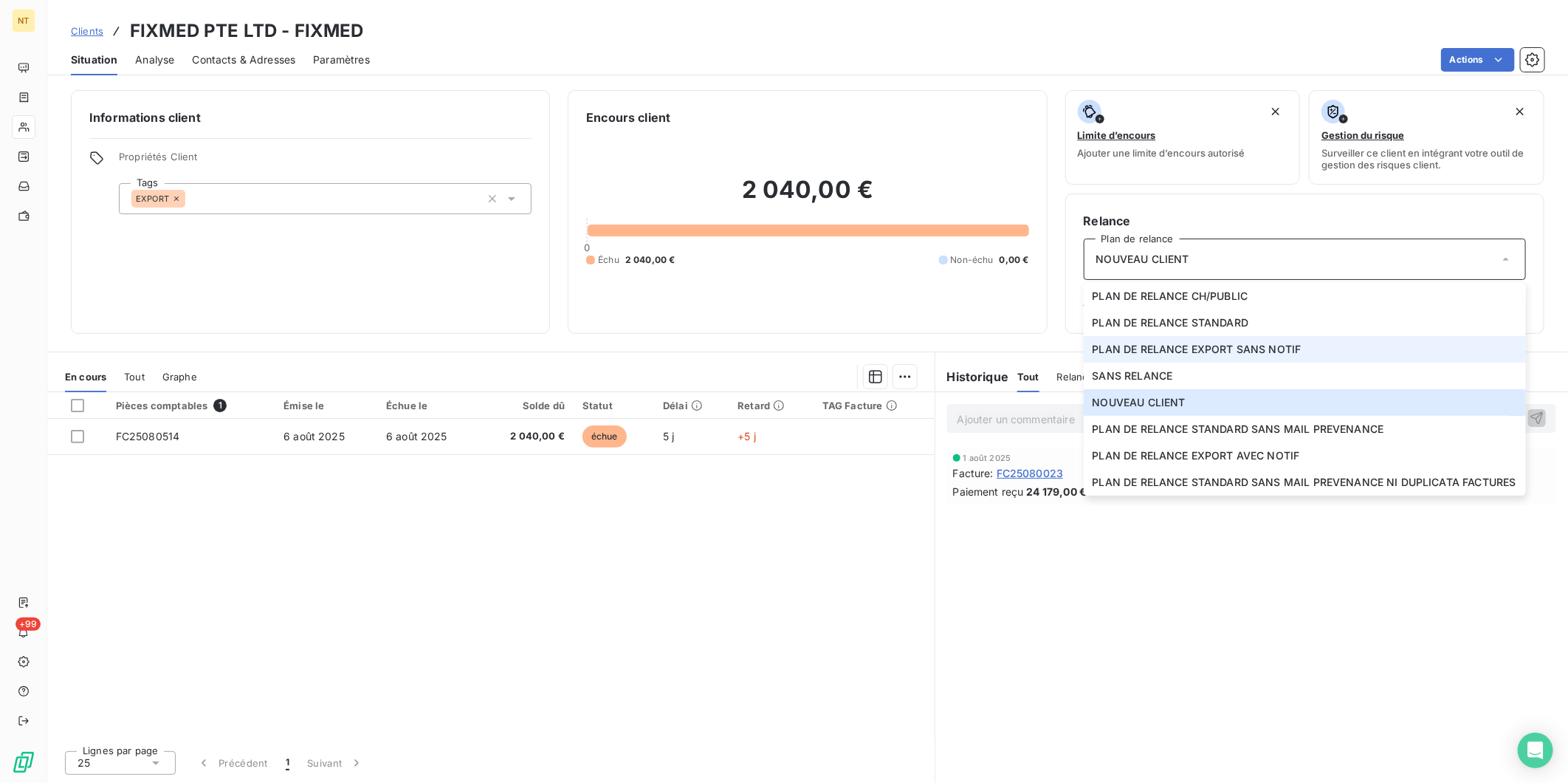
click at [1236, 348] on span "PLAN DE RELANCE EXPORT SANS NOTIF" at bounding box center [1197, 349] width 209 height 14
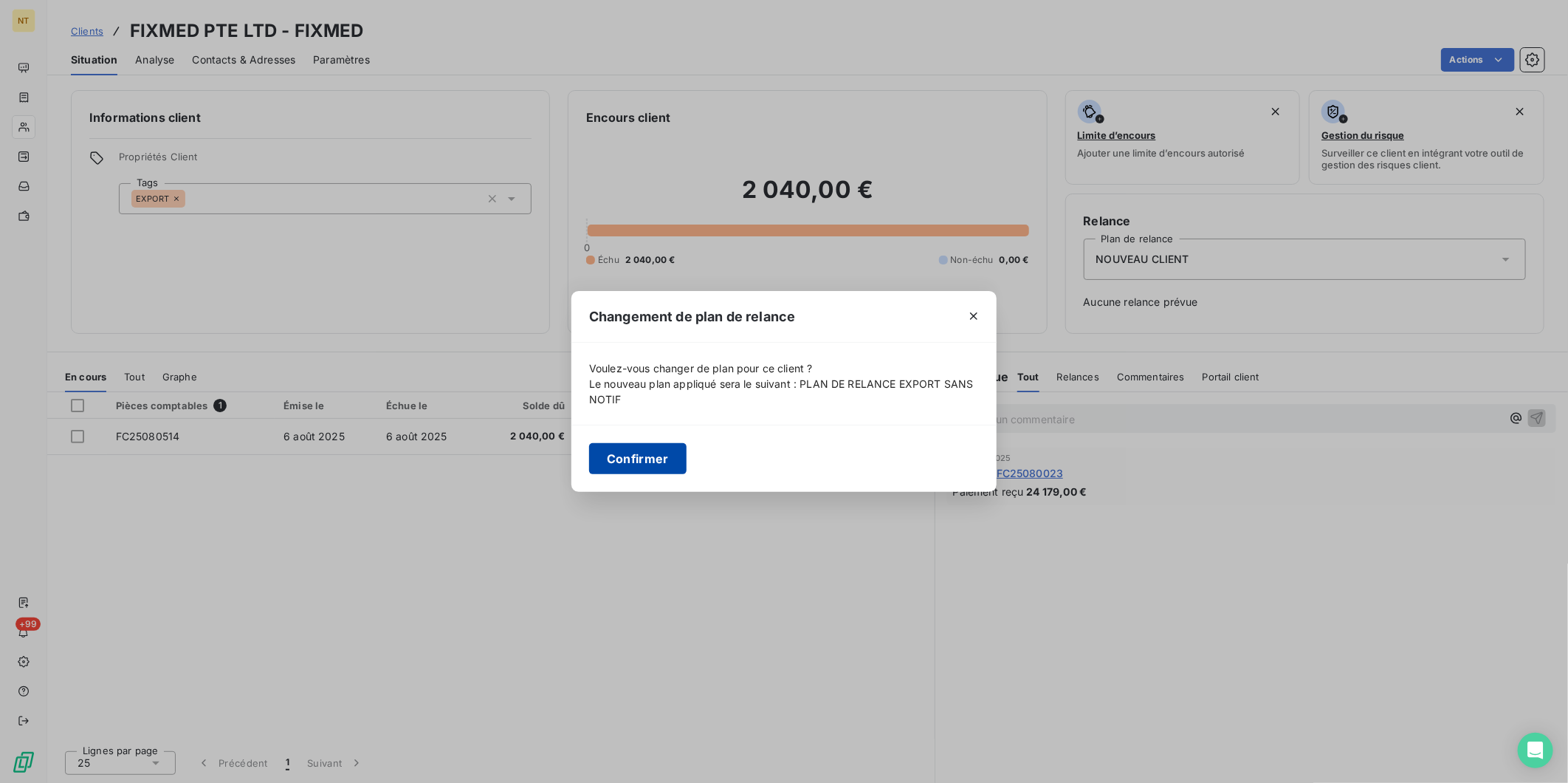
click at [643, 446] on button "Confirmer" at bounding box center [638, 459] width 98 height 31
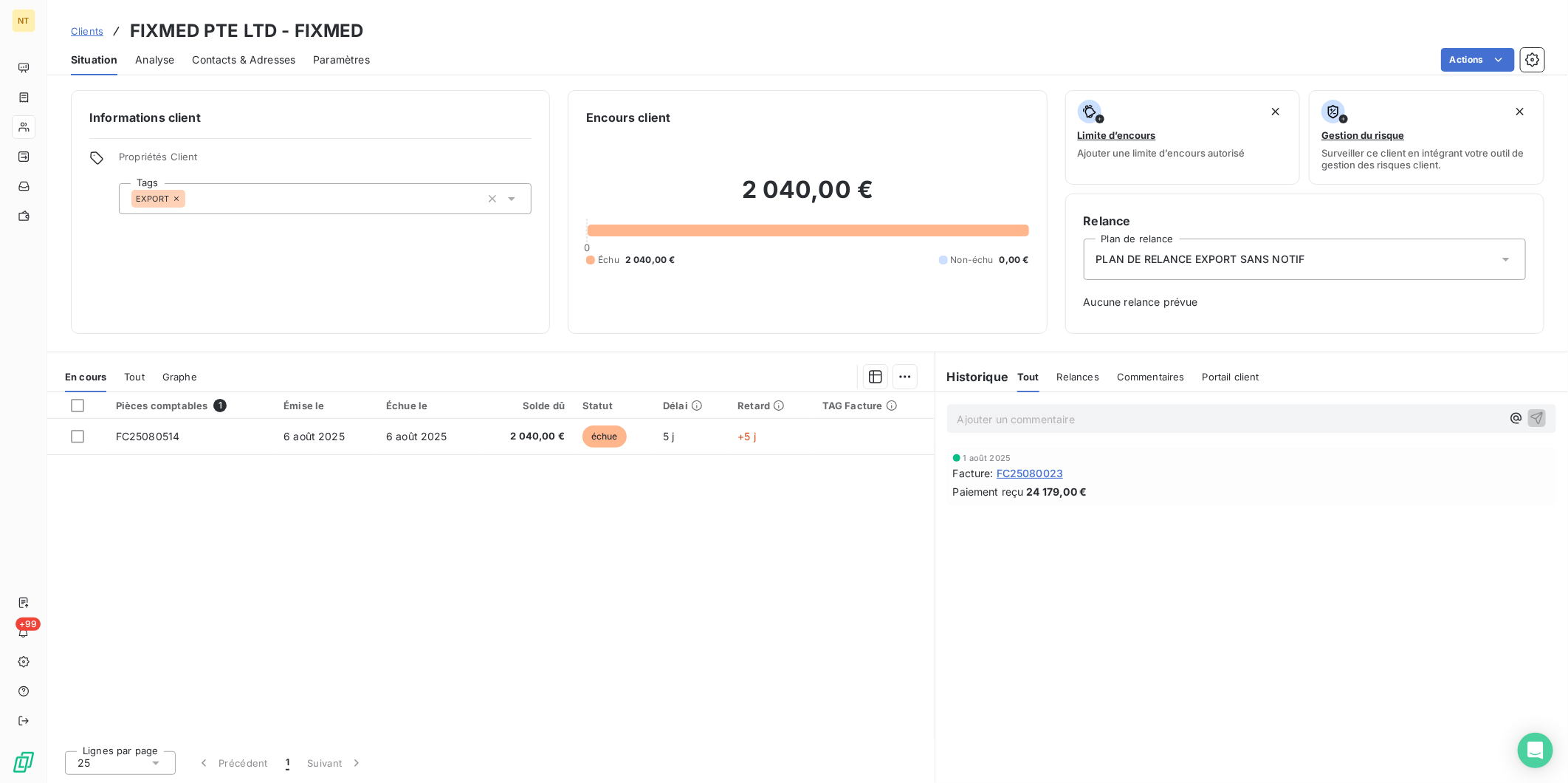
click at [77, 35] on span "Clients" at bounding box center [87, 31] width 33 height 12
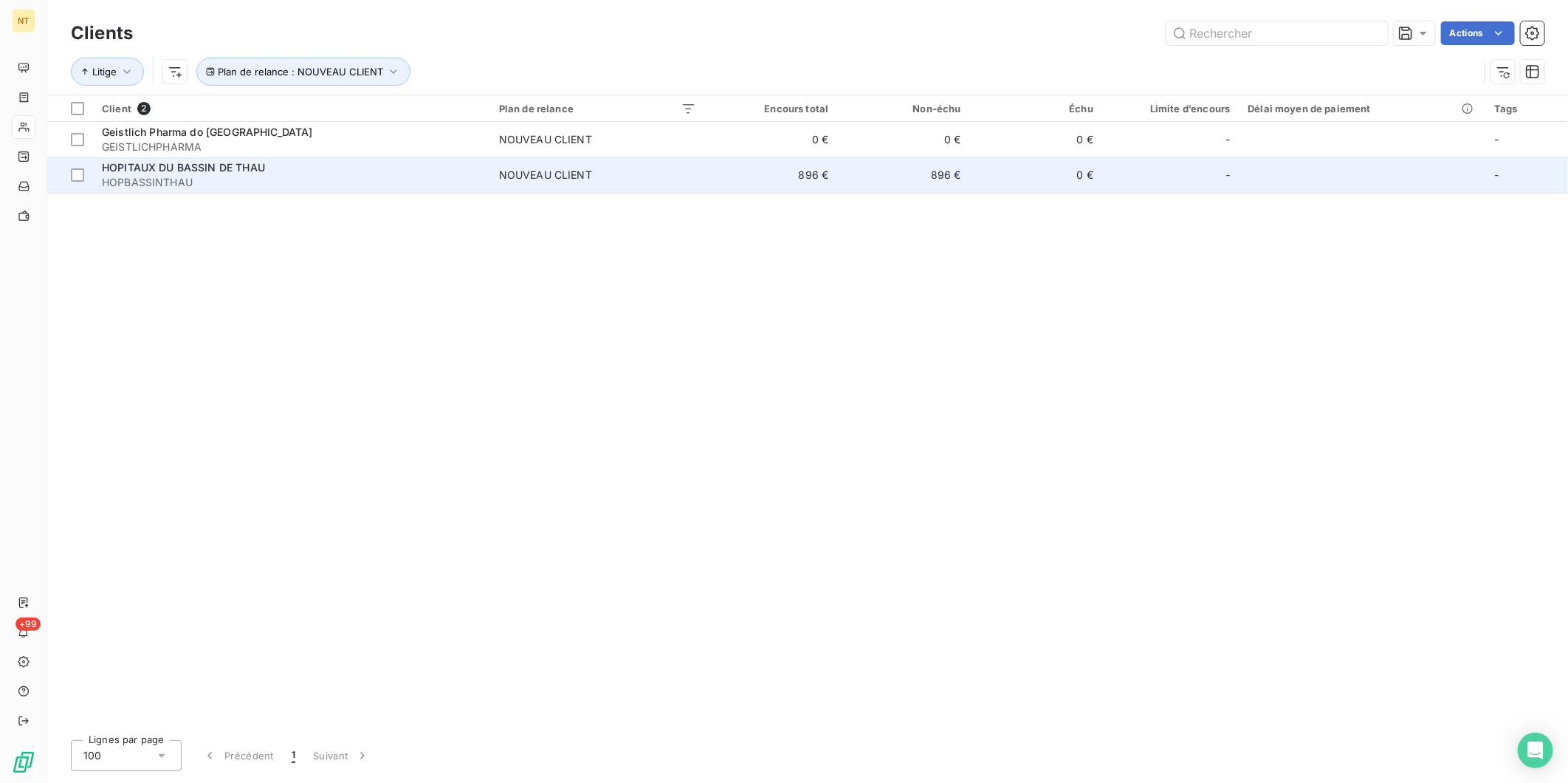
click at [393, 166] on div "HOPITAUX DU BASSIN DE THAU" at bounding box center [291, 168] width 380 height 14
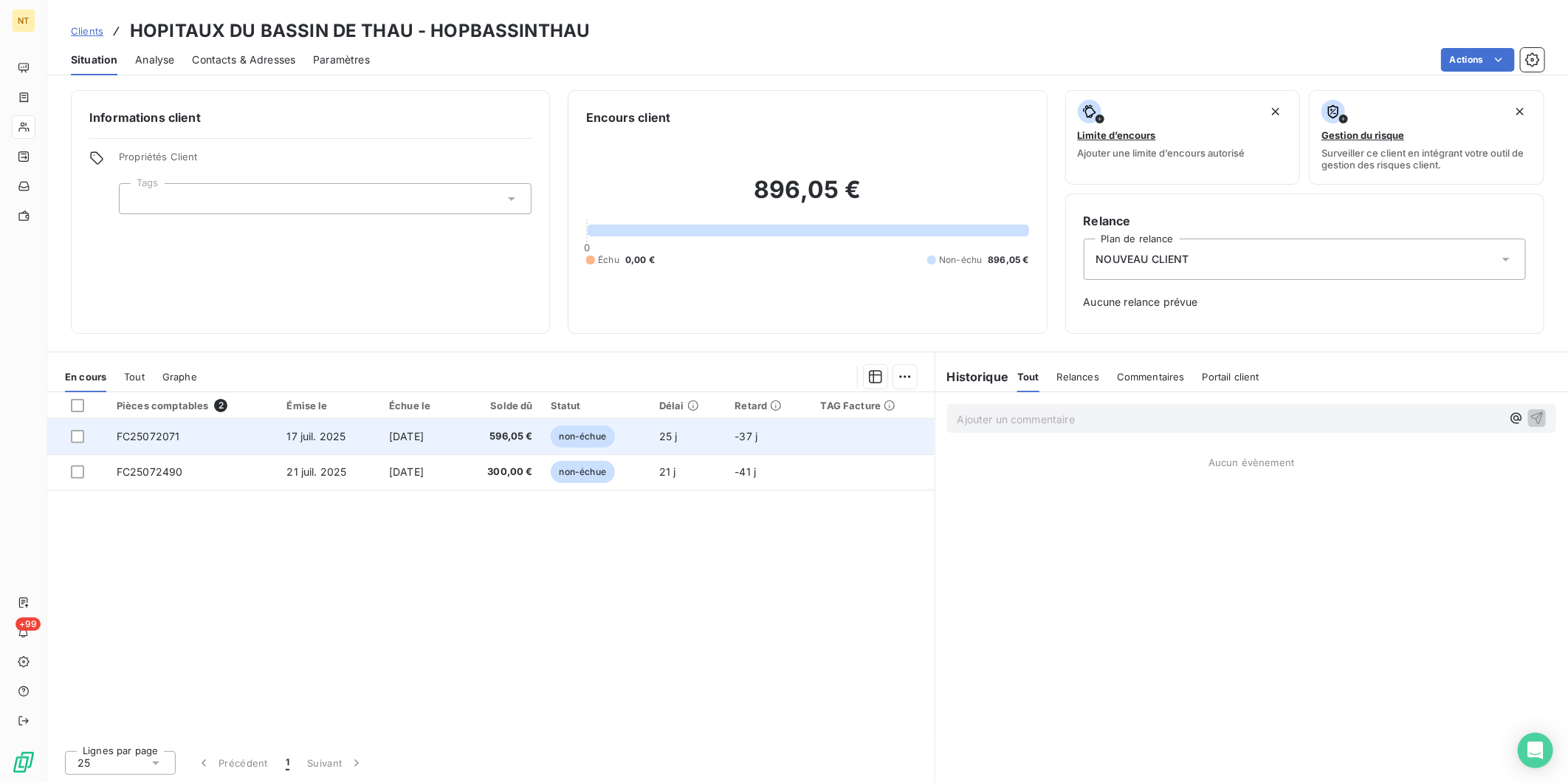
click at [447, 444] on td "[DATE]" at bounding box center [419, 436] width 78 height 35
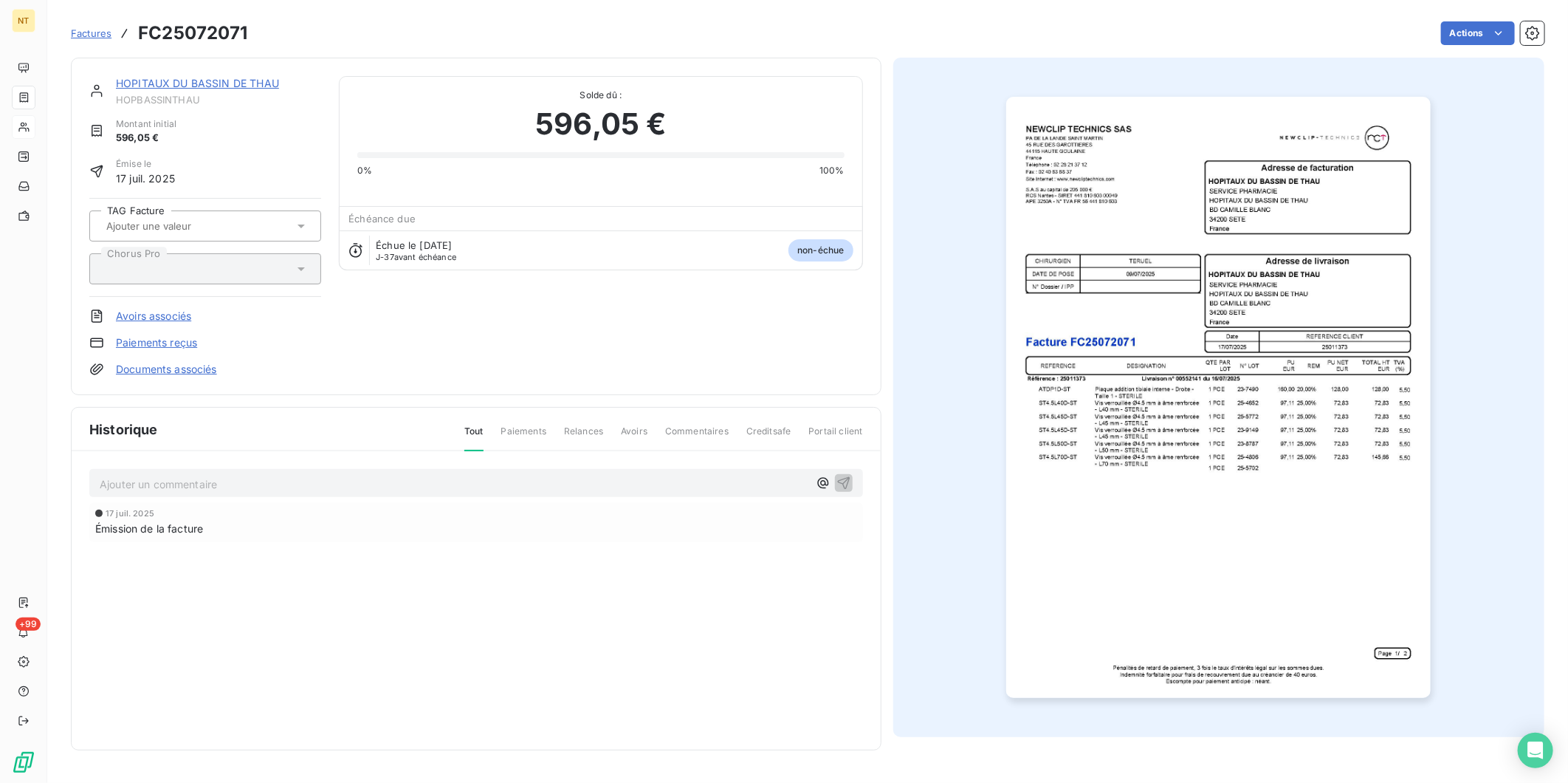
click at [1219, 410] on img "button" at bounding box center [1218, 398] width 425 height 602
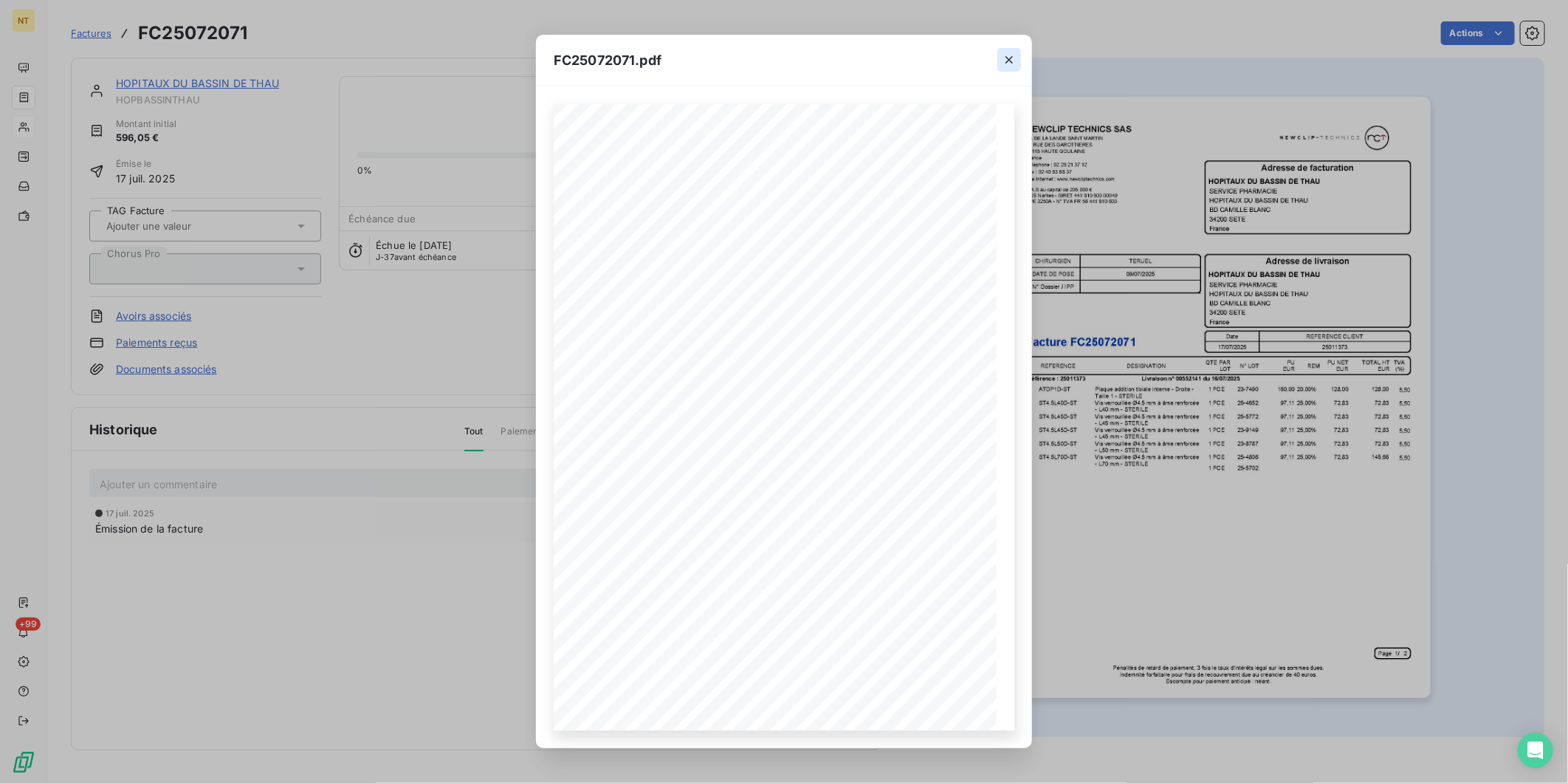
click at [1007, 57] on icon "button" at bounding box center [1009, 60] width 7 height 7
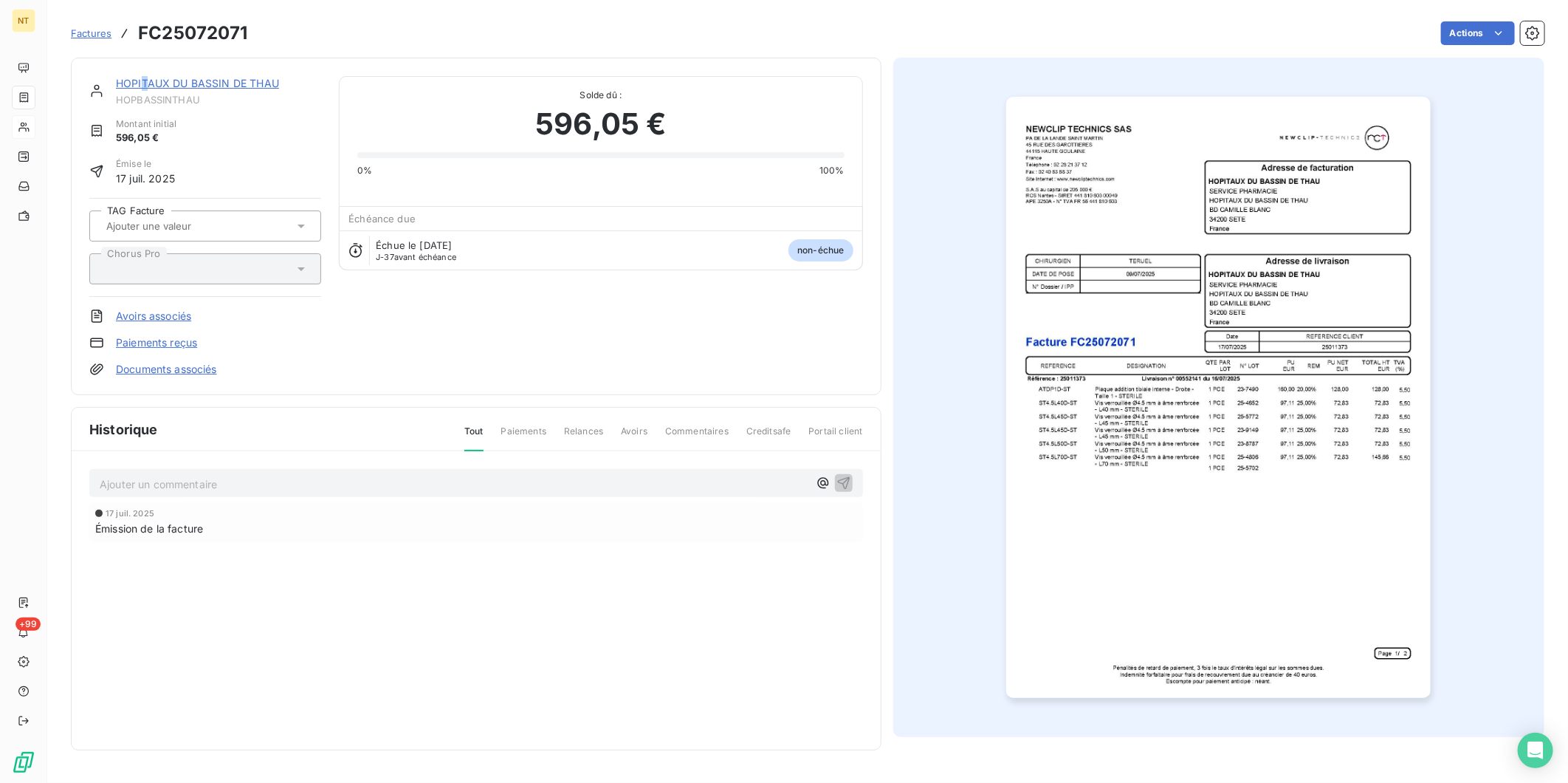
click at [144, 82] on link "HOPITAUX DU BASSIN DE THAU" at bounding box center [197, 83] width 163 height 13
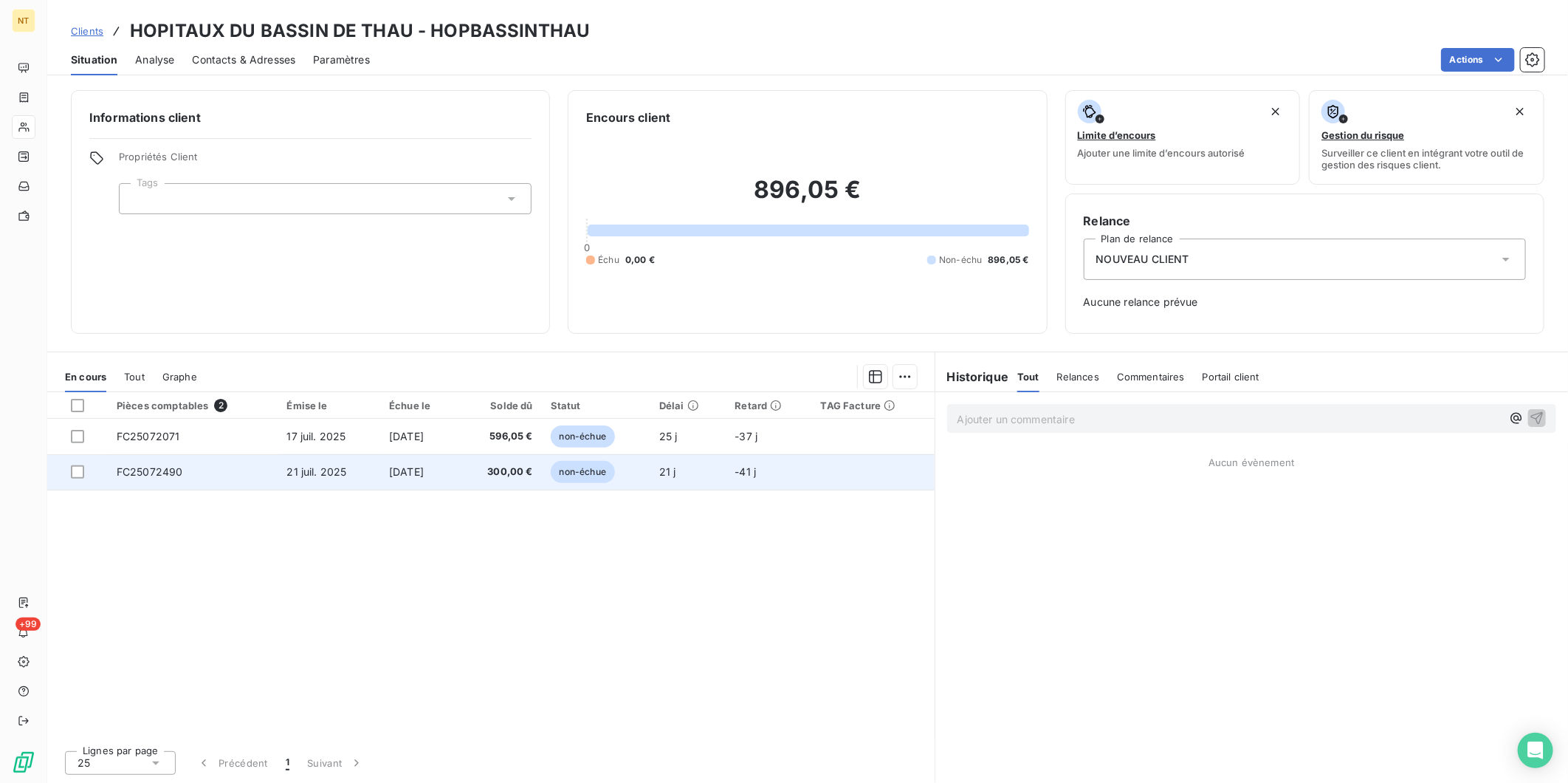
click at [458, 484] on td "[DATE]" at bounding box center [419, 471] width 78 height 35
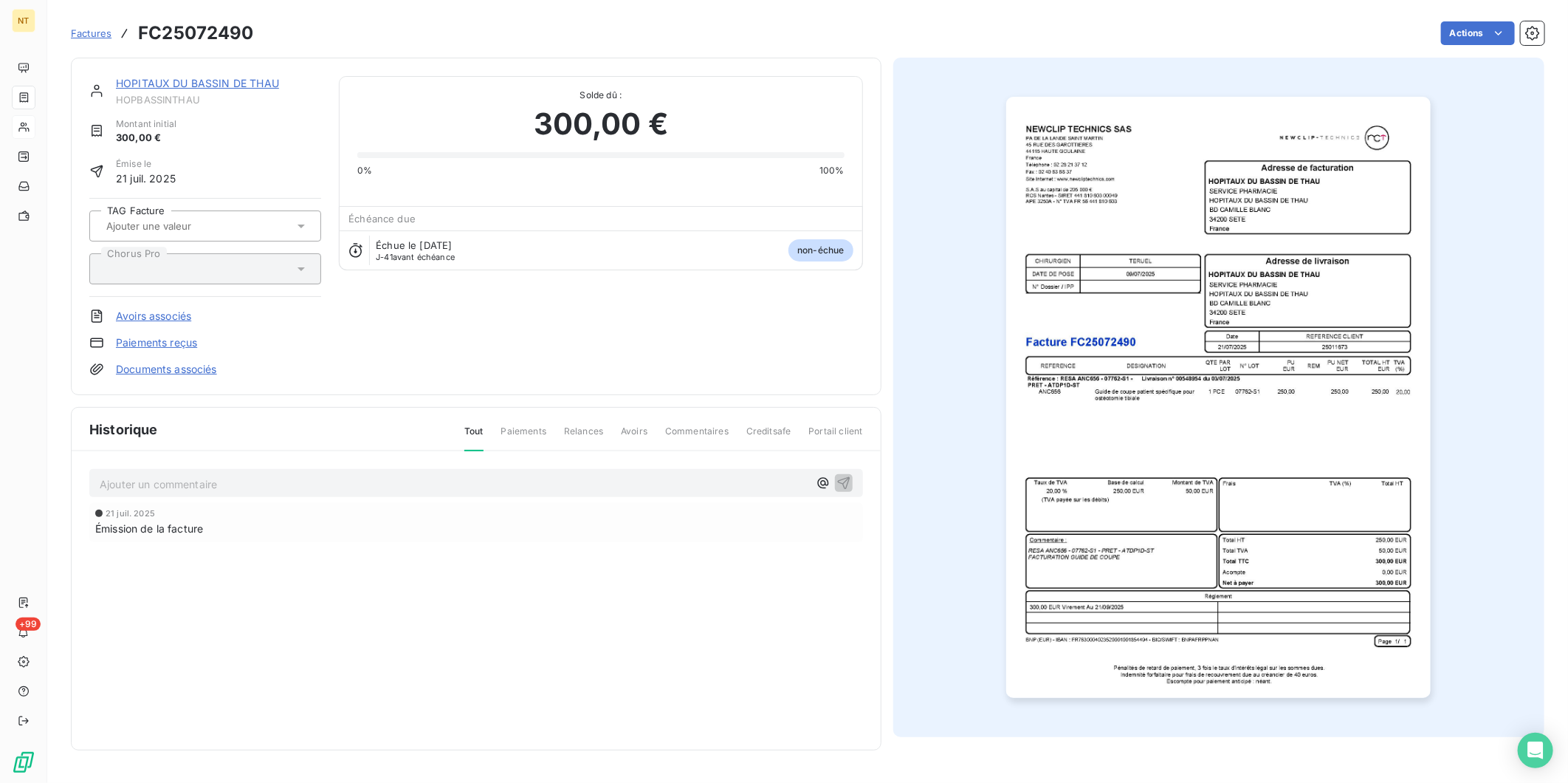
click at [157, 76] on div "HOPITAUX DU BASSIN DE THAU" at bounding box center [218, 83] width 206 height 14
click at [156, 82] on link "HOPITAUX DU BASSIN DE THAU" at bounding box center [197, 83] width 163 height 13
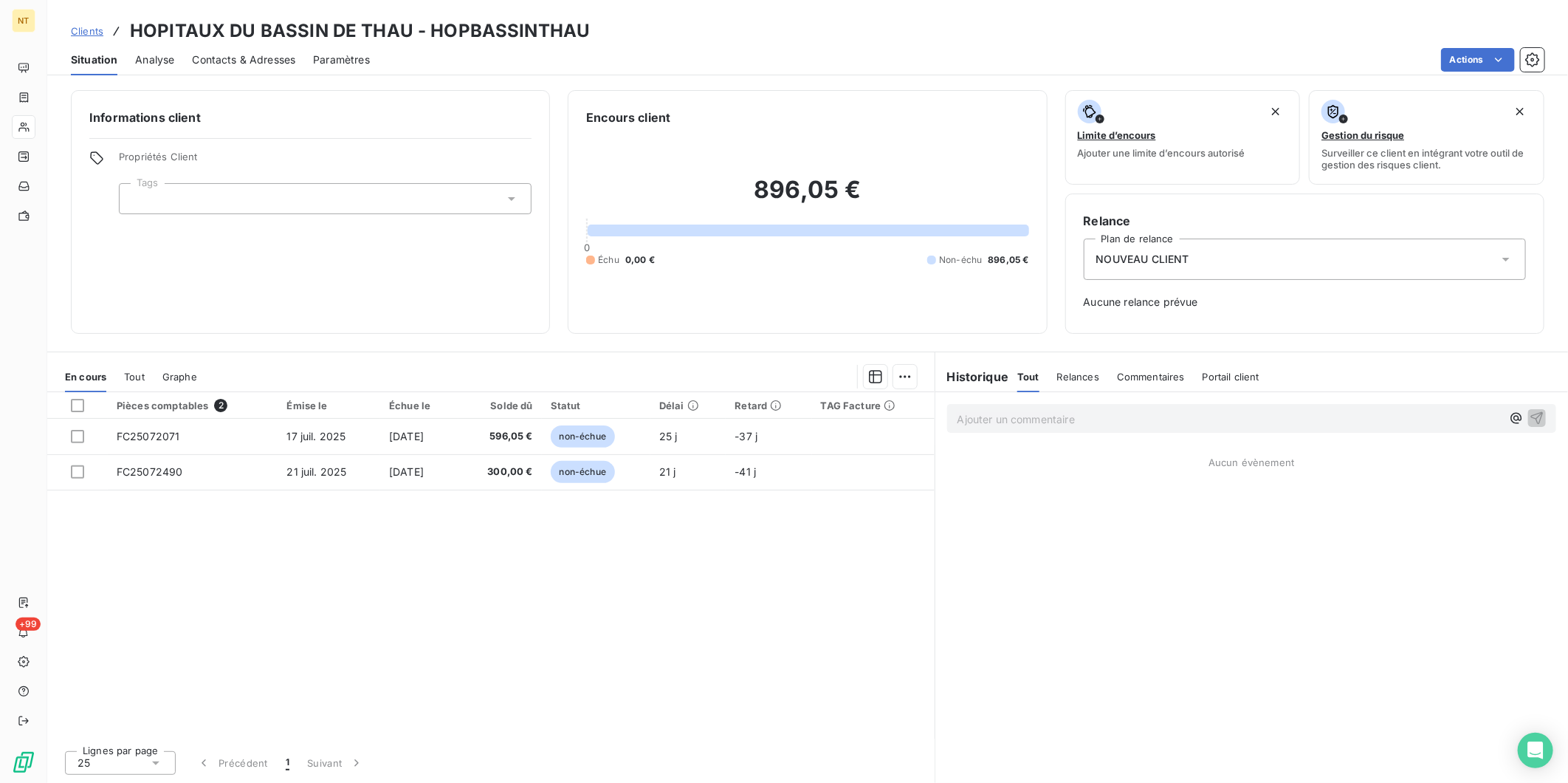
click at [205, 199] on div at bounding box center [325, 198] width 413 height 31
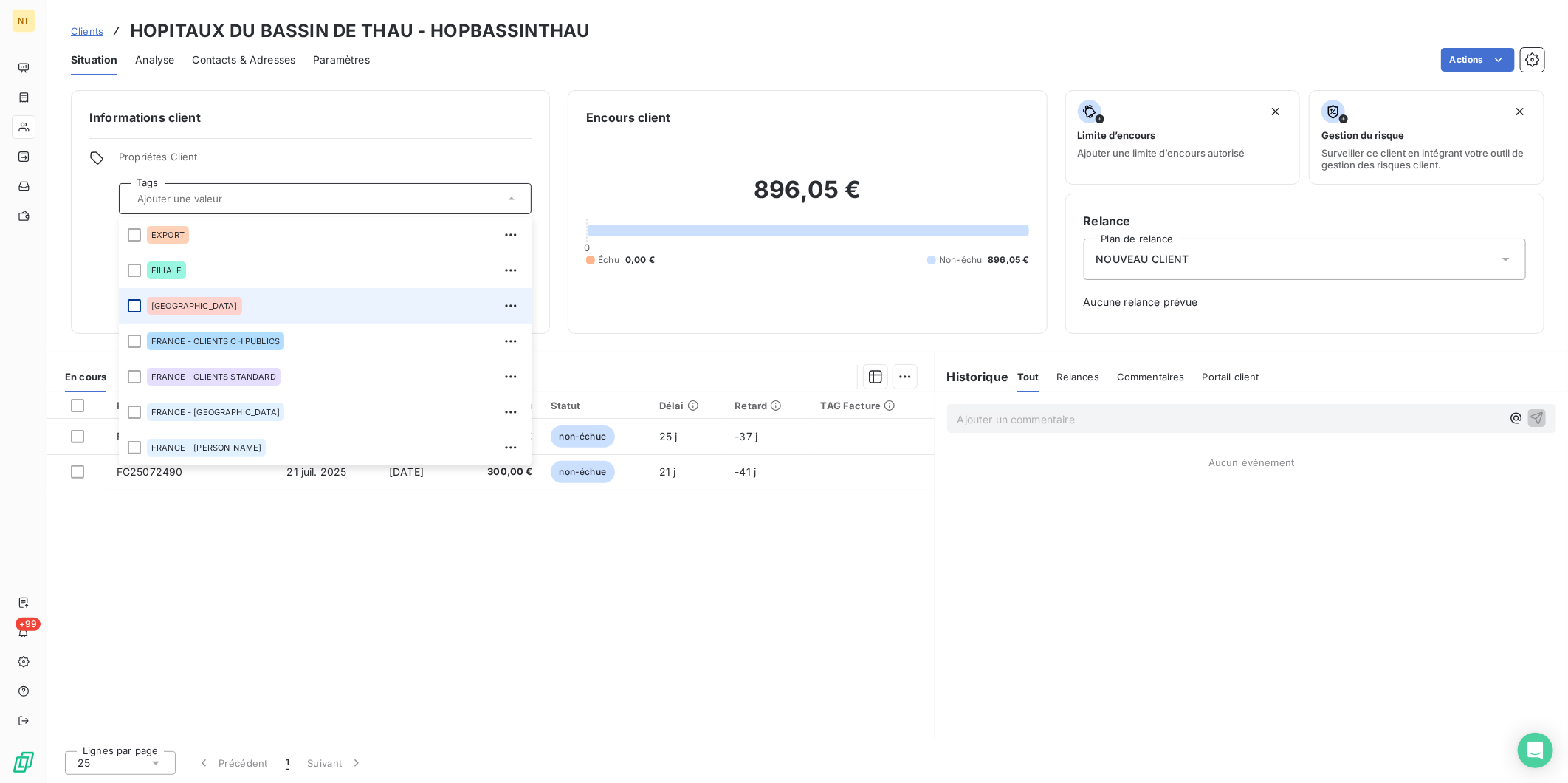
click at [138, 309] on div at bounding box center [134, 305] width 14 height 14
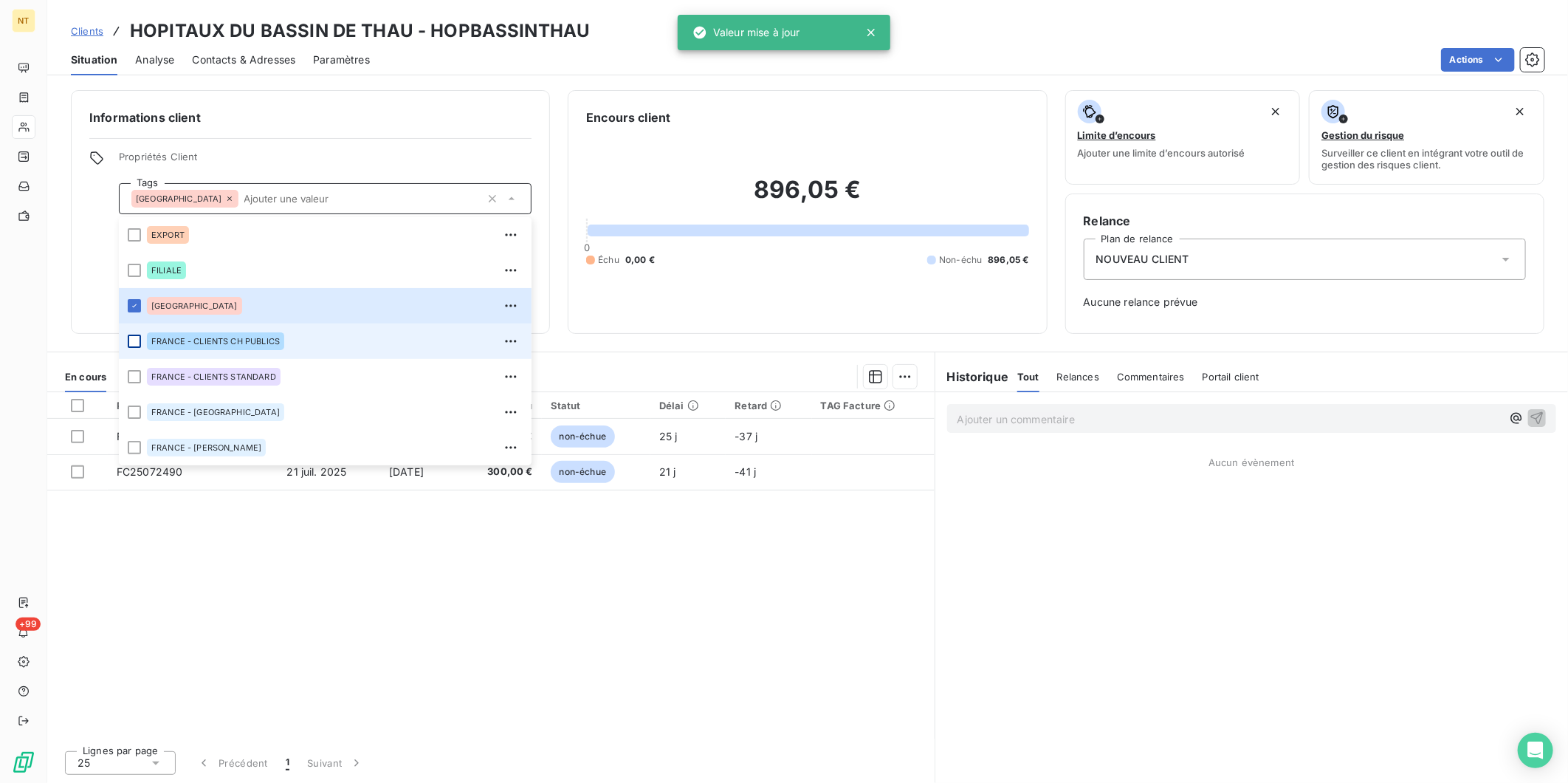
click at [138, 342] on div at bounding box center [134, 341] width 14 height 14
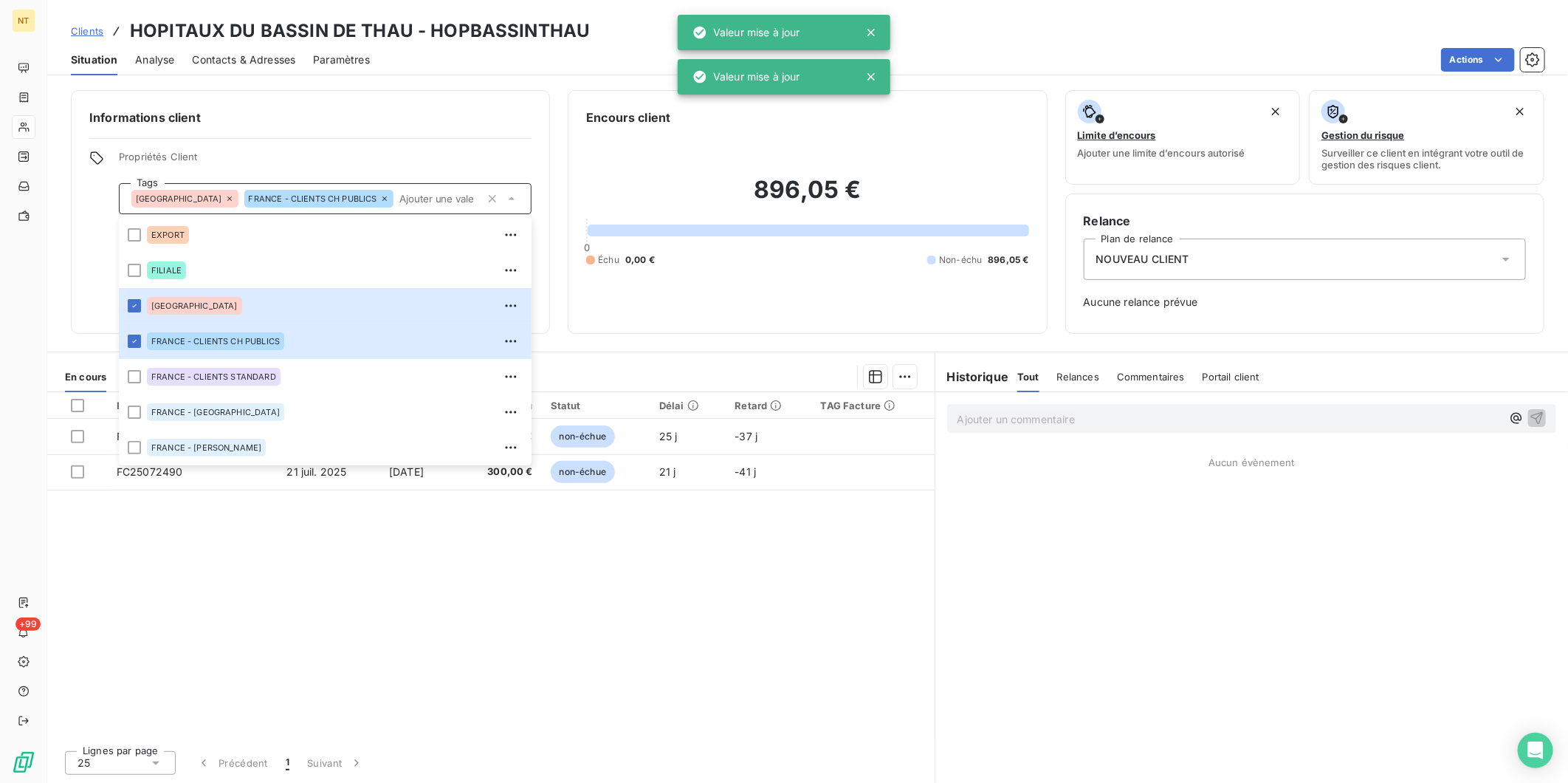
click at [1231, 264] on div "NOUVEAU CLIENT" at bounding box center [1305, 259] width 442 height 42
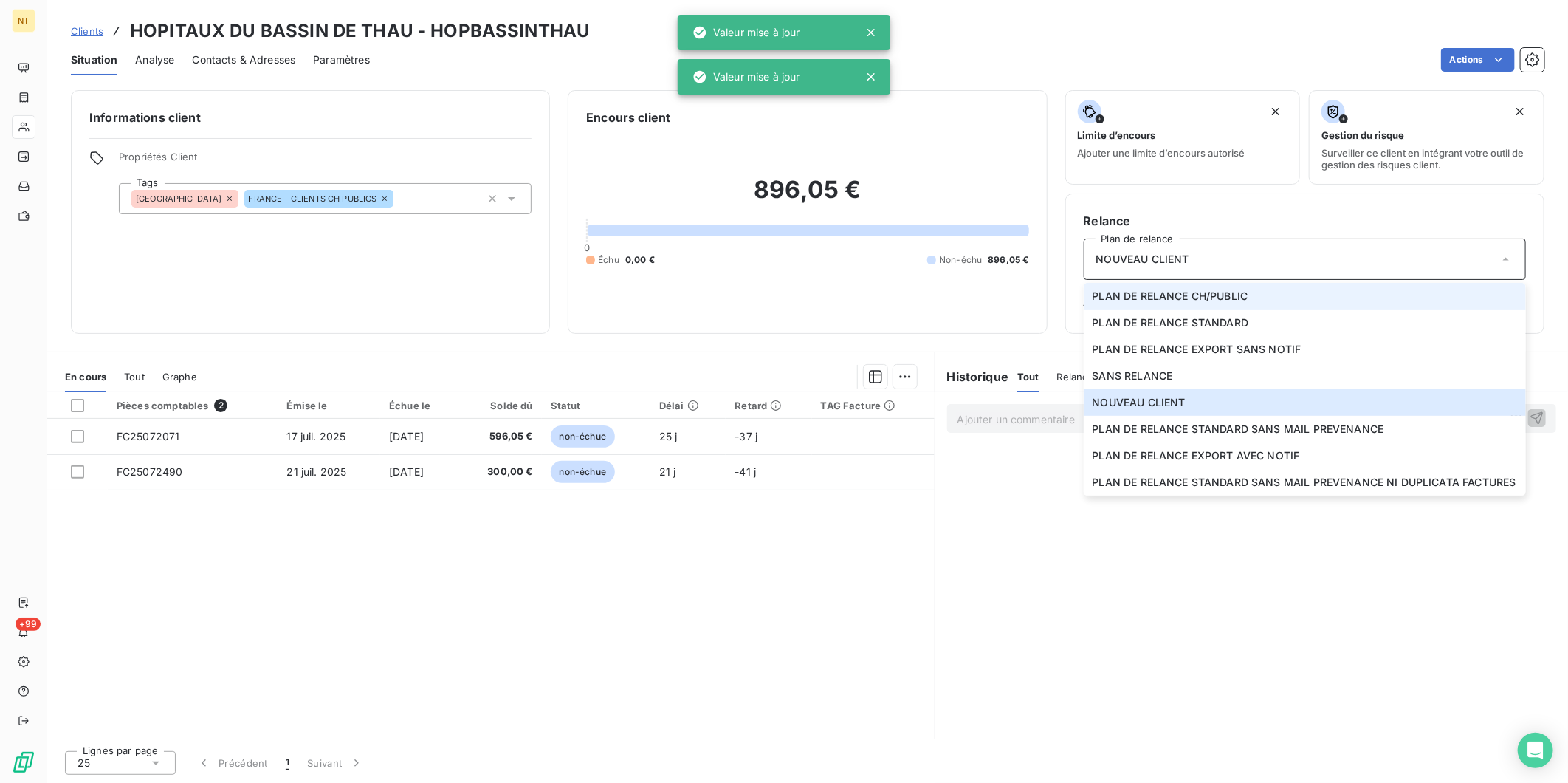
click at [1234, 294] on span "PLAN DE RELANCE CH/PUBLIC" at bounding box center [1170, 296] width 156 height 14
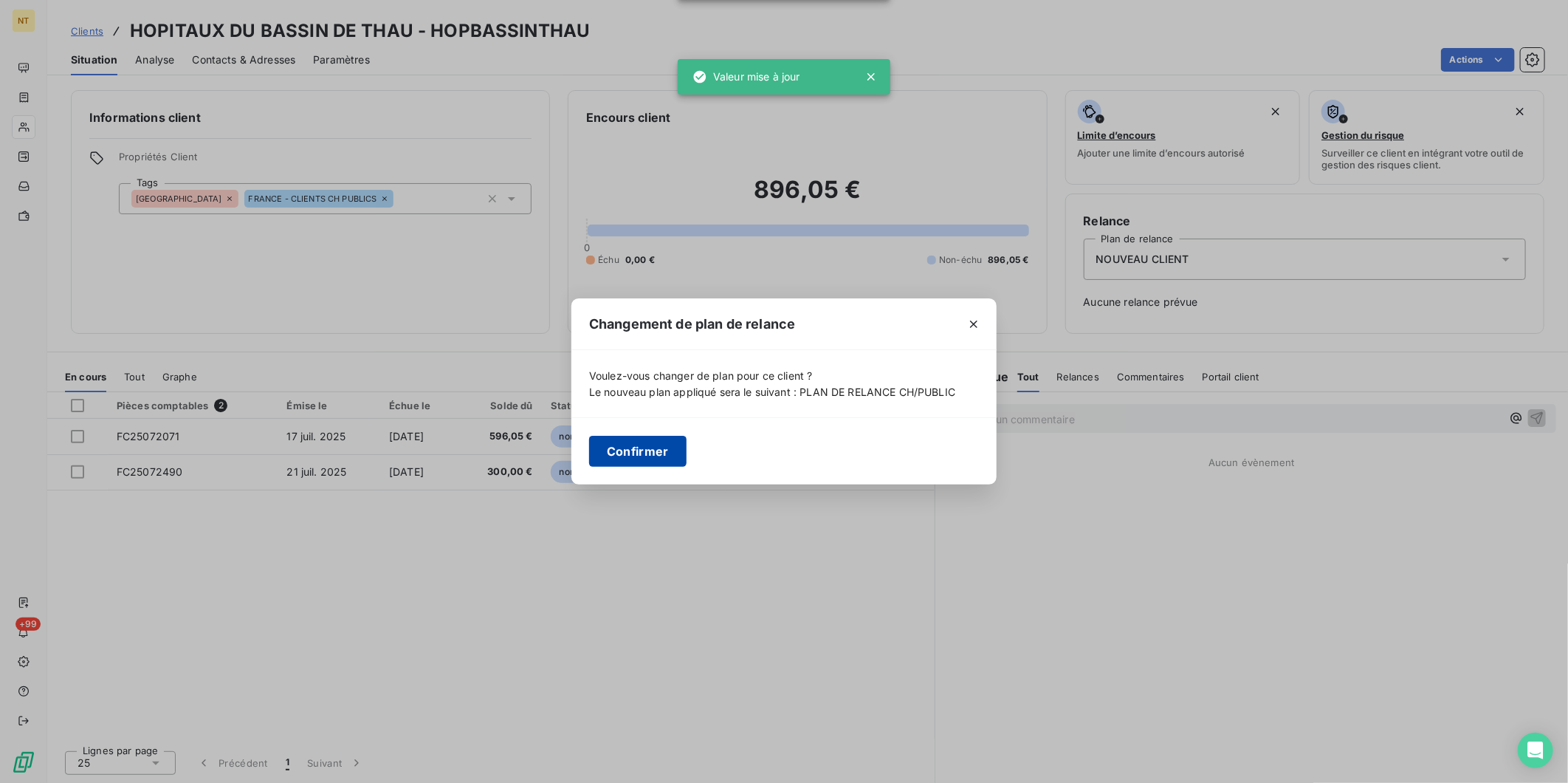
click at [658, 446] on button "Confirmer" at bounding box center [638, 451] width 98 height 31
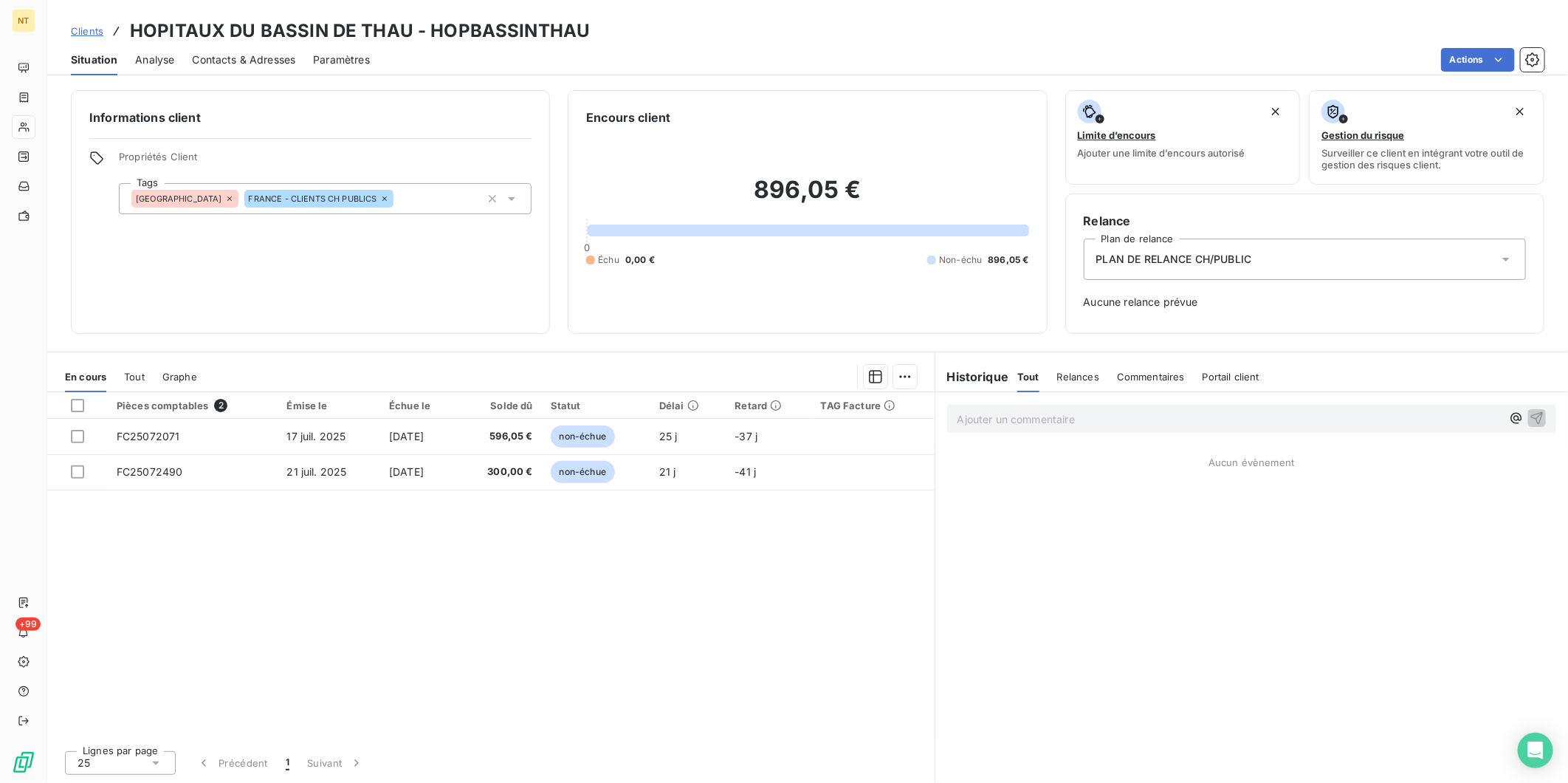
click at [92, 31] on span "Clients" at bounding box center [87, 31] width 33 height 12
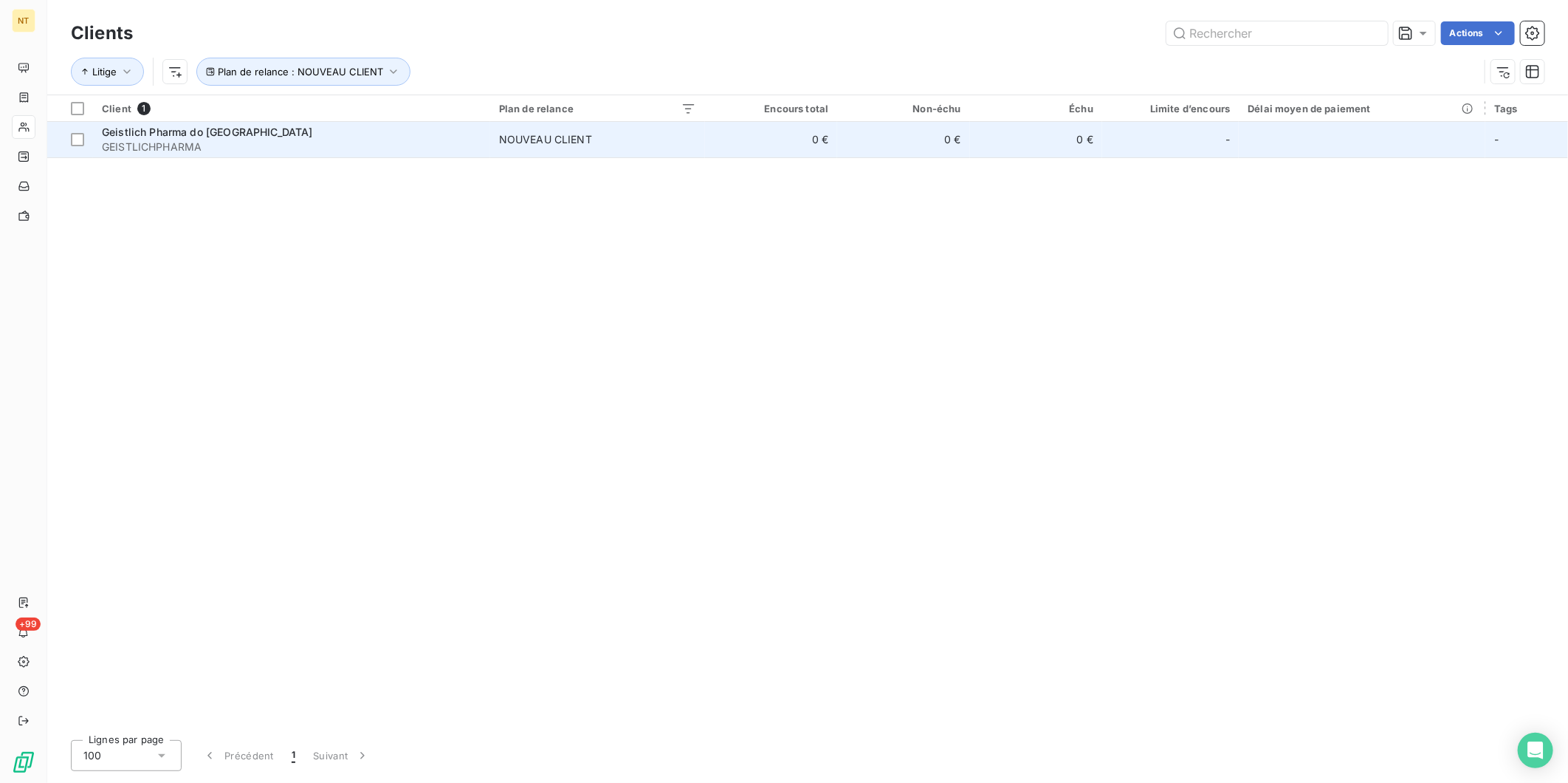
click at [484, 140] on td "Geistlich Pharma do Brasil GEISTLICHPHARMA" at bounding box center [292, 139] width 398 height 35
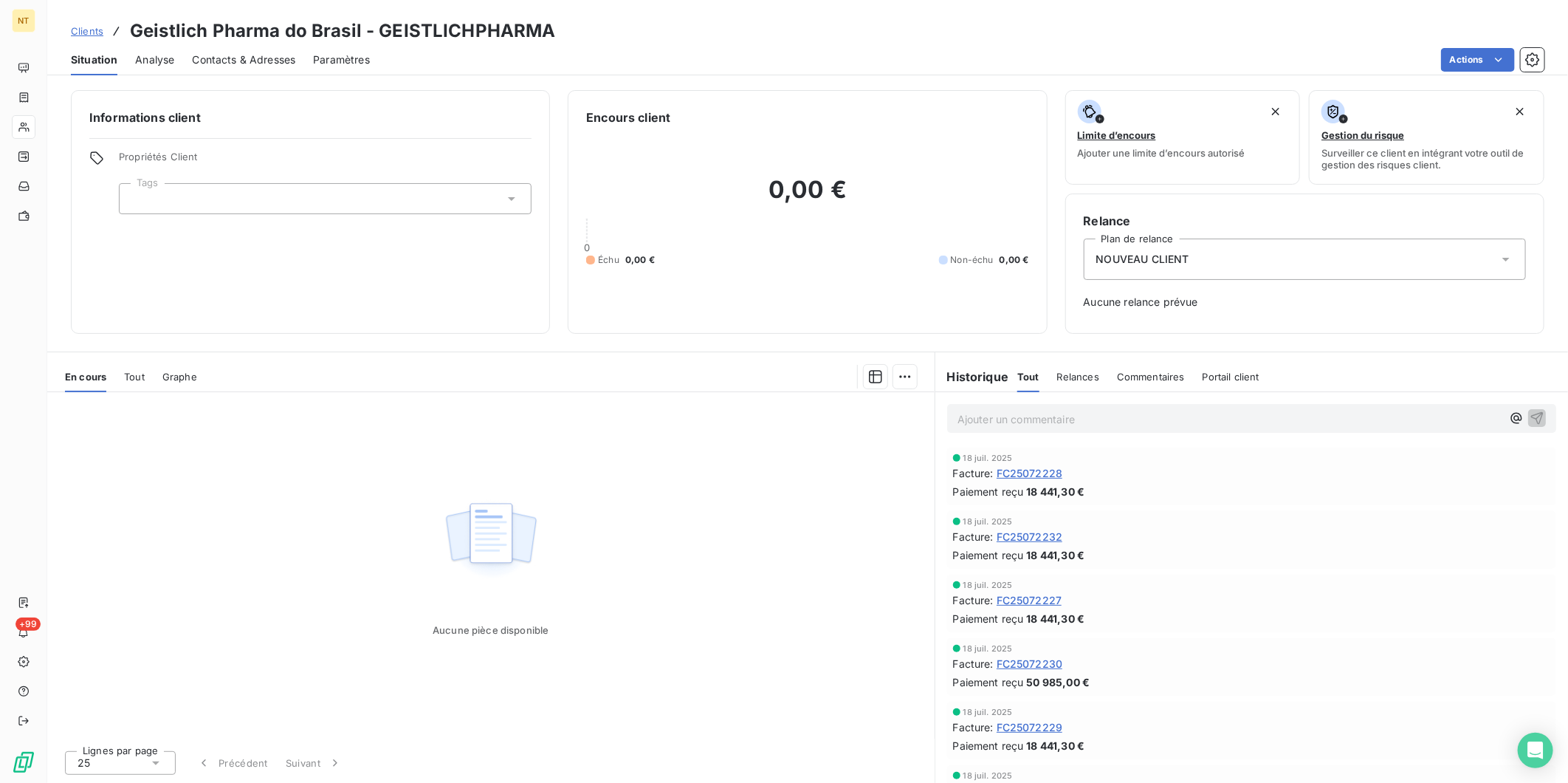
click at [277, 196] on div at bounding box center [325, 198] width 413 height 31
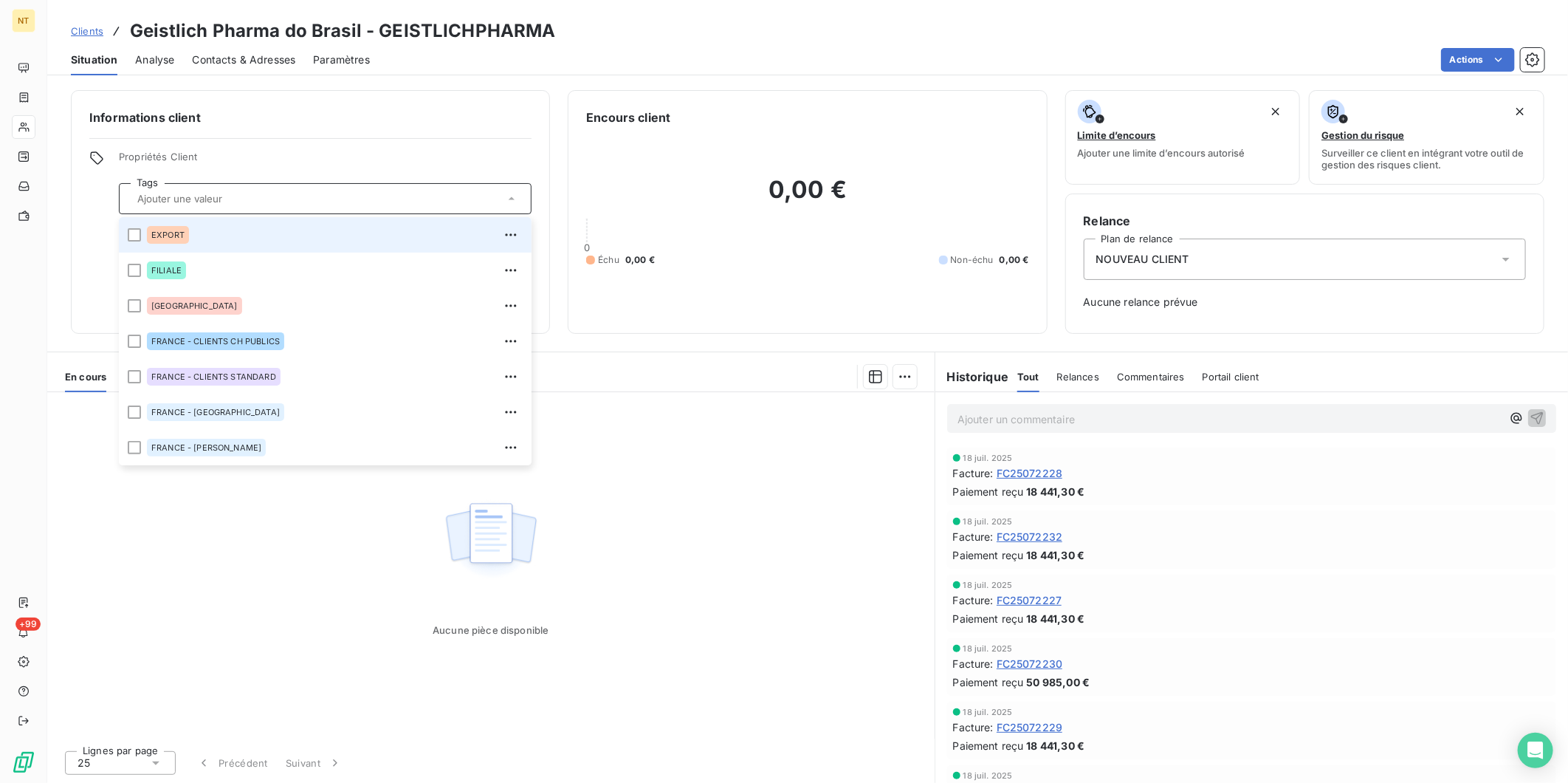
click at [159, 237] on span "EXPORT" at bounding box center [168, 235] width 34 height 9
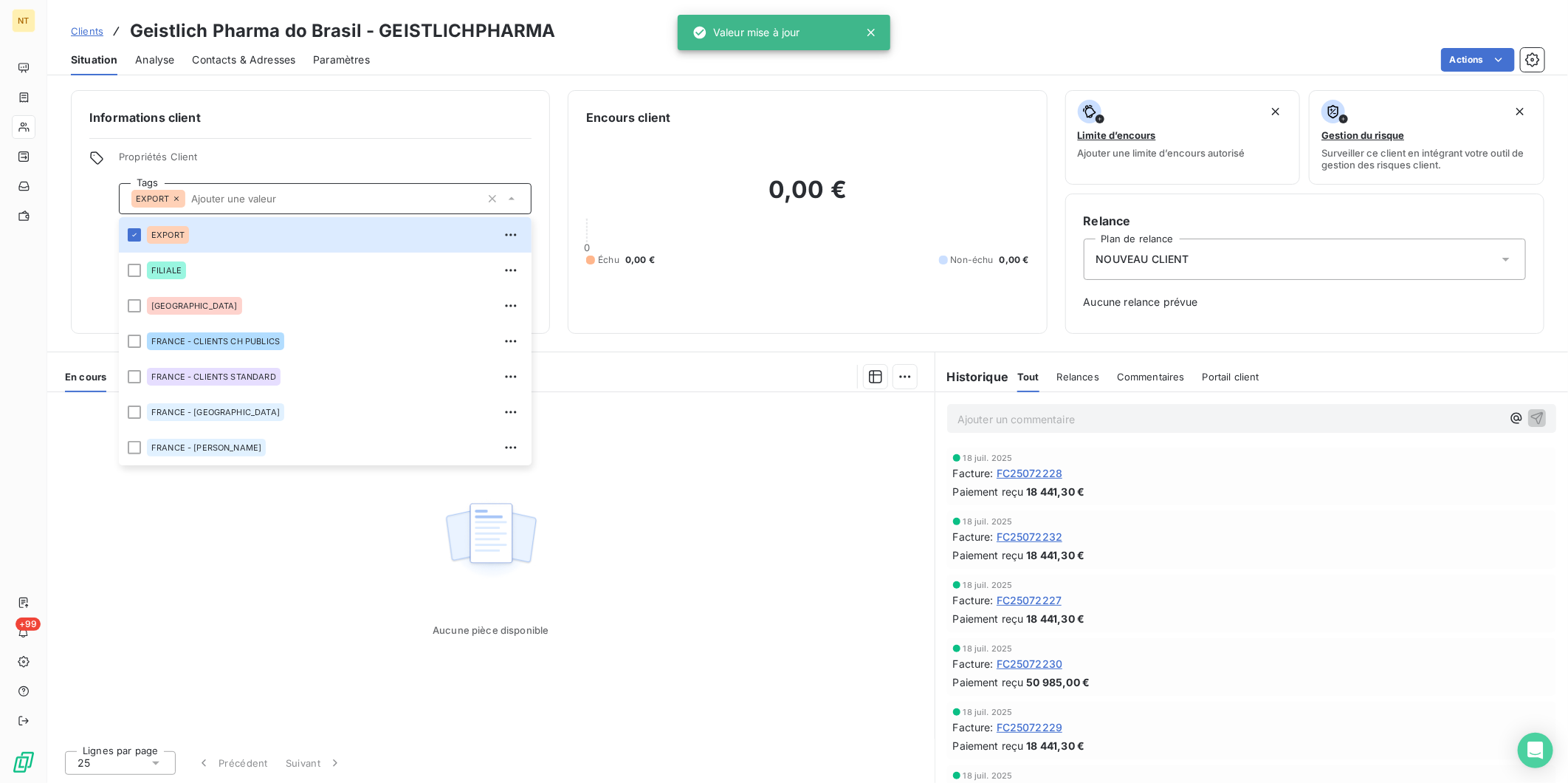
click at [1400, 252] on div "NOUVEAU CLIENT" at bounding box center [1305, 259] width 442 height 42
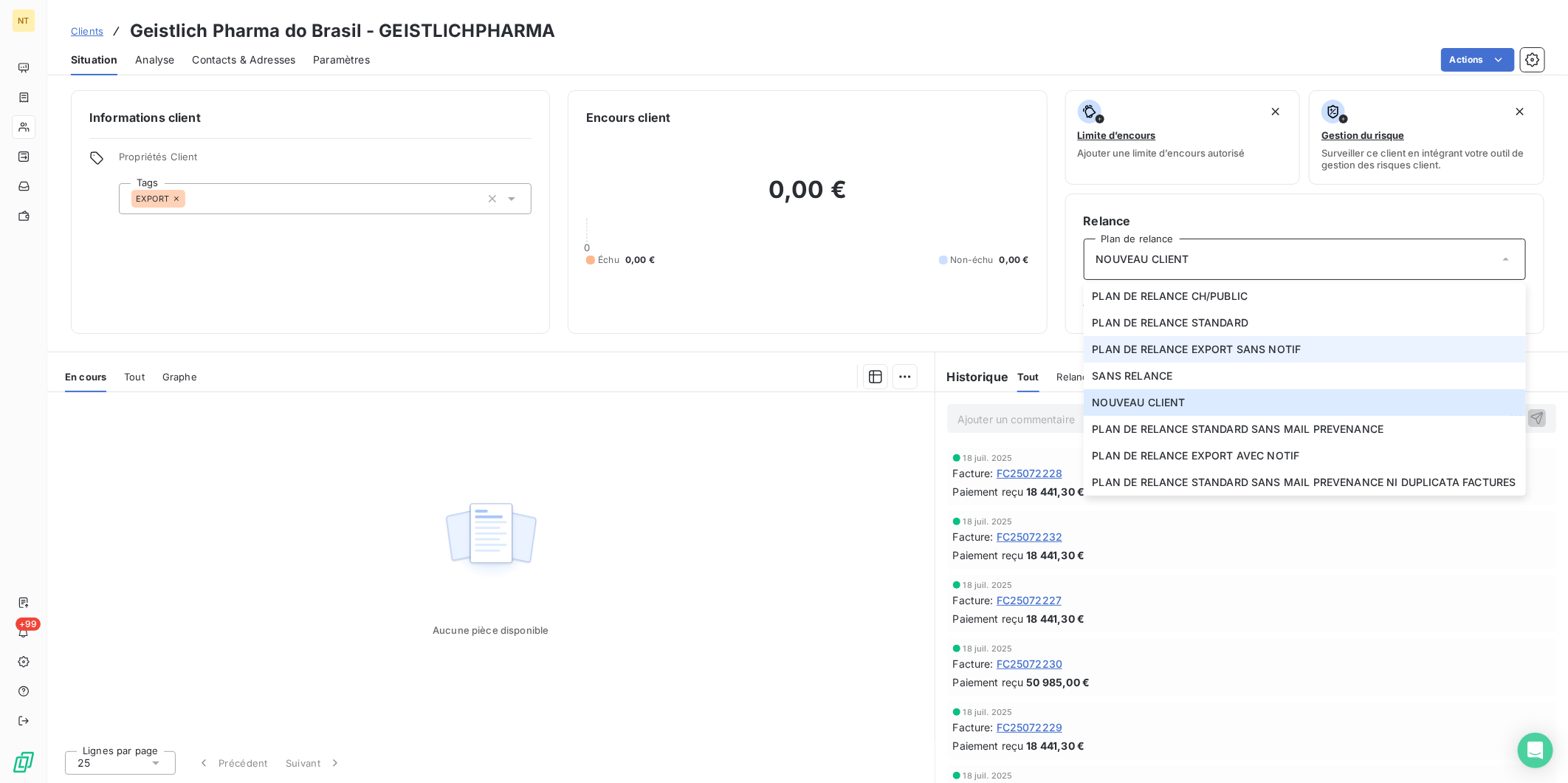
click at [1280, 348] on span "PLAN DE RELANCE EXPORT SANS NOTIF" at bounding box center [1197, 349] width 209 height 14
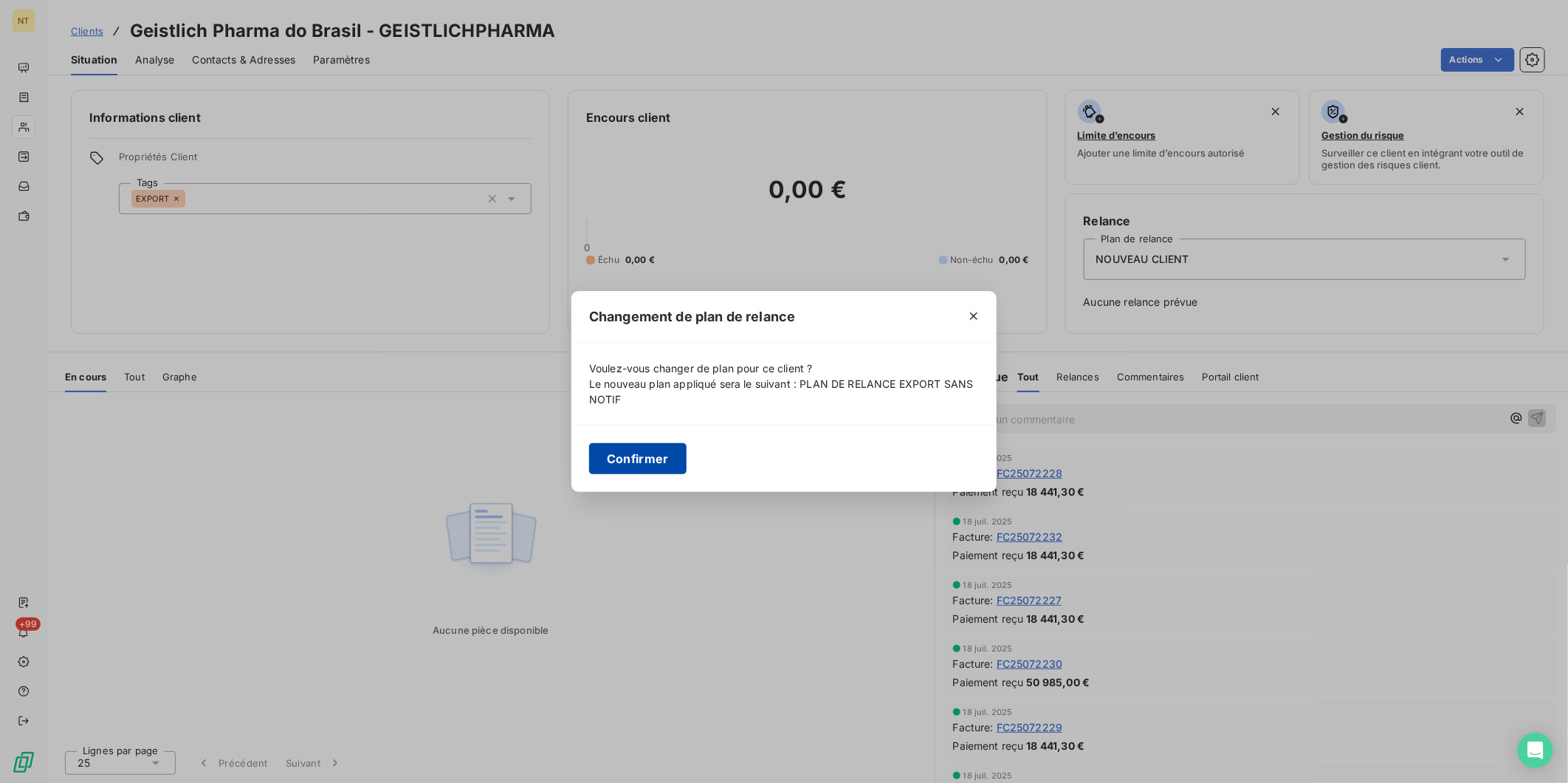
click at [648, 466] on button "Confirmer" at bounding box center [638, 459] width 98 height 31
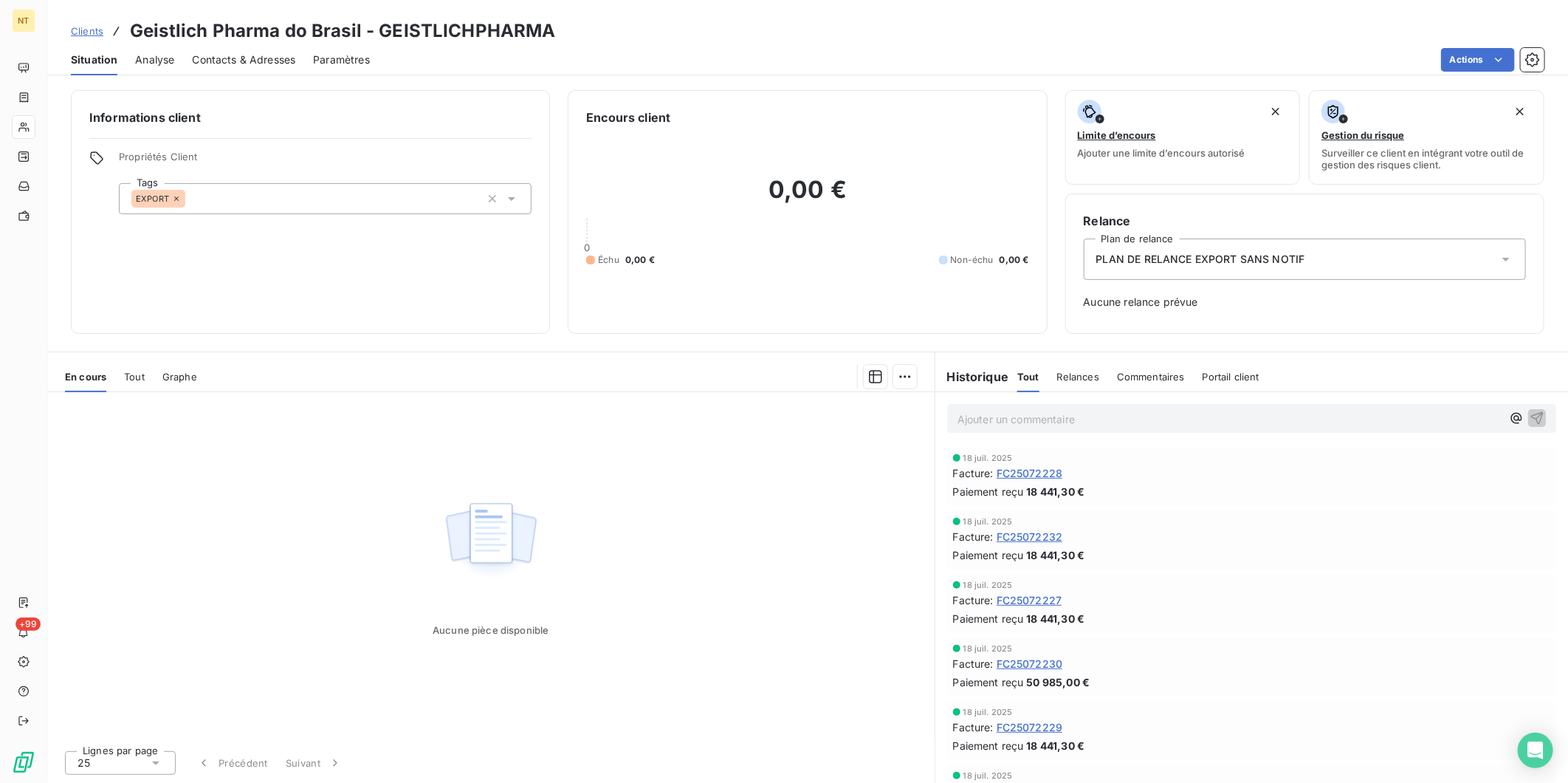
click at [87, 31] on span "Clients" at bounding box center [87, 31] width 33 height 12
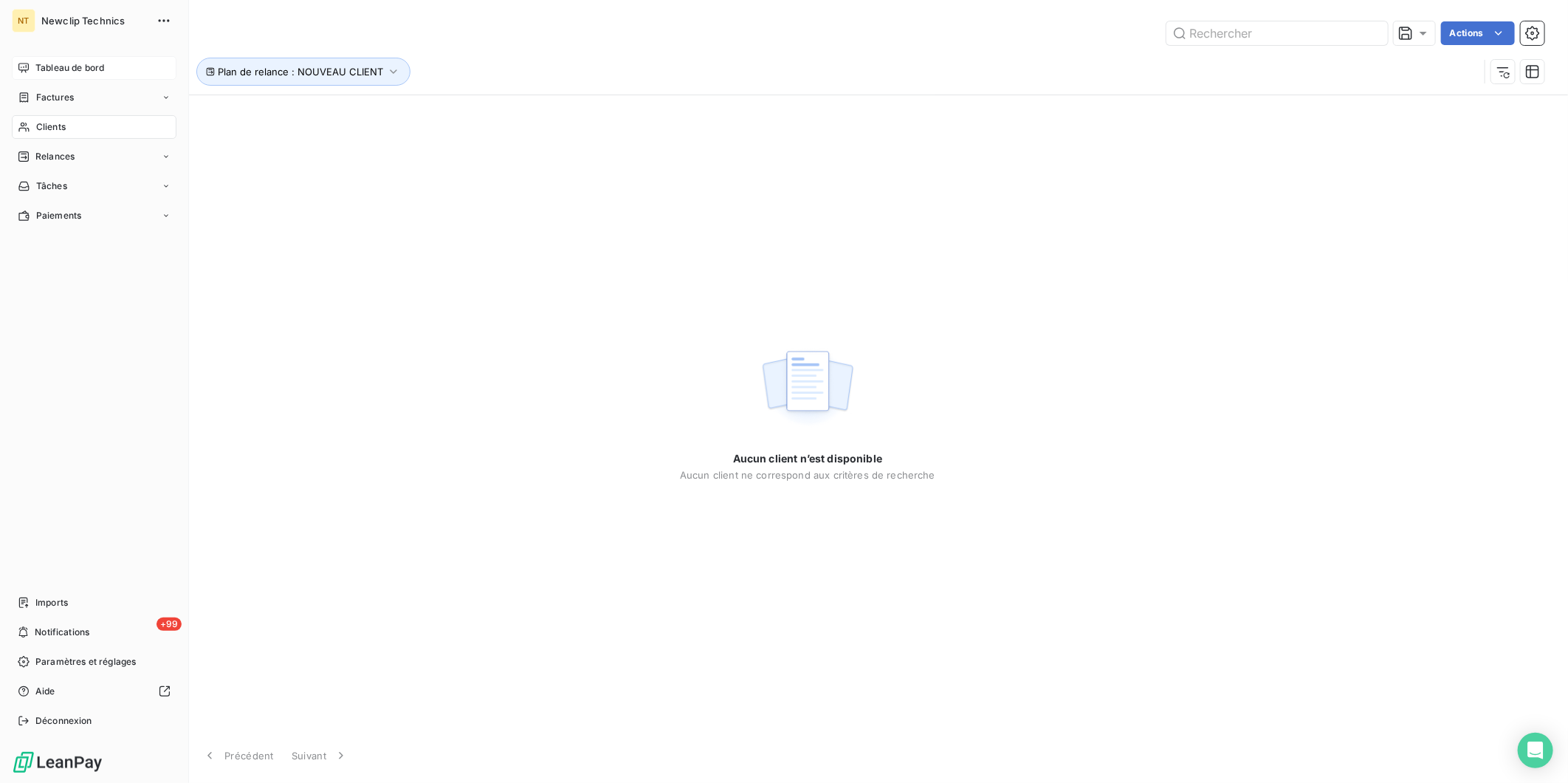
click at [53, 67] on span "Tableau de bord" at bounding box center [70, 68] width 69 height 14
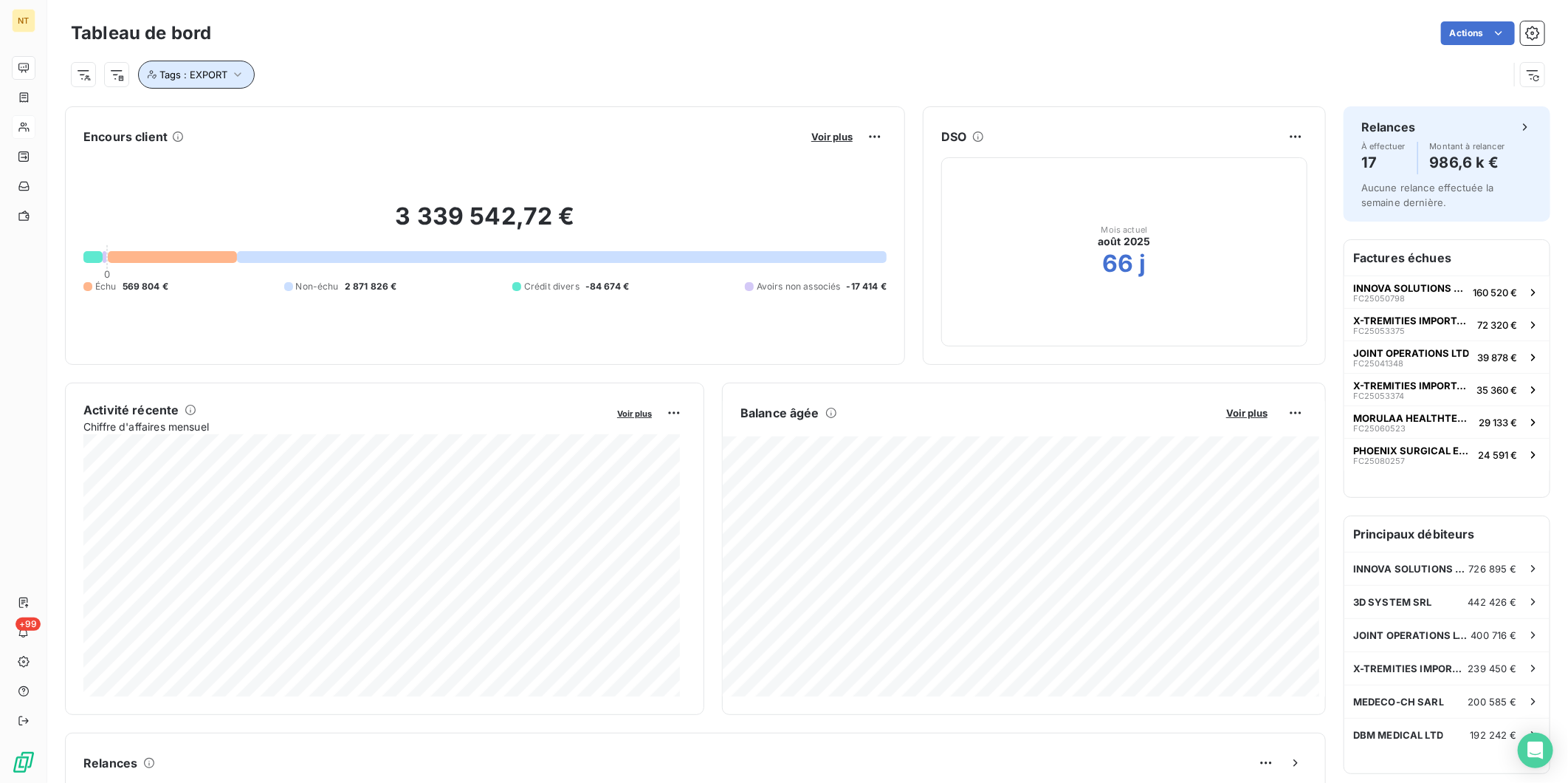
click at [238, 76] on icon "button" at bounding box center [237, 74] width 14 height 14
click at [358, 114] on icon at bounding box center [358, 113] width 9 height 9
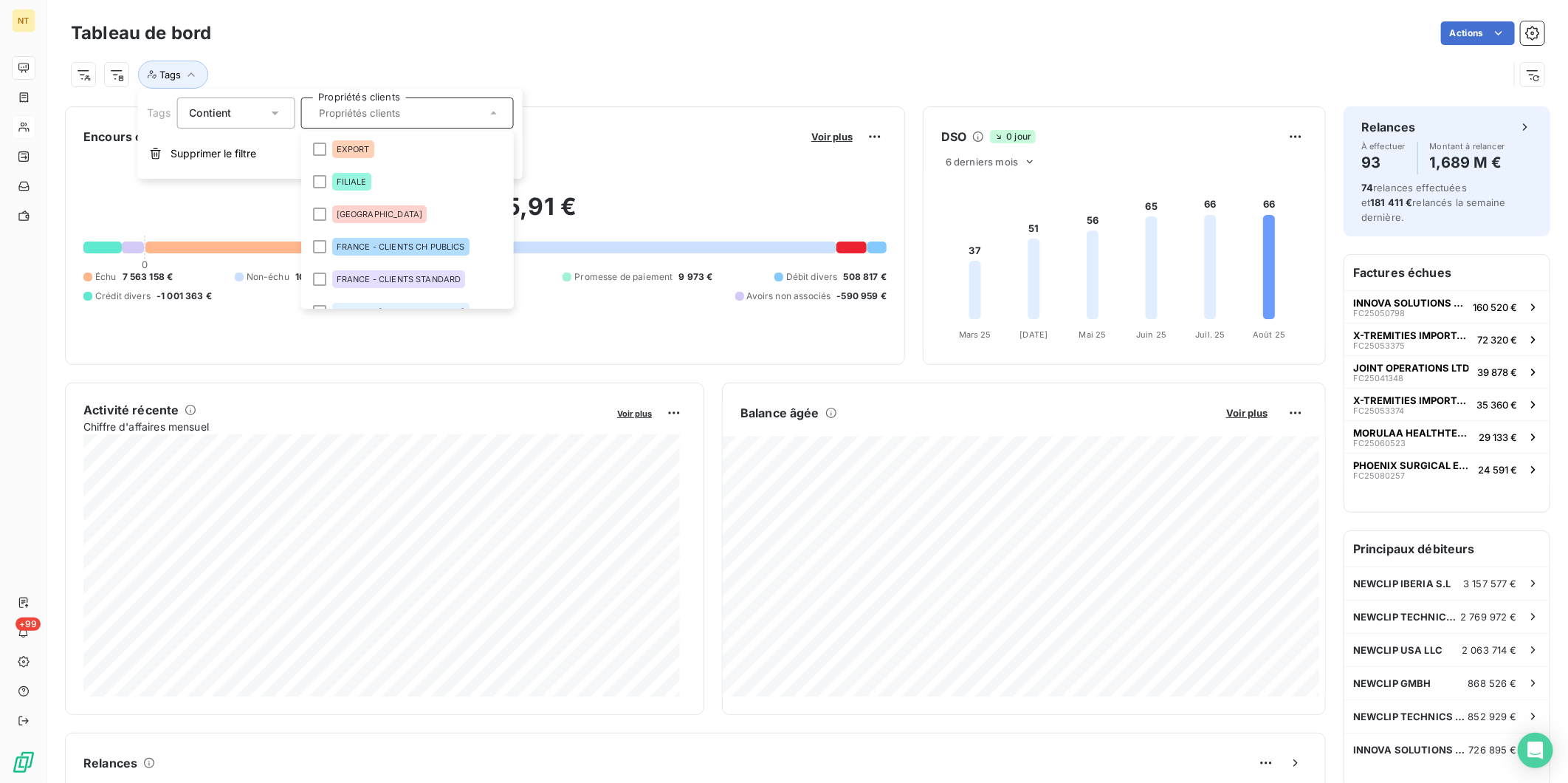
drag, startPoint x: 637, startPoint y: 74, endPoint x: 573, endPoint y: 83, distance: 64.6
click at [641, 72] on div "Tags" at bounding box center [789, 74] width 1438 height 28
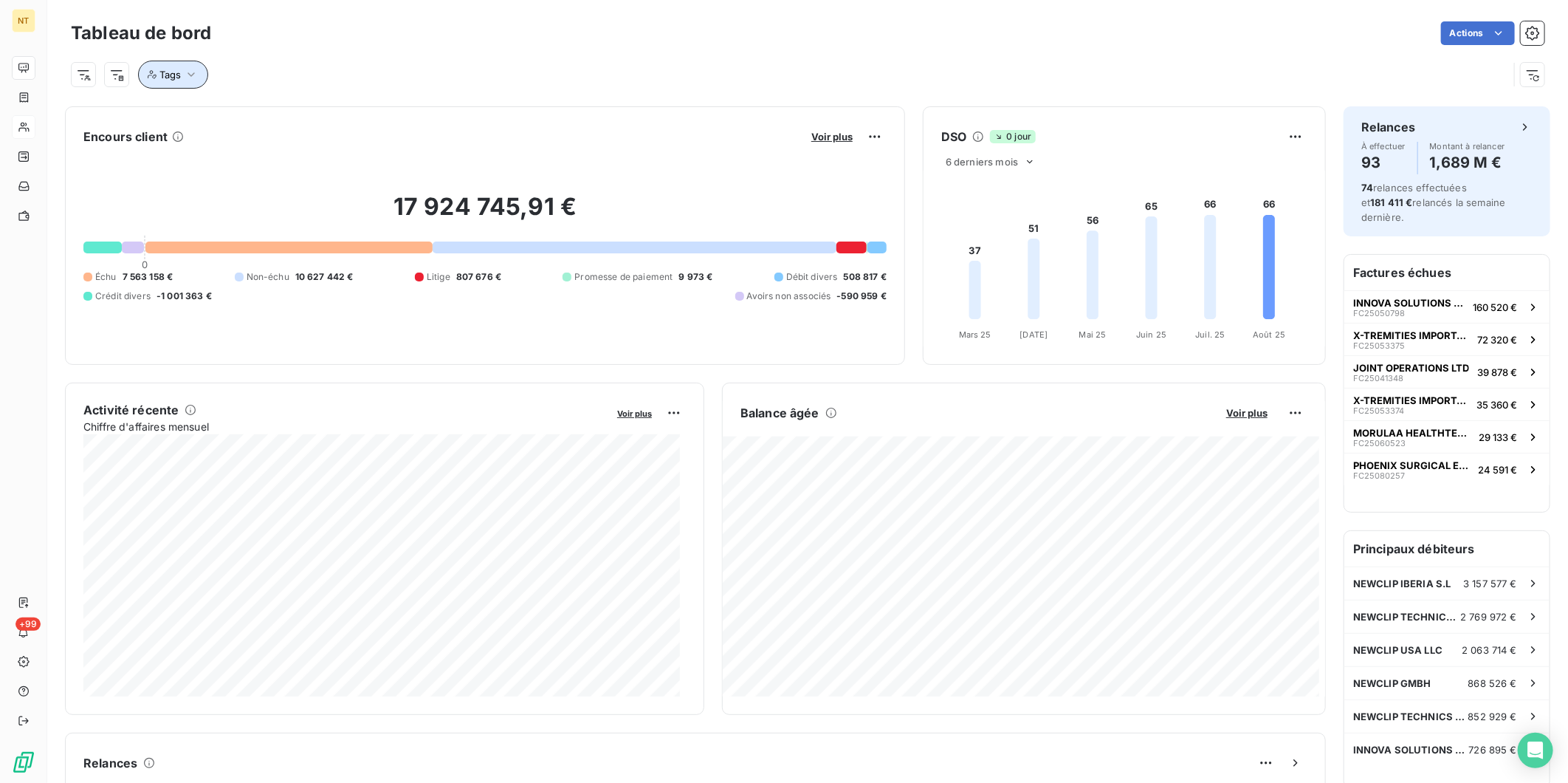
click at [186, 71] on icon "button" at bounding box center [191, 74] width 14 height 14
click at [325, 114] on div at bounding box center [407, 113] width 213 height 31
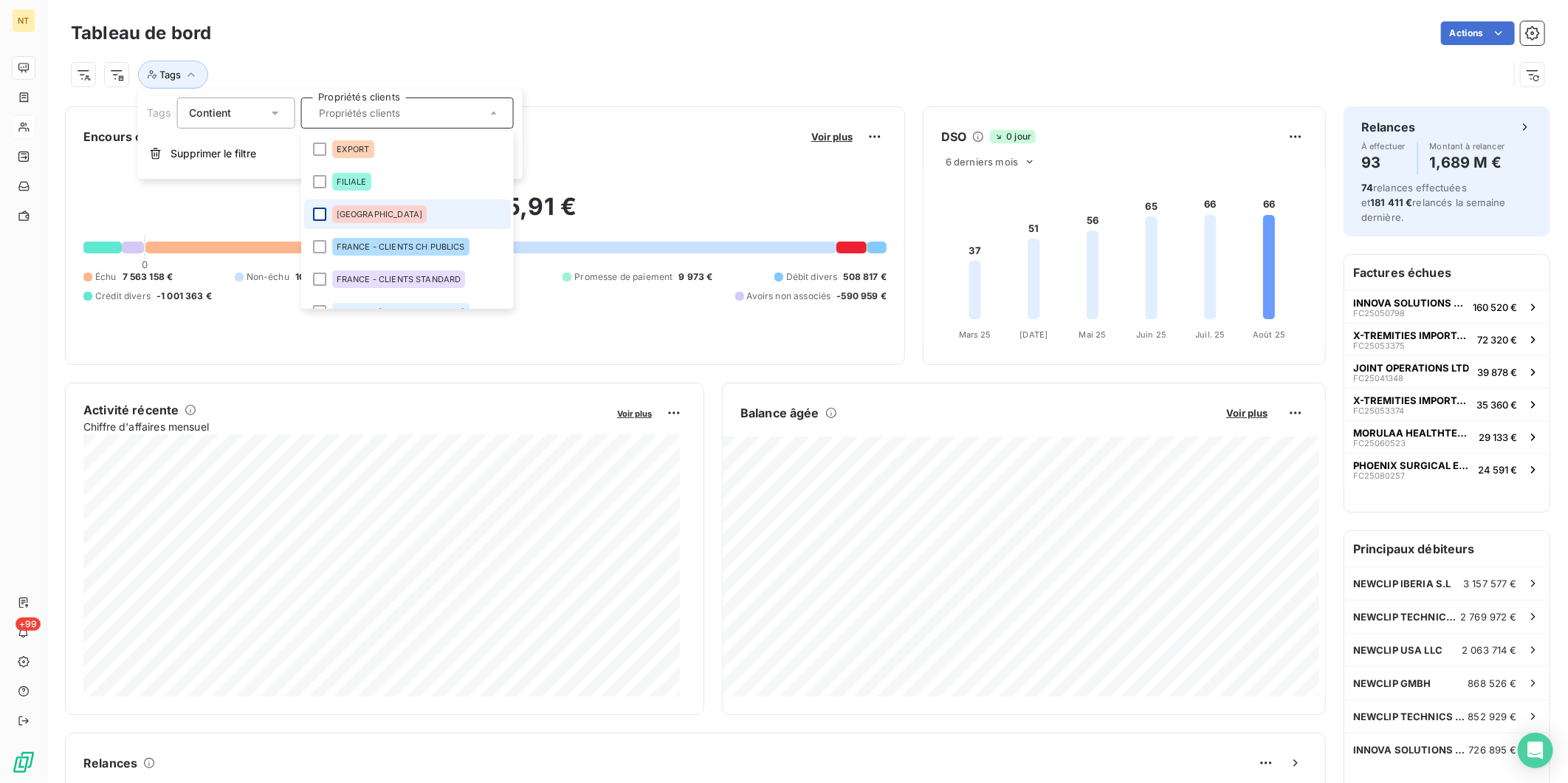
click at [319, 217] on div at bounding box center [319, 214] width 14 height 14
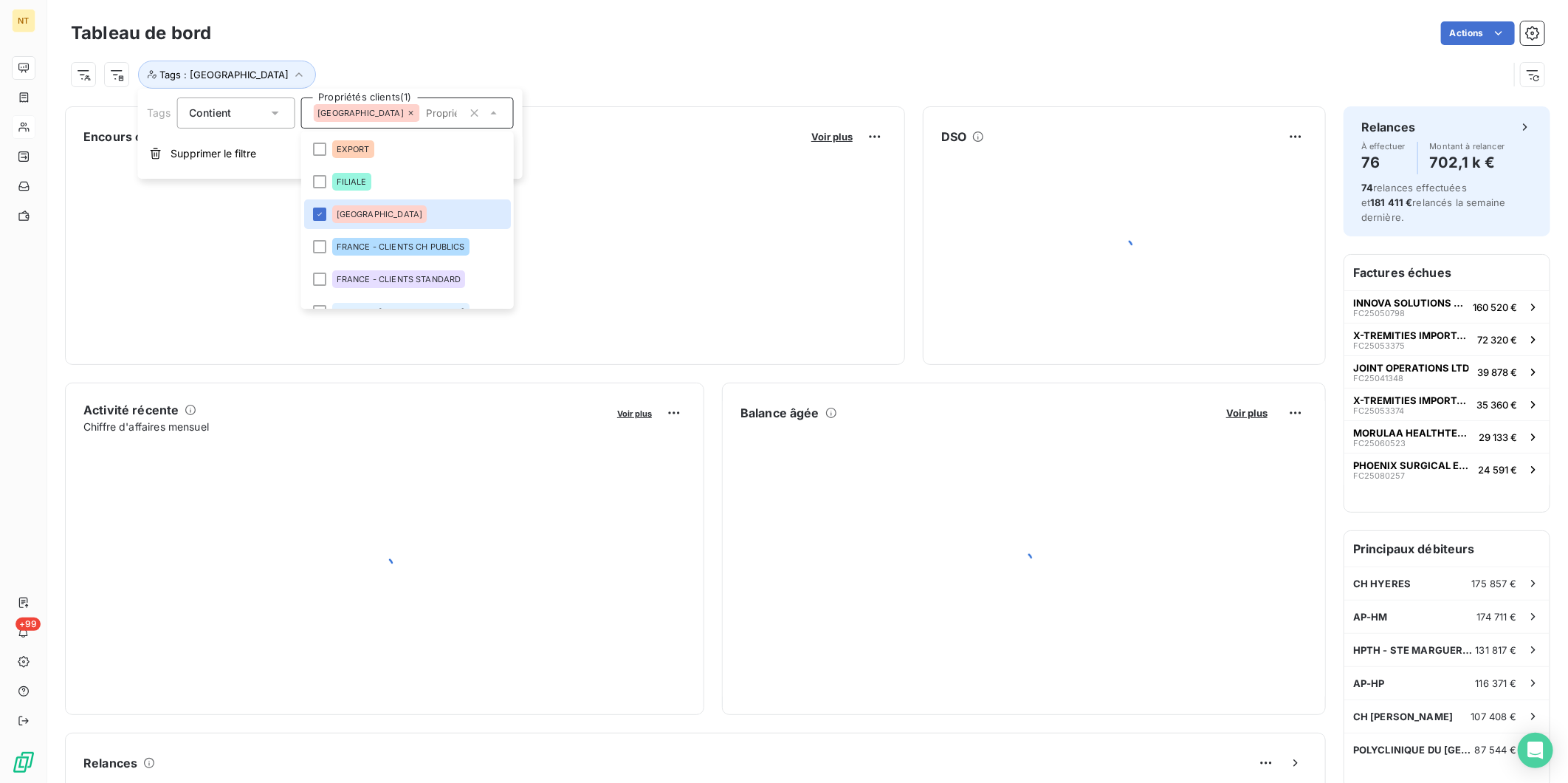
click at [592, 66] on div "Tags : [GEOGRAPHIC_DATA]" at bounding box center [789, 74] width 1438 height 28
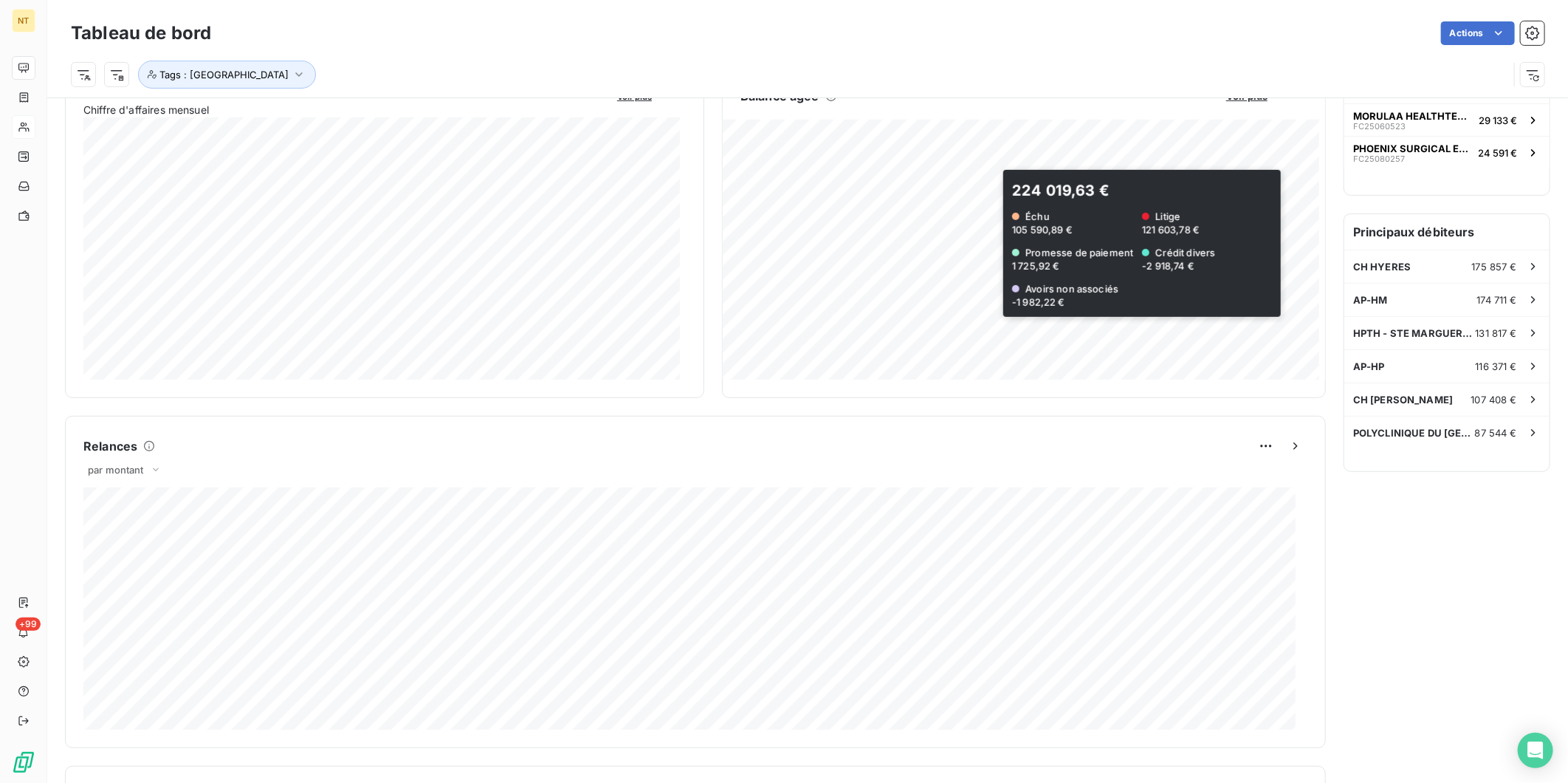
scroll to position [329, 0]
